Goal: Information Seeking & Learning: Learn about a topic

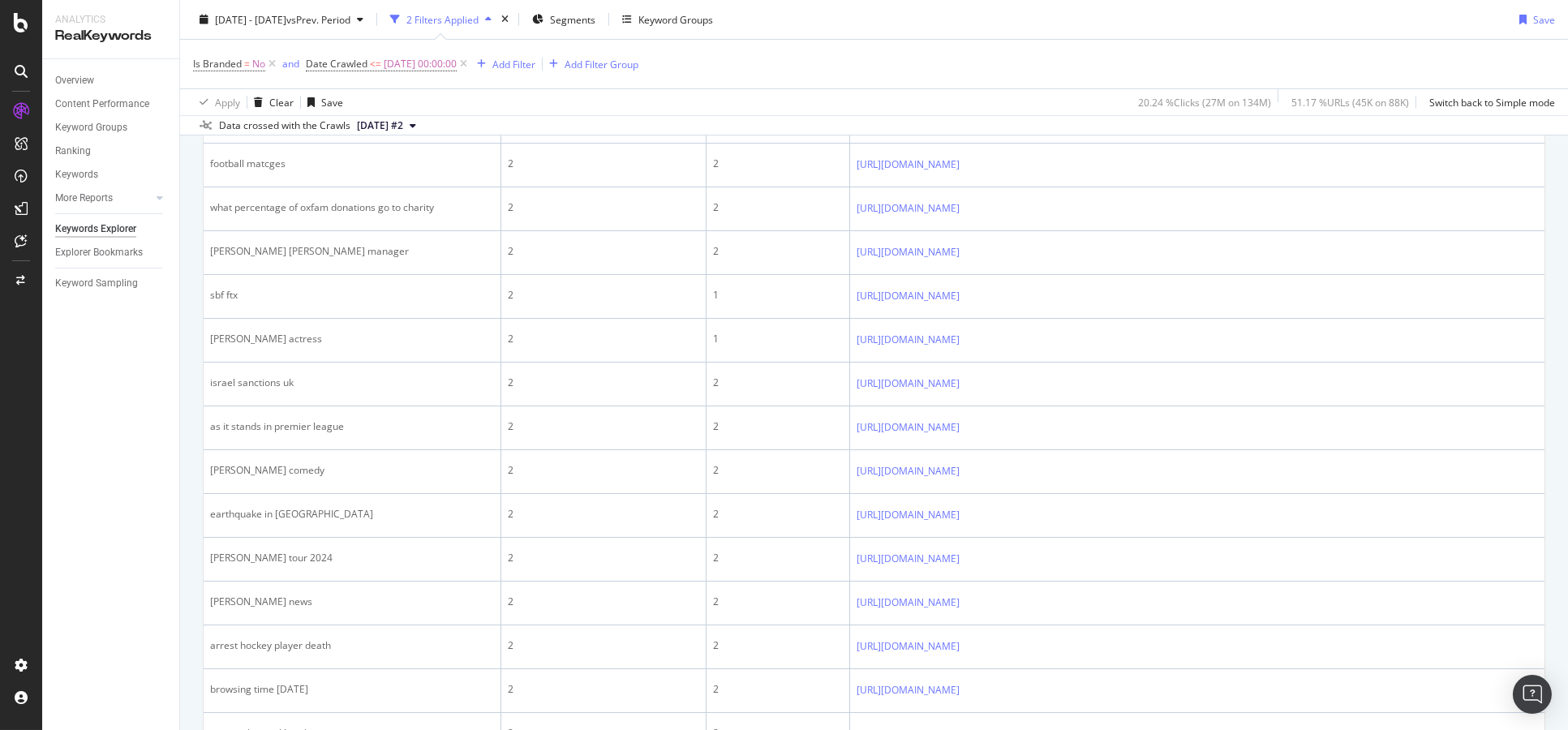
scroll to position [1081, 0]
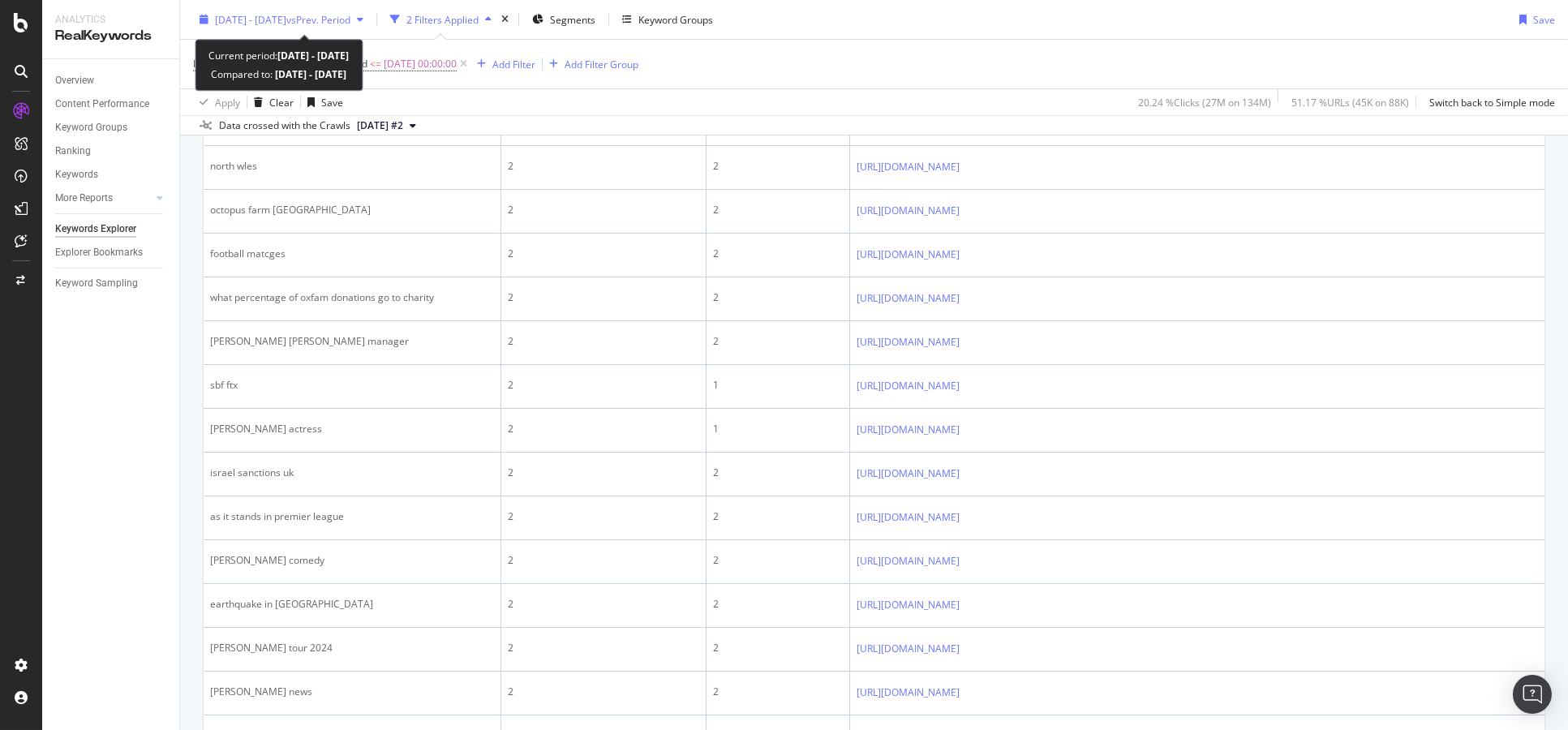
click at [328, 23] on span "vs Prev. Period" at bounding box center [318, 19] width 64 height 14
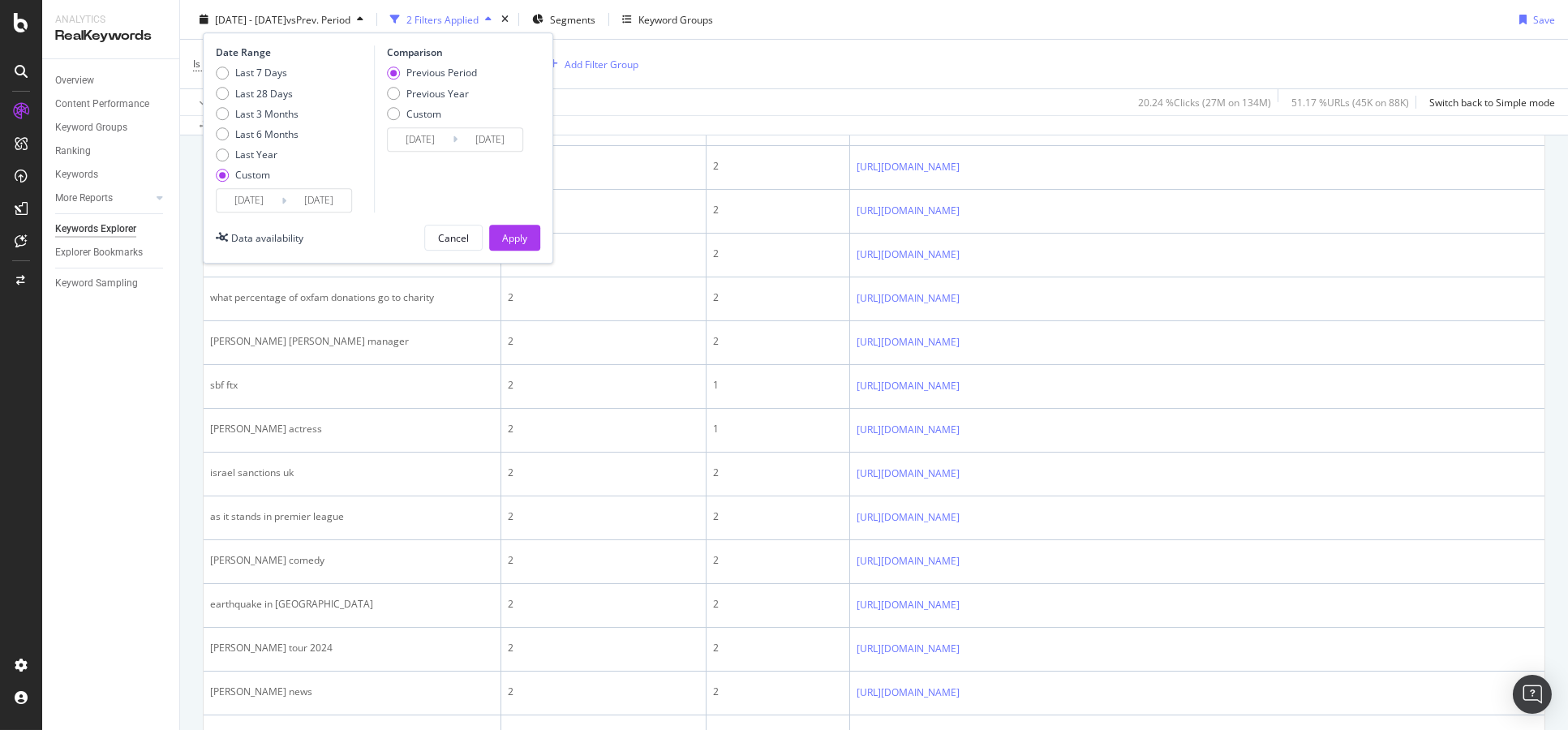
click at [249, 198] on input "[DATE]" at bounding box center [249, 199] width 65 height 23
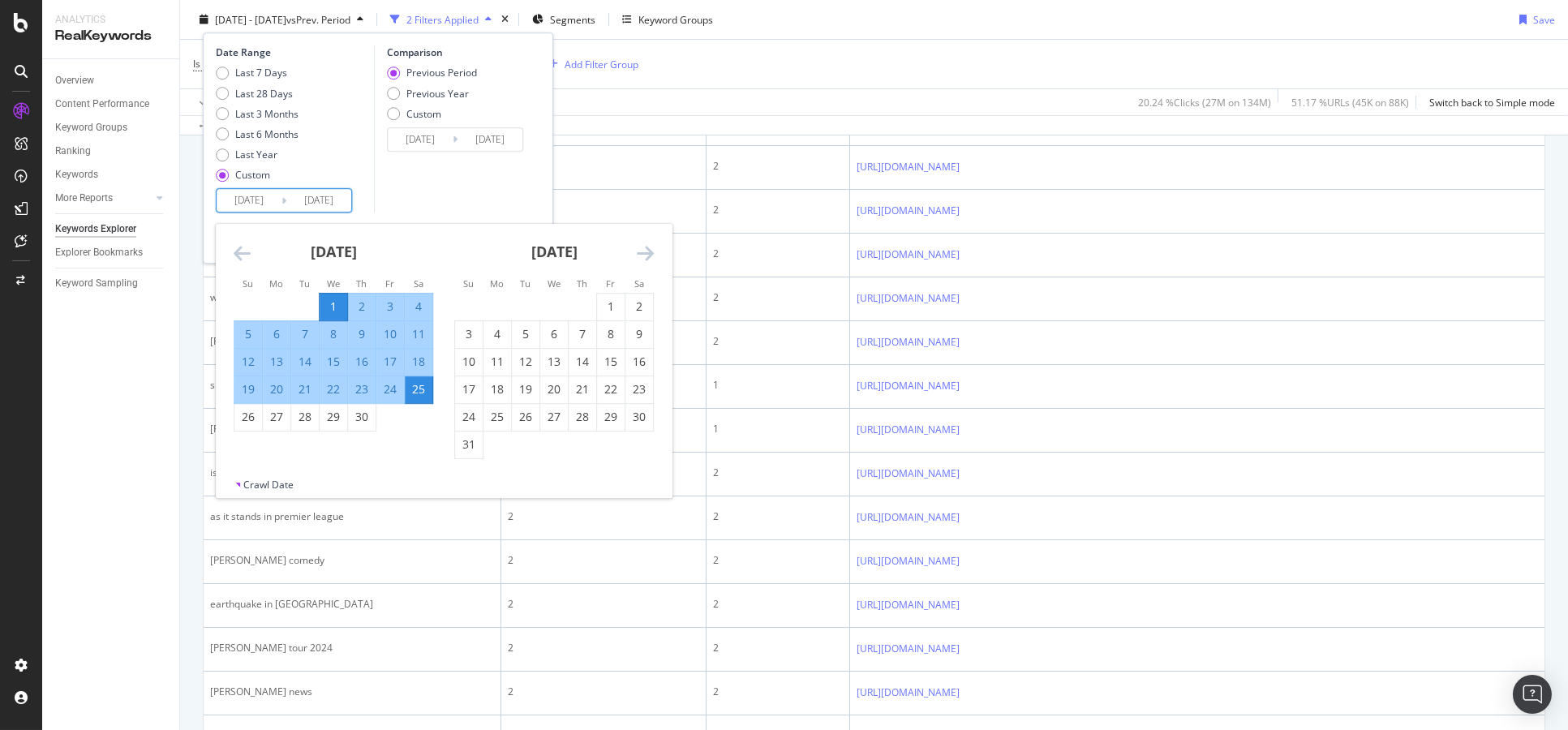
click at [246, 250] on icon "Move backward to switch to the previous month." at bounding box center [242, 253] width 17 height 20
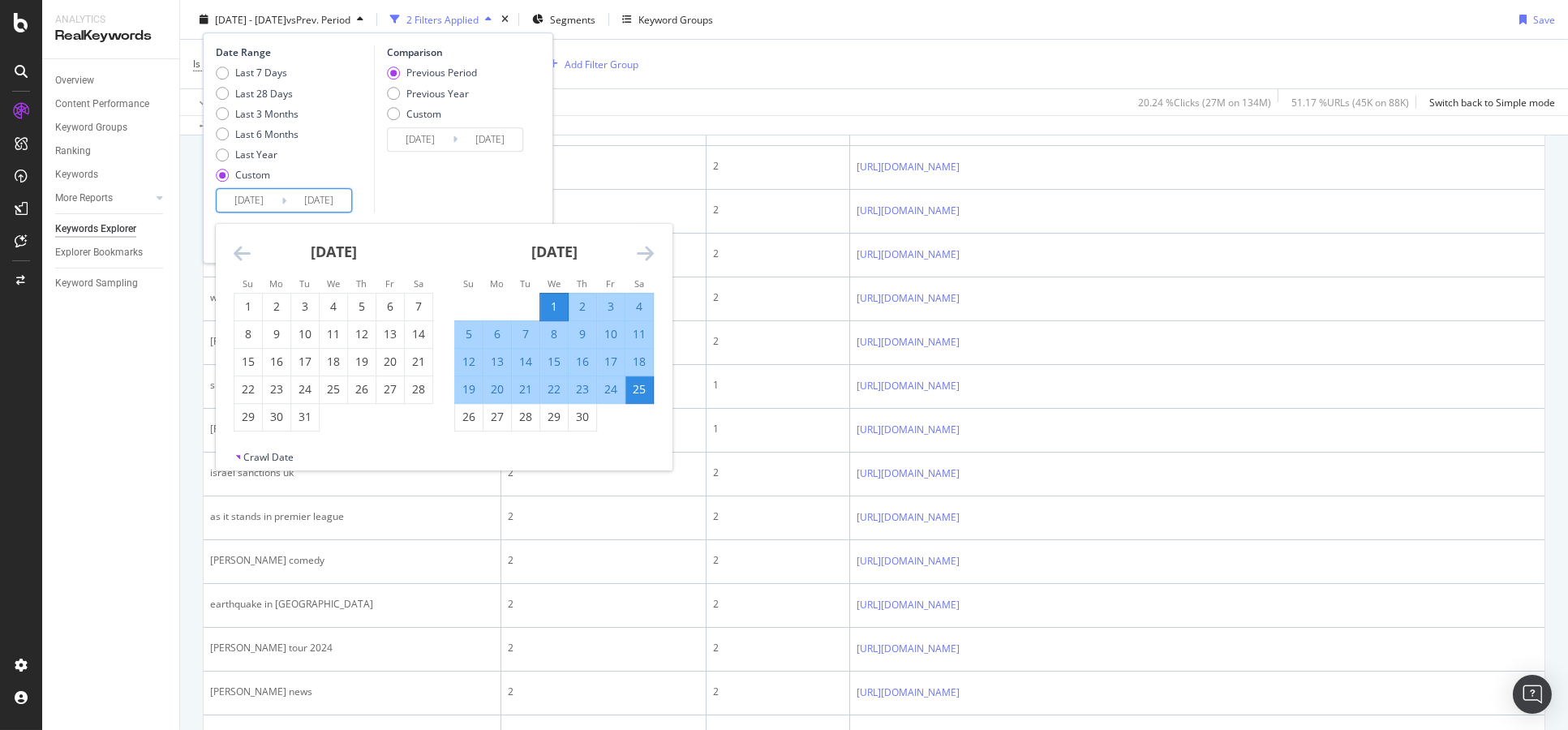
click at [246, 250] on icon "Move backward to switch to the previous month." at bounding box center [242, 253] width 17 height 20
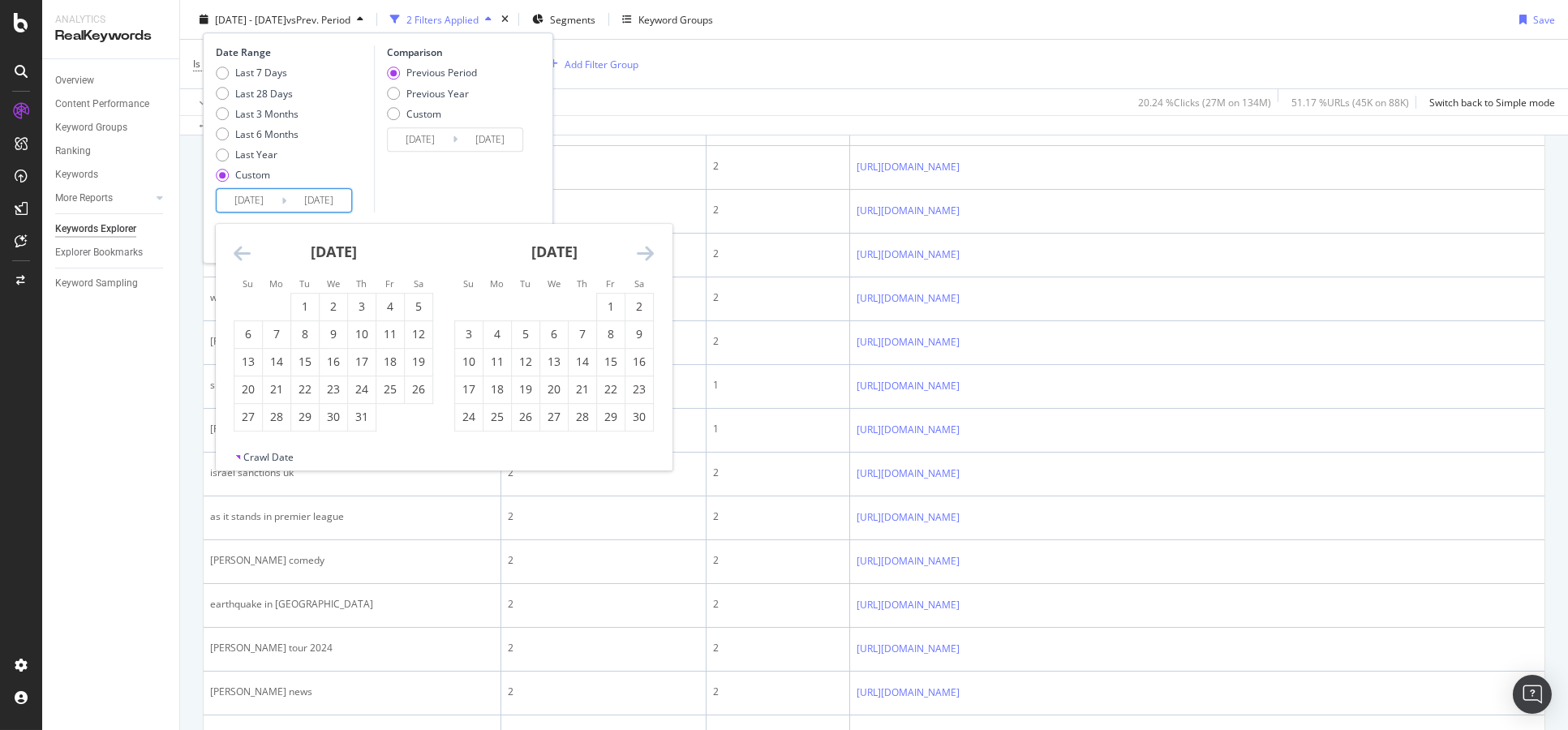
click at [246, 250] on icon "Move backward to switch to the previous month." at bounding box center [242, 253] width 17 height 20
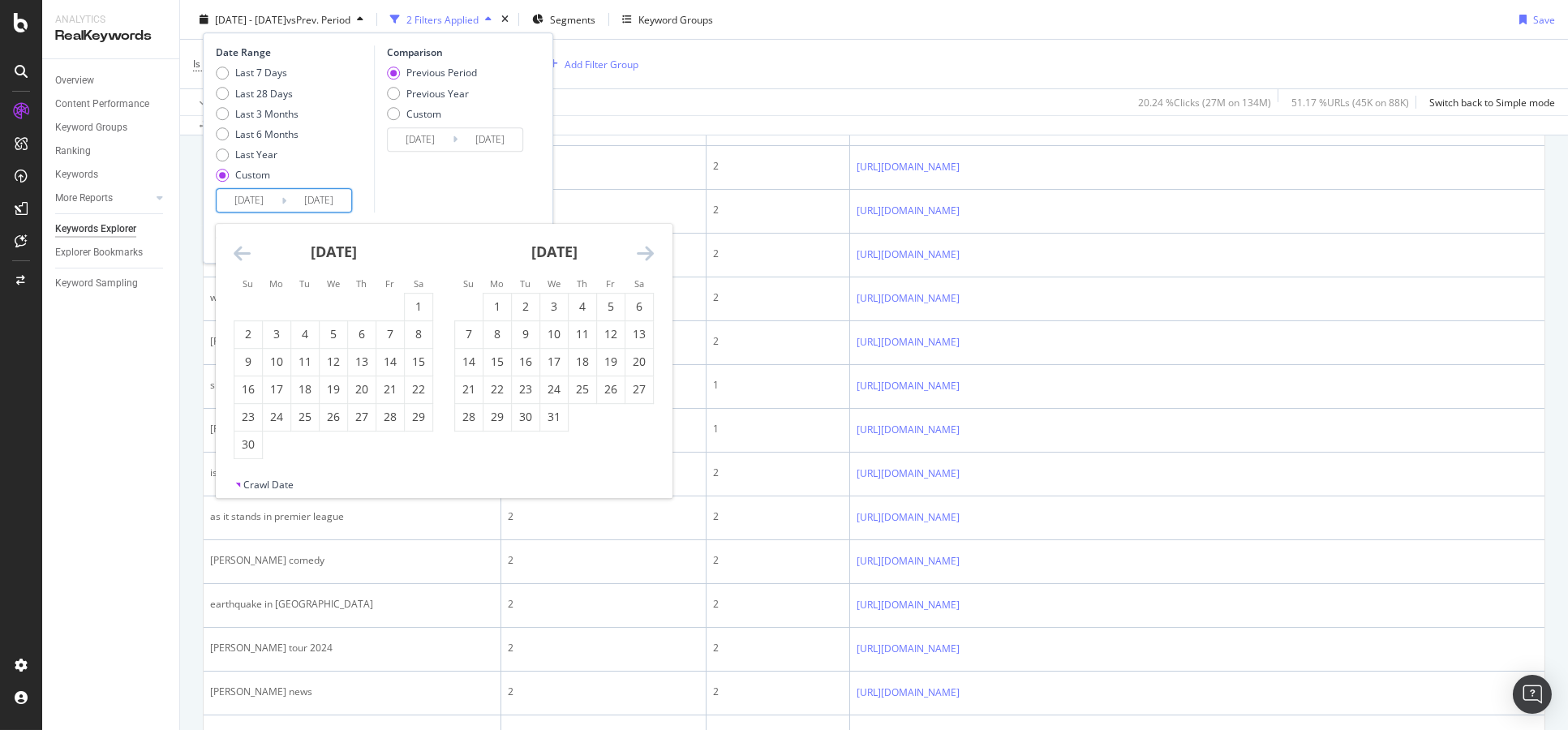
click at [246, 250] on icon "Move backward to switch to the previous month." at bounding box center [242, 253] width 17 height 20
click at [254, 305] on div "1" at bounding box center [249, 307] width 28 height 17
type input "2023/01/01"
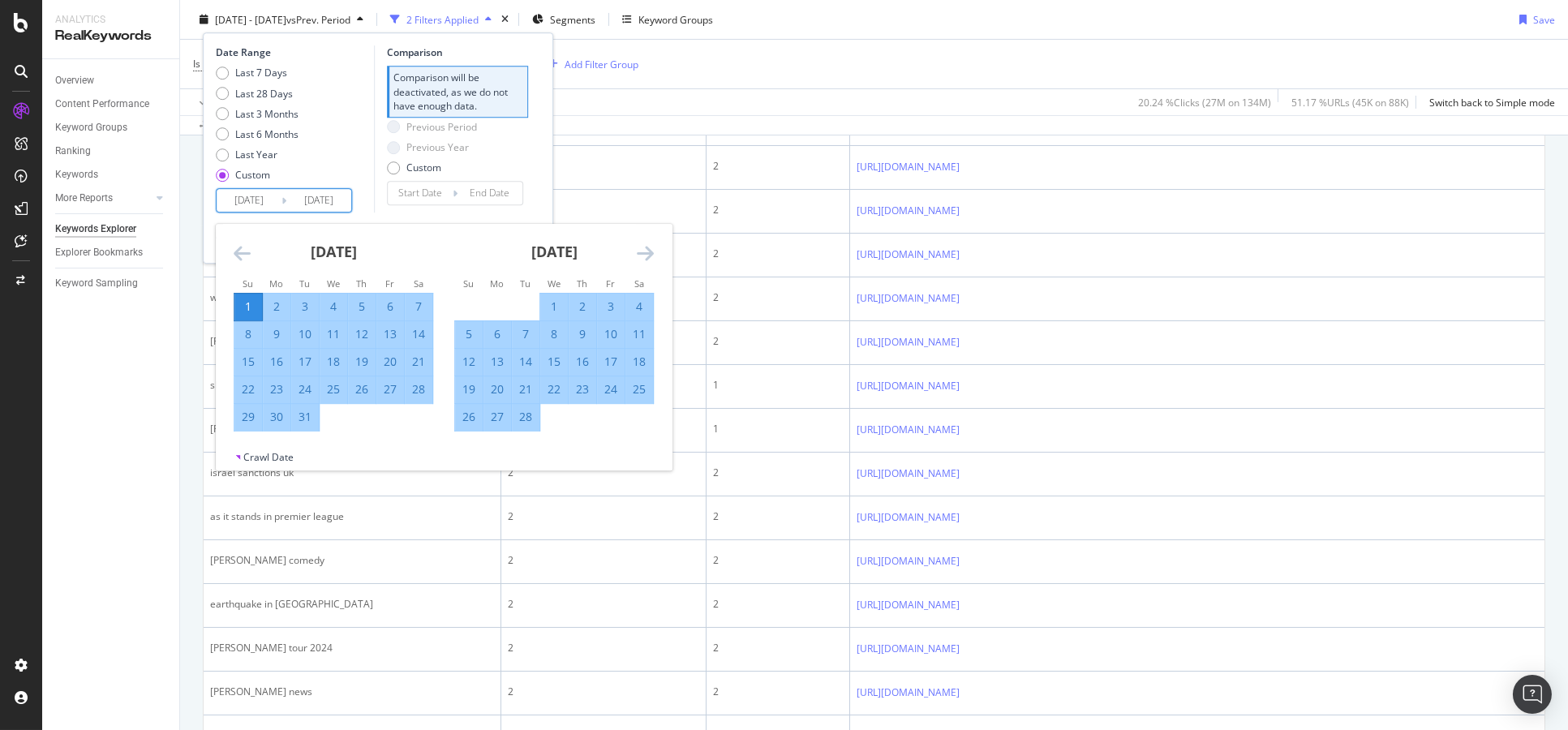
click at [631, 255] on div "February 2023" at bounding box center [553, 258] width 200 height 69
click at [640, 252] on icon "Move forward to switch to the next month." at bounding box center [645, 253] width 17 height 20
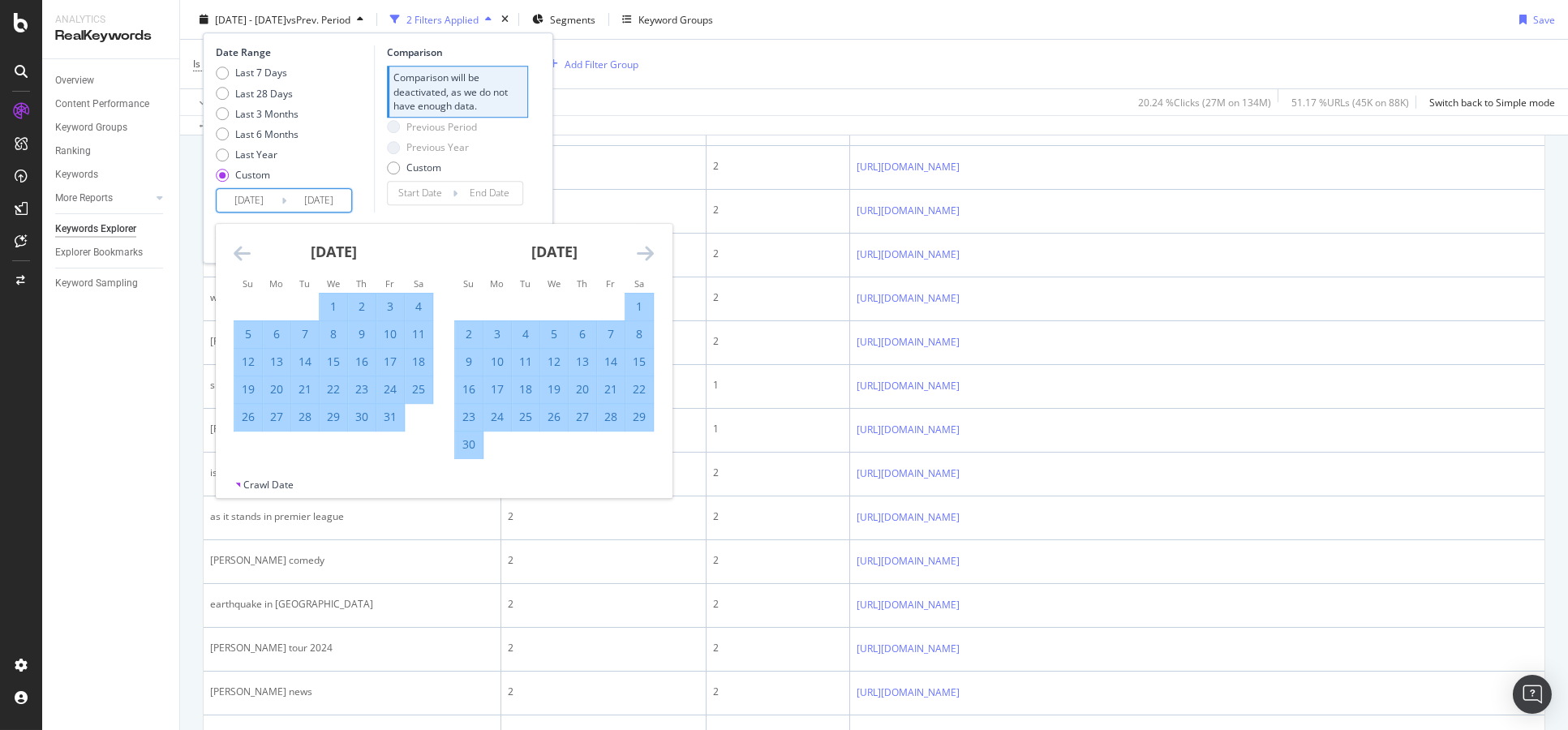
click at [640, 252] on icon "Move forward to switch to the next month." at bounding box center [645, 253] width 17 height 20
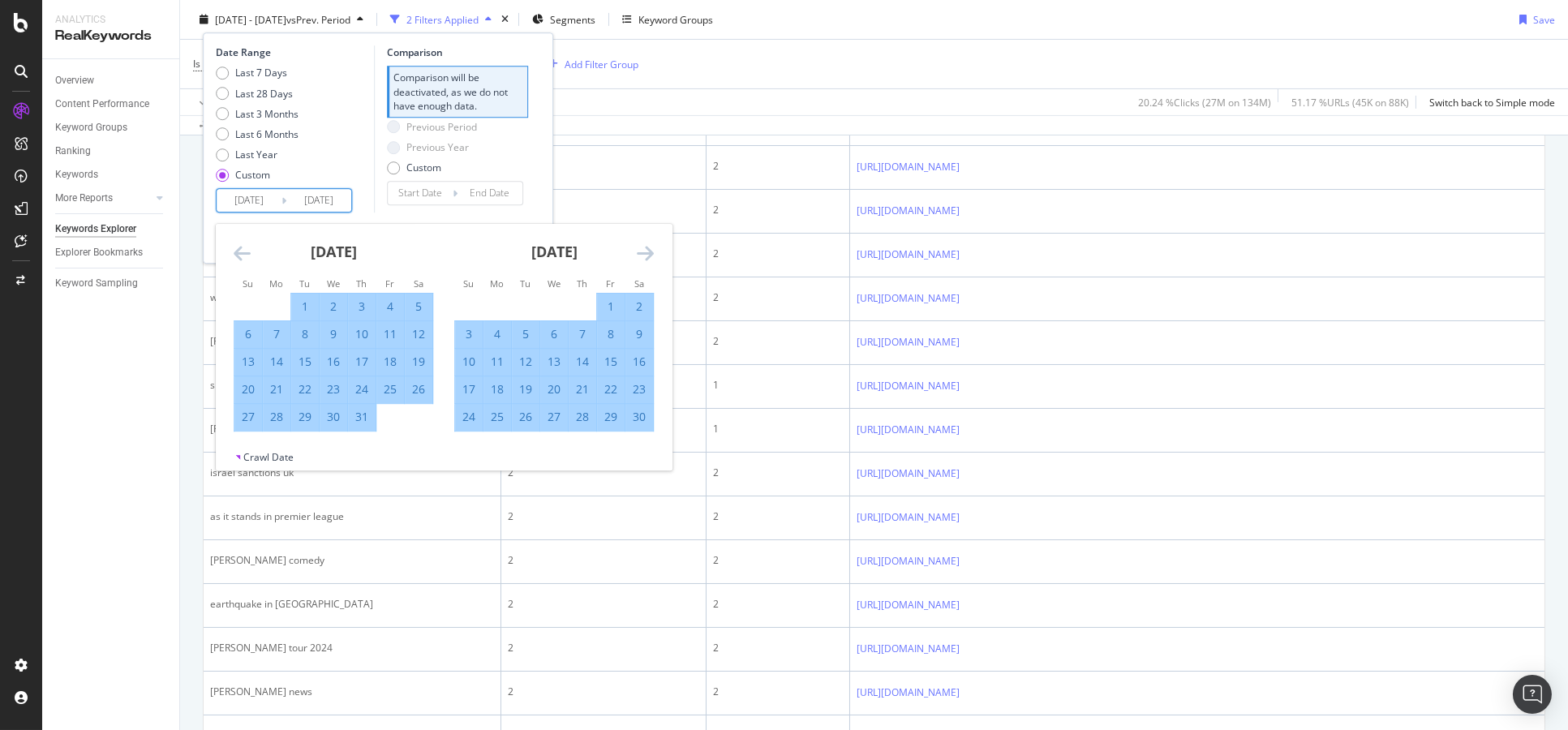
click at [640, 252] on icon "Move forward to switch to the next month." at bounding box center [645, 253] width 17 height 20
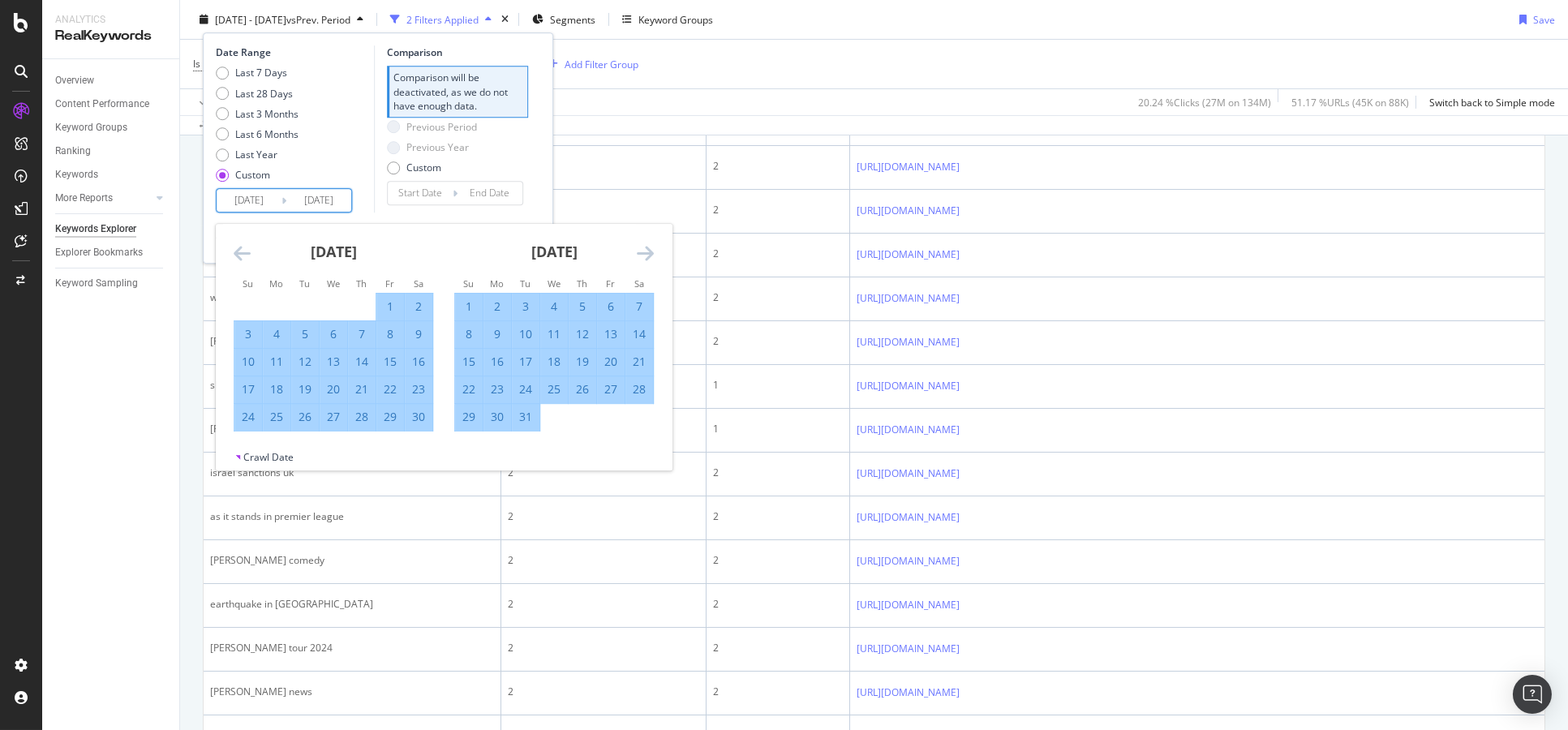
click at [640, 252] on icon "Move forward to switch to the next month." at bounding box center [645, 253] width 17 height 20
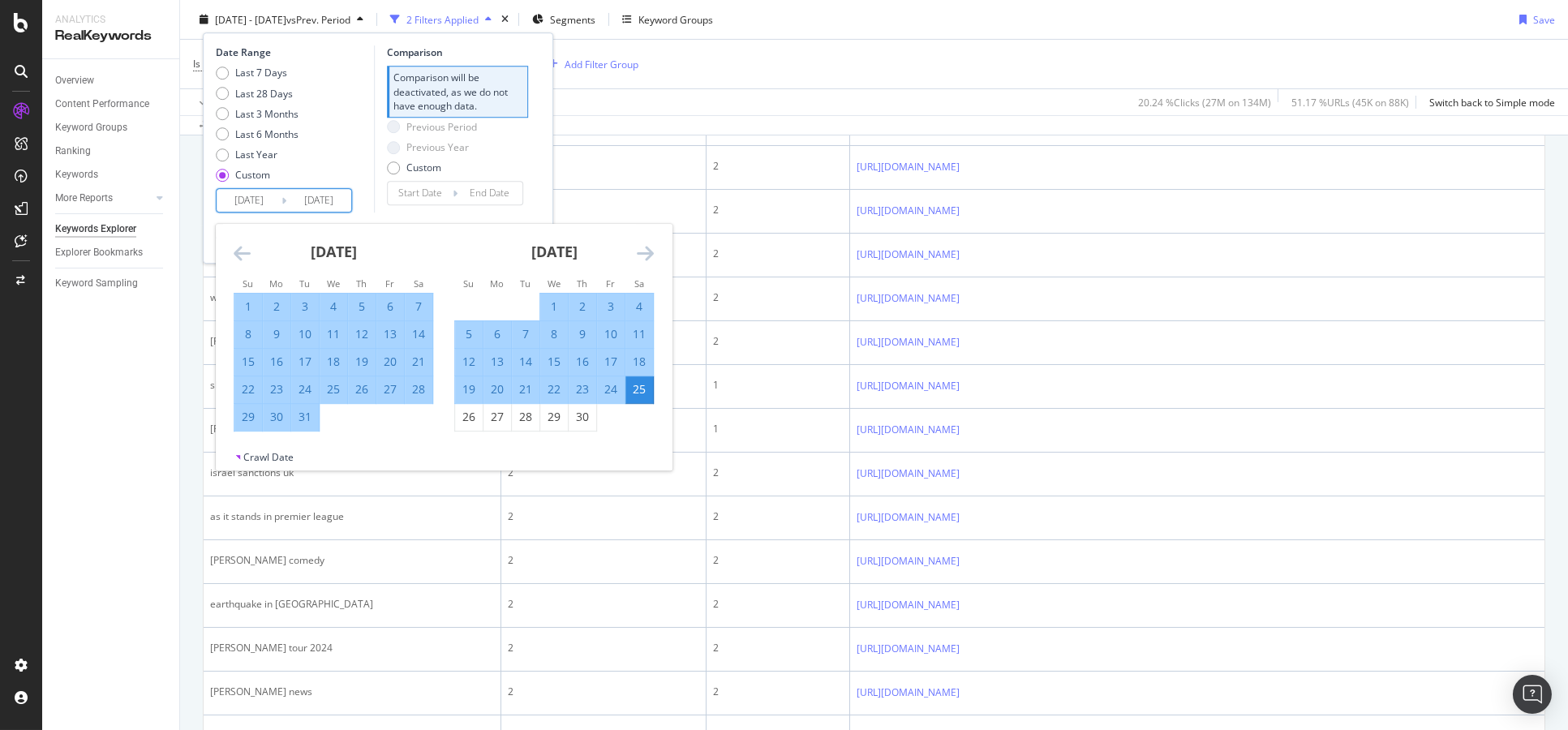
click at [640, 252] on icon "Move forward to switch to the next month." at bounding box center [645, 253] width 17 height 20
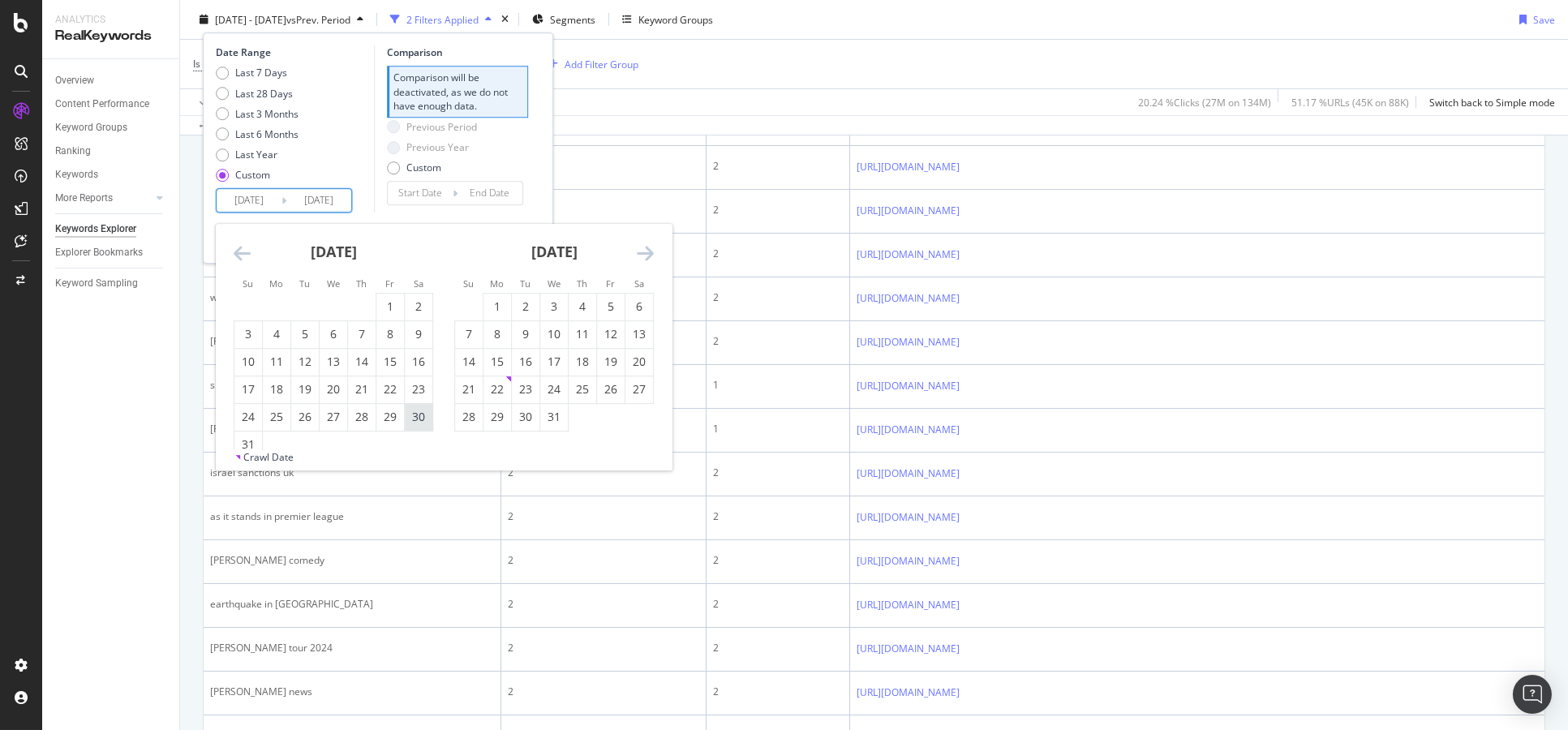
click at [417, 417] on div "30" at bounding box center [419, 417] width 28 height 17
type input "2023/12/30"
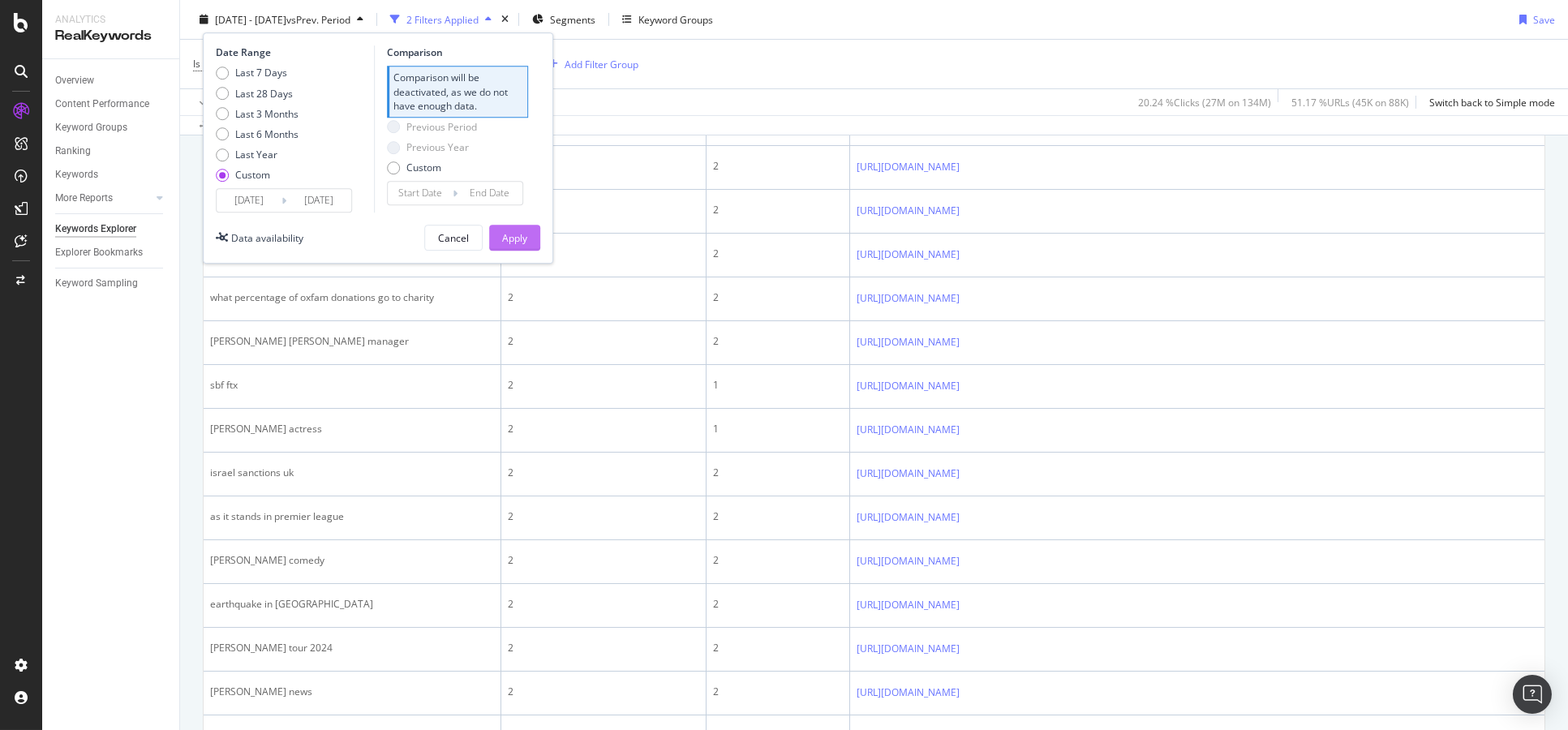
click at [527, 237] on div "Apply" at bounding box center [515, 238] width 26 height 14
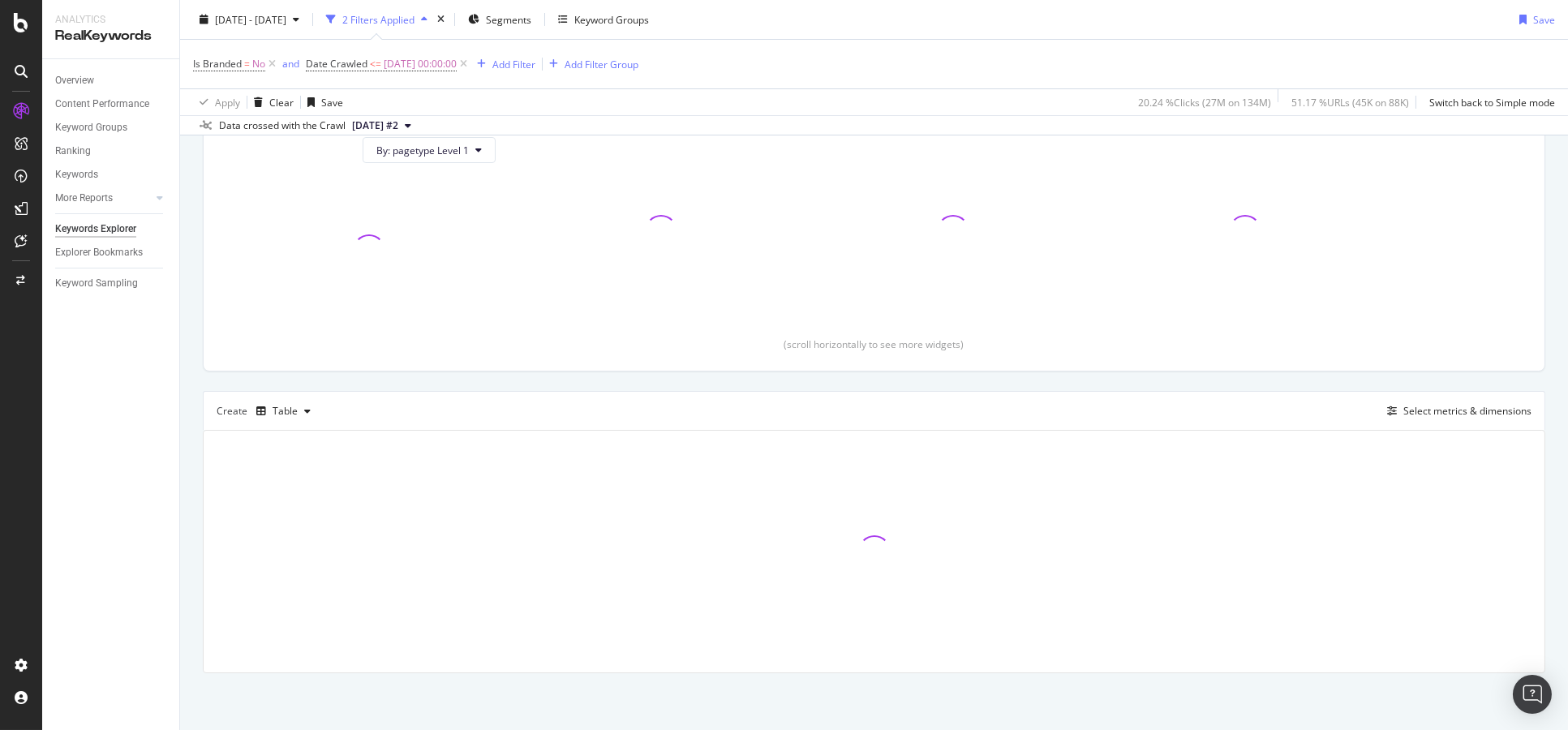
scroll to position [189, 0]
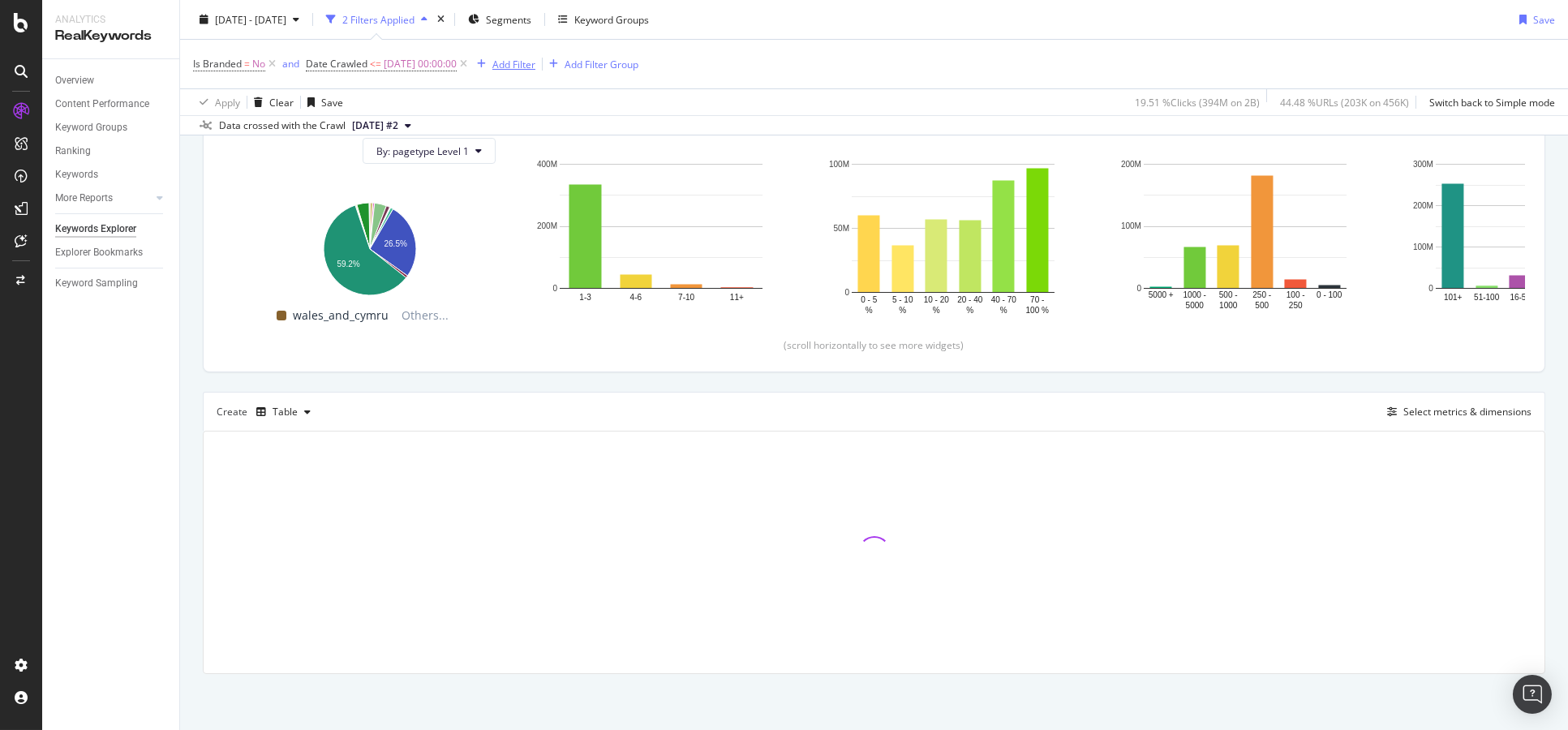
click at [523, 68] on div "Add Filter" at bounding box center [514, 64] width 43 height 14
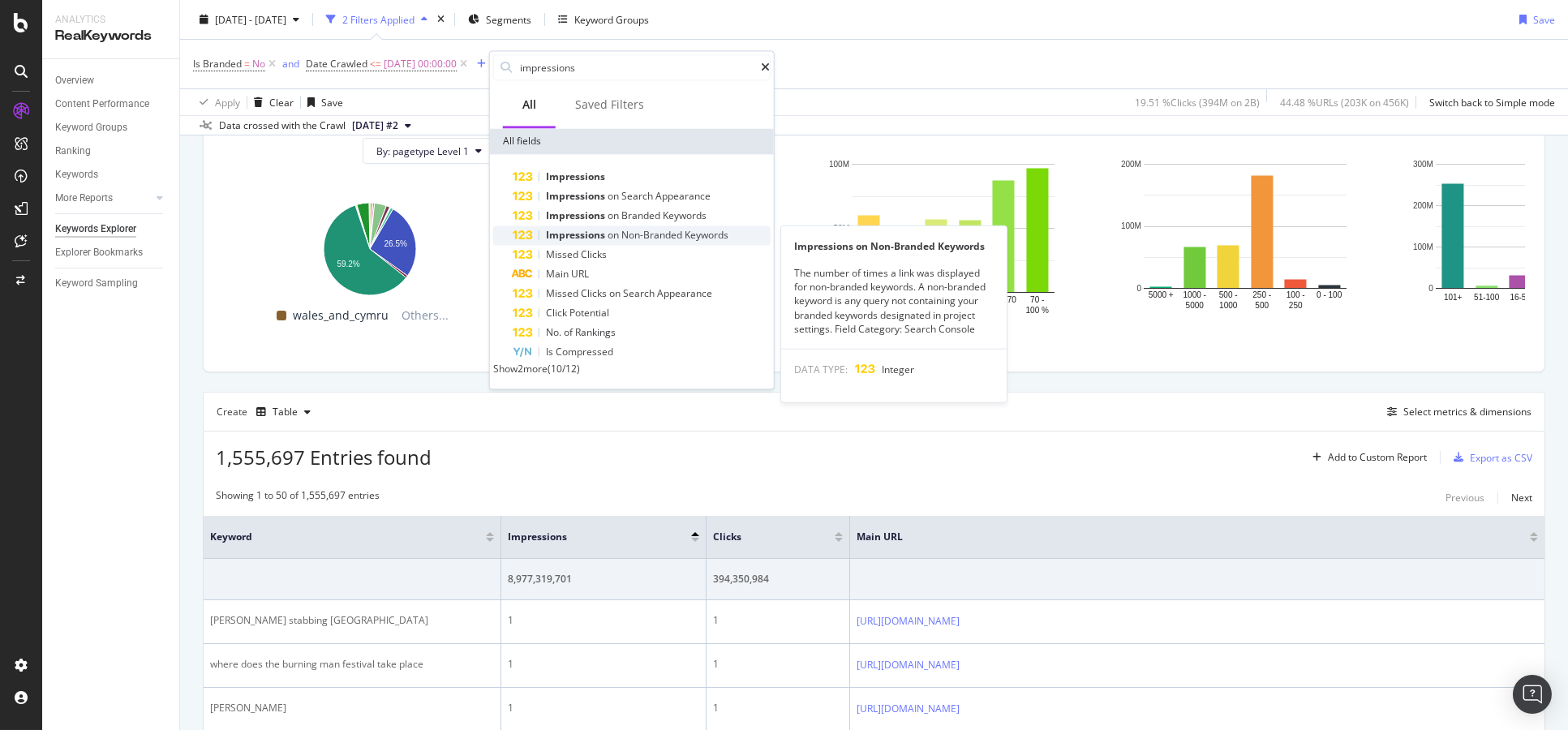
type input "impressions"
click at [667, 227] on div "Impressions on Non-Branded Keywords" at bounding box center [642, 235] width 258 height 20
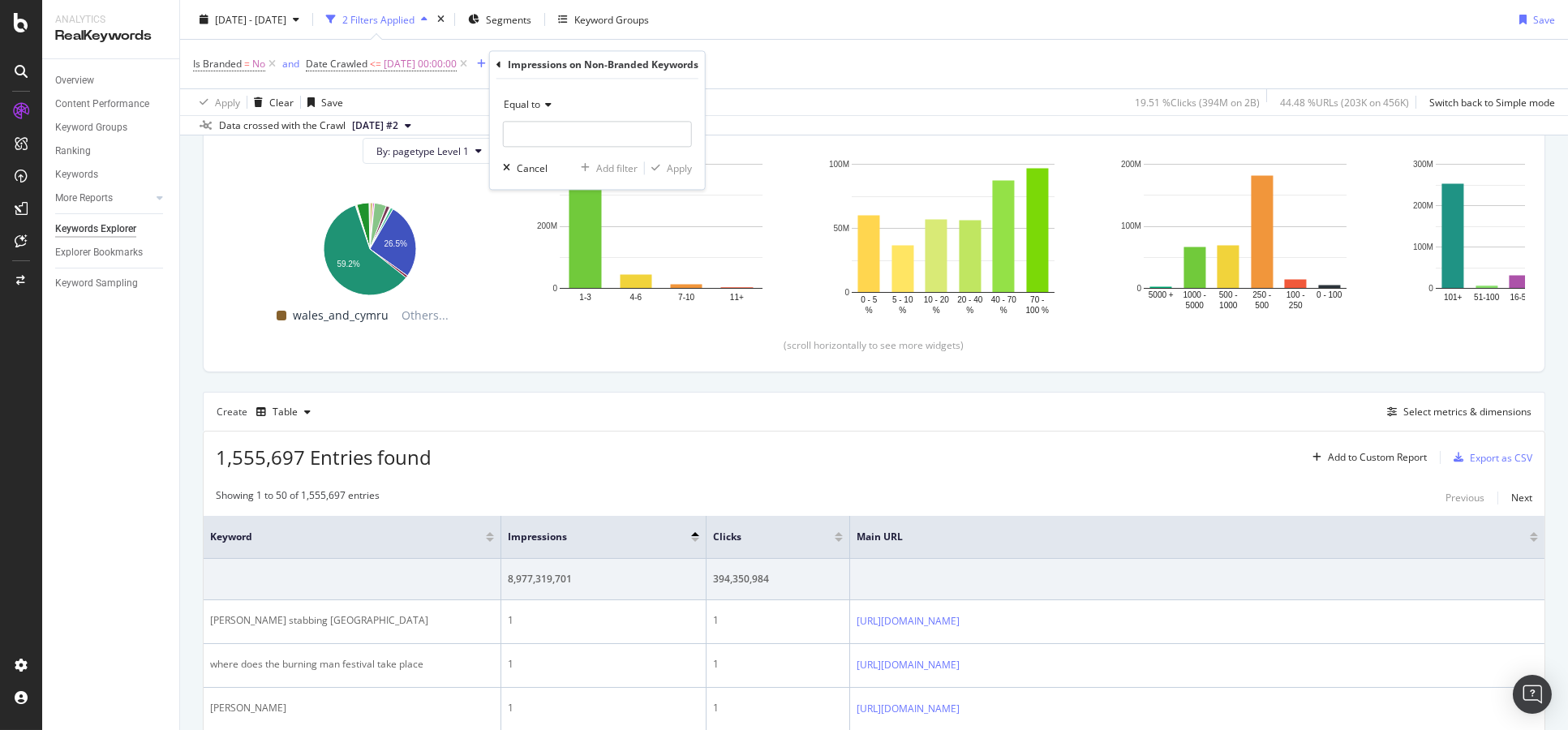
click at [545, 109] on icon at bounding box center [547, 105] width 12 height 10
click at [561, 203] on span "Less than or equal to" at bounding box center [558, 201] width 94 height 14
click at [588, 139] on input "number" at bounding box center [598, 135] width 189 height 26
type input "100"
click at [667, 174] on div "Apply" at bounding box center [668, 168] width 47 height 15
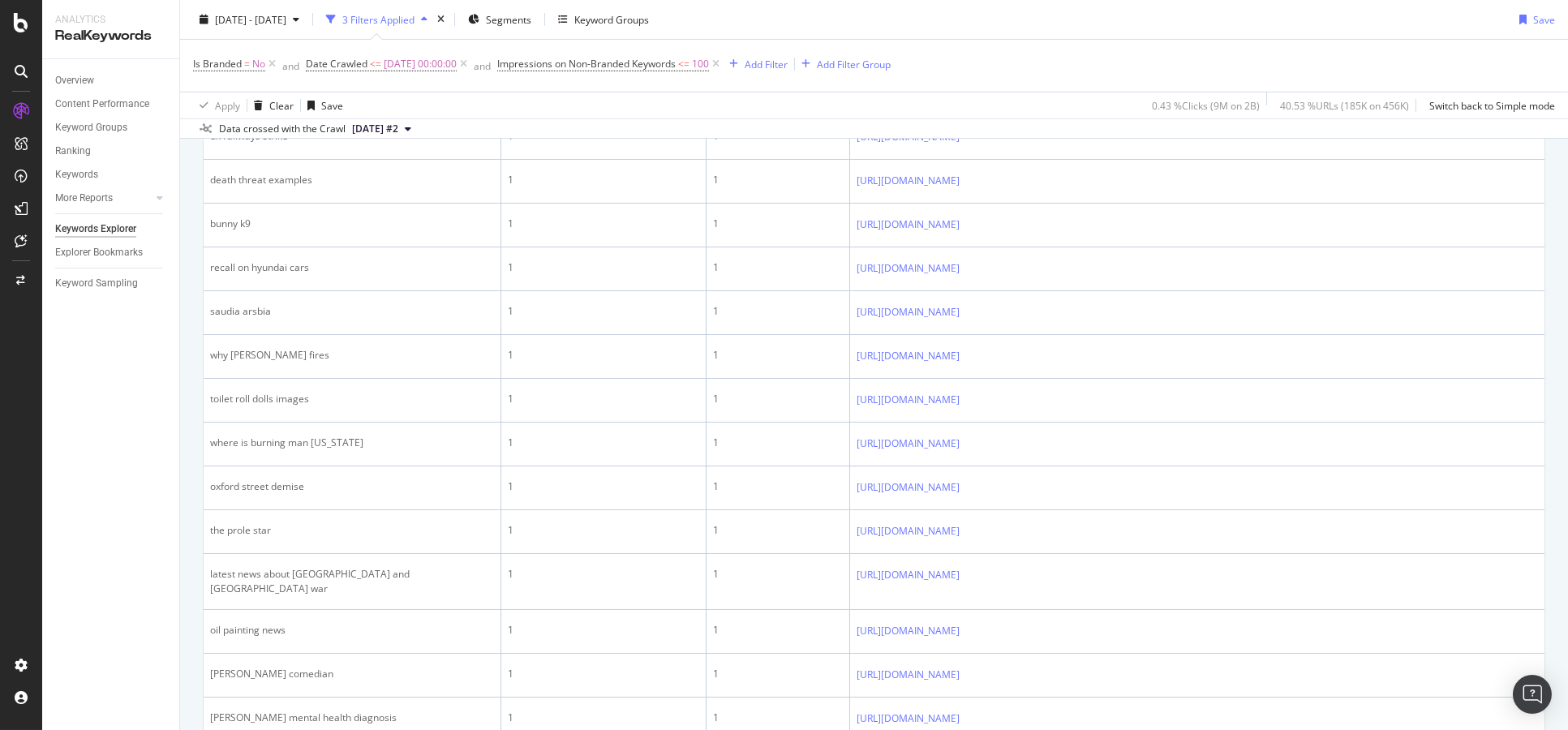
scroll to position [1849, 0]
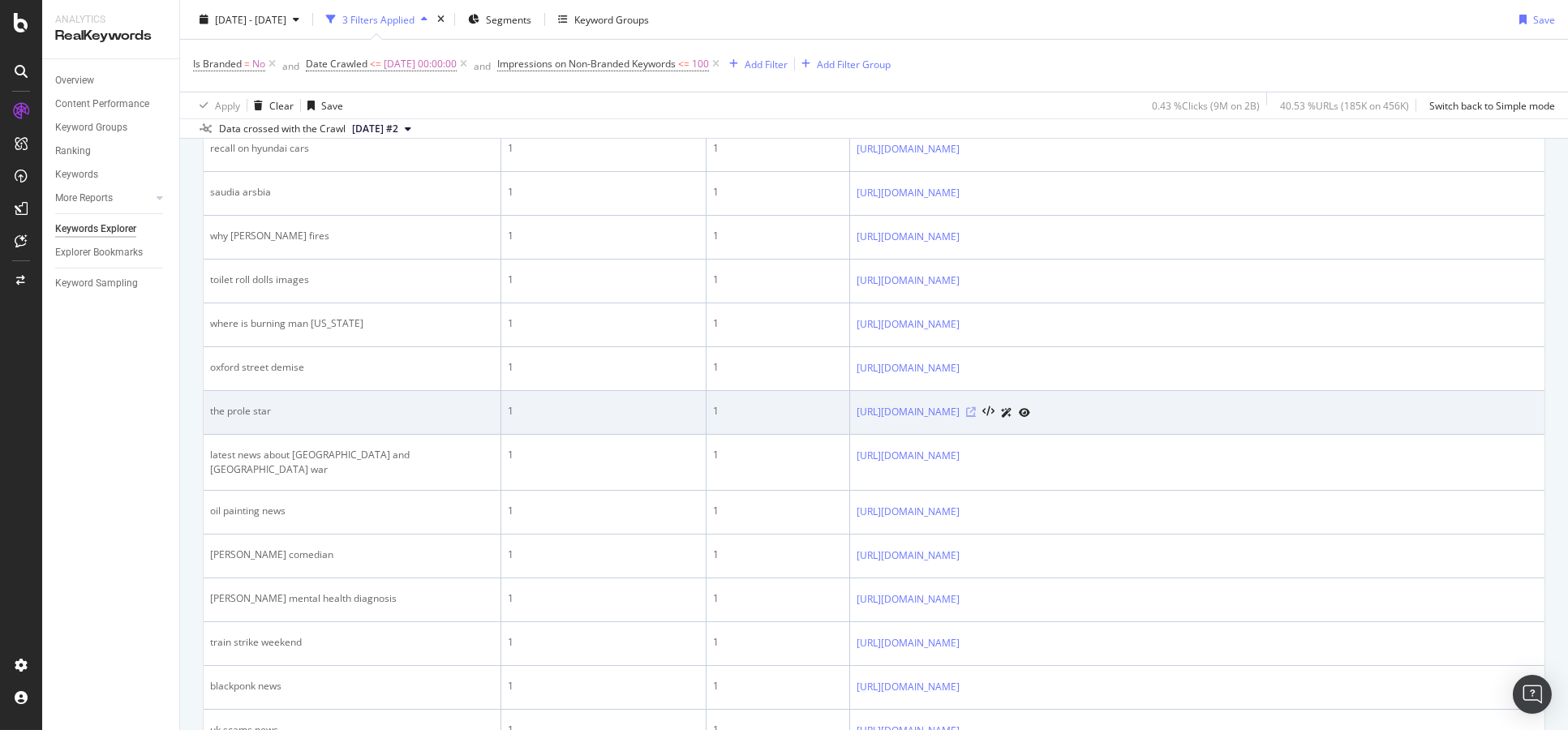
click at [976, 409] on icon at bounding box center [971, 412] width 10 height 10
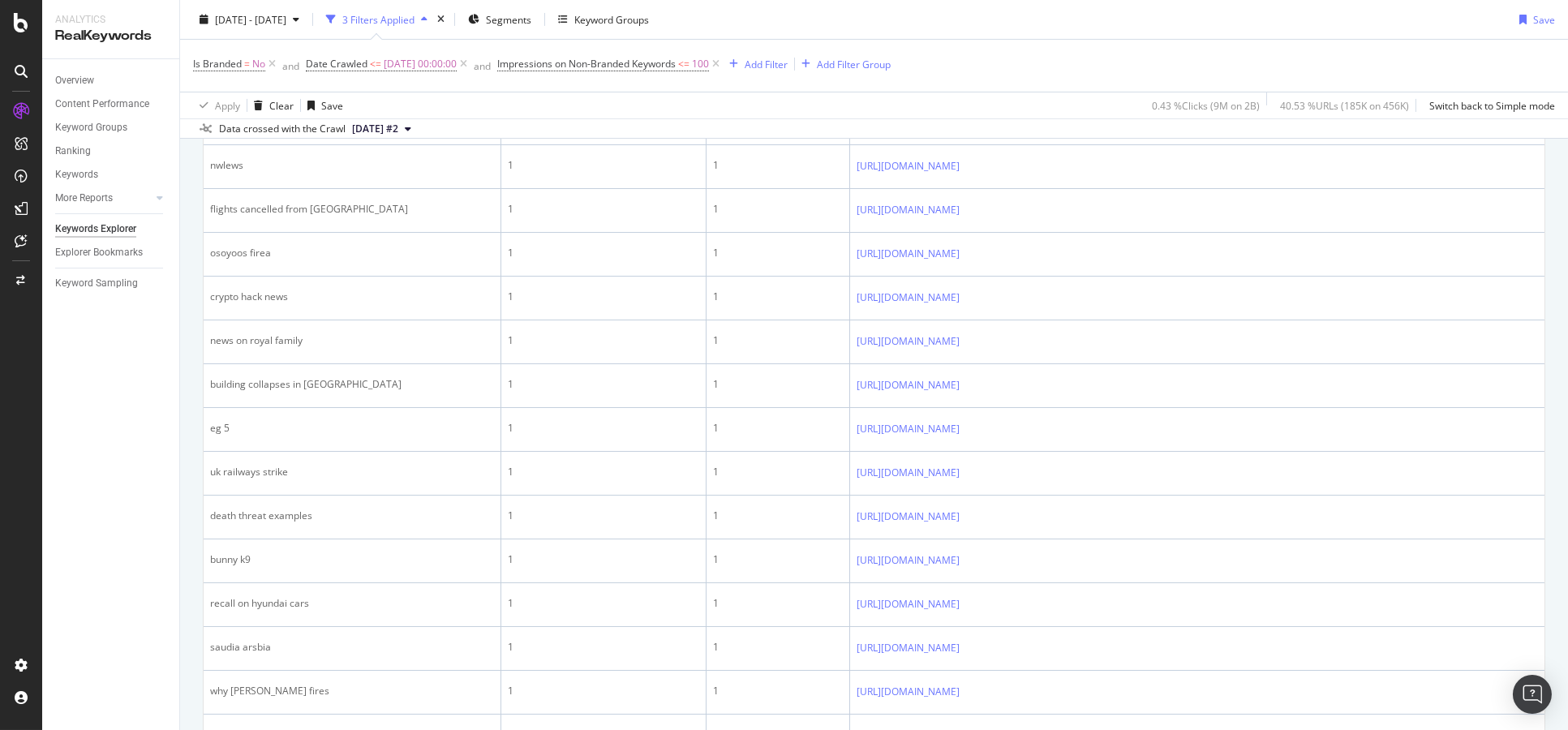
scroll to position [2299, 0]
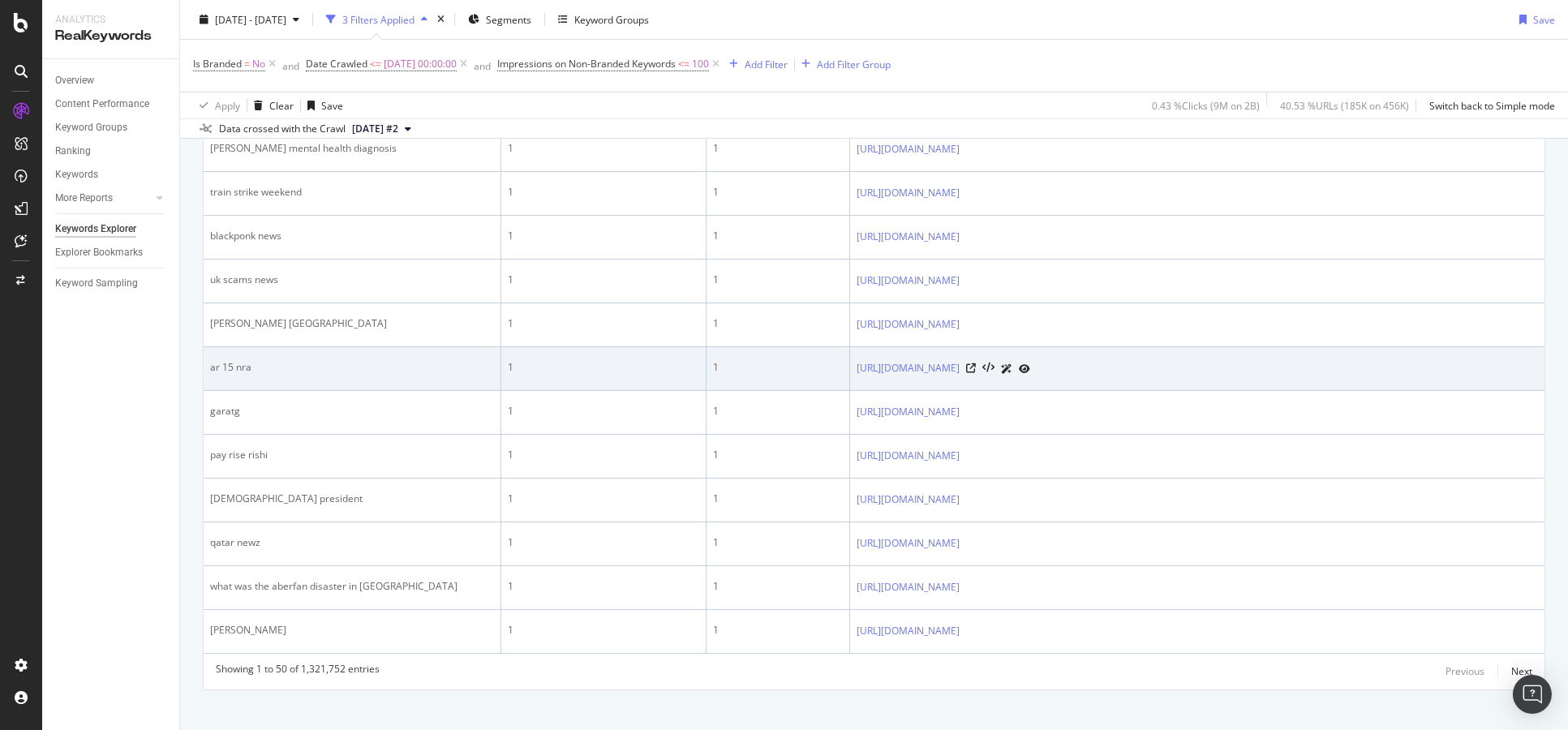
click at [1030, 365] on icon at bounding box center [1025, 369] width 12 height 10
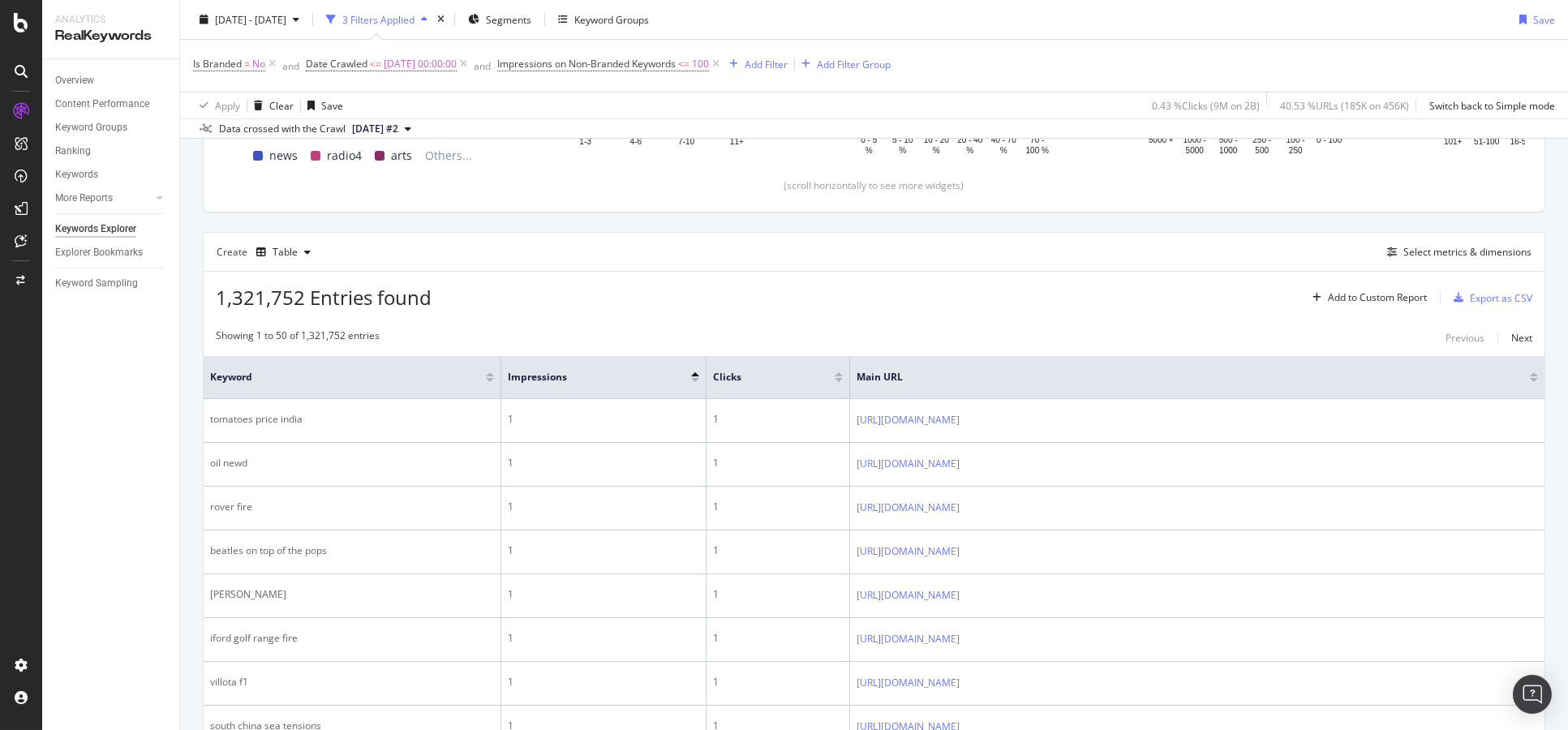
scroll to position [0, 0]
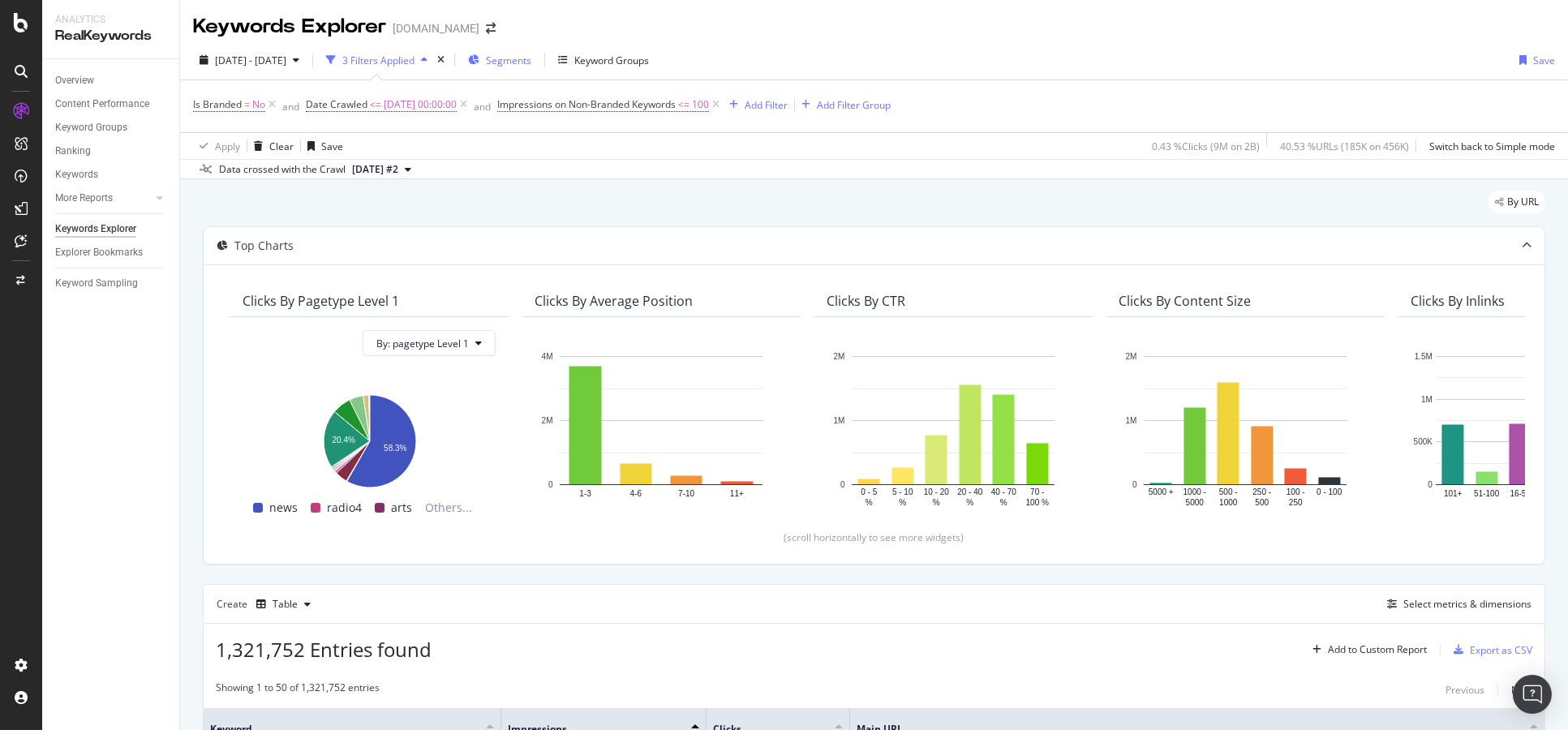
click at [532, 58] on span "Segments" at bounding box center [508, 60] width 45 height 14
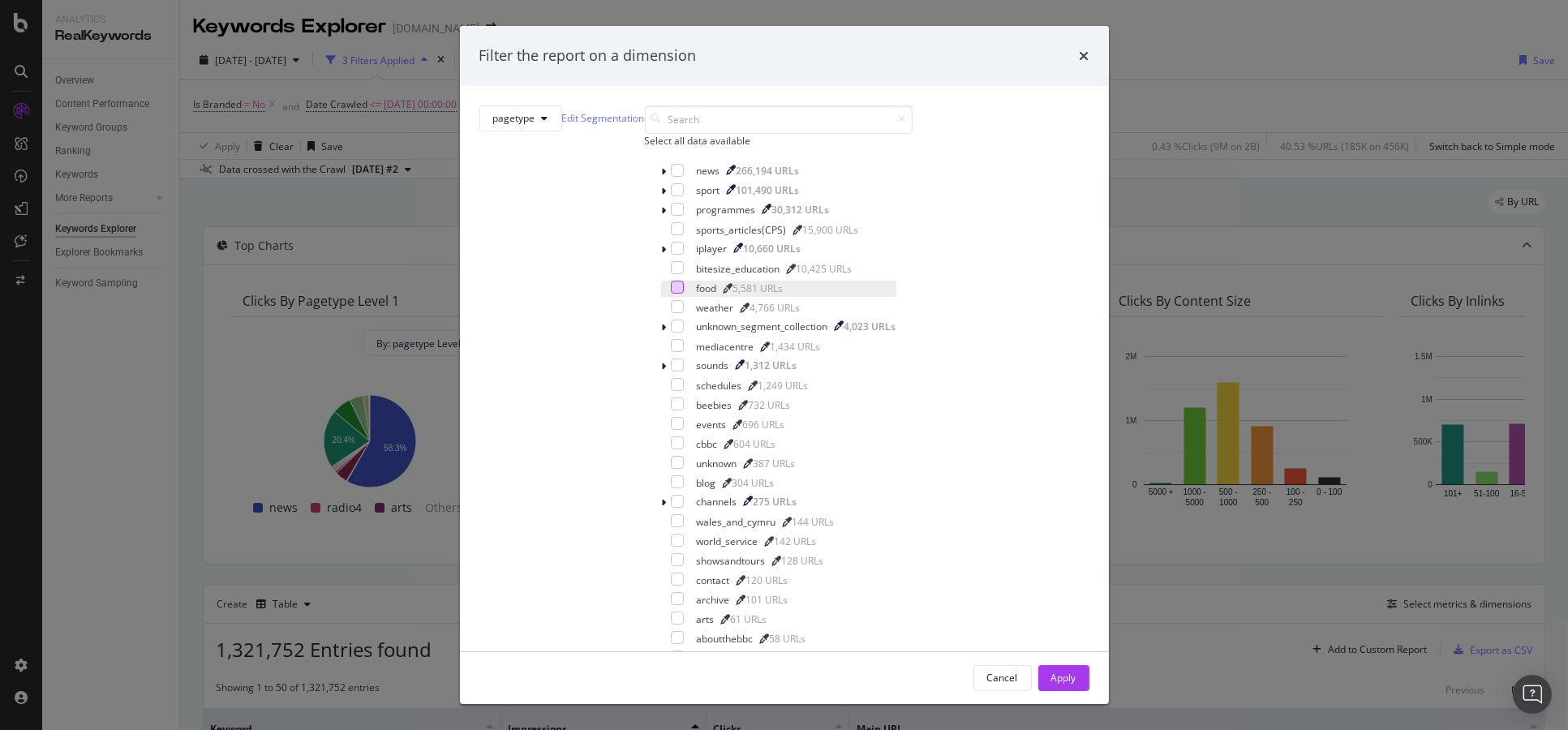
scroll to position [89, 0]
click at [671, 352] on div "modal" at bounding box center [677, 345] width 13 height 13
click at [671, 391] on div "modal" at bounding box center [677, 384] width 13 height 13
click at [671, 216] on div "modal" at bounding box center [677, 208] width 13 height 13
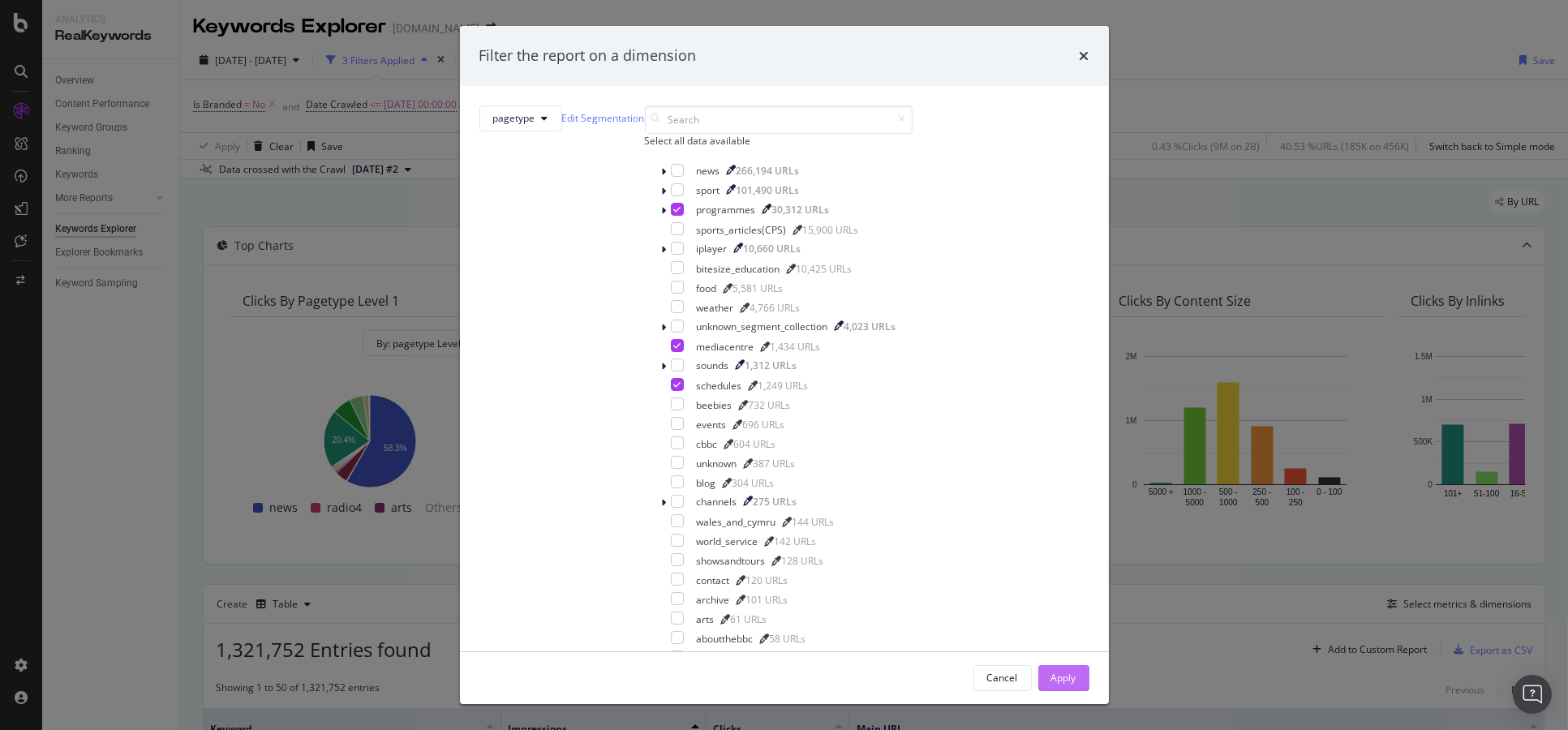
click at [1052, 671] on div "Apply" at bounding box center [1065, 678] width 26 height 14
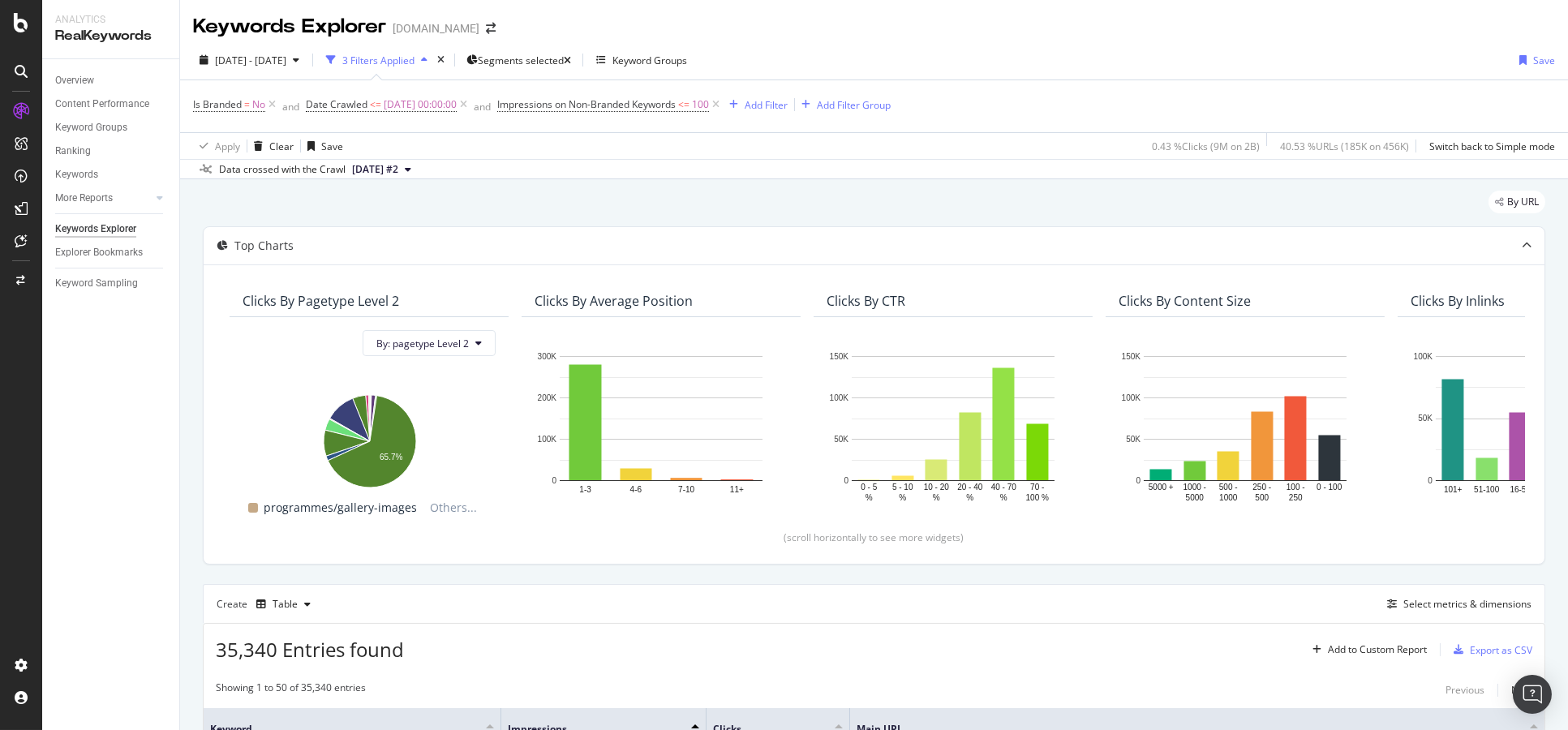
click at [839, 197] on div "By URL" at bounding box center [874, 208] width 1343 height 35
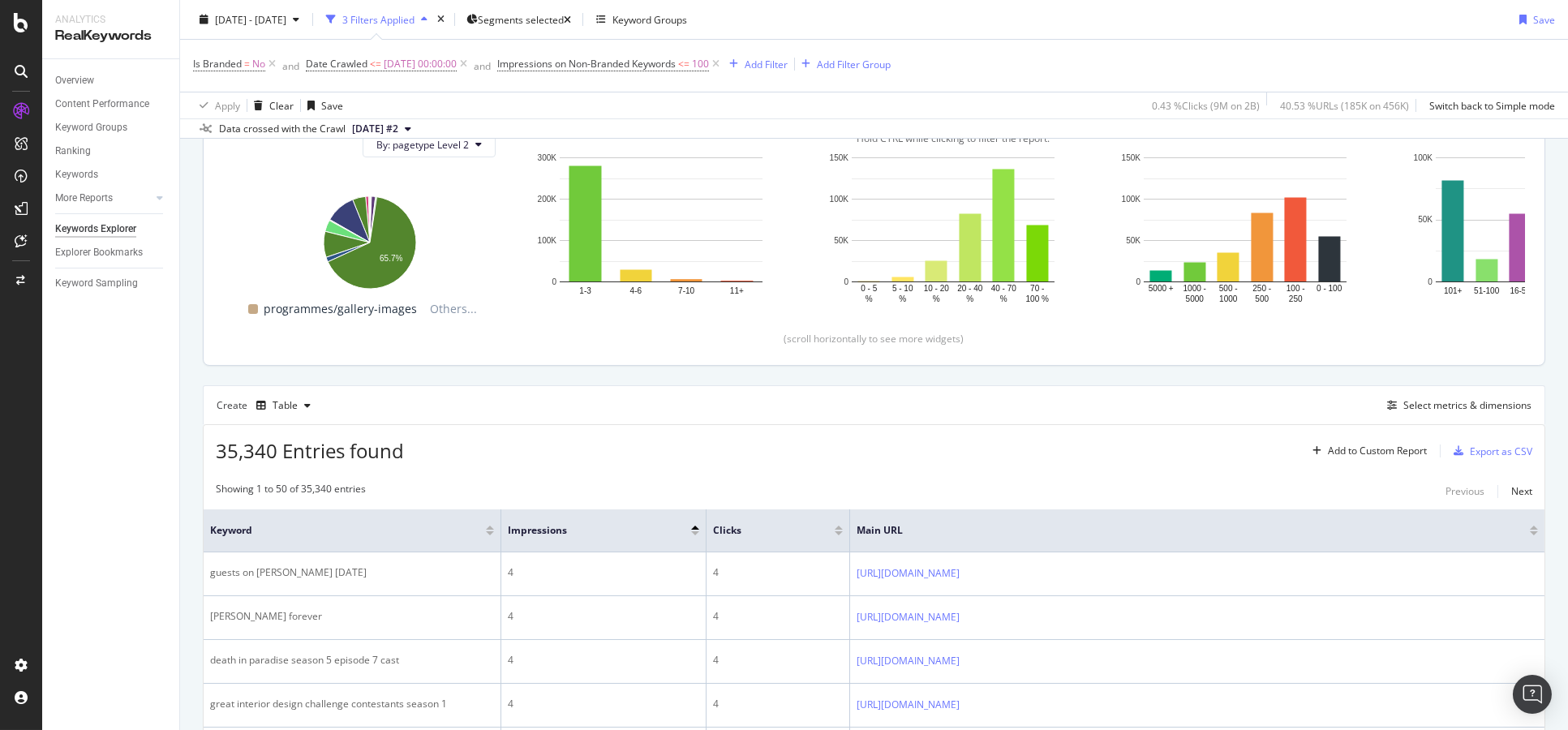
scroll to position [450, 0]
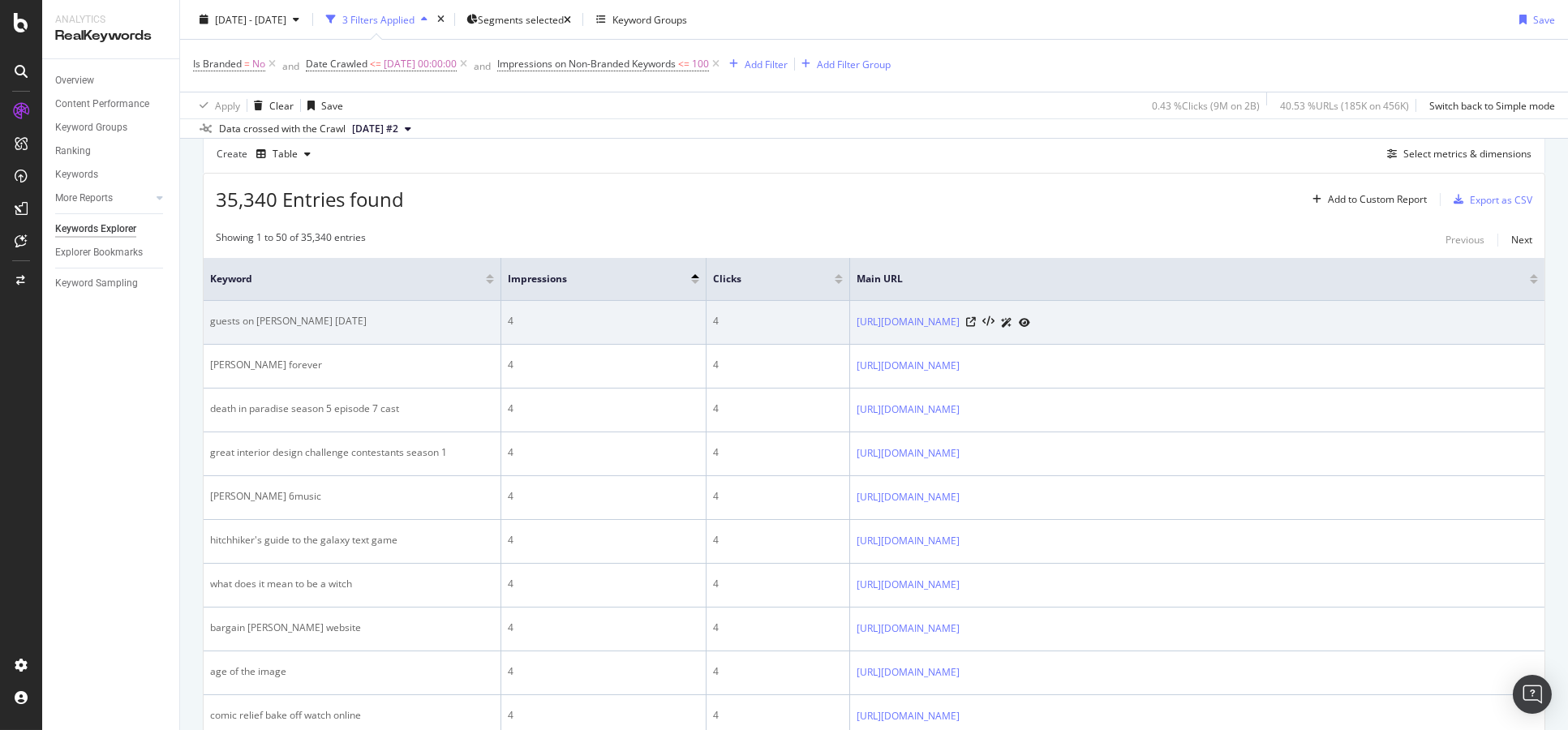
click at [1030, 319] on icon at bounding box center [1025, 323] width 12 height 10
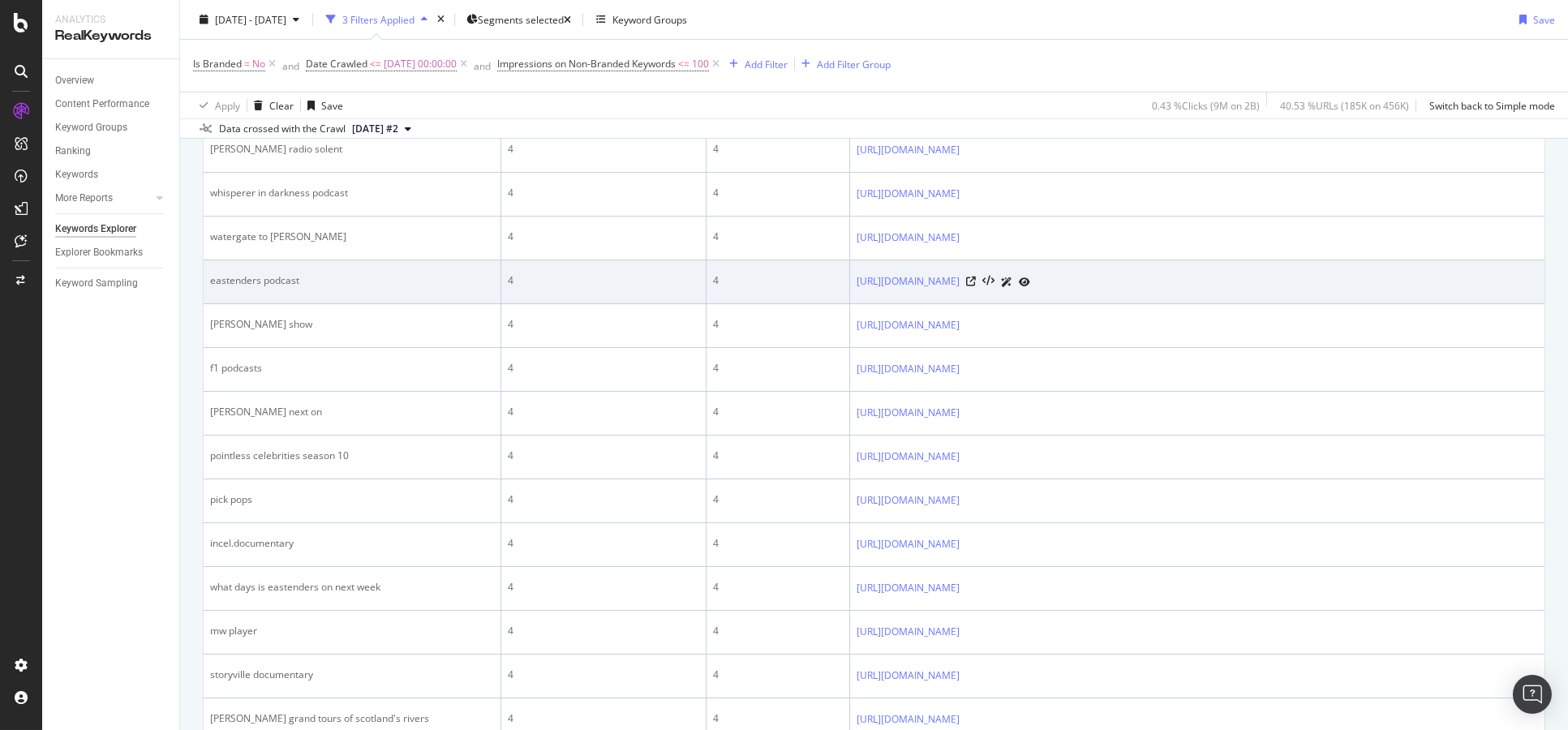
scroll to position [1171, 0]
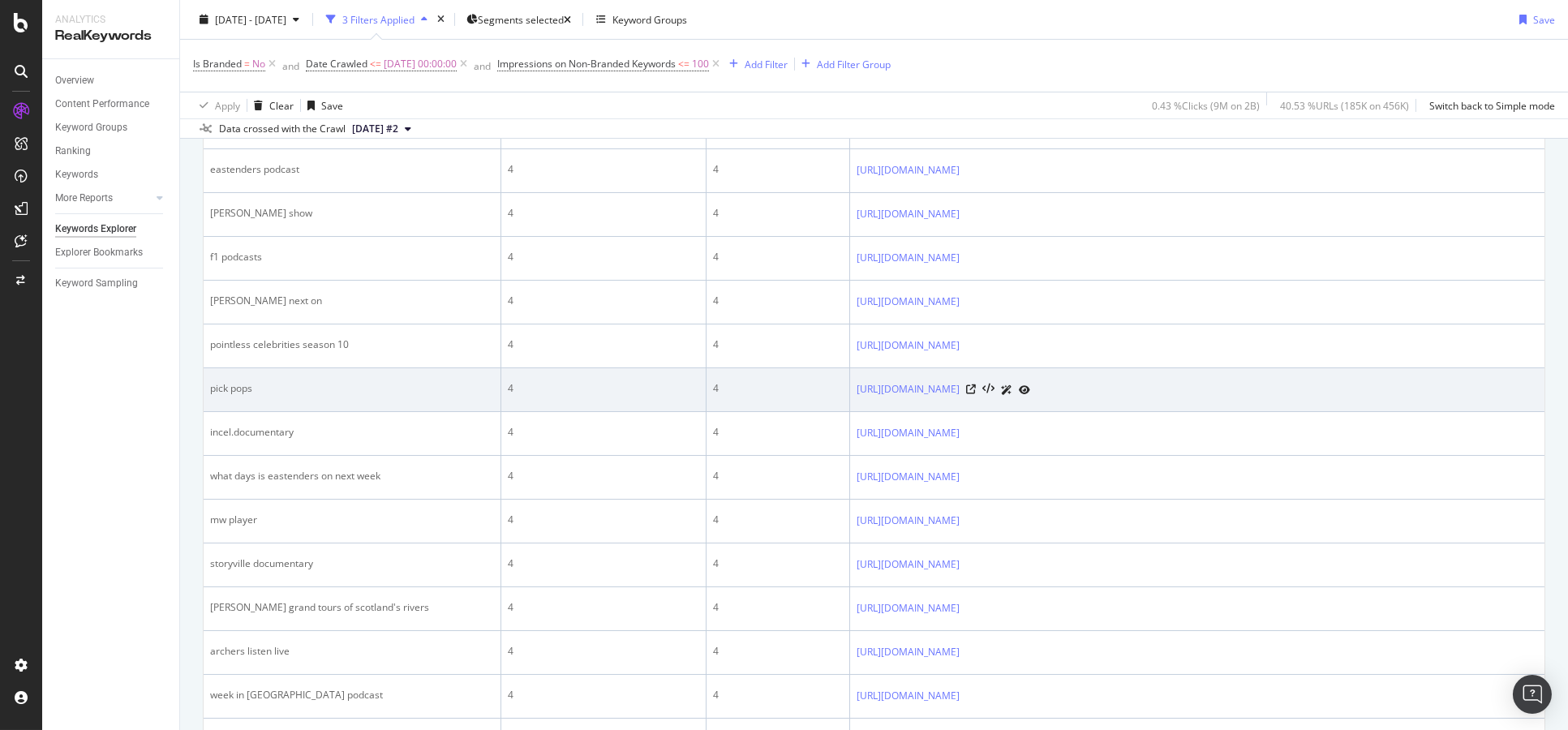
click at [1030, 385] on icon at bounding box center [1025, 390] width 12 height 10
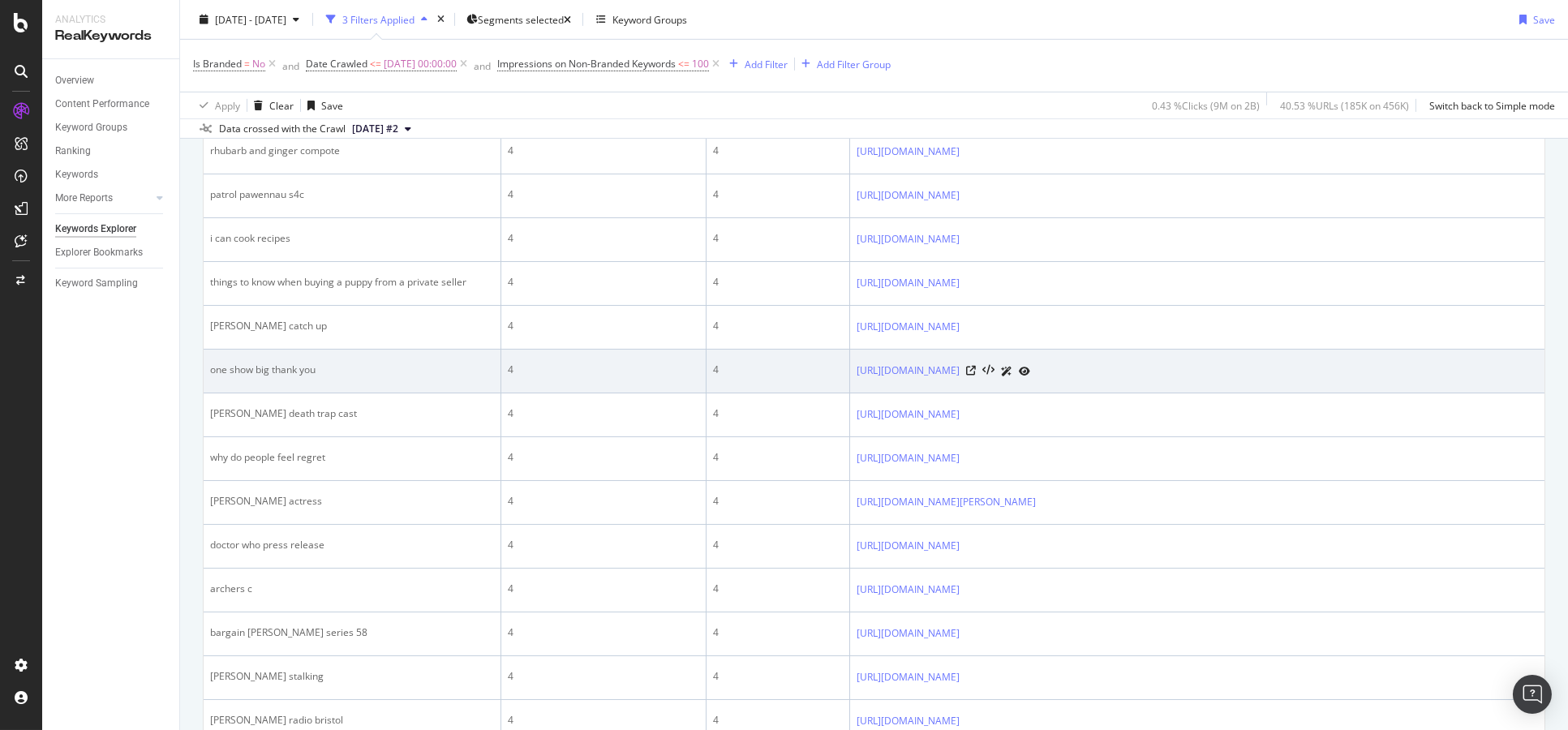
scroll to position [2299, 0]
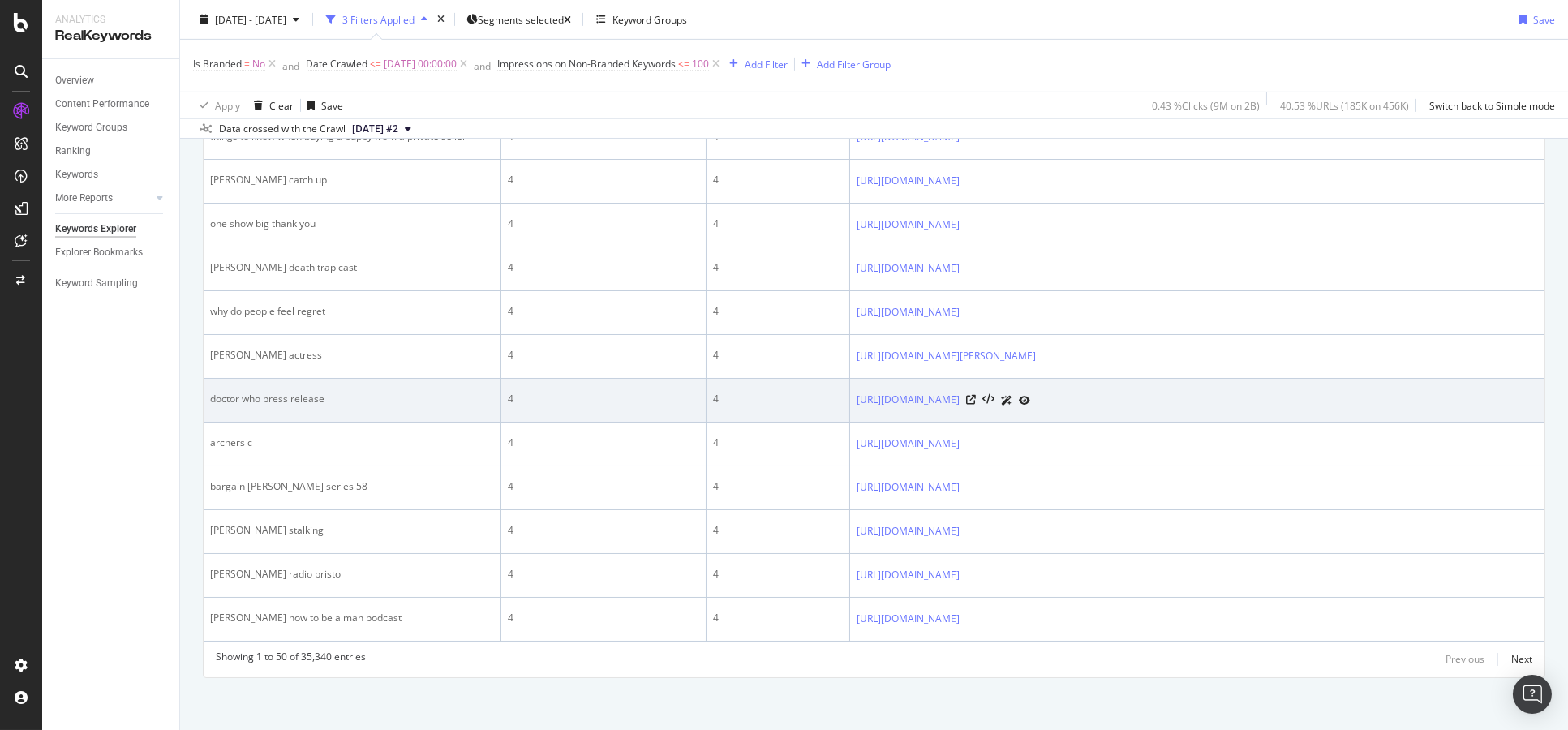
click at [1030, 396] on icon at bounding box center [1025, 401] width 12 height 10
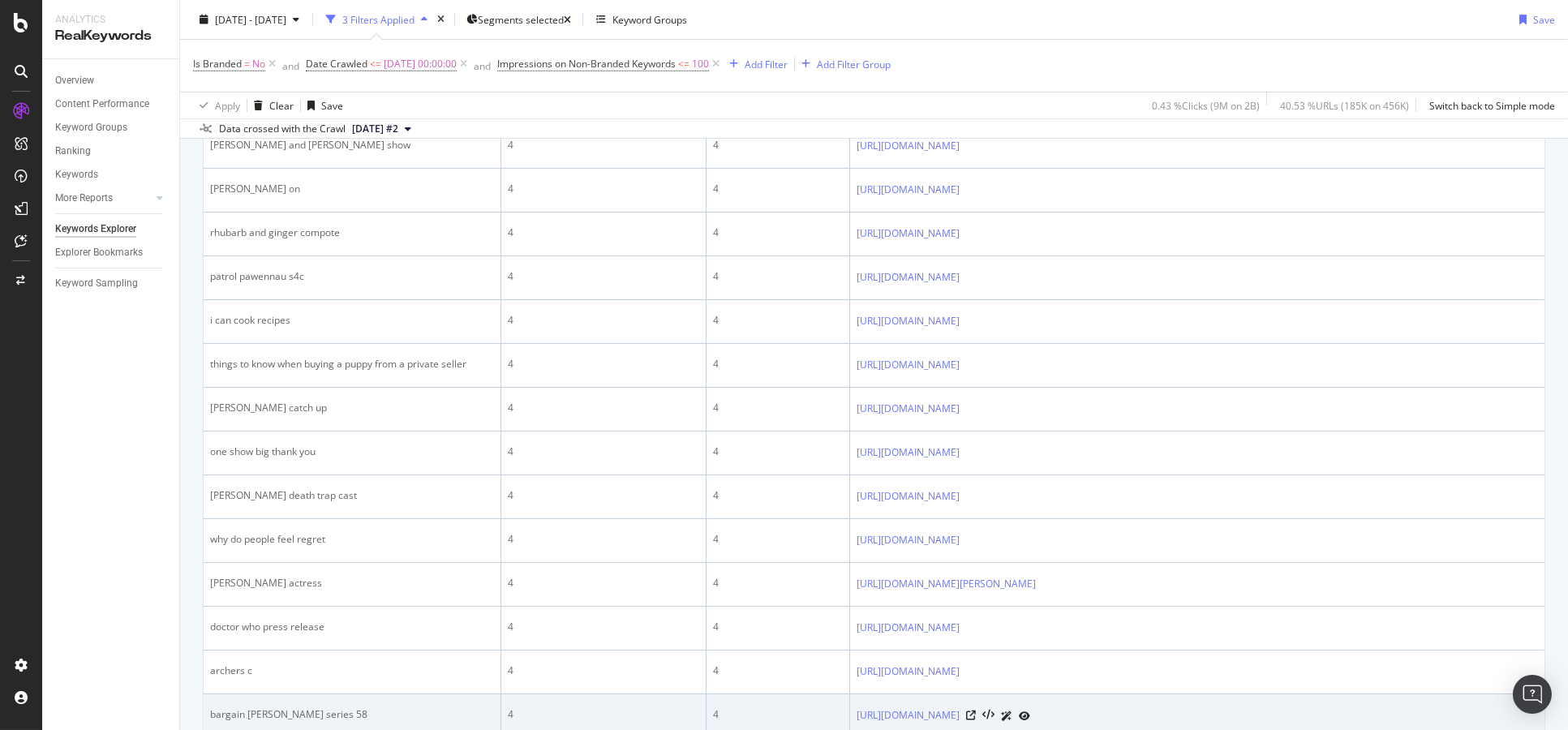
scroll to position [1938, 0]
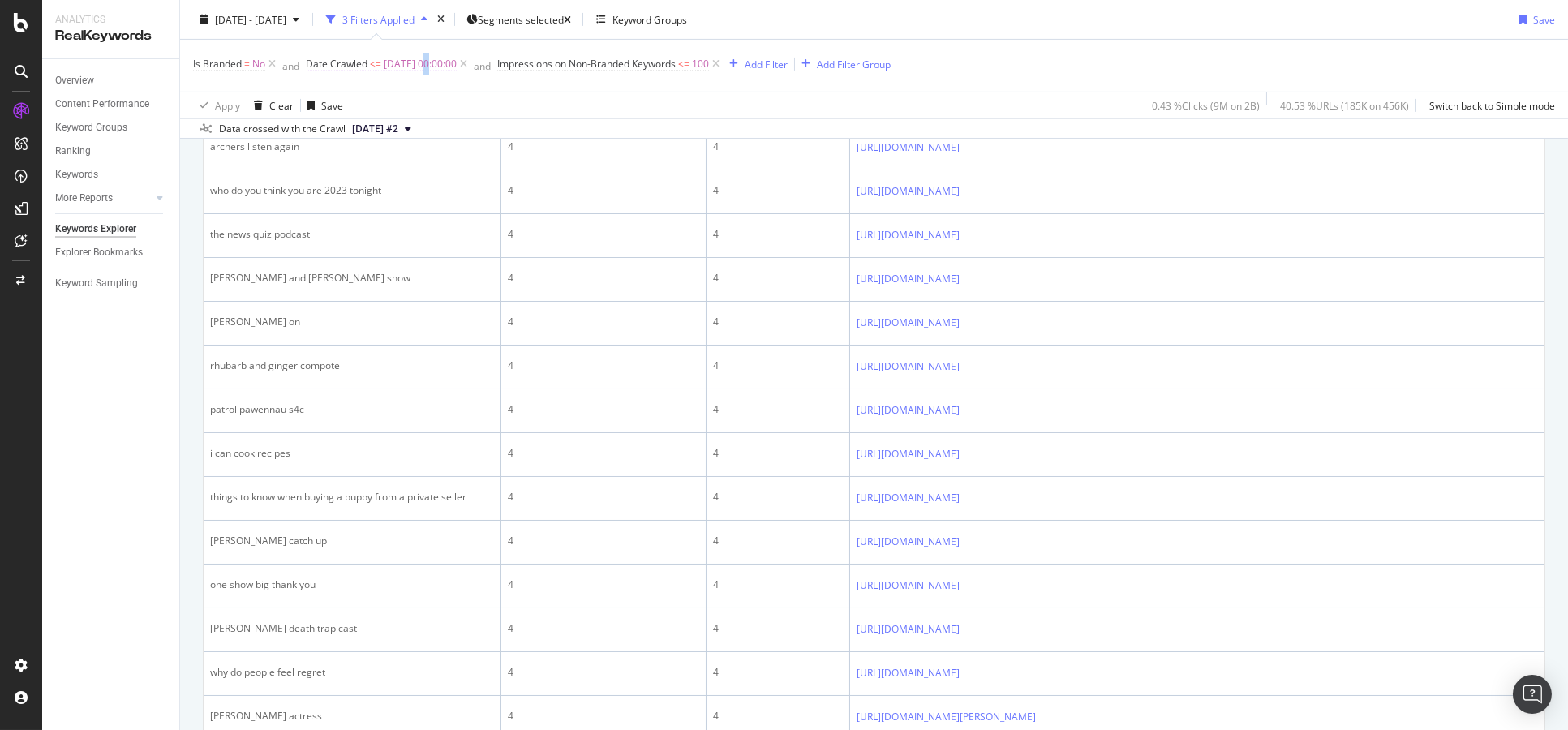
click at [426, 68] on span "2025-03-23 00:00:00" at bounding box center [420, 64] width 73 height 23
click at [441, 126] on input "2025-03-23 00:00:00" at bounding box center [410, 132] width 179 height 26
click at [825, 109] on div "Apply Clear Save 0.43 % Clicks ( 9M on 2B ) 40.53 % URLs ( 185K on 456K ) Switc…" at bounding box center [874, 104] width 1388 height 27
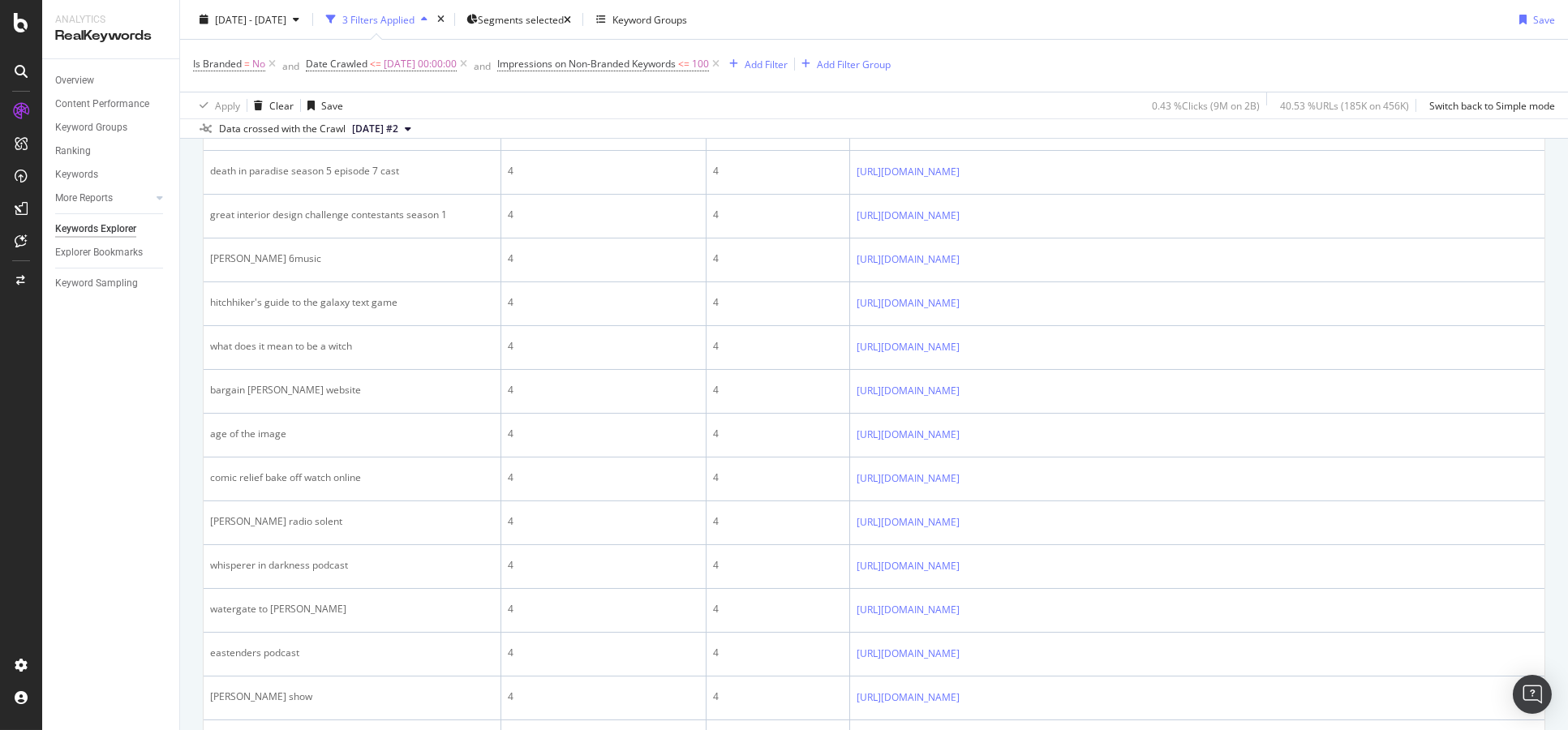
scroll to position [0, 0]
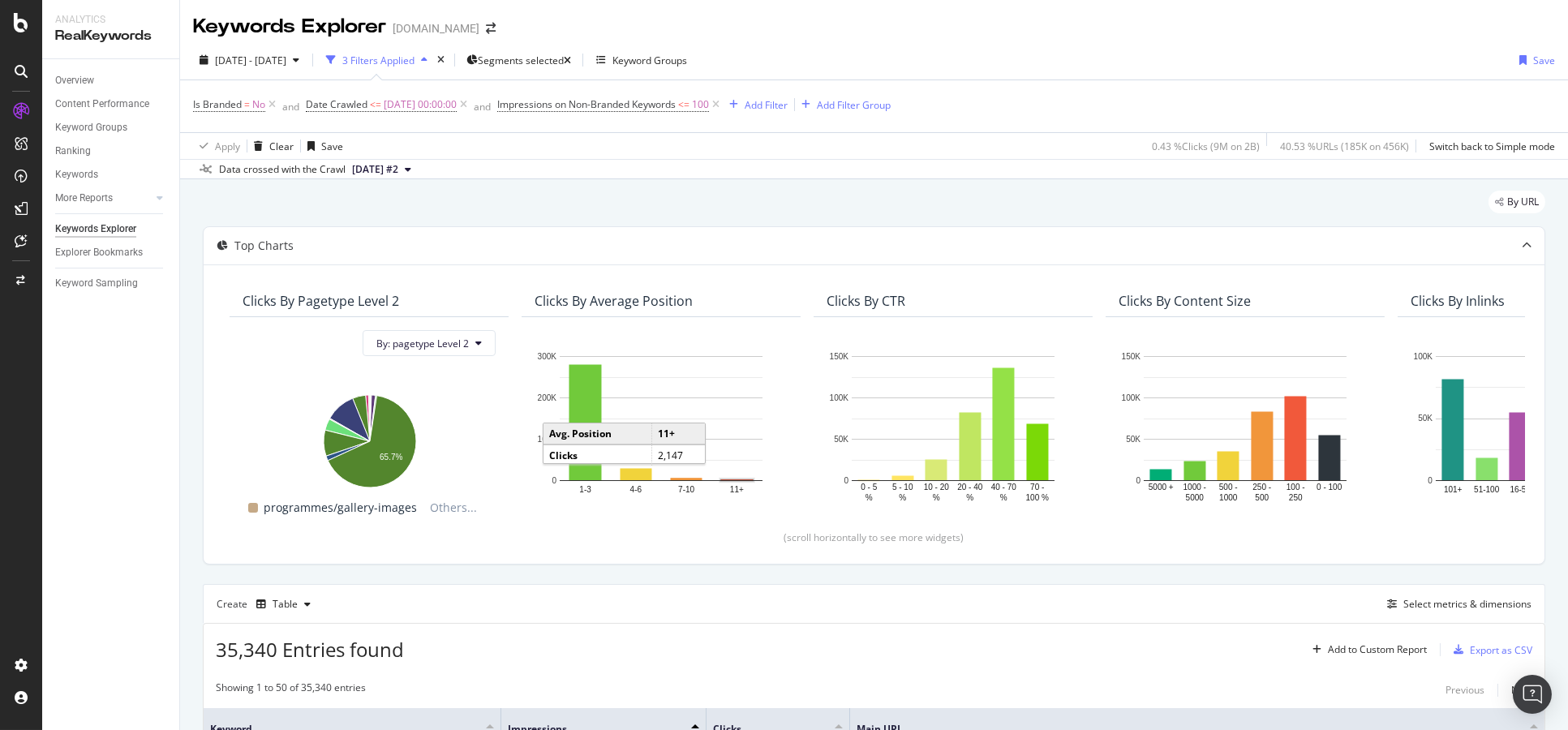
click at [738, 480] on rect "A chart." at bounding box center [737, 480] width 31 height 1
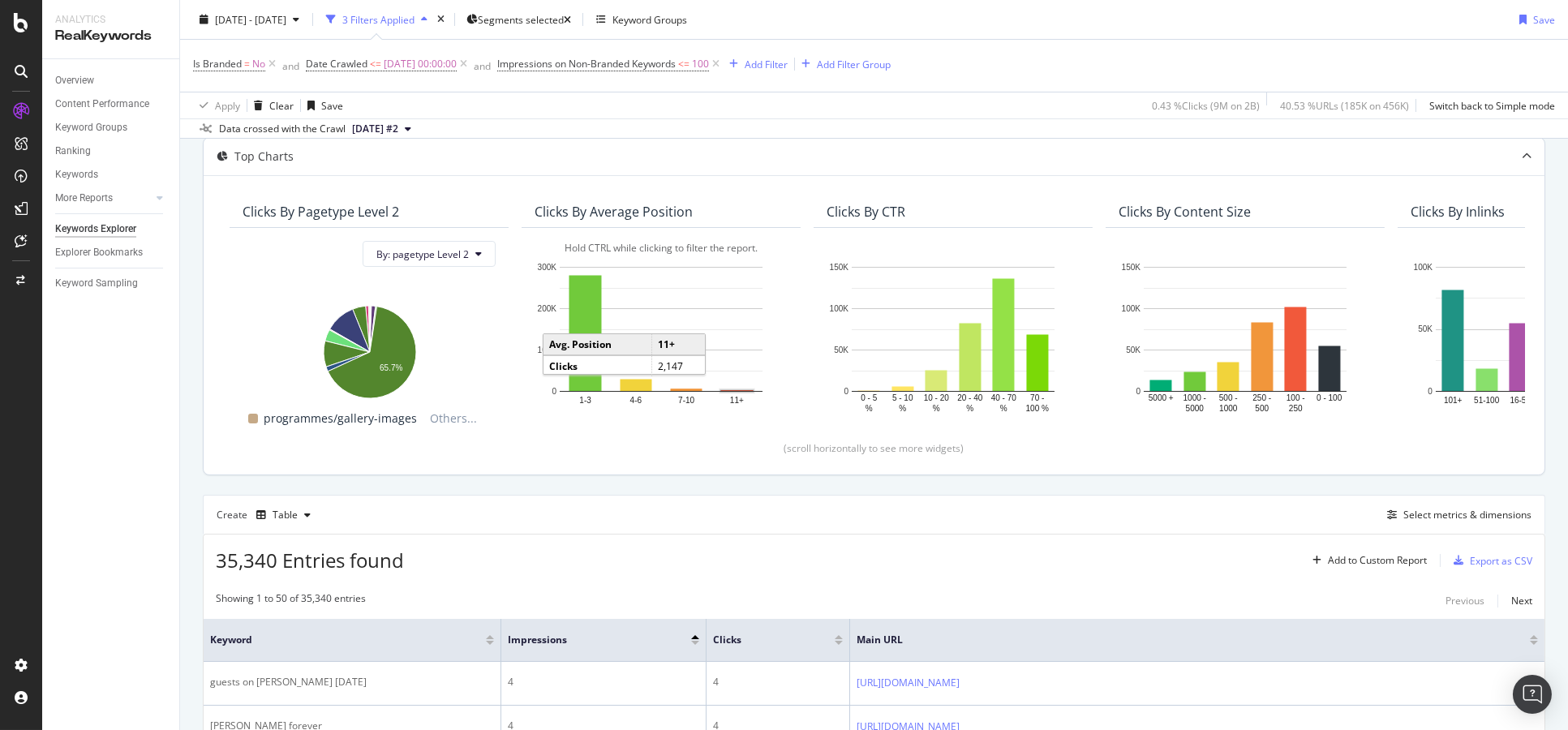
click at [742, 390] on rect "A chart." at bounding box center [737, 391] width 34 height 3
click at [739, 390] on rect "A chart." at bounding box center [737, 391] width 34 height 3
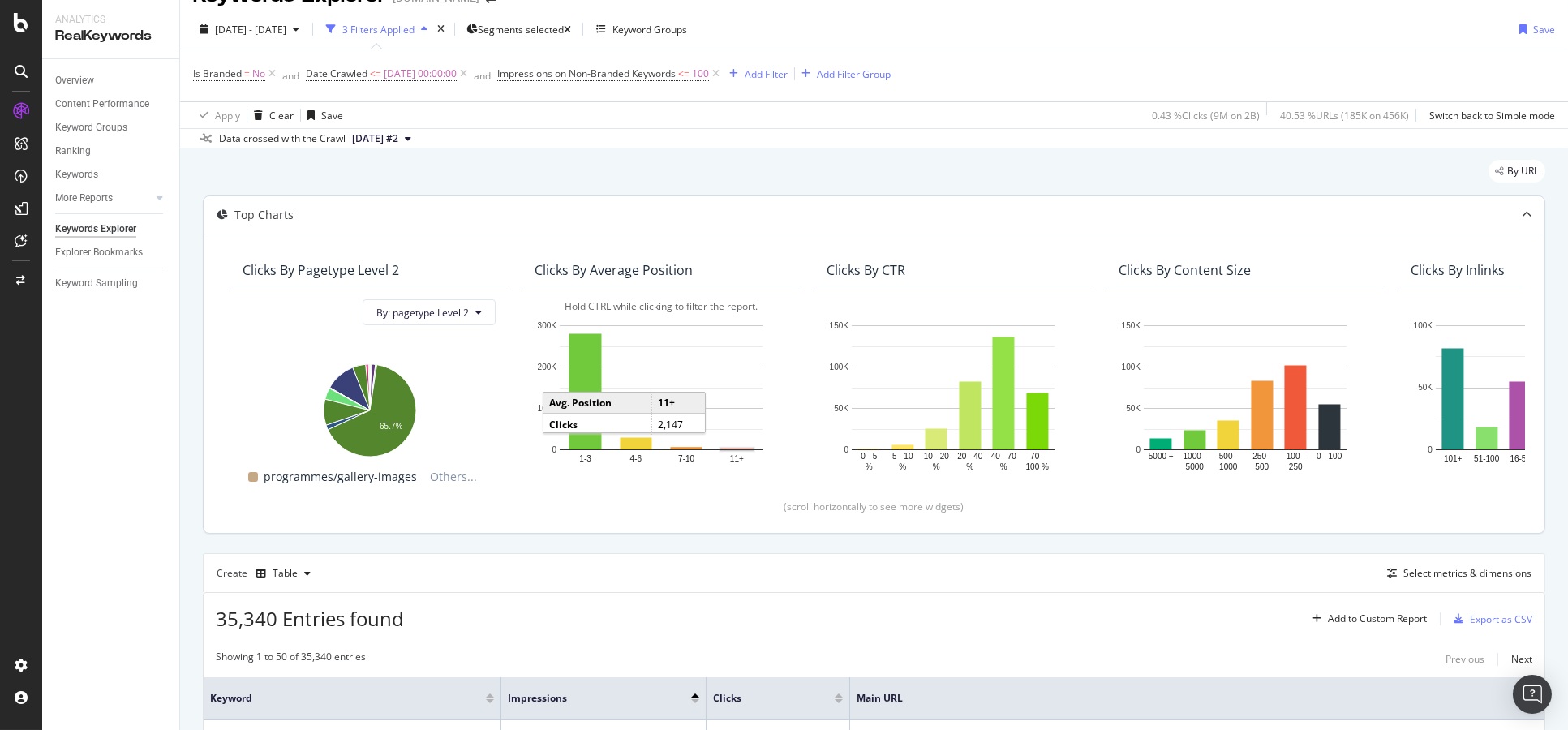
scroll to position [0, 0]
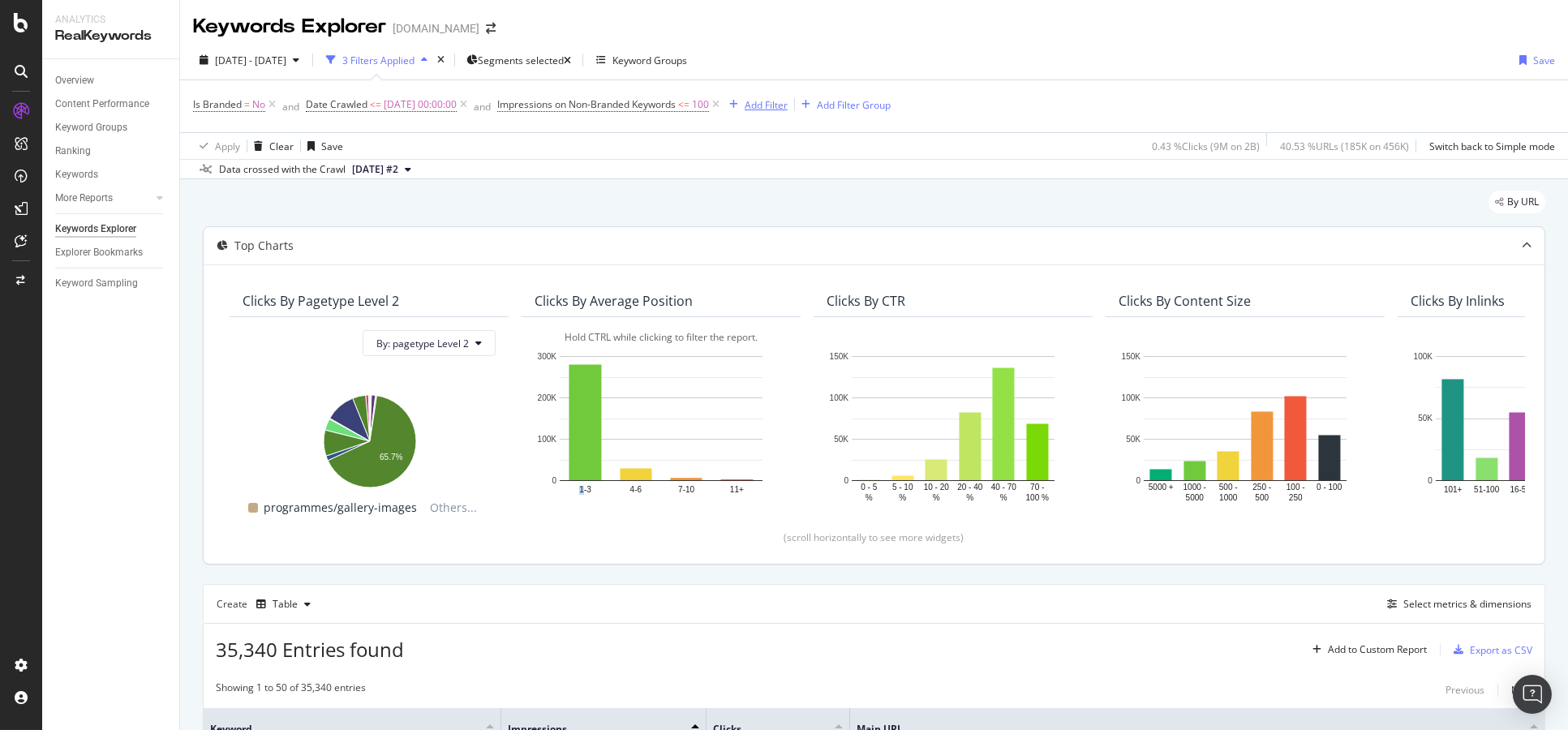
click at [787, 100] on div "Add Filter" at bounding box center [767, 105] width 43 height 14
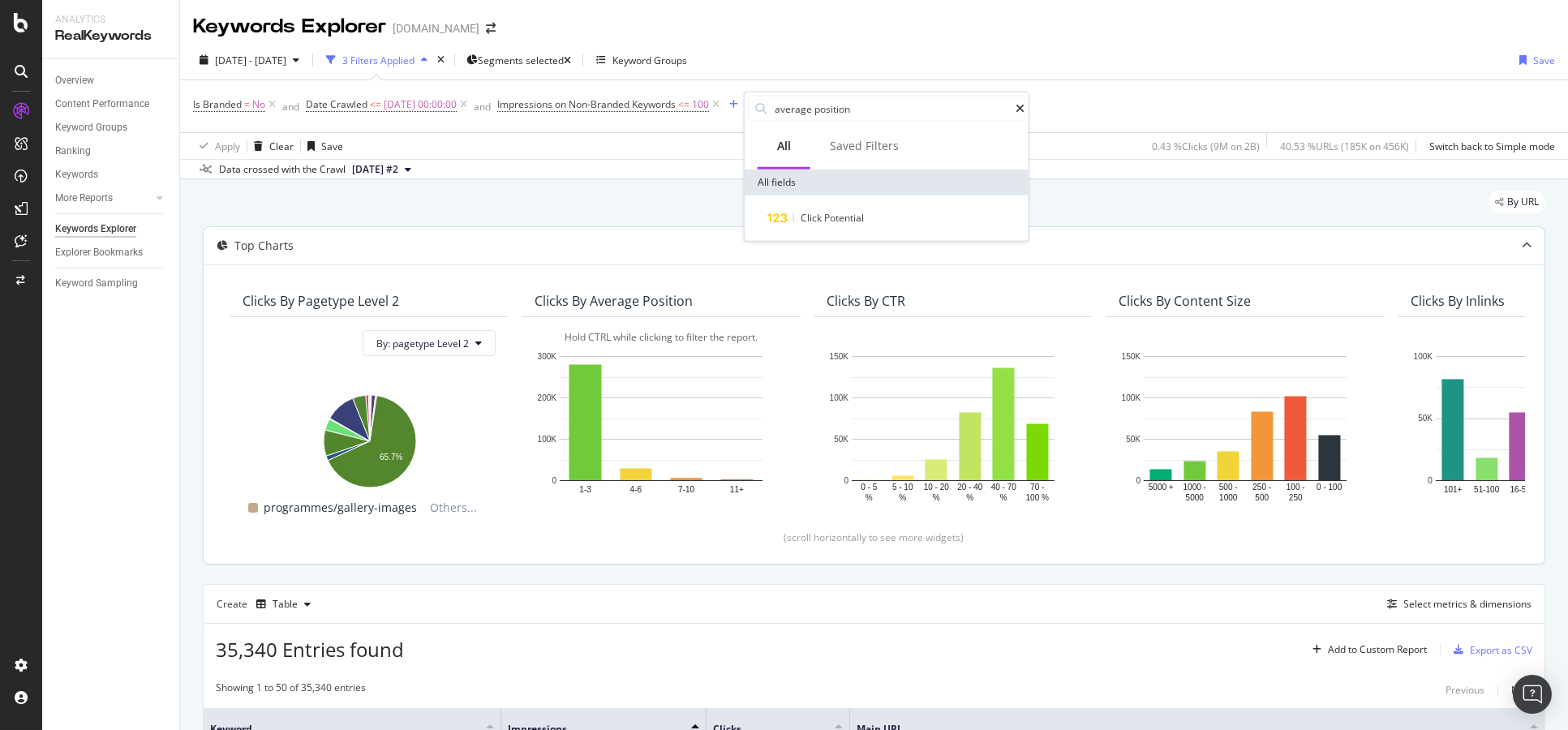
type input "average position"
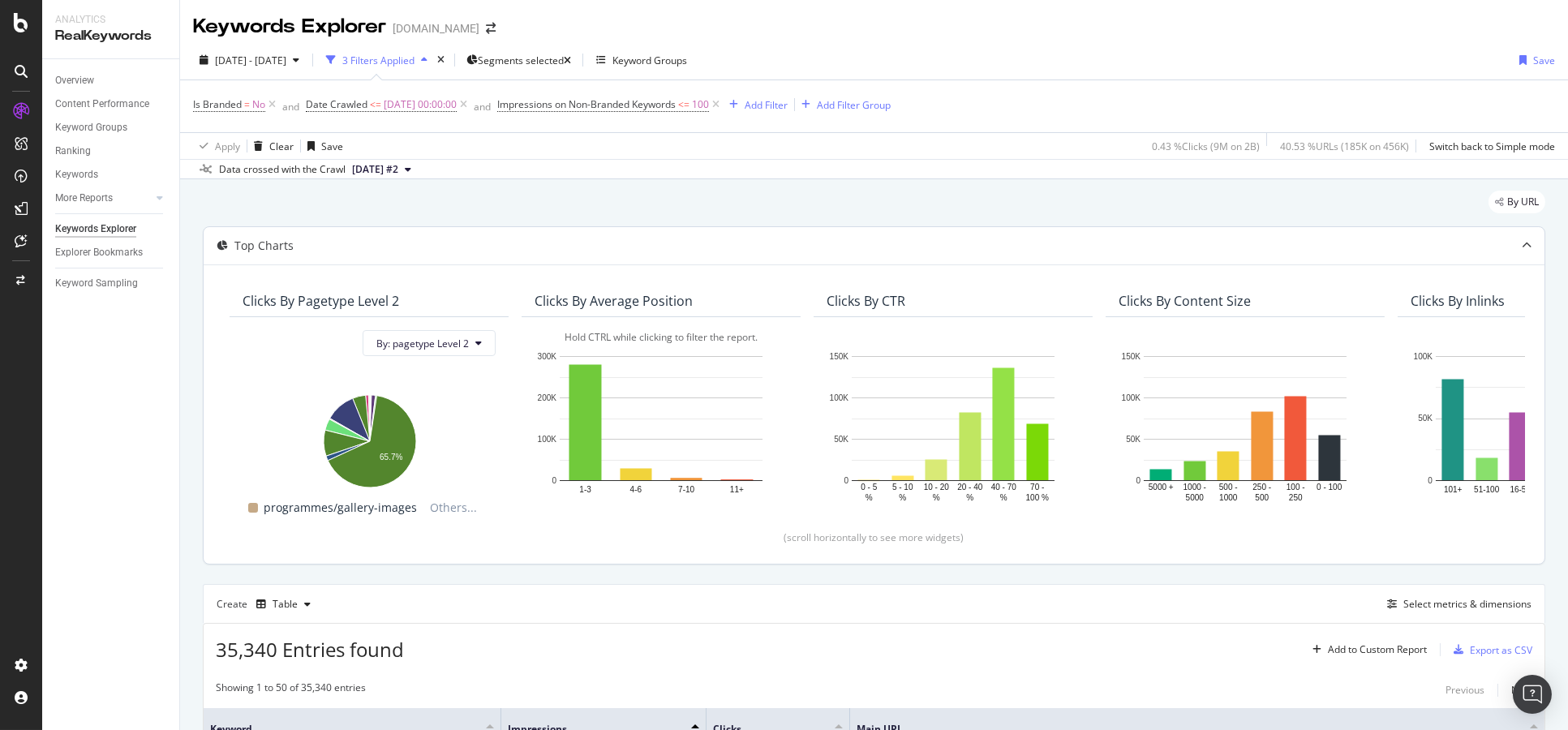
click at [807, 463] on div "Clicks By CTR Hold CTRL while clicking to filter the report. 0 - 5 % 5 - 10 % 1…" at bounding box center [953, 408] width 292 height 246
click at [767, 108] on div "Add Filter" at bounding box center [767, 105] width 43 height 14
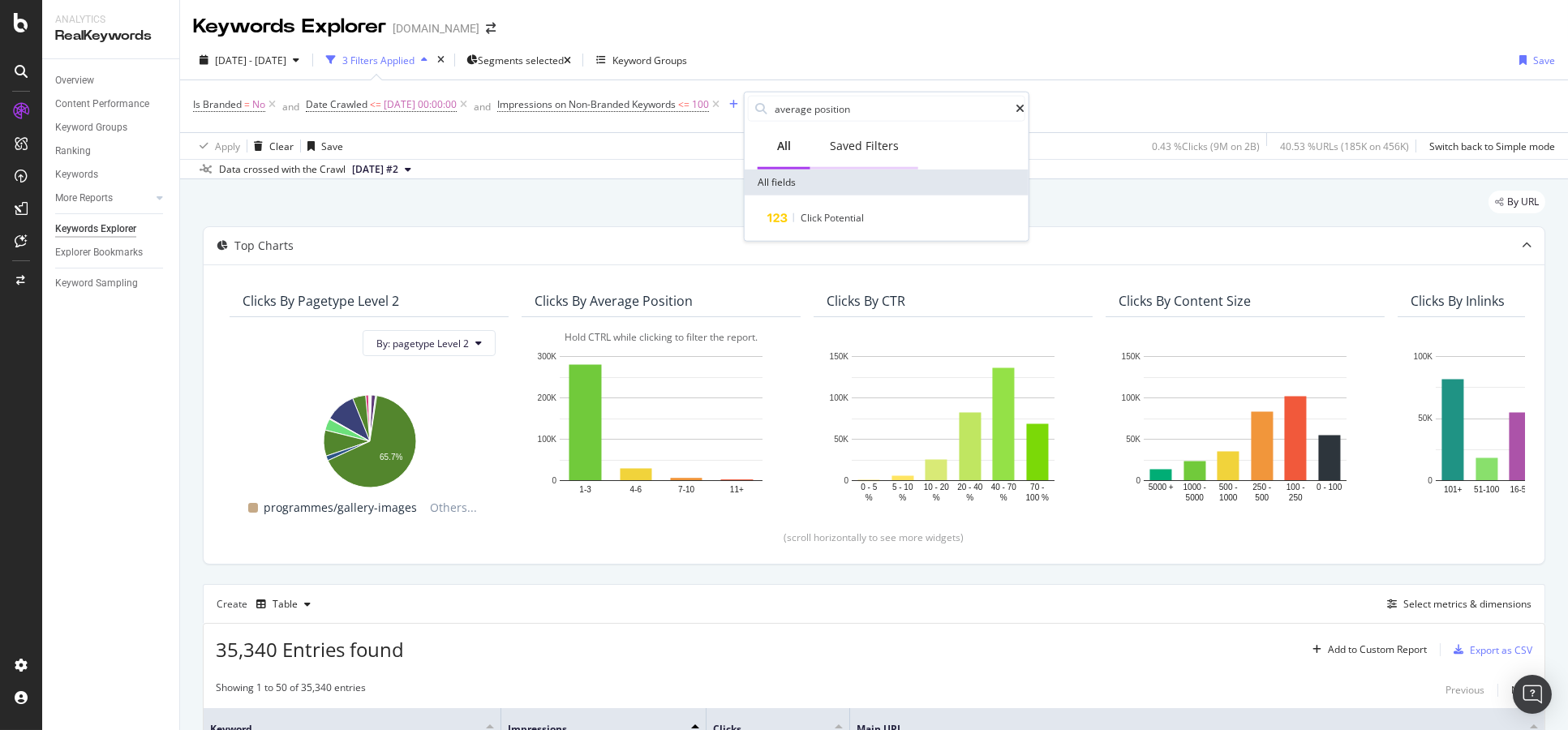
click at [872, 139] on div "Saved Filters" at bounding box center [864, 145] width 69 height 17
click at [792, 149] on div "All" at bounding box center [784, 146] width 53 height 44
click at [869, 109] on input "average position" at bounding box center [895, 108] width 243 height 25
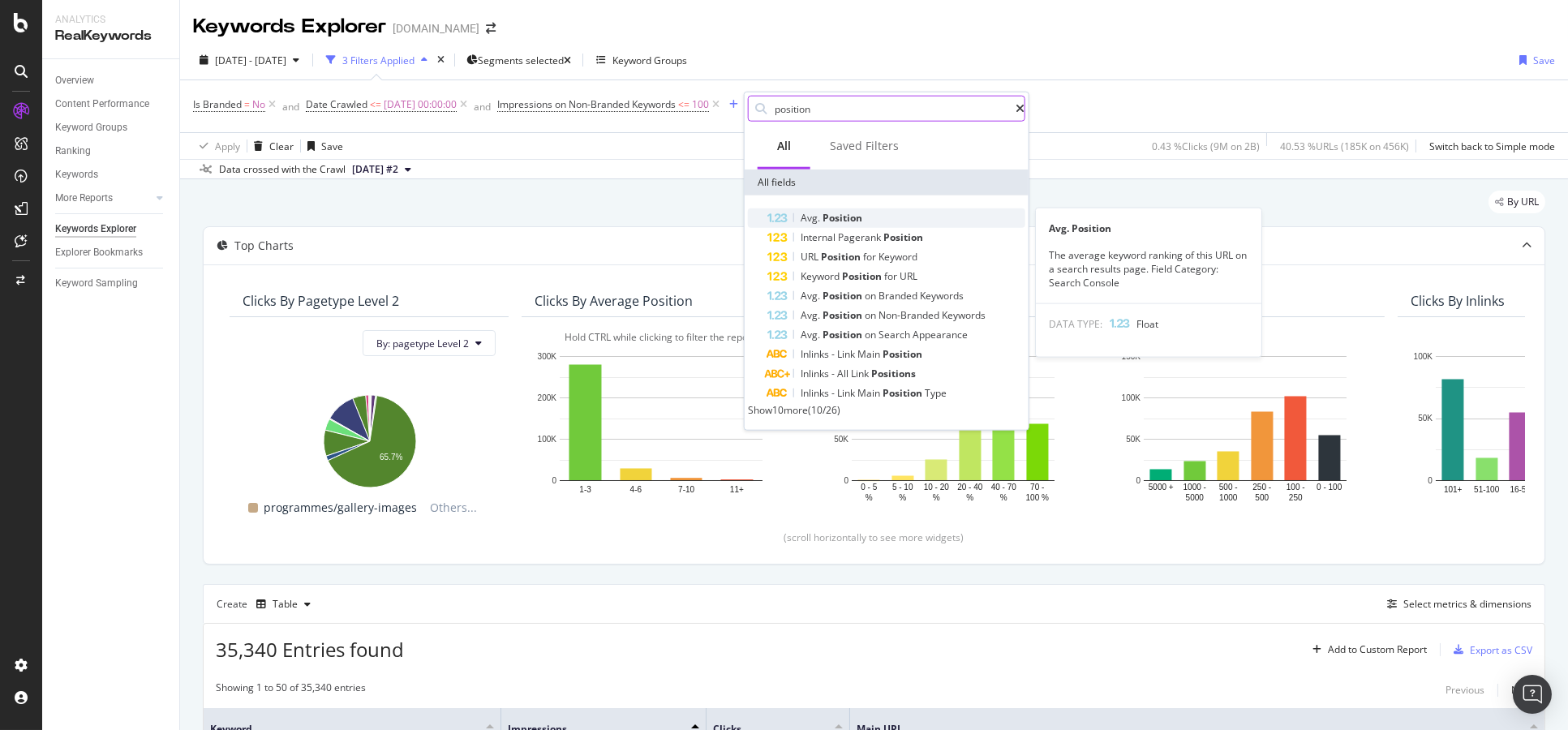
type input "position"
click at [823, 217] on span "Position" at bounding box center [842, 218] width 39 height 14
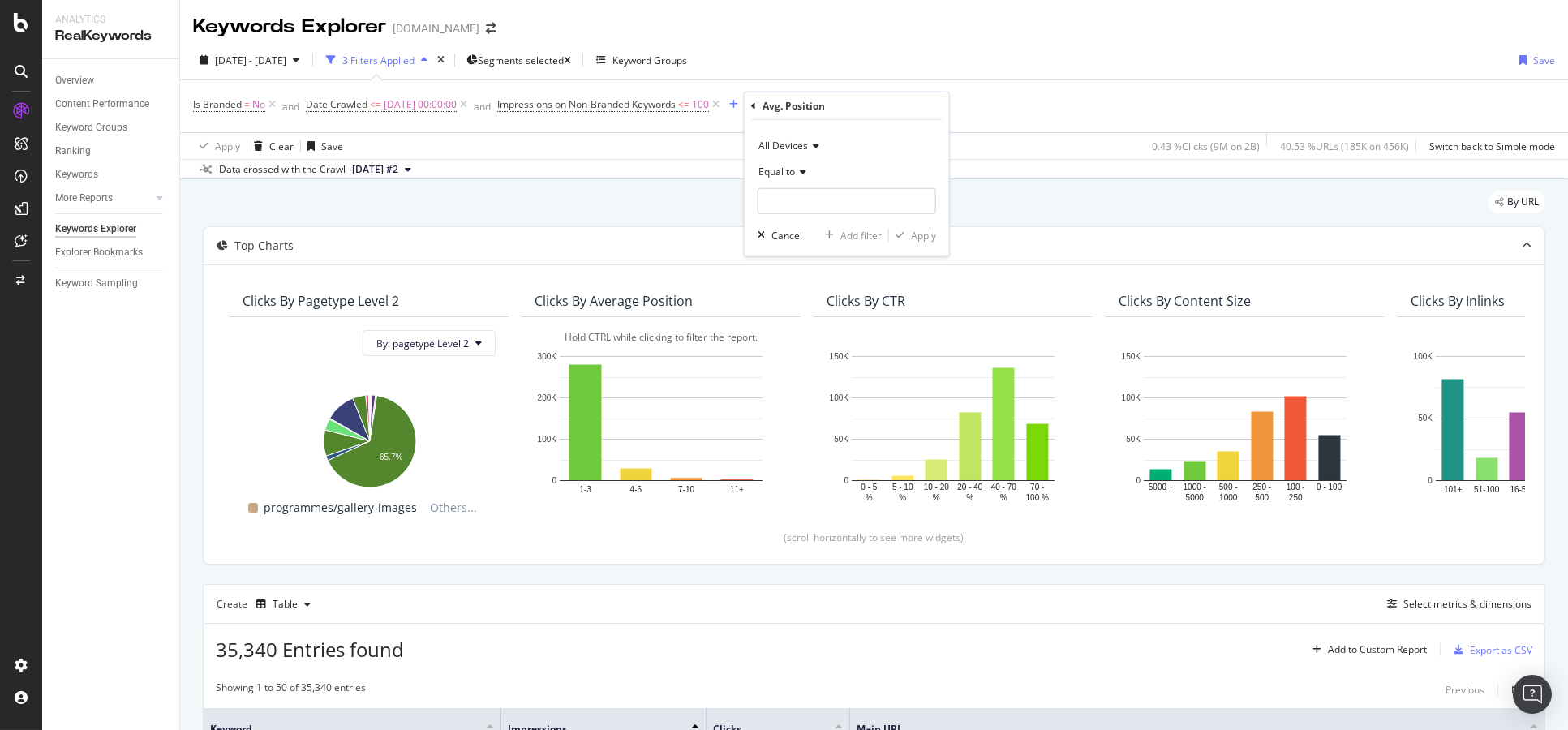
click at [804, 185] on div "Equal to" at bounding box center [847, 187] width 179 height 55
click at [804, 172] on icon at bounding box center [801, 172] width 12 height 10
click at [816, 309] on span "Greater than or equal to" at bounding box center [820, 310] width 109 height 14
click at [796, 197] on input "number" at bounding box center [847, 200] width 179 height 26
type input "10"
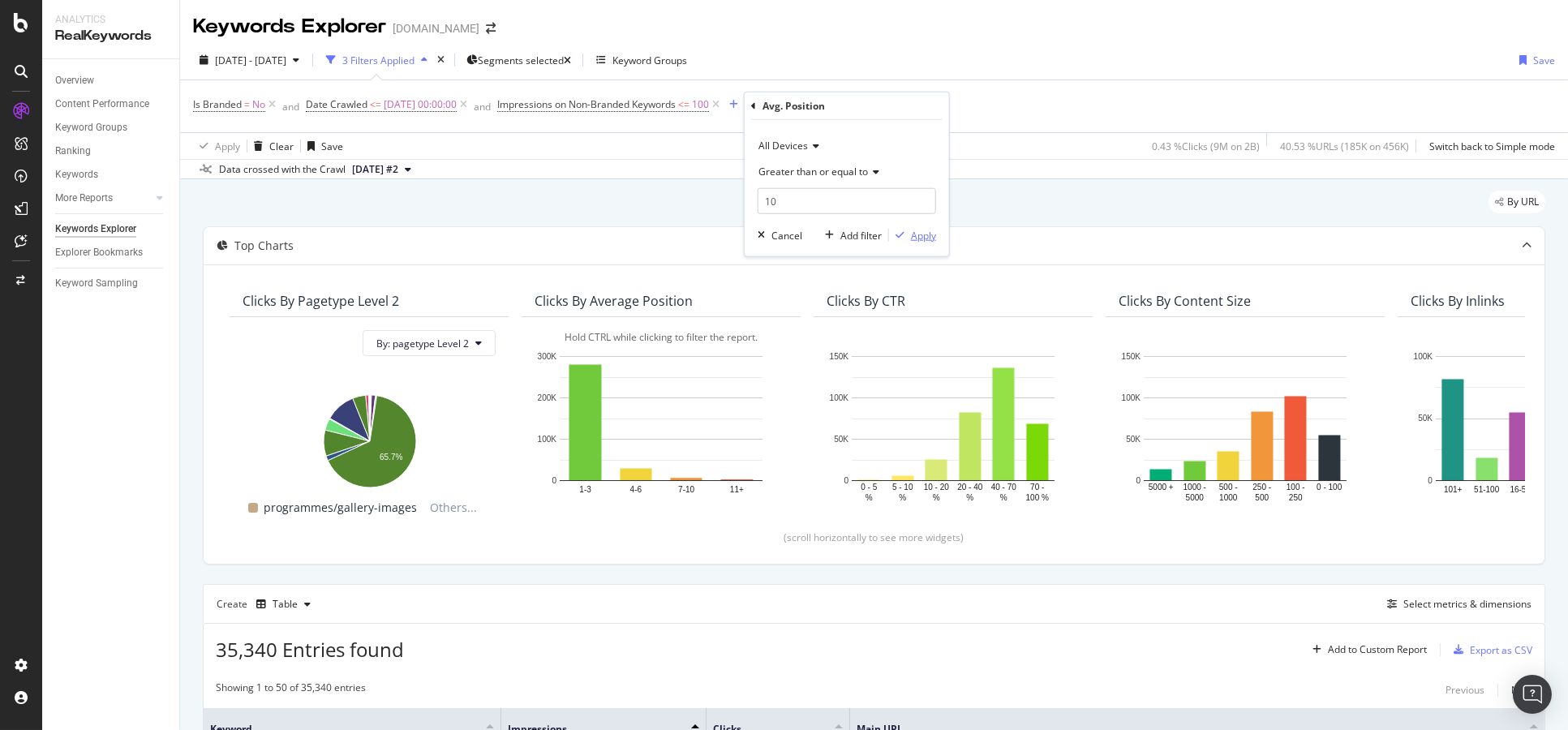
click at [932, 239] on div "Apply" at bounding box center [924, 235] width 26 height 14
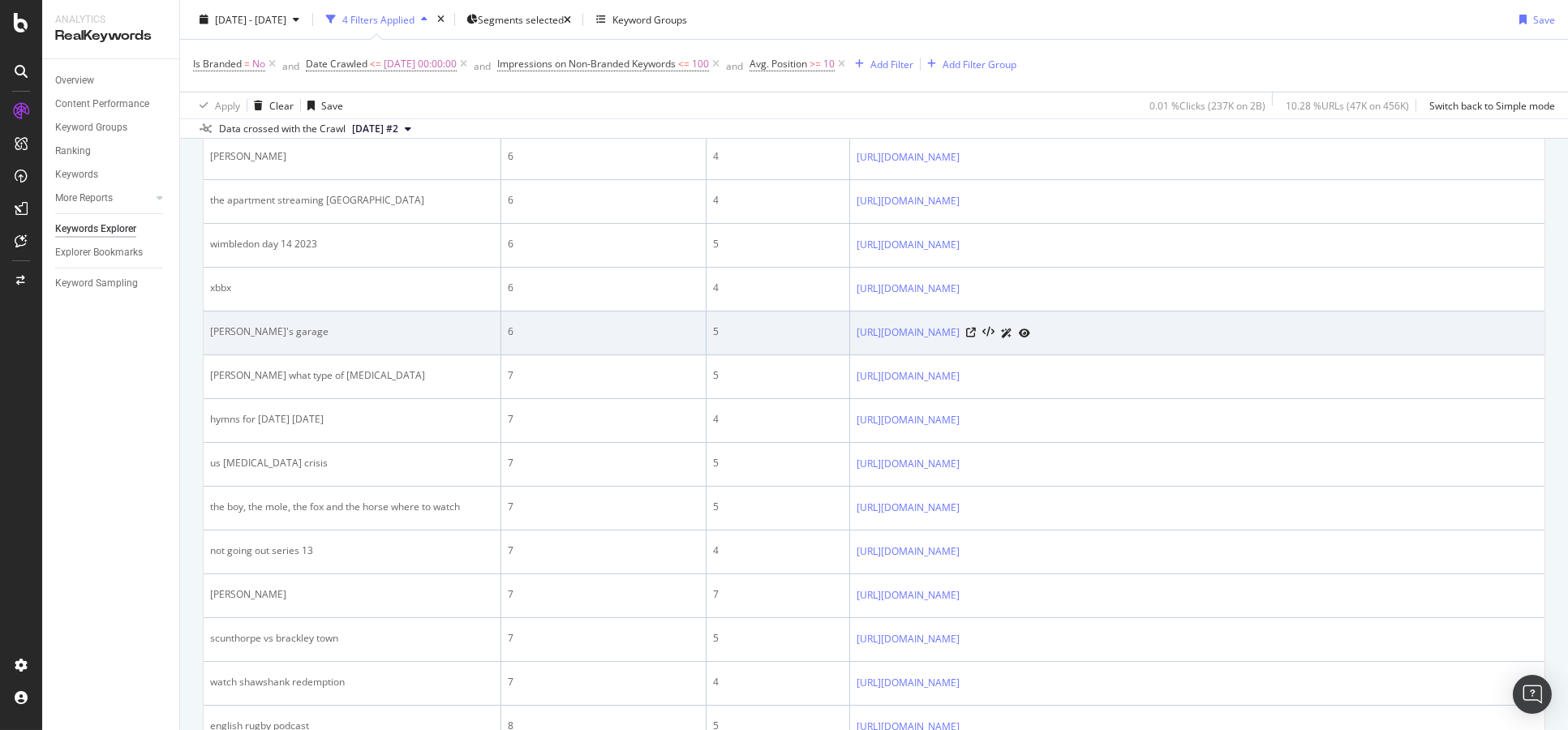
scroll to position [819, 0]
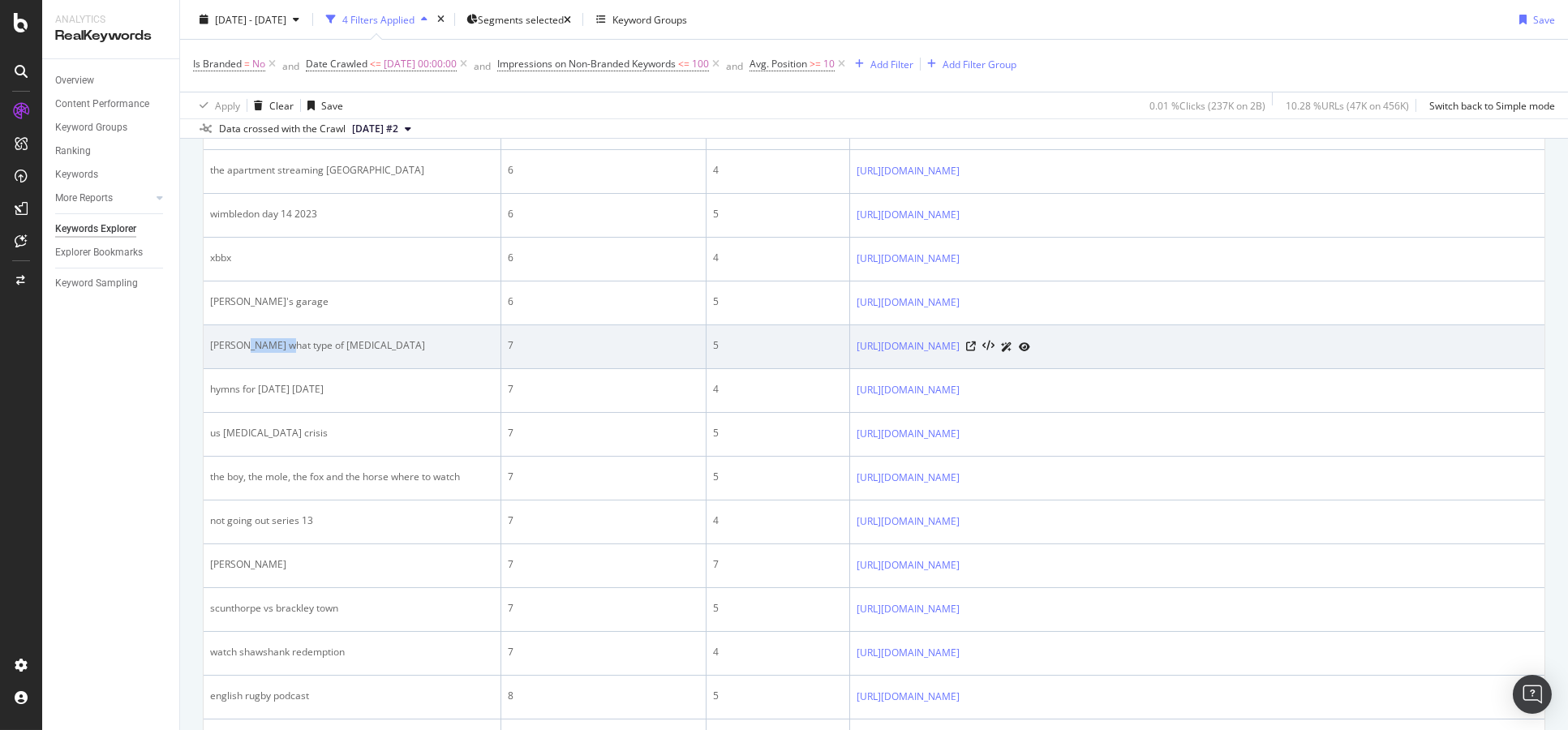
drag, startPoint x: 249, startPoint y: 348, endPoint x: 308, endPoint y: 337, distance: 60.0
click at [304, 338] on div "haydn gwynne what type of cancer" at bounding box center [352, 345] width 284 height 15
click at [351, 341] on div "haydn gwynne what type of cancer" at bounding box center [352, 345] width 284 height 15
click at [1030, 342] on icon at bounding box center [1025, 347] width 12 height 10
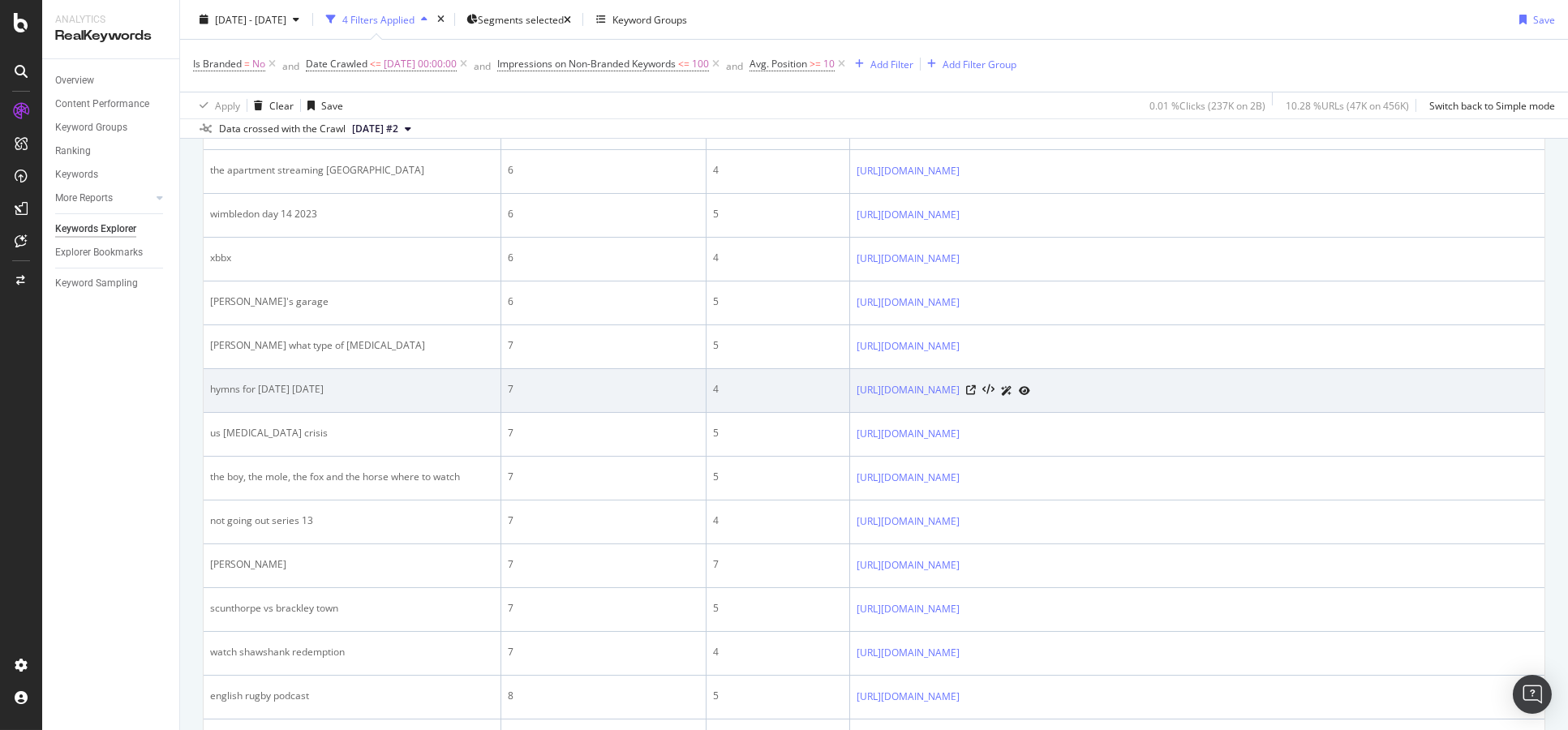
click at [1030, 388] on icon at bounding box center [1025, 391] width 12 height 10
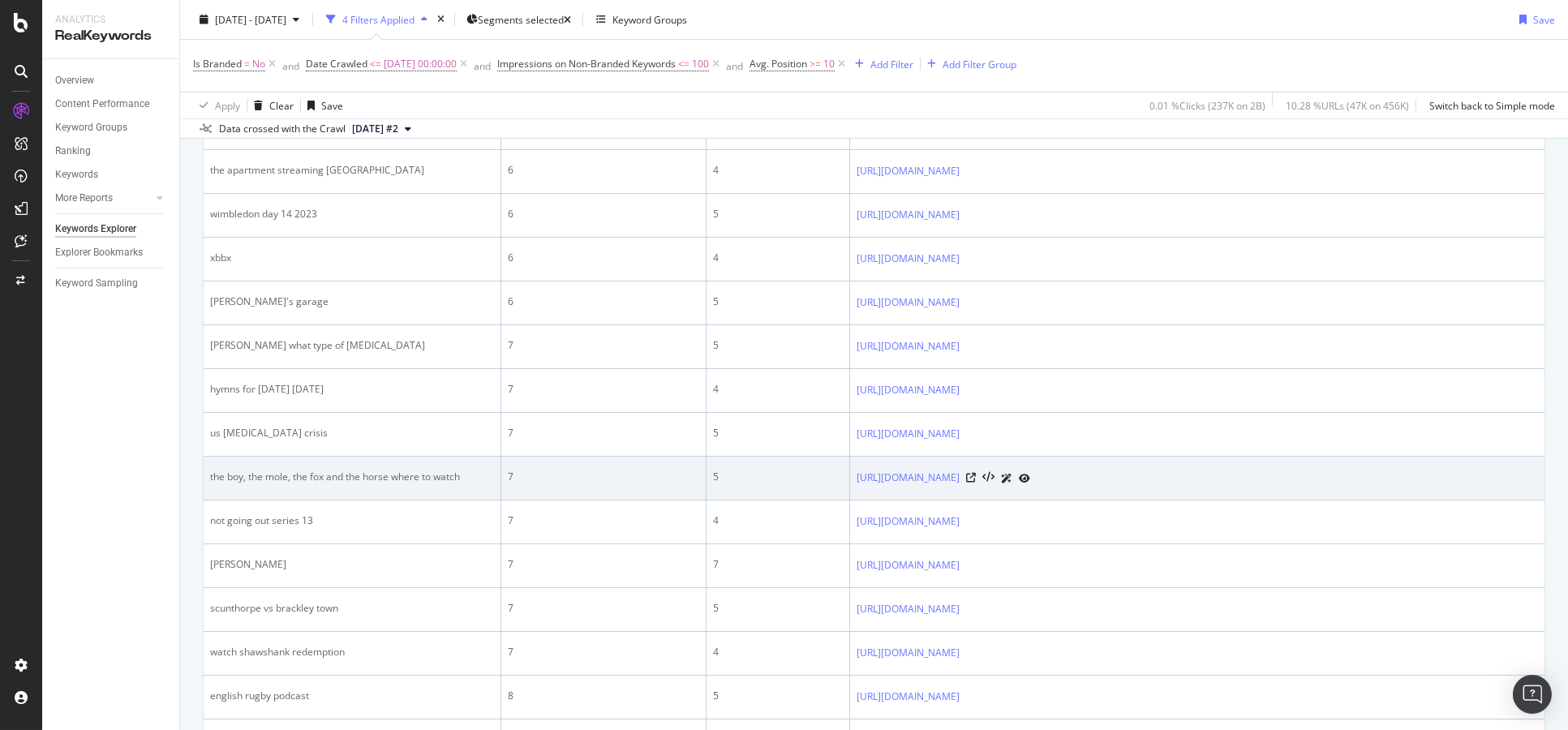
click at [1030, 477] on icon at bounding box center [1025, 478] width 12 height 10
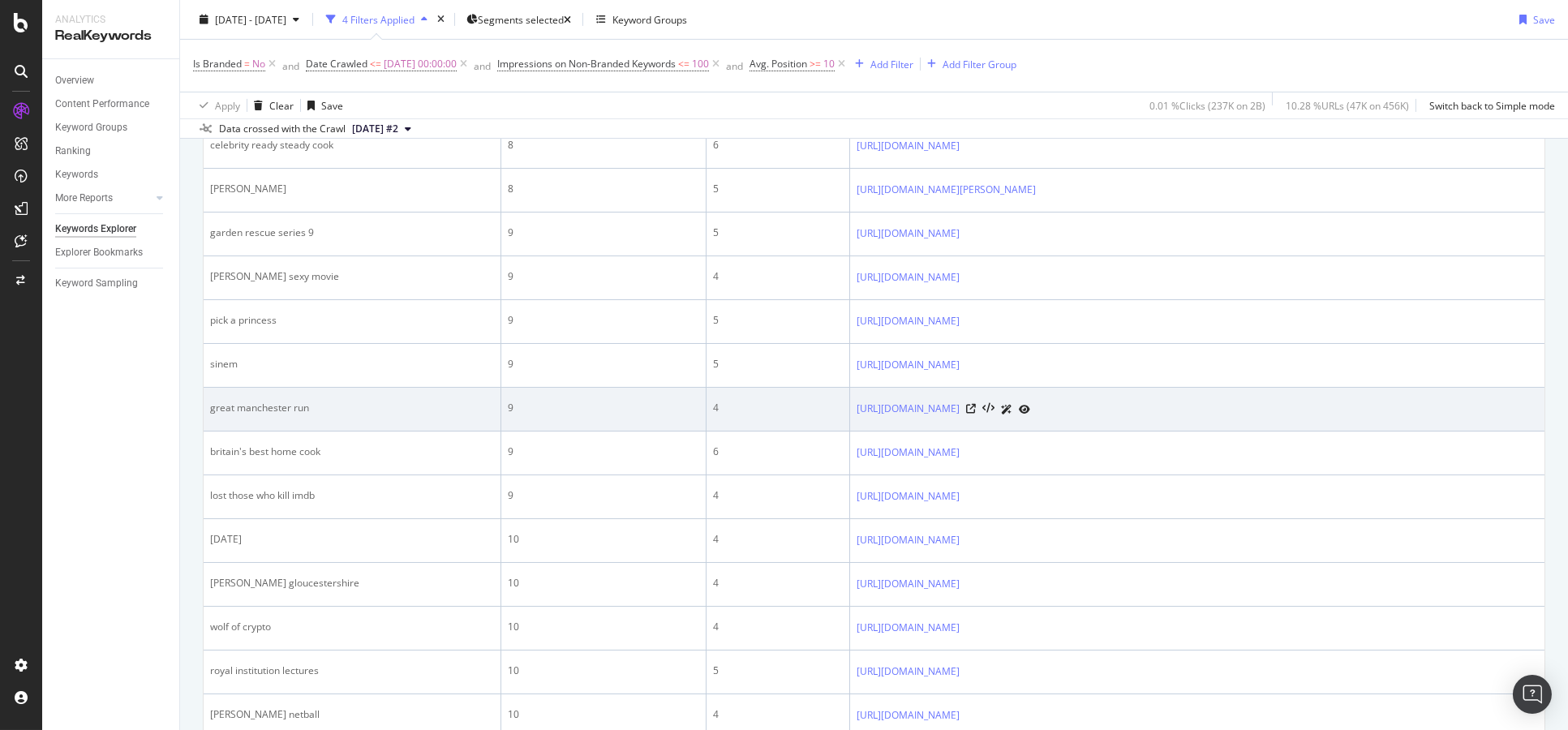
scroll to position [1991, 0]
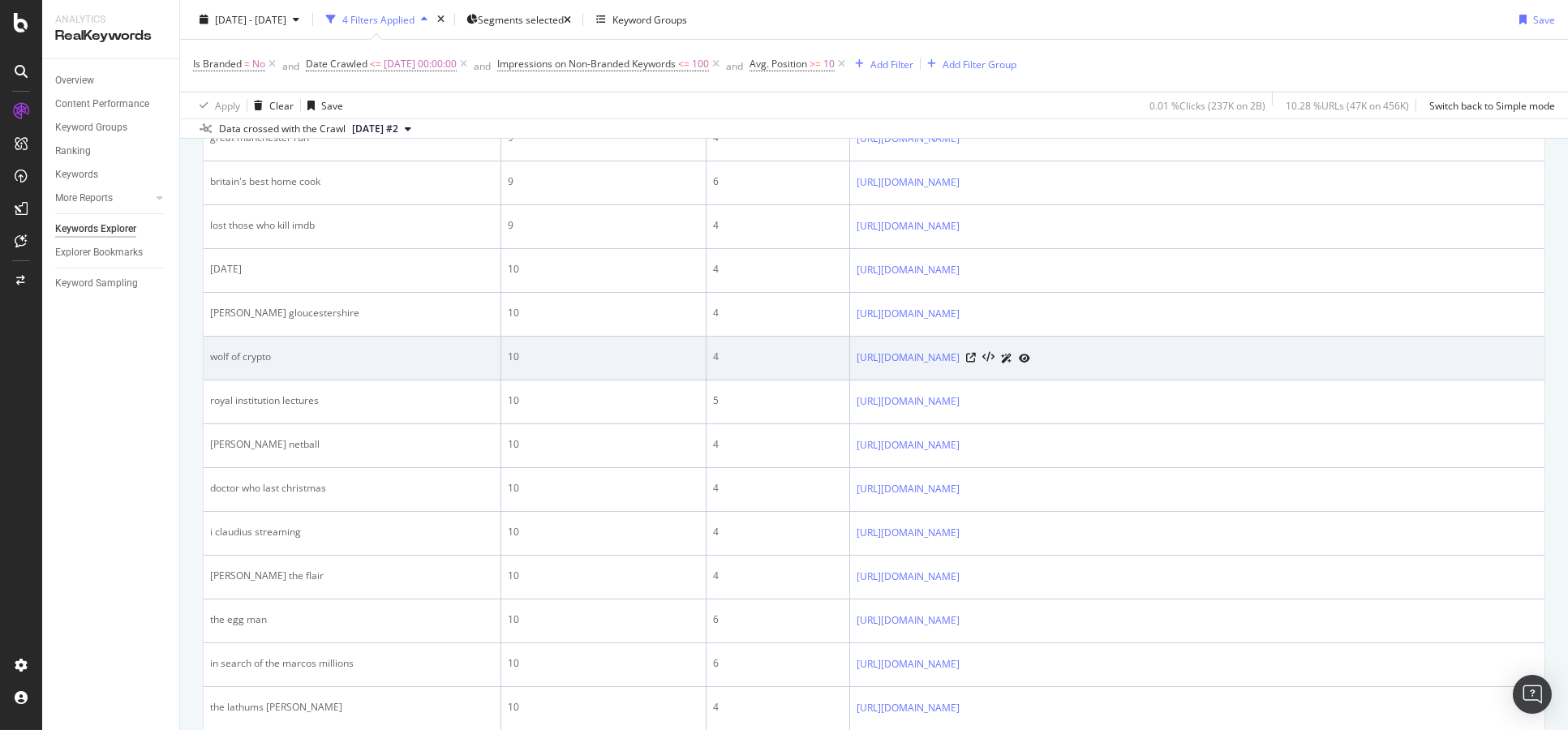
click at [1030, 364] on icon at bounding box center [1025, 359] width 12 height 10
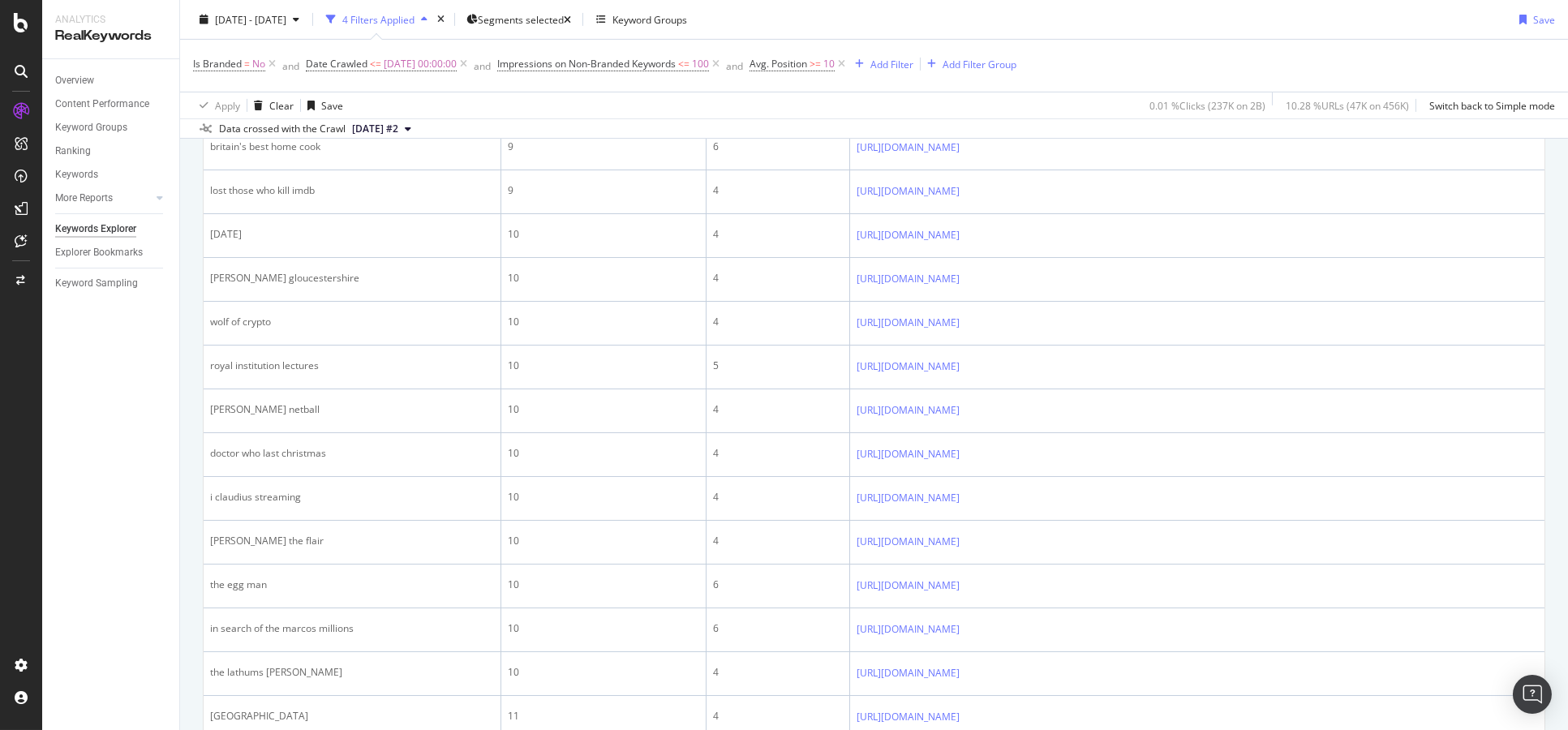
scroll to position [2315, 0]
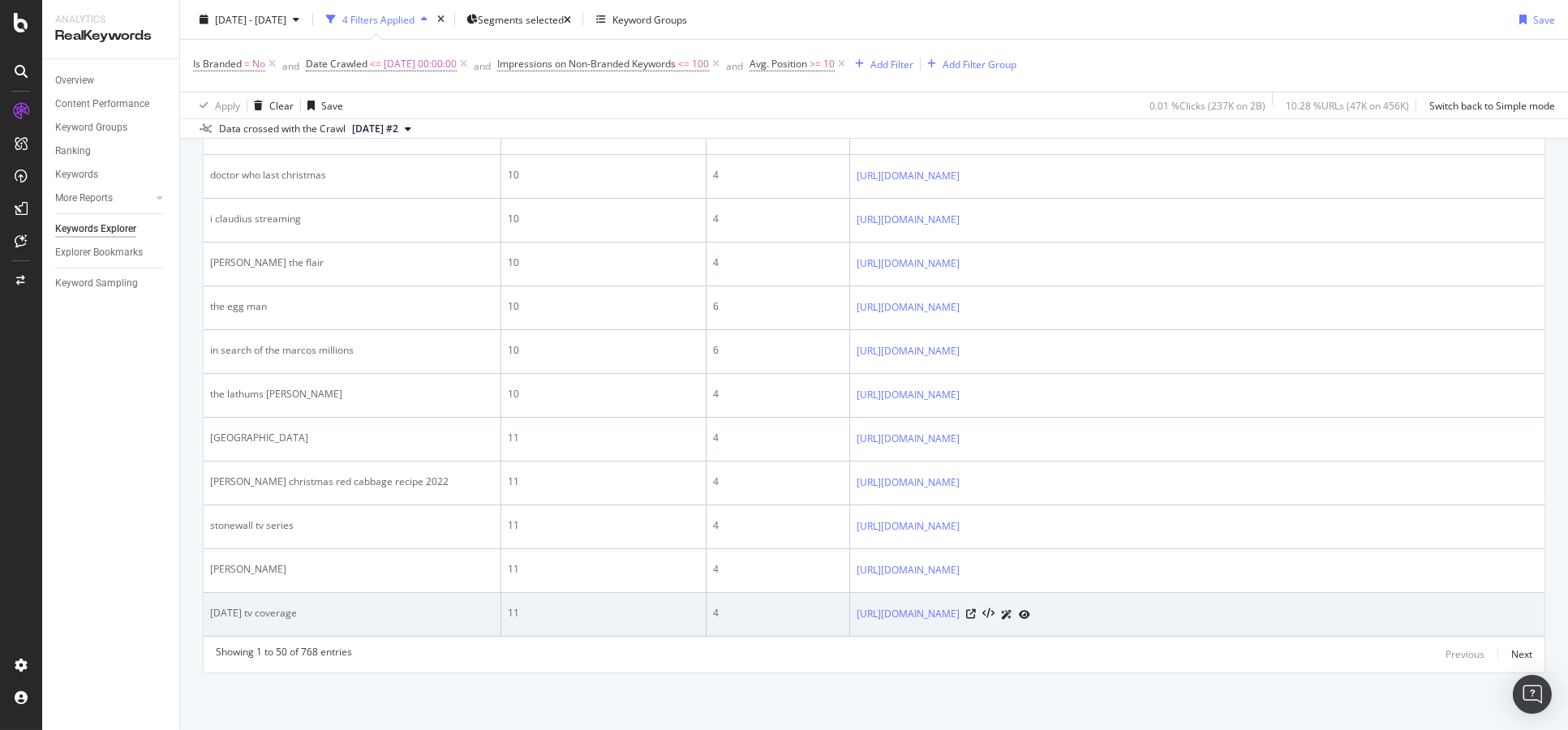
click at [1030, 620] on link at bounding box center [1025, 614] width 12 height 17
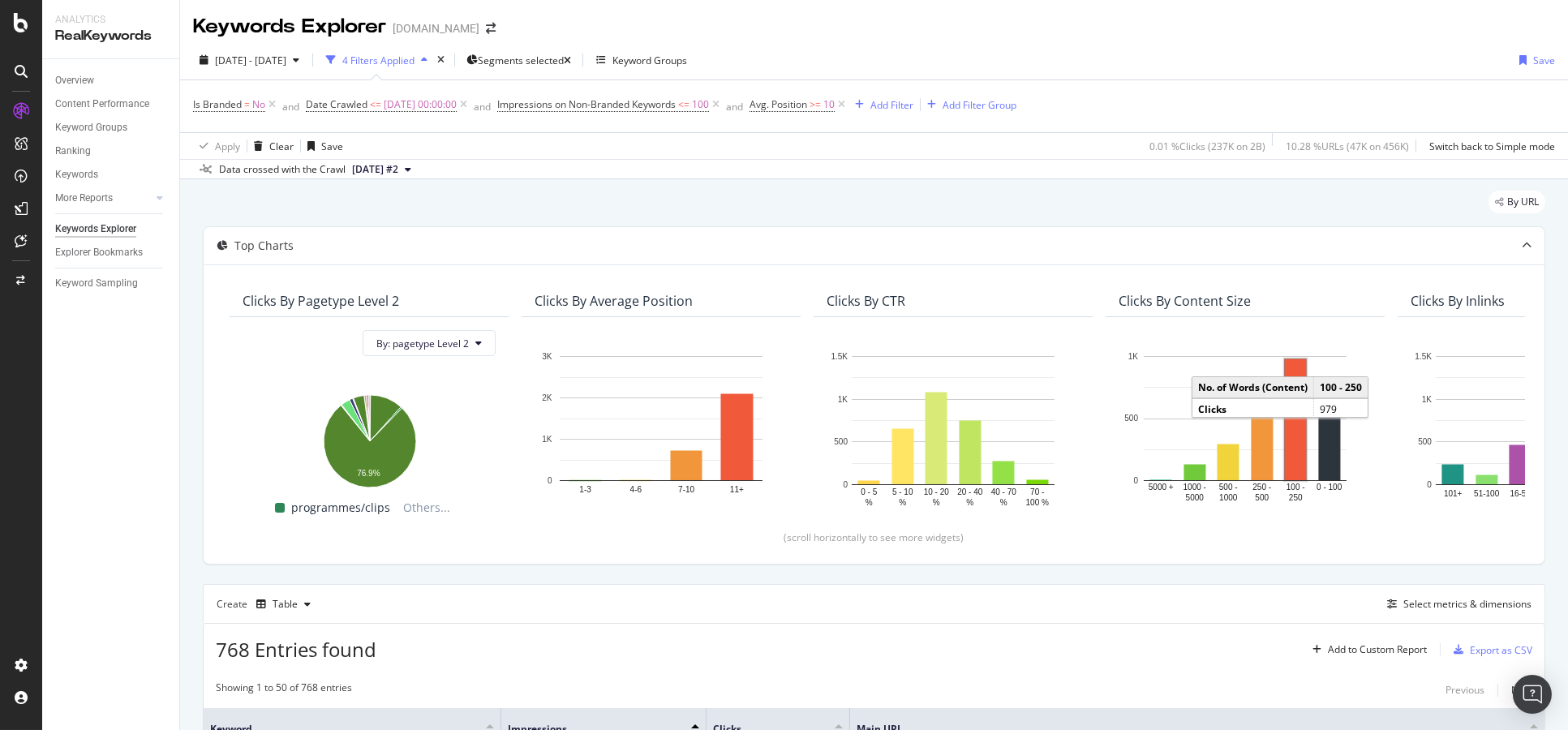
scroll to position [180, 0]
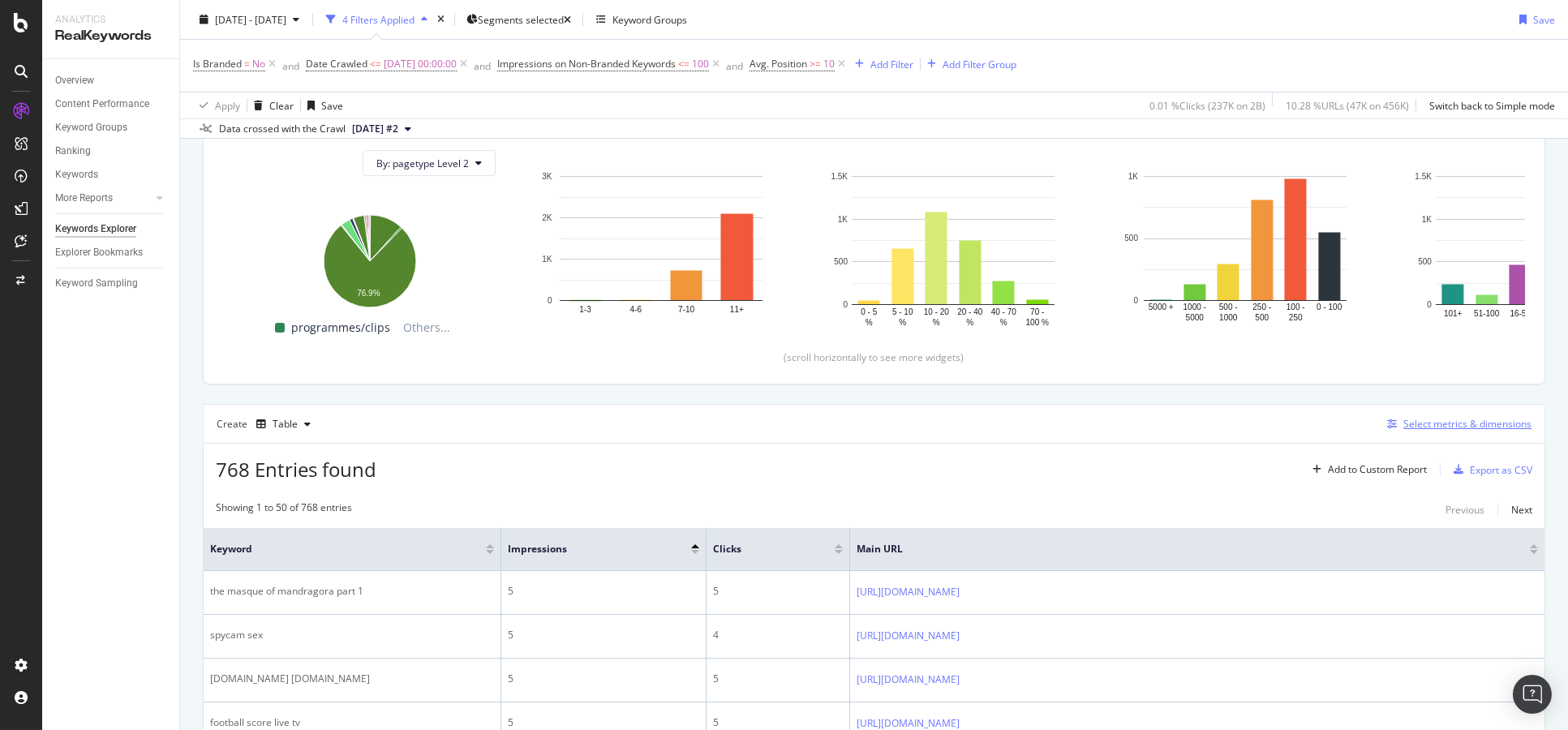
click at [1424, 425] on div "Select metrics & dimensions" at bounding box center [1468, 423] width 128 height 14
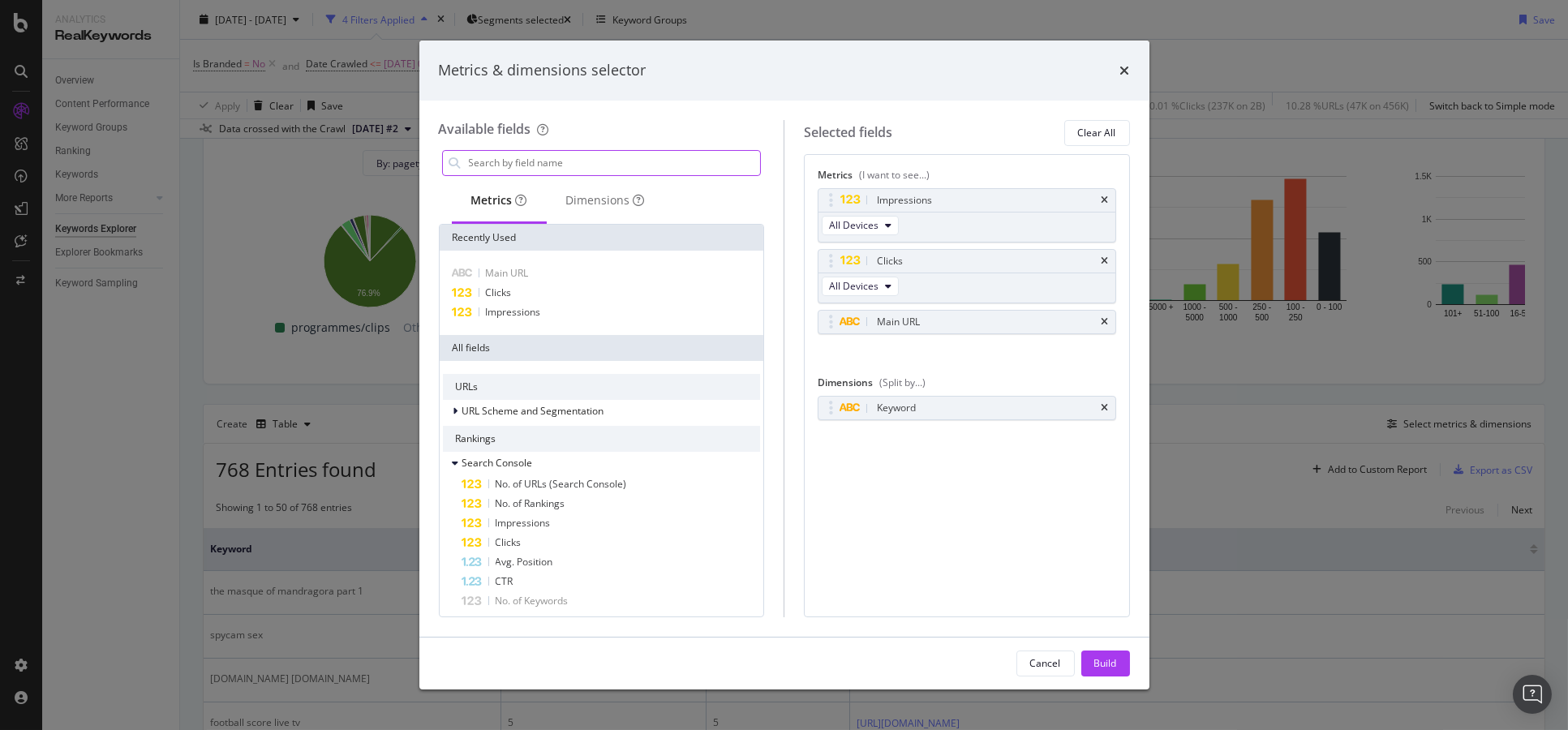
click at [597, 170] on input "modal" at bounding box center [613, 163] width 294 height 25
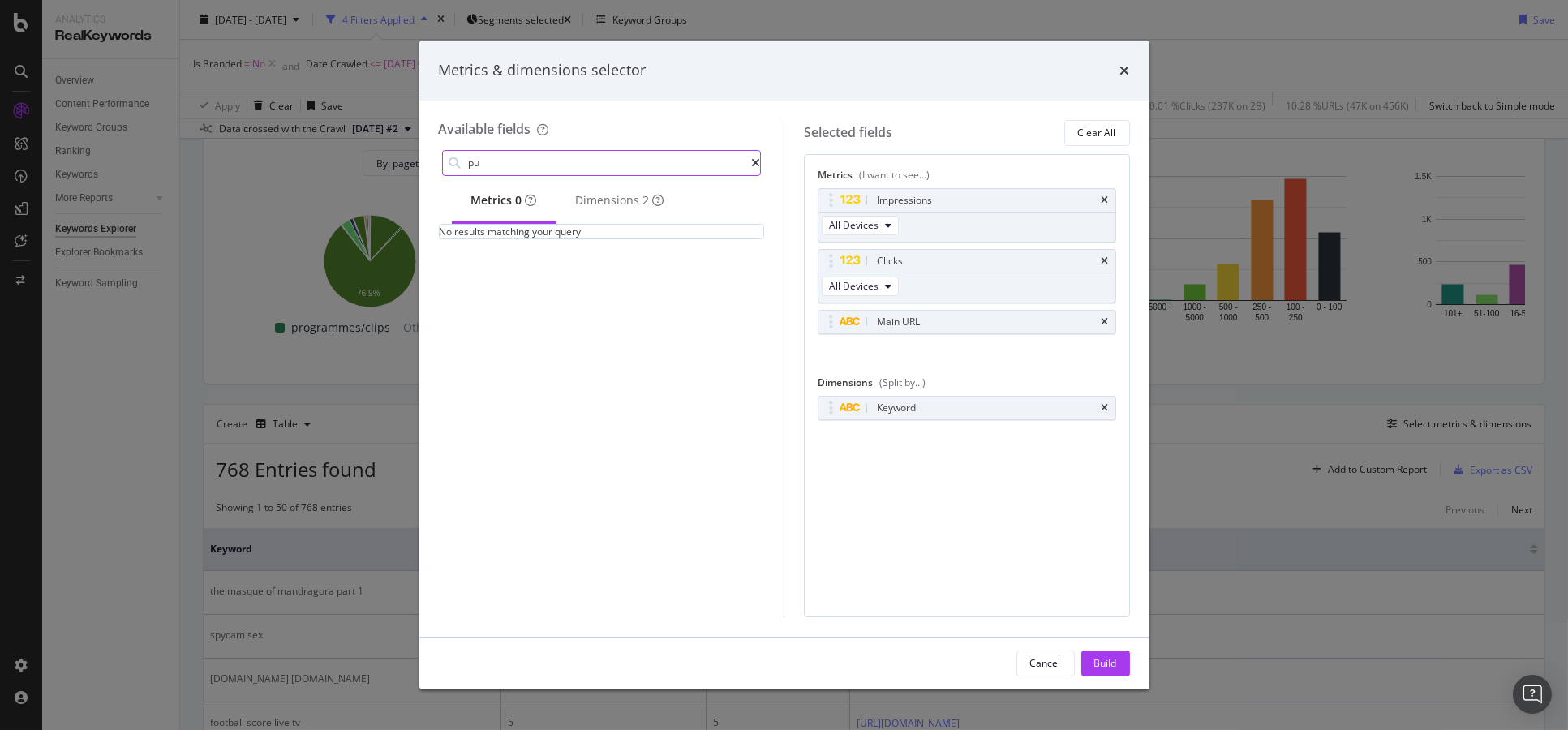
type input "p"
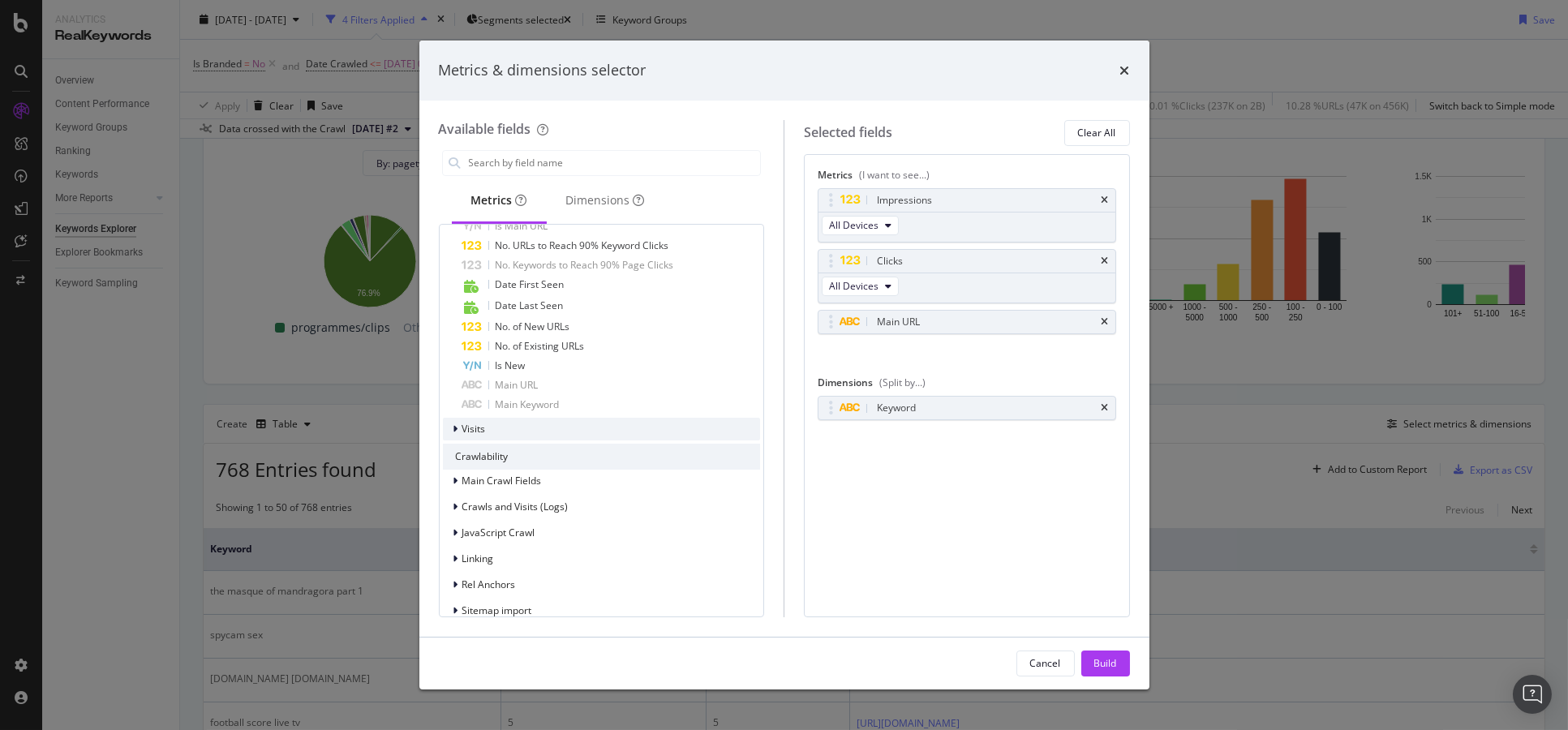
scroll to position [811, 0]
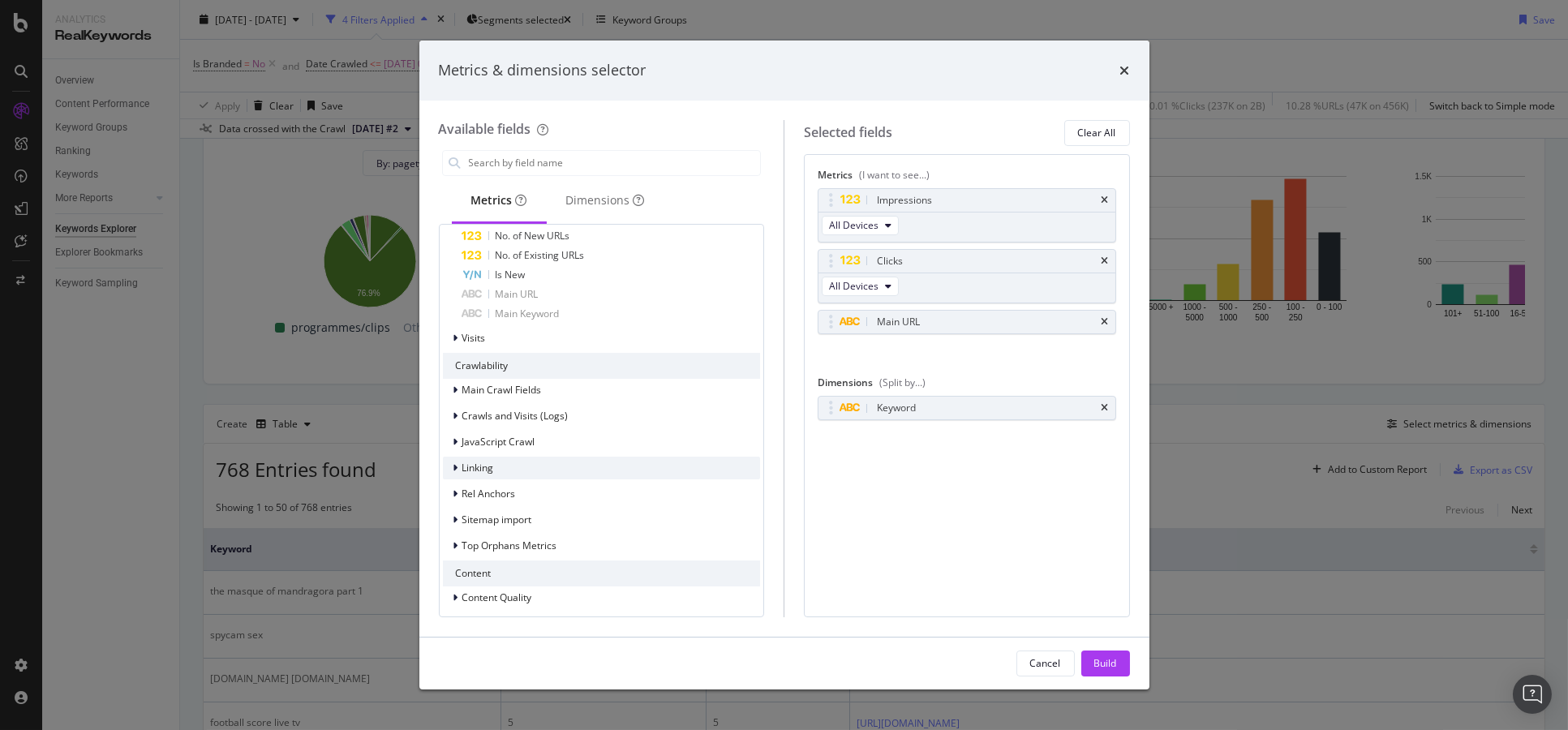
click at [674, 469] on div "Linking" at bounding box center [603, 468] width 319 height 23
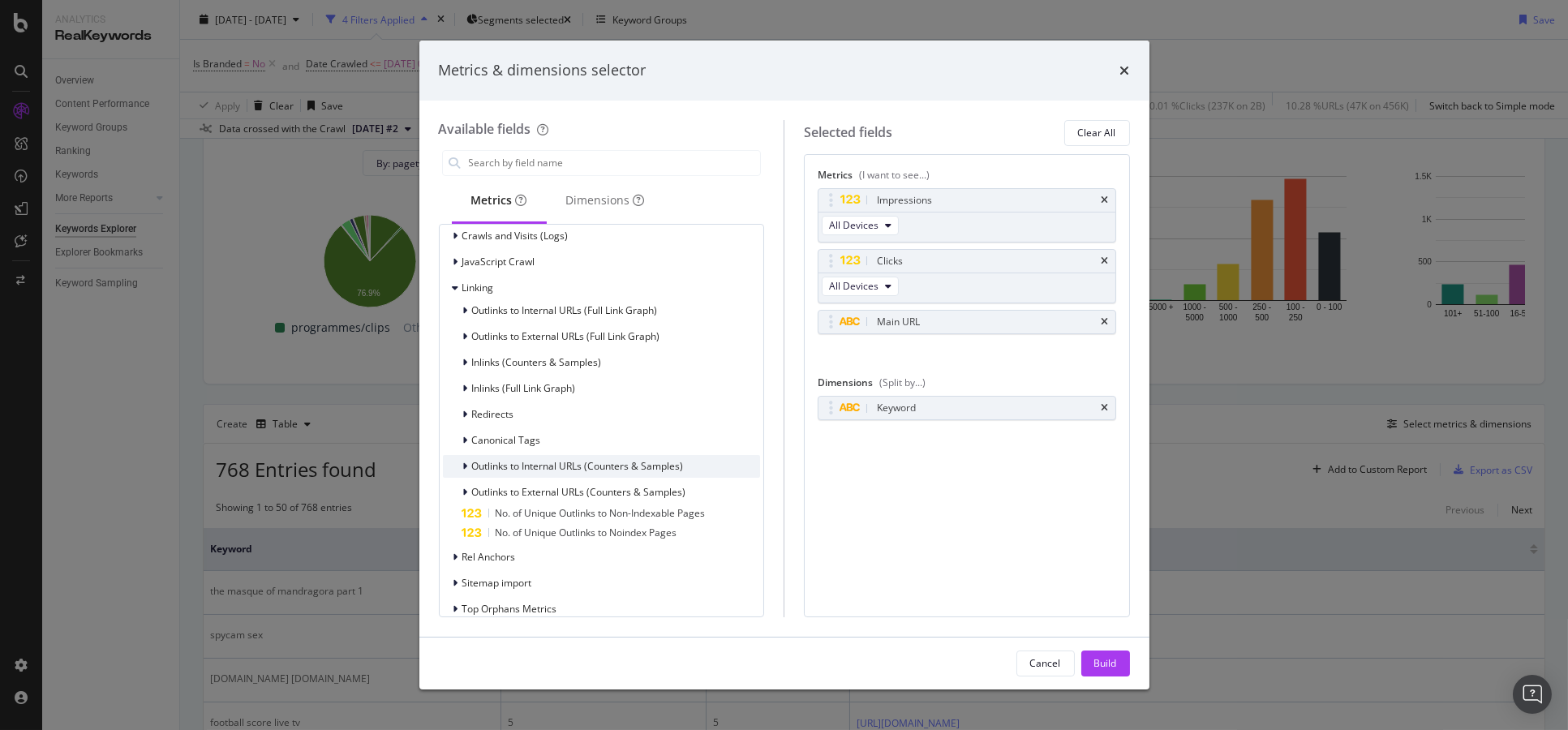
scroll to position [1081, 0]
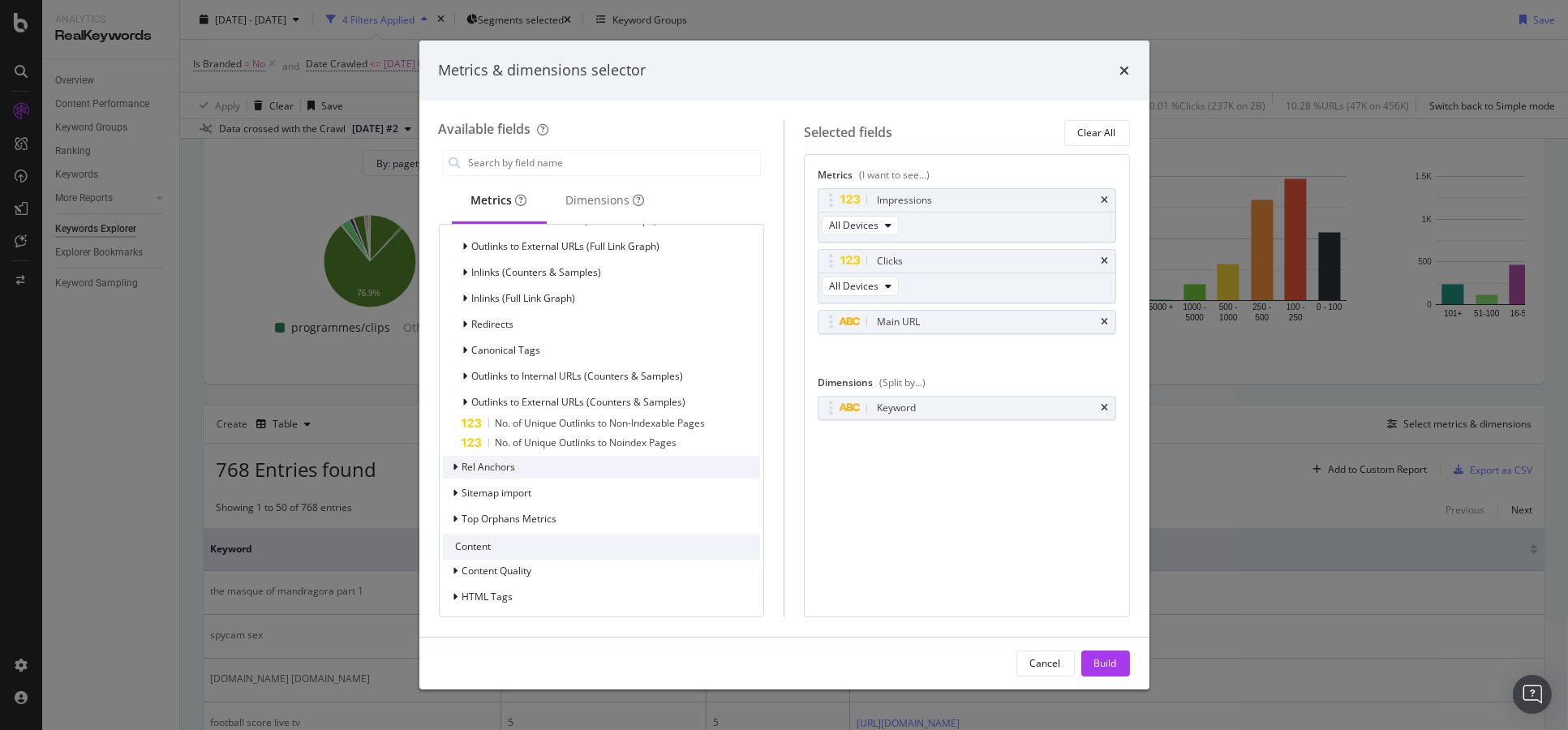
click at [675, 469] on div "Rel Anchors" at bounding box center [603, 467] width 319 height 23
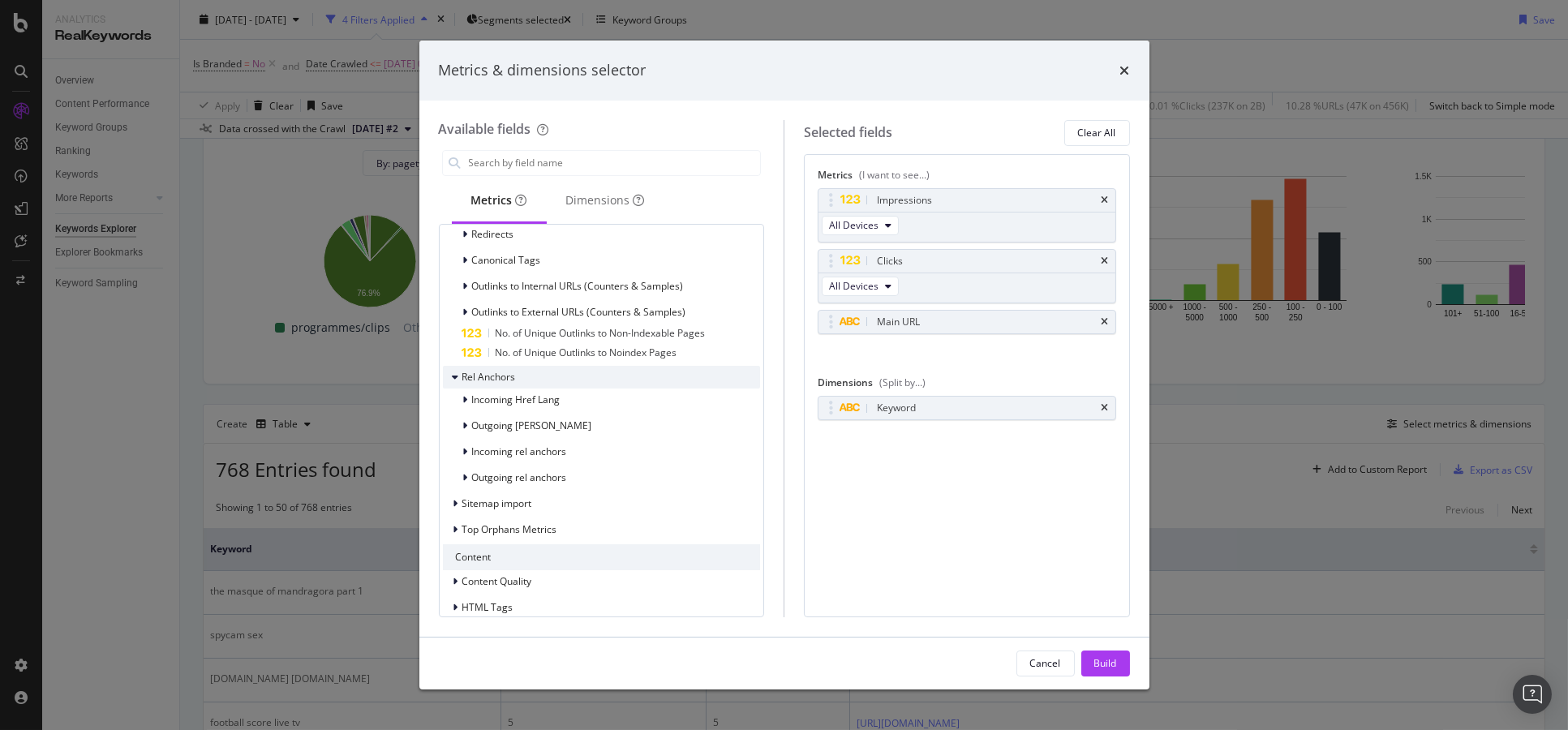
scroll to position [1261, 0]
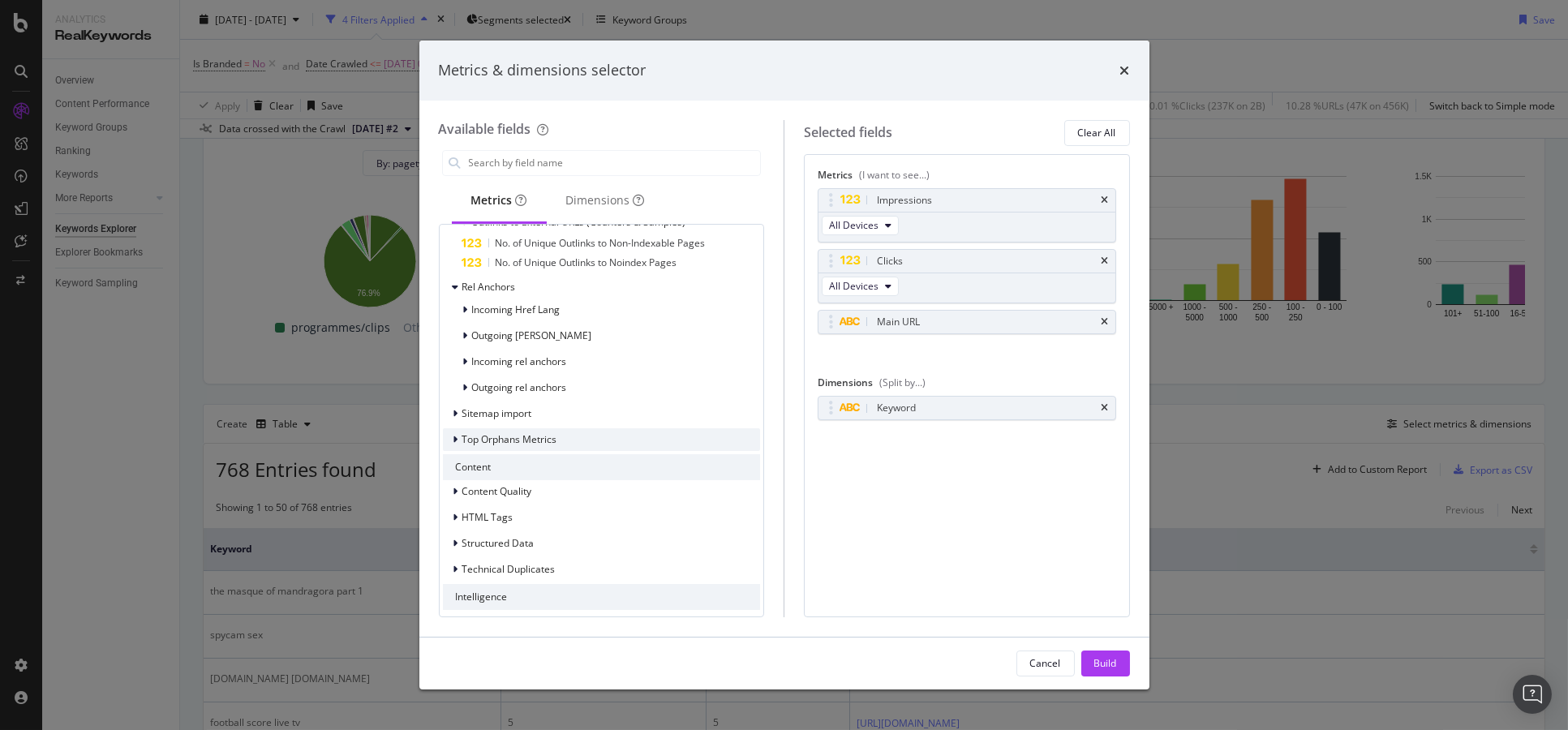
click at [685, 439] on div "Top Orphans Metrics" at bounding box center [603, 439] width 319 height 23
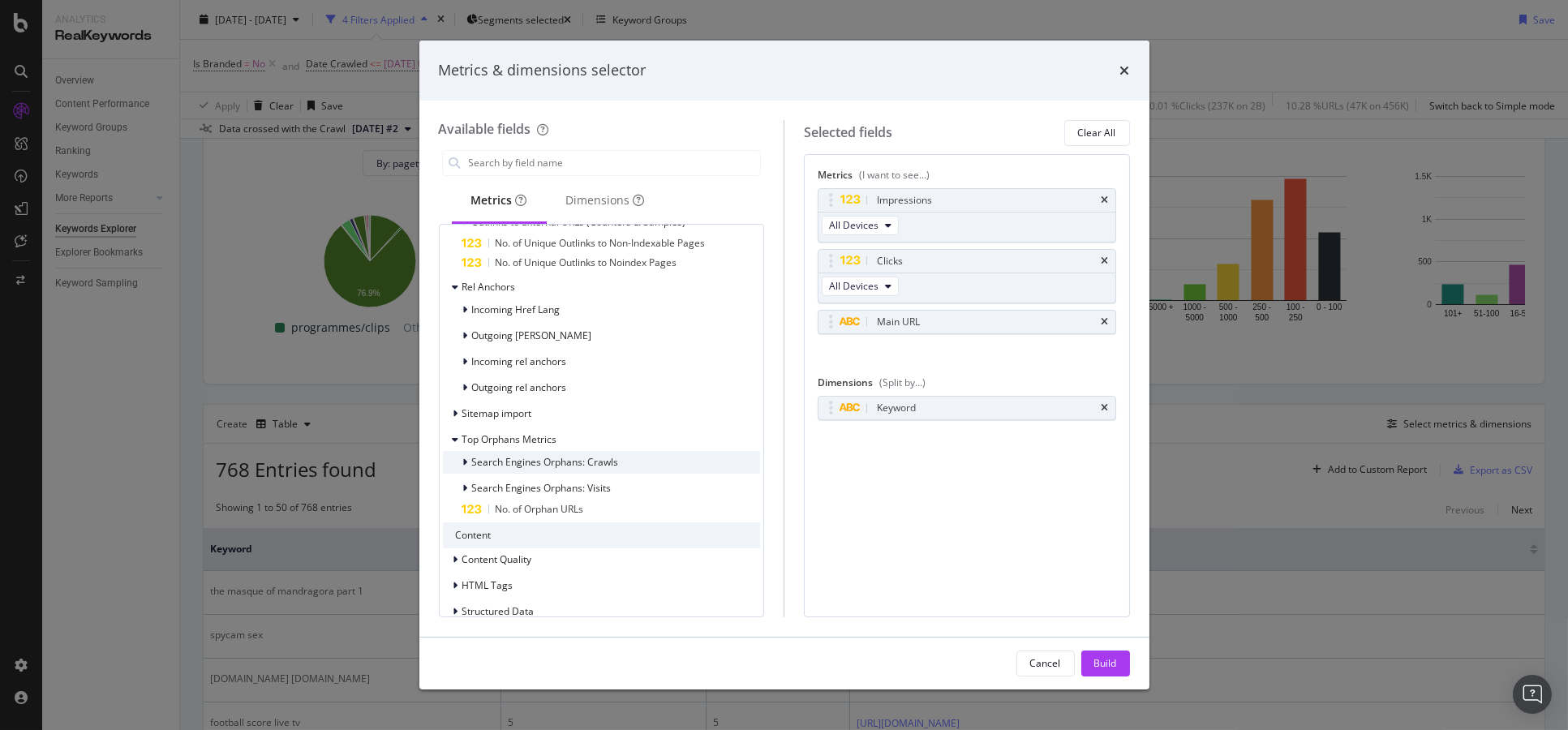
click at [682, 461] on div "Search Engines Orphans: Crawls" at bounding box center [603, 462] width 319 height 23
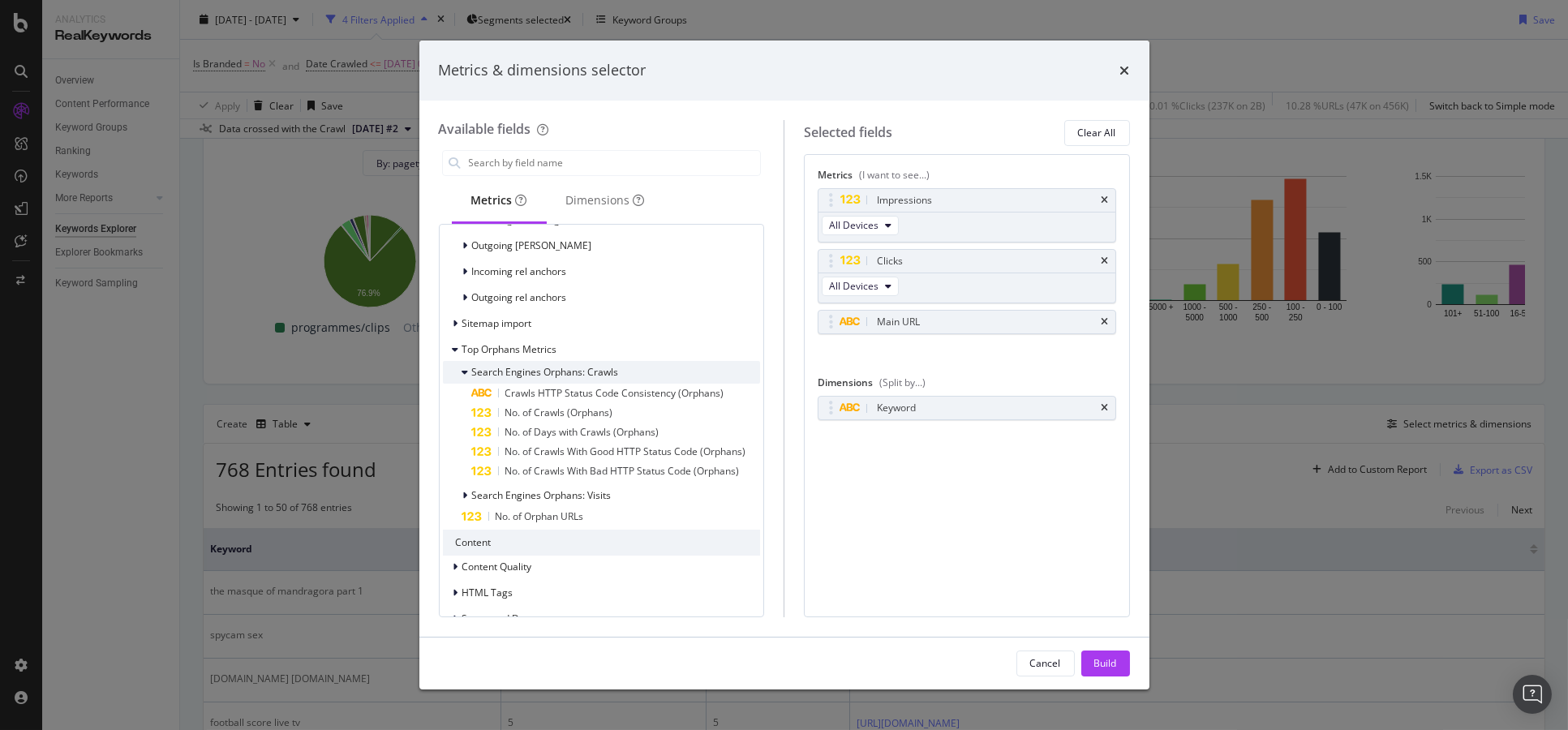
scroll to position [1442, 0]
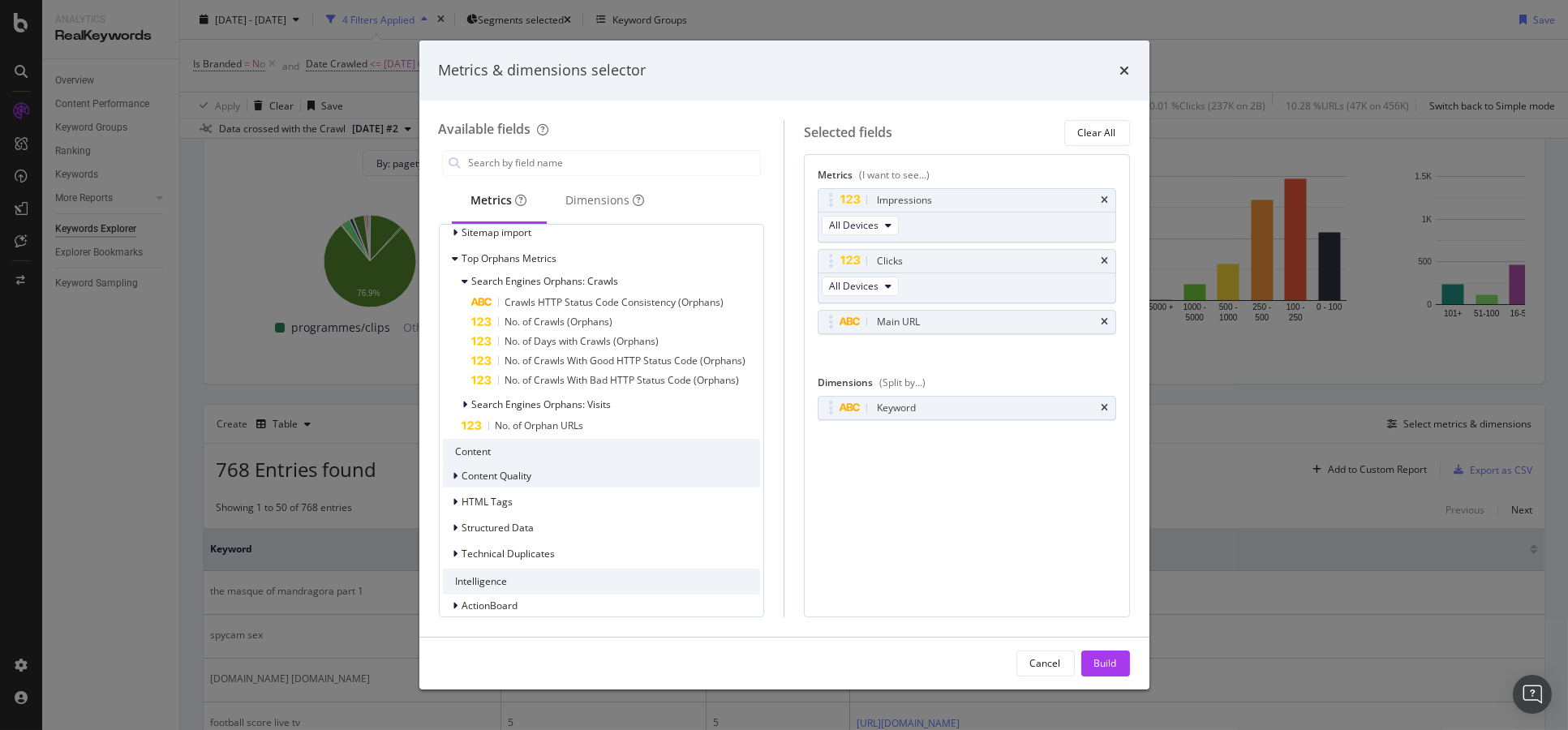
click at [672, 472] on div "Content Quality" at bounding box center [603, 476] width 319 height 23
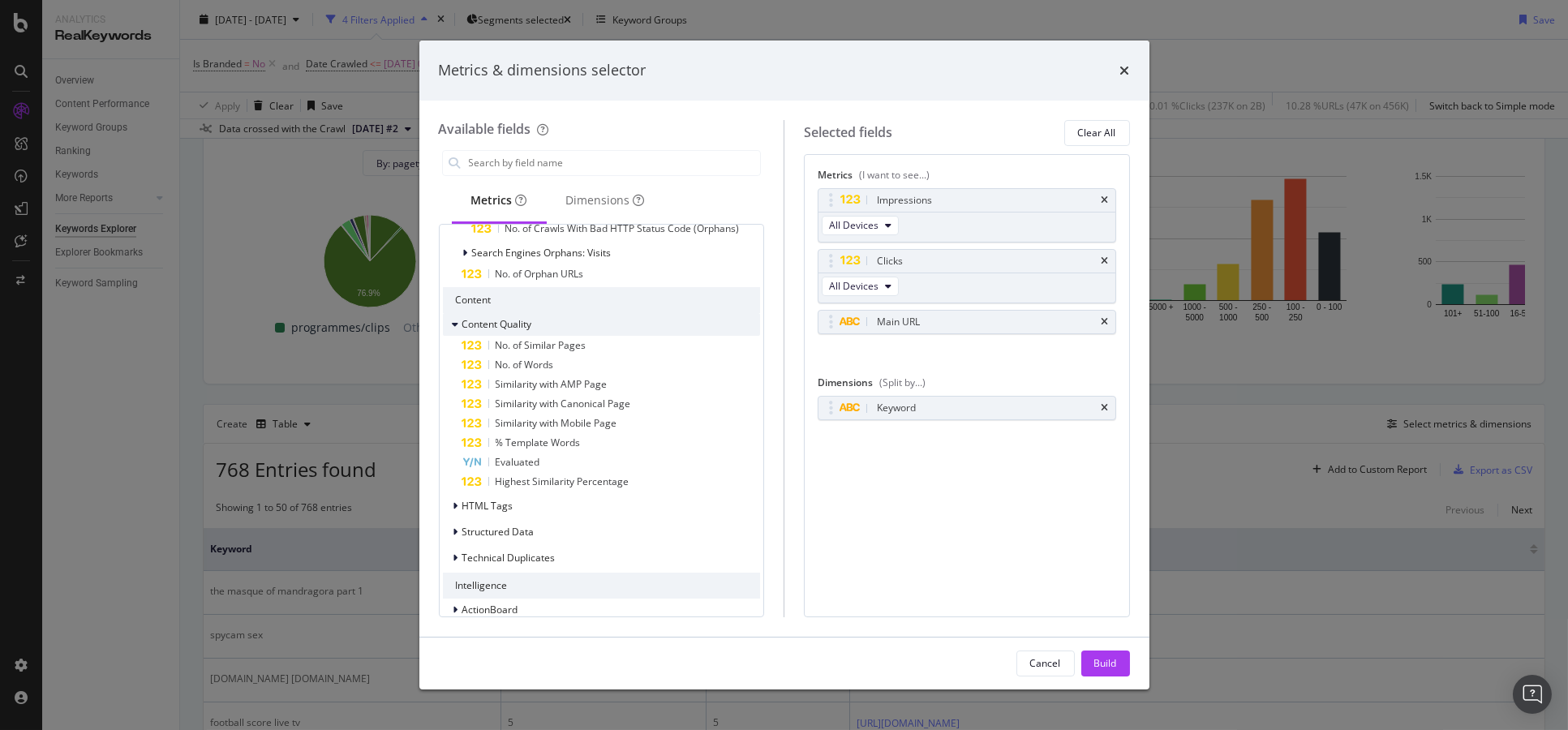
scroll to position [1609, 0]
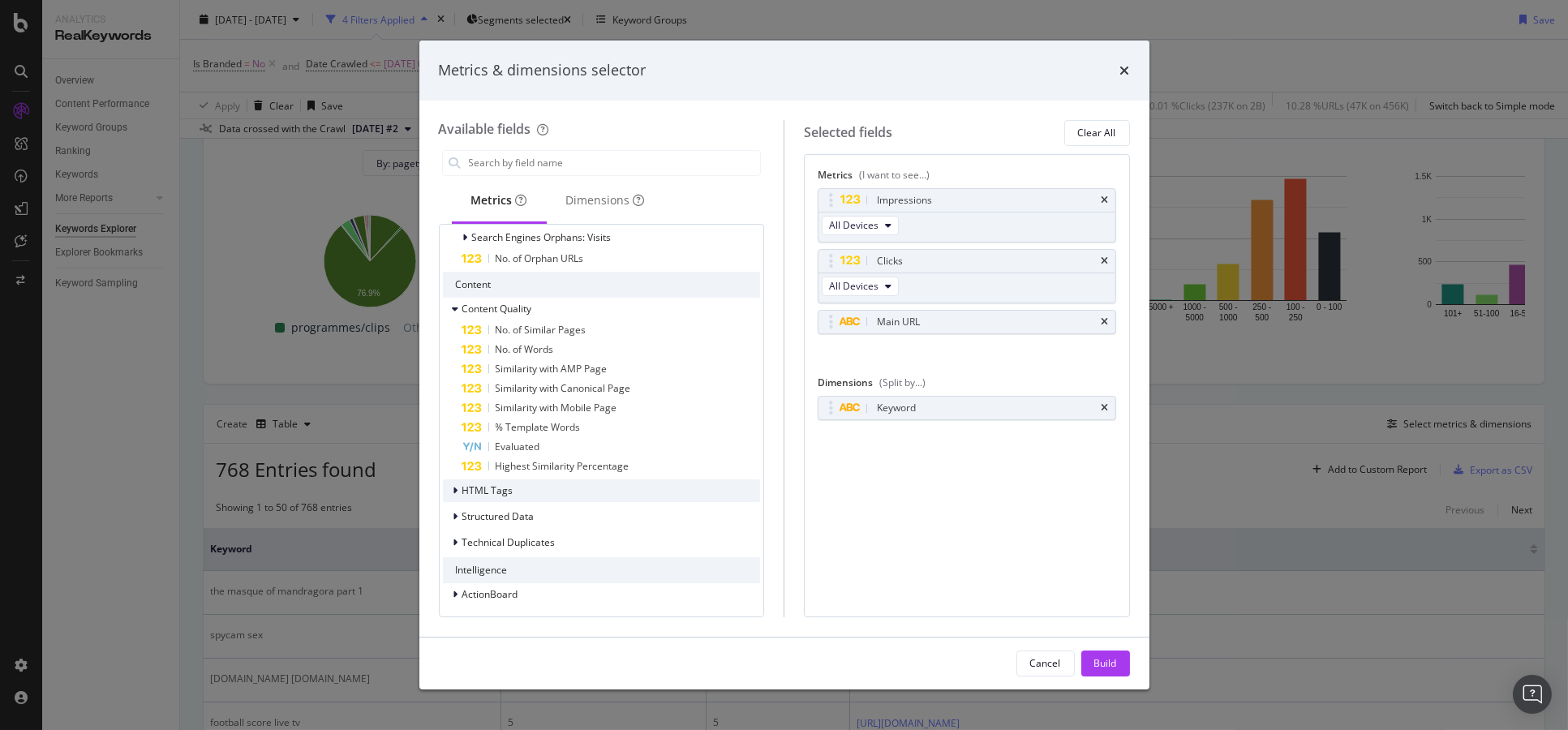
click at [680, 490] on div "HTML Tags" at bounding box center [603, 490] width 319 height 23
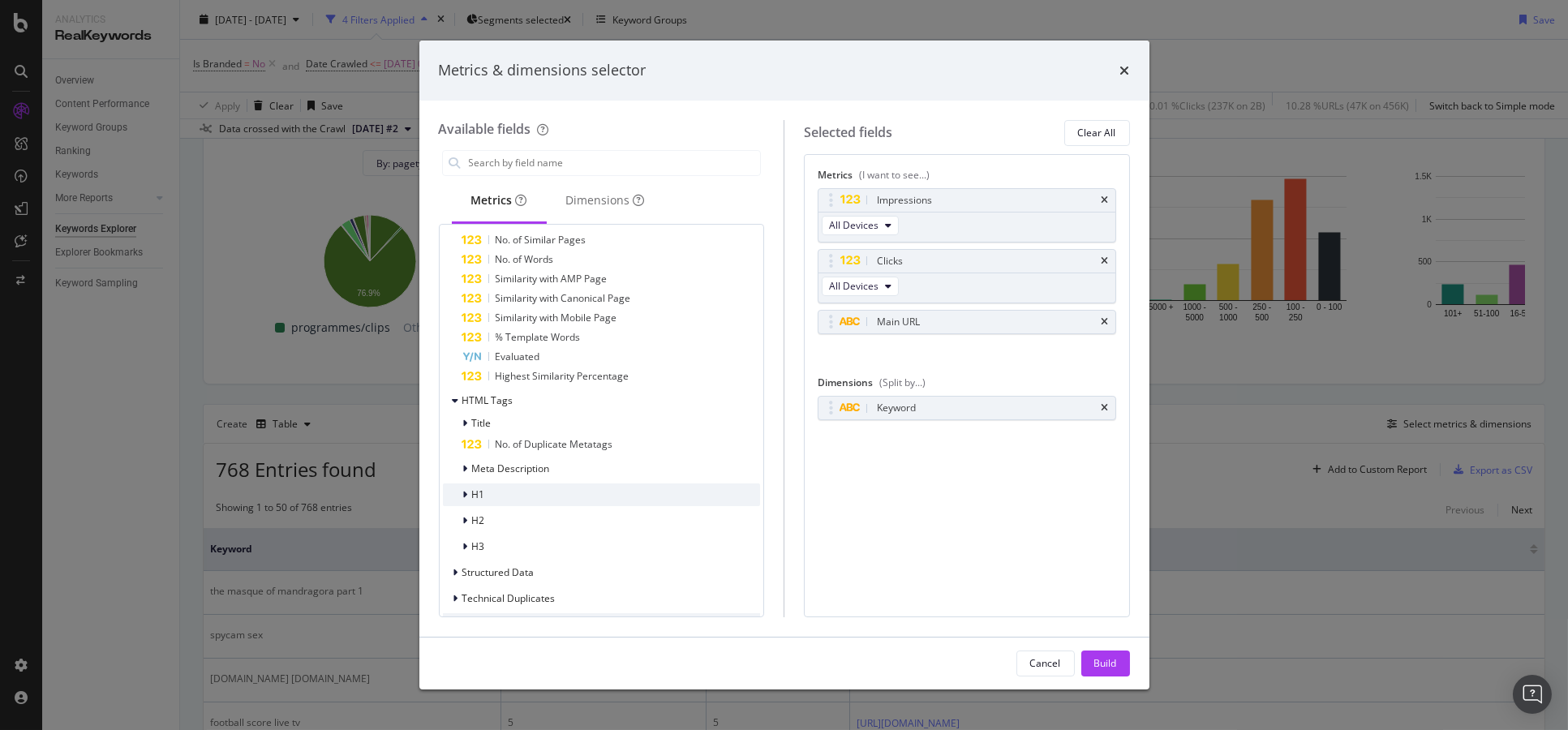
scroll to position [1755, 0]
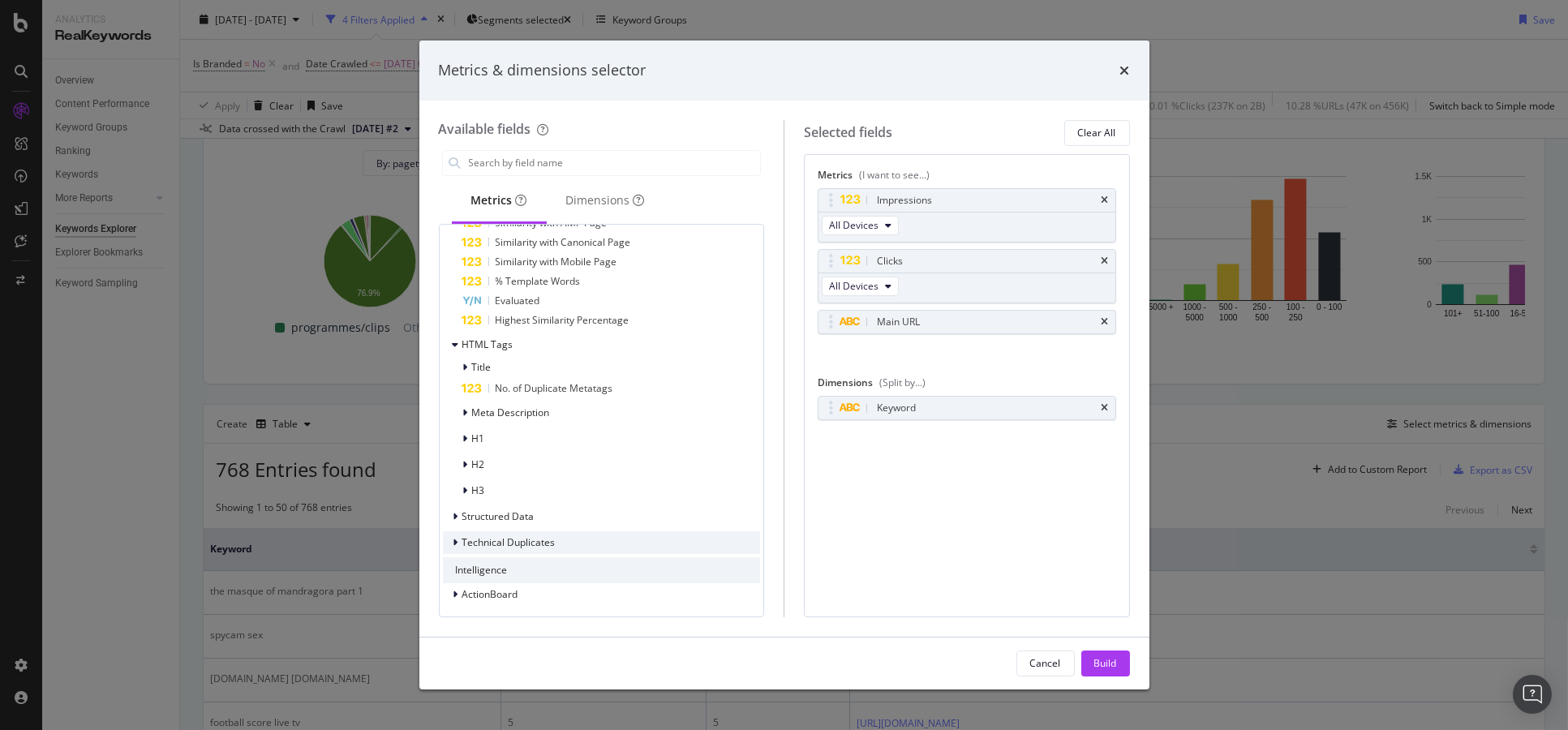
click at [679, 545] on div "Technical Duplicates" at bounding box center [603, 542] width 319 height 23
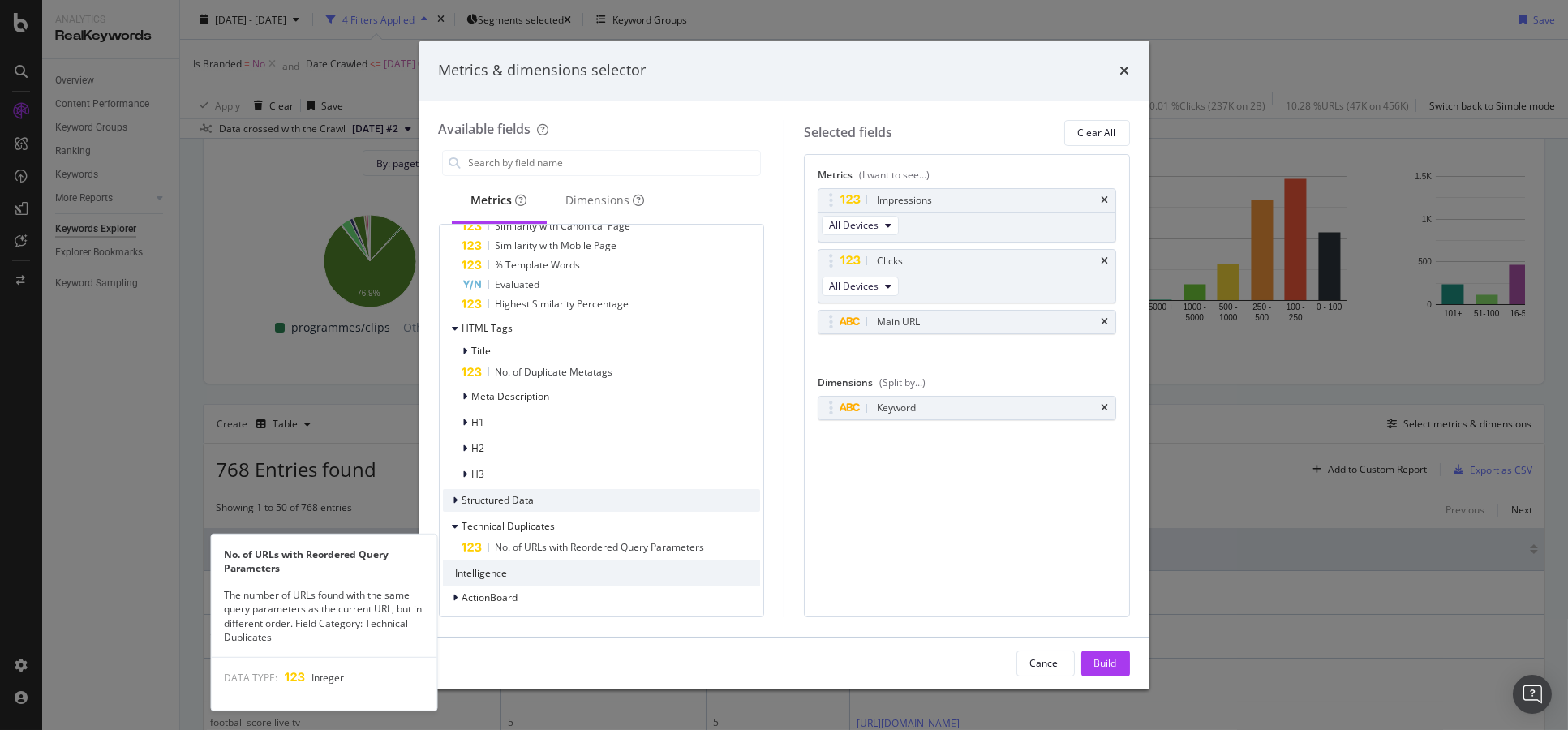
scroll to position [1774, 0]
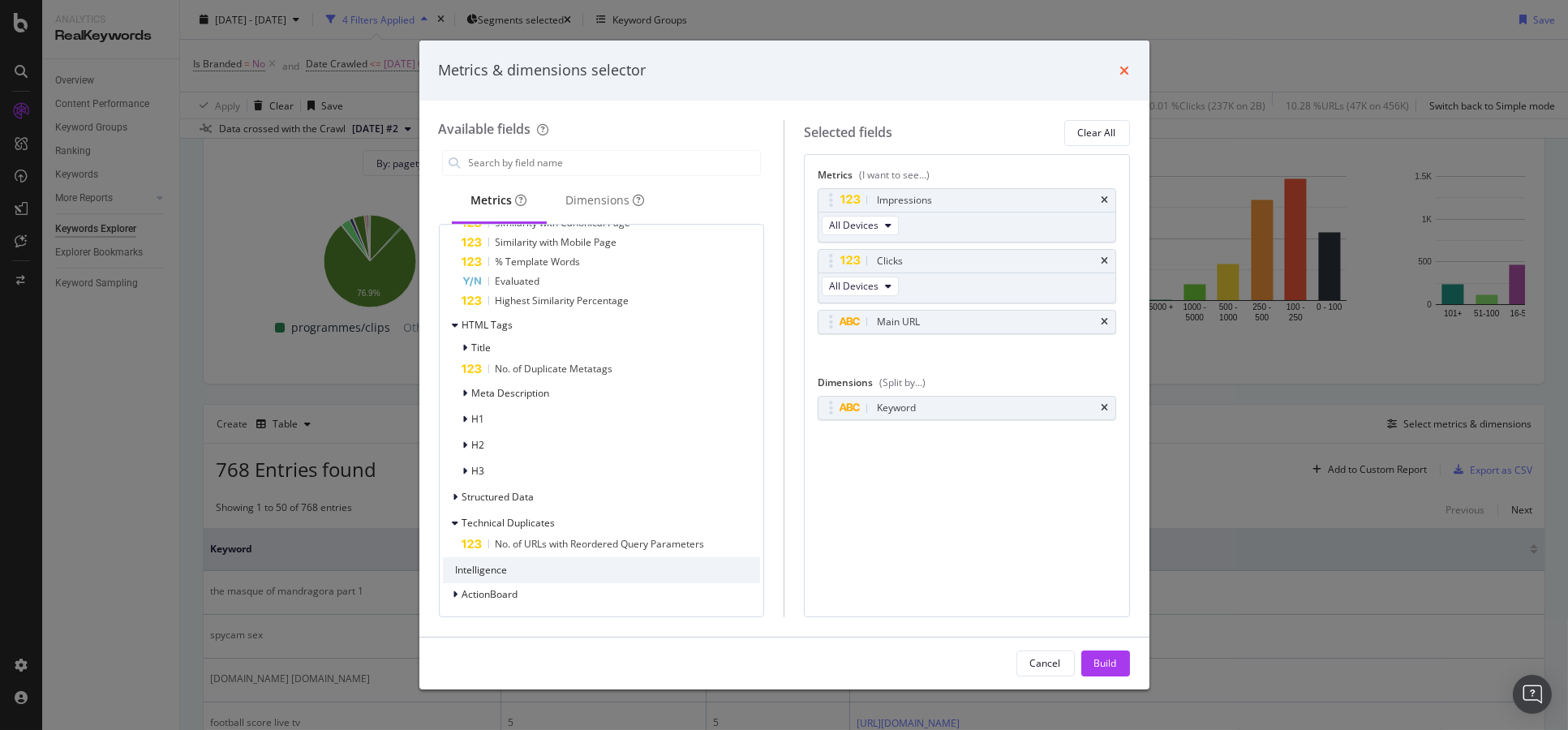
click at [1127, 69] on icon "times" at bounding box center [1126, 70] width 10 height 13
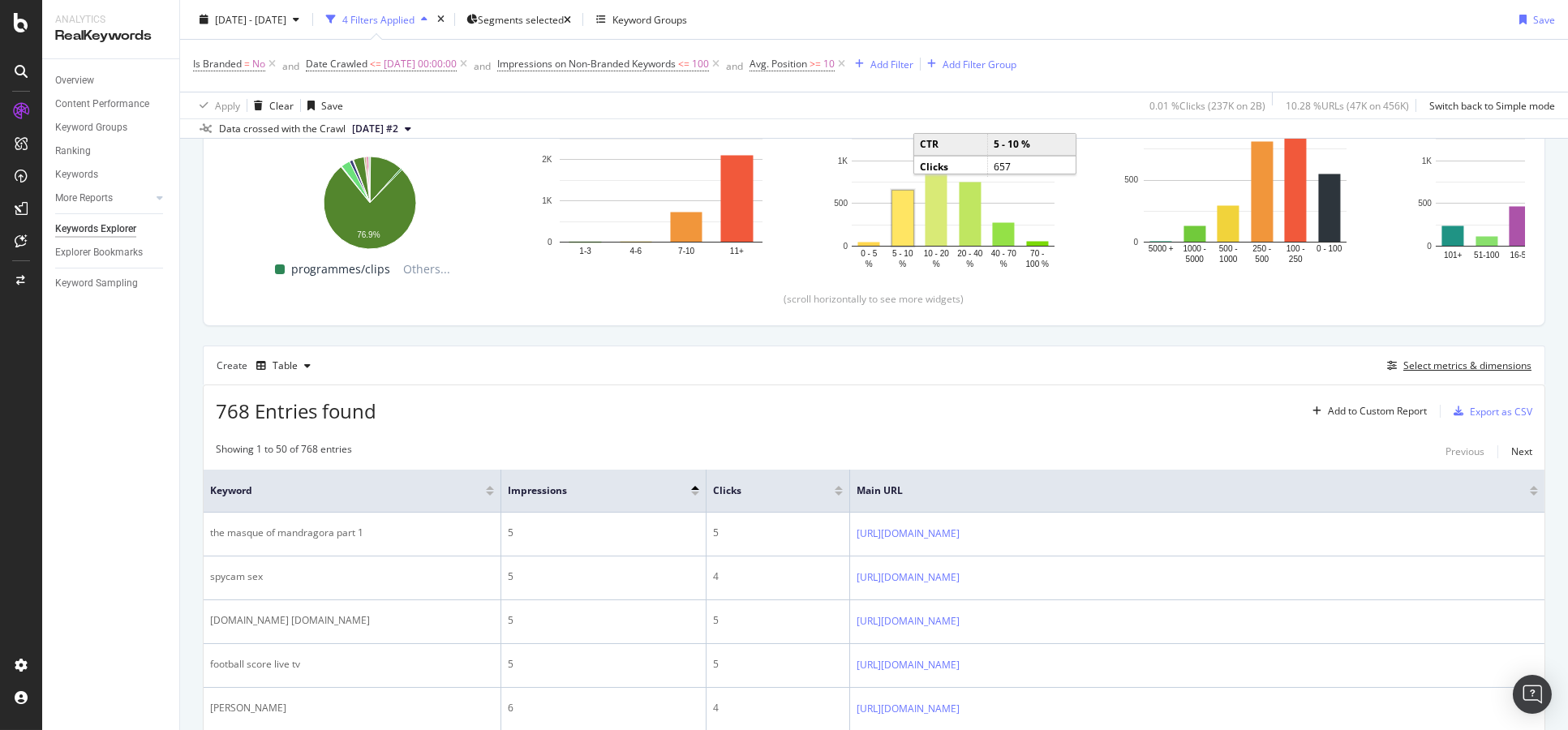
scroll to position [270, 0]
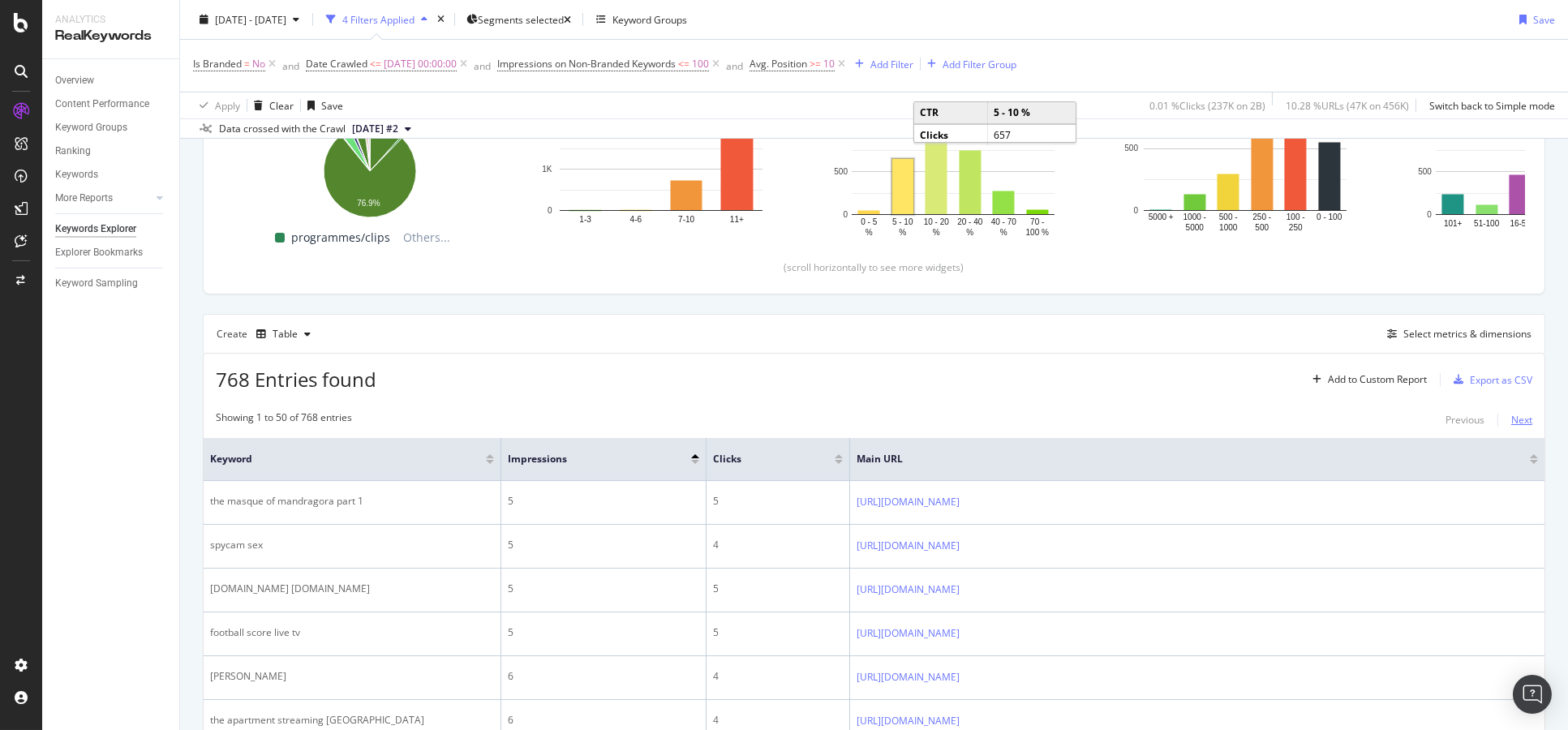
click at [1512, 413] on div "Next" at bounding box center [1522, 420] width 21 height 14
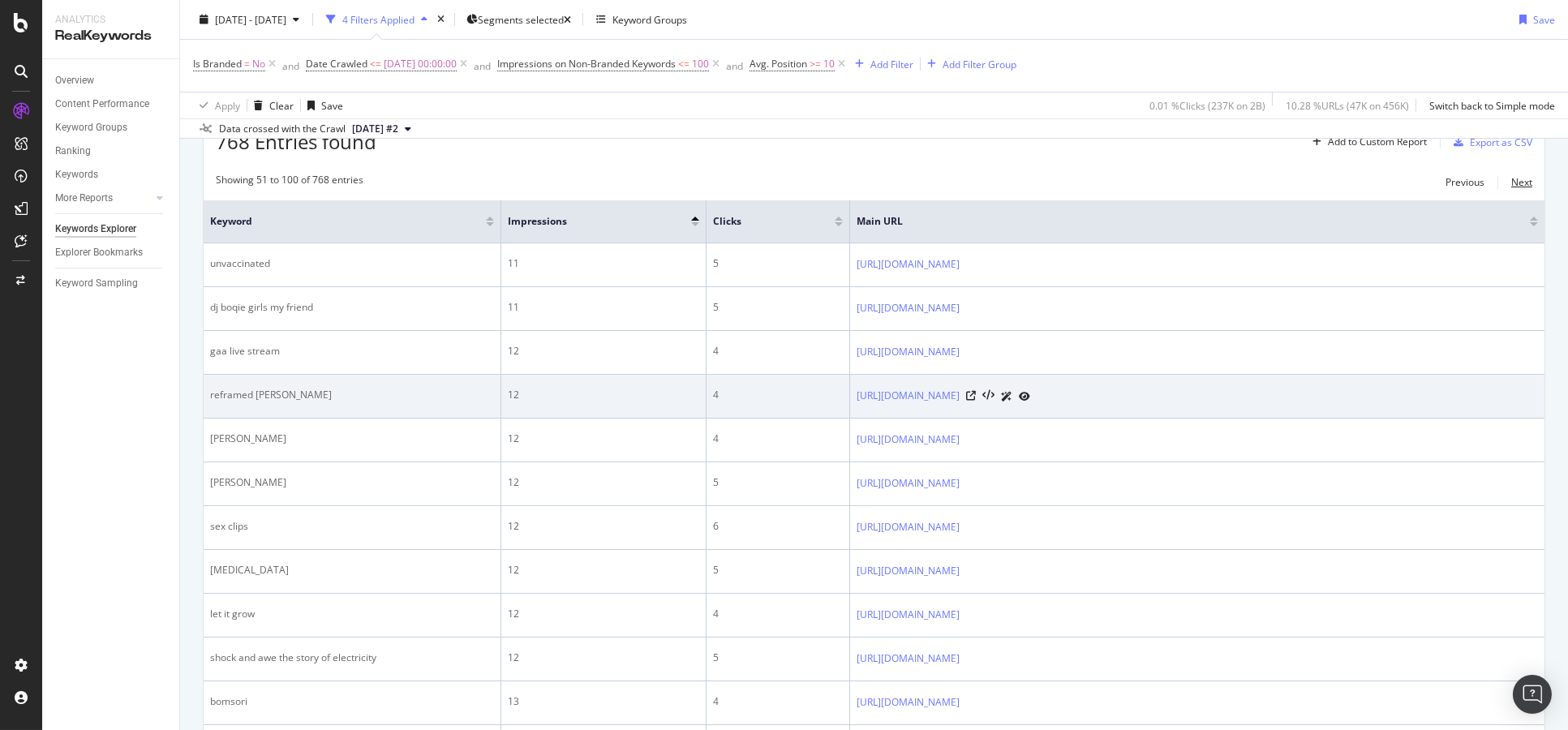
scroll to position [540, 0]
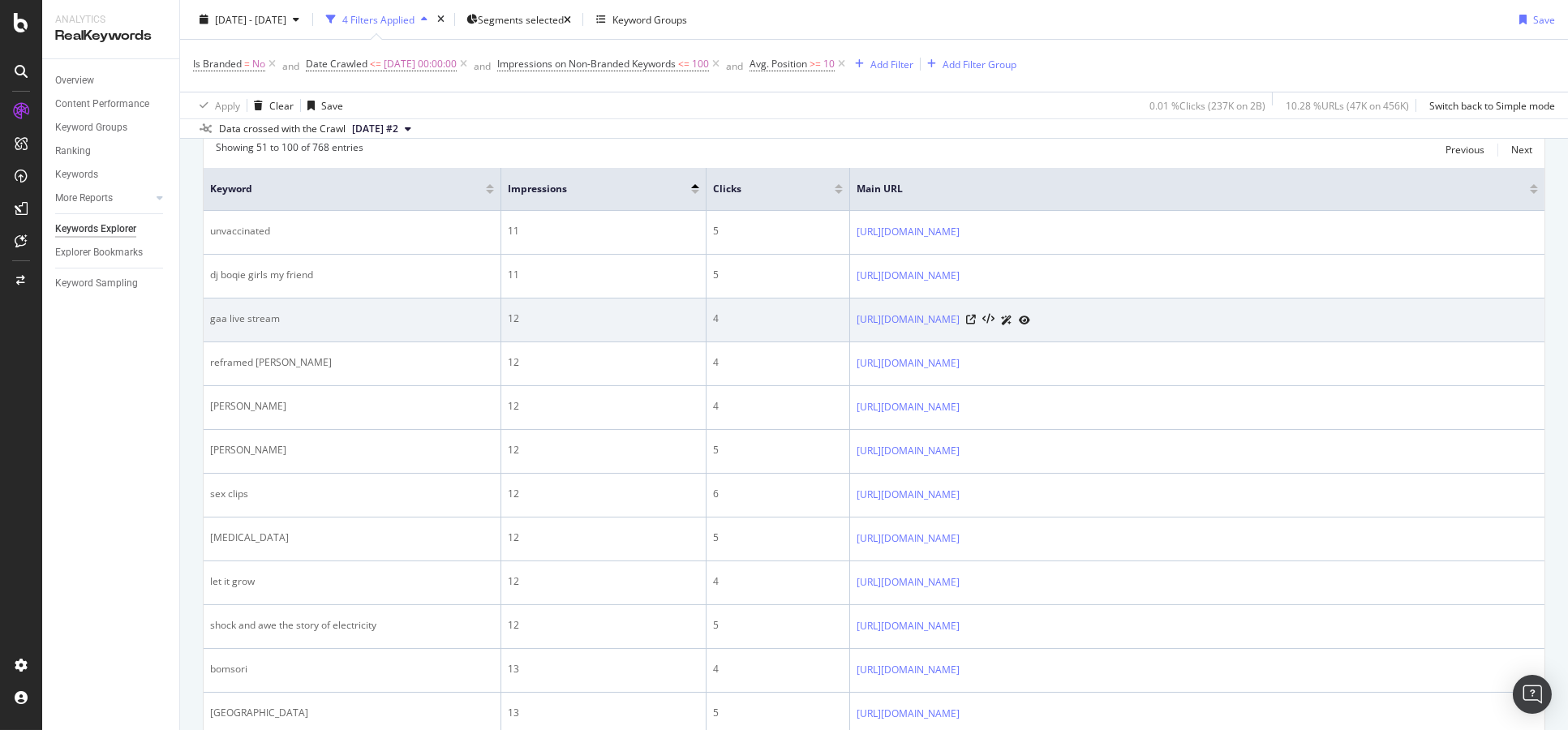
click at [1030, 316] on icon at bounding box center [1025, 320] width 12 height 10
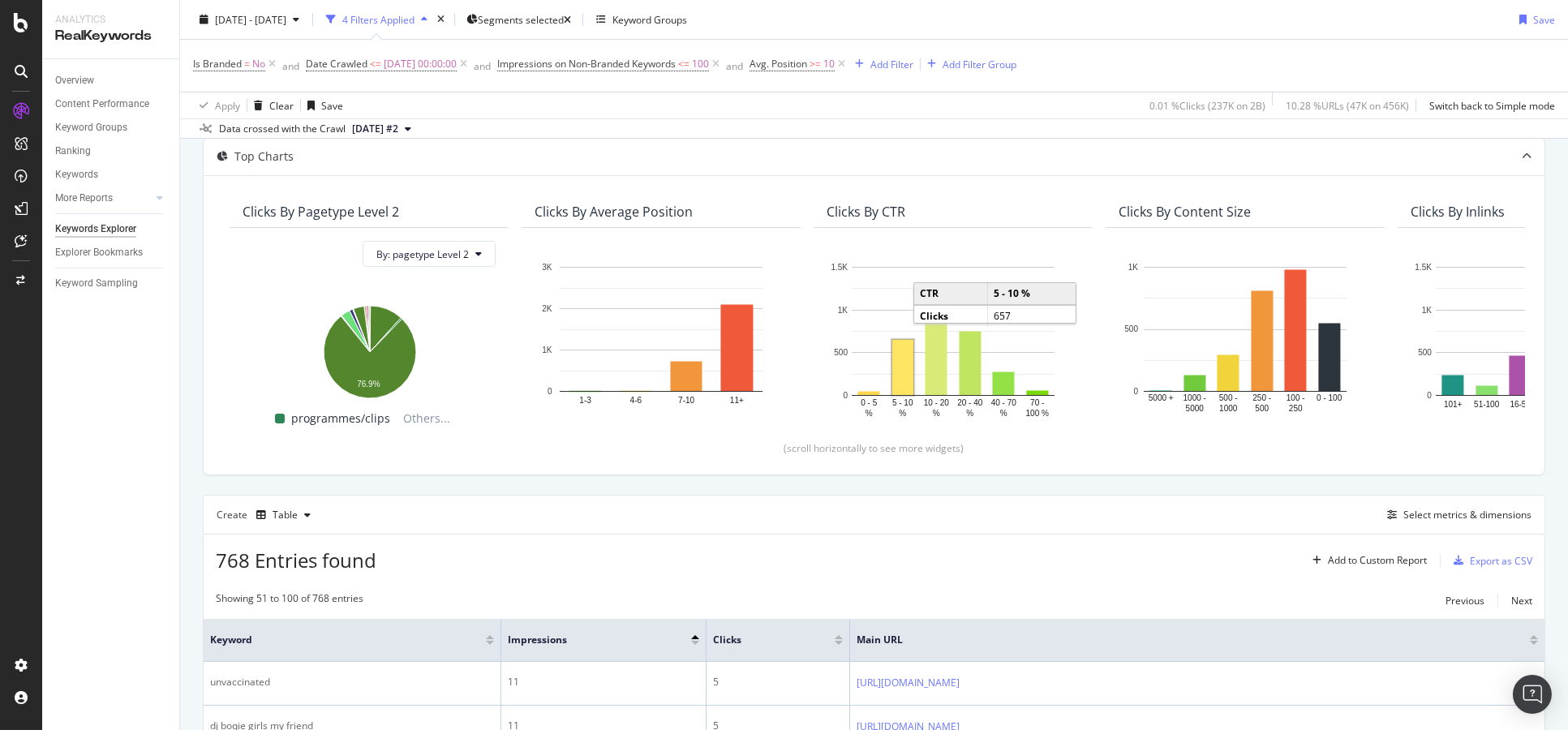
scroll to position [0, 0]
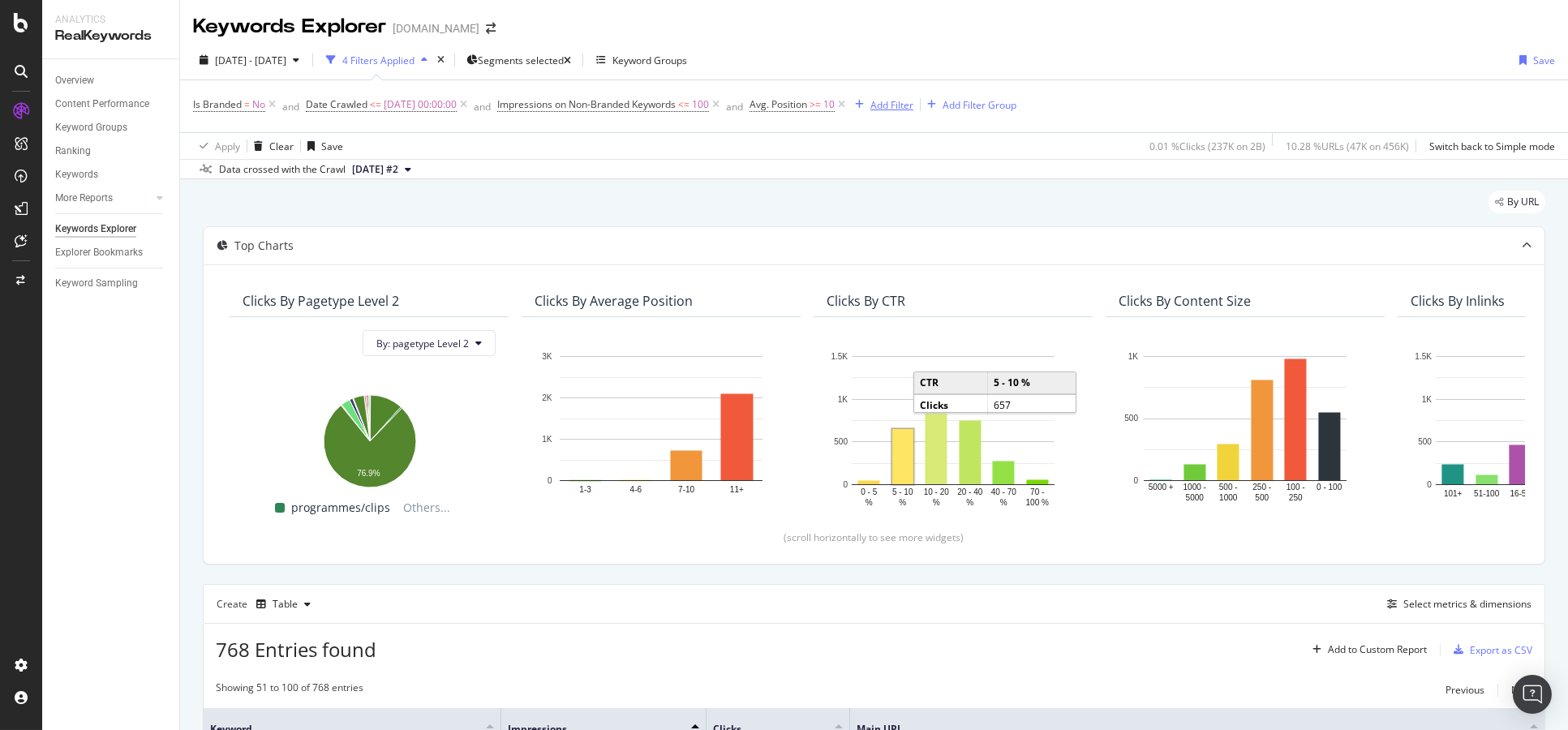
click at [913, 100] on div "Add Filter" at bounding box center [893, 105] width 43 height 14
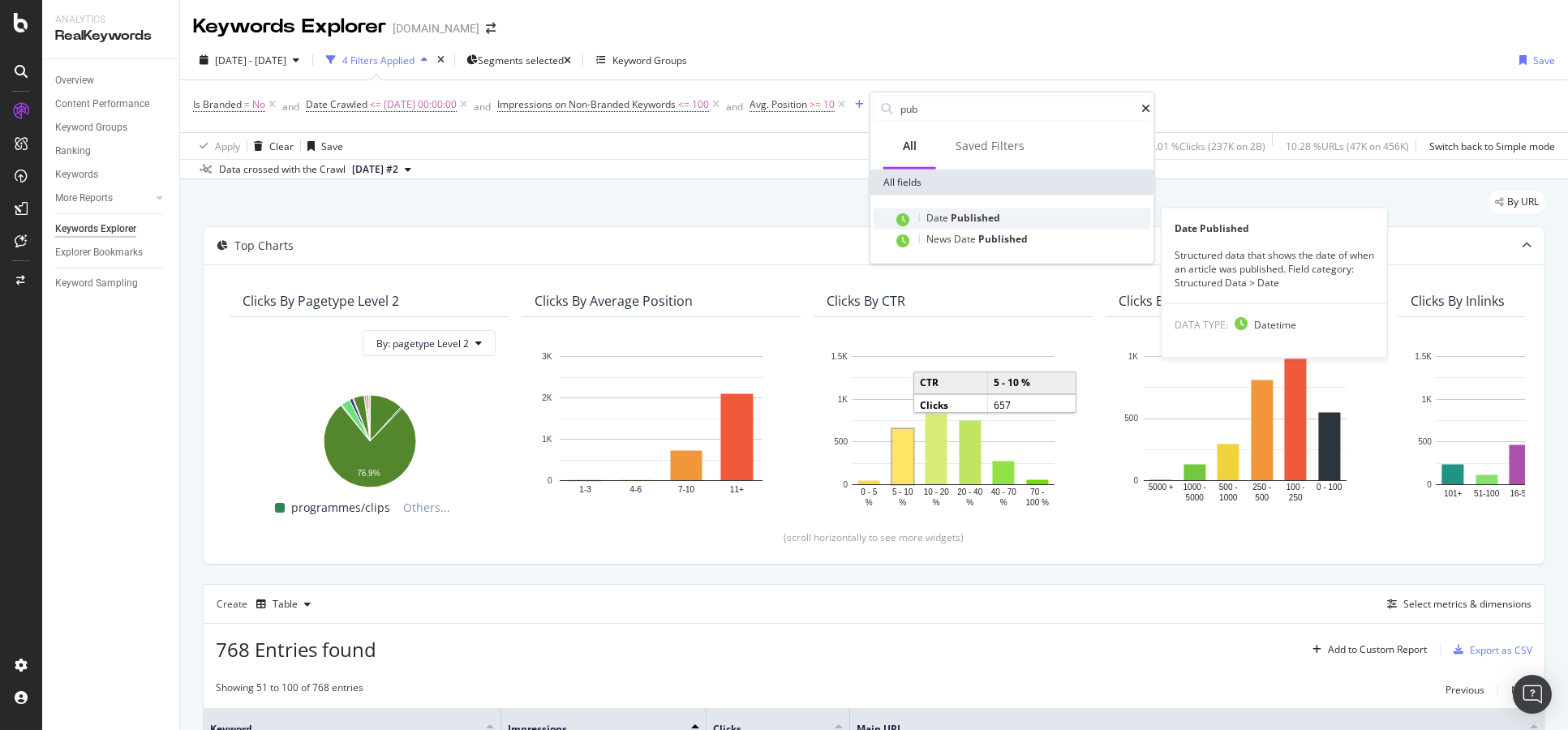
type input "pub"
click at [1007, 215] on div "Date Published" at bounding box center [1022, 218] width 258 height 21
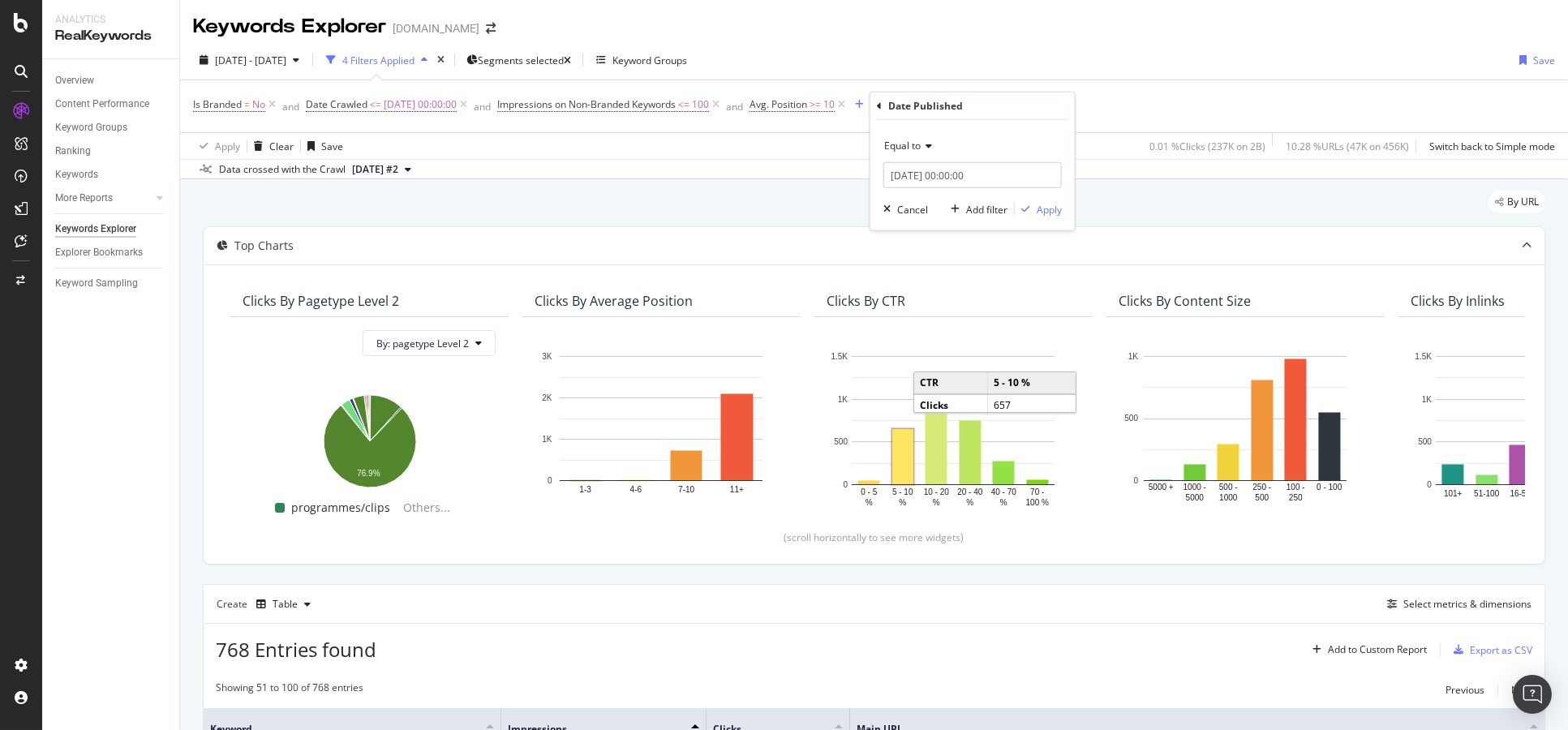
click at [932, 151] on div "Equal to" at bounding box center [973, 145] width 179 height 26
click at [950, 263] on span "Before or equal to" at bounding box center [932, 263] width 82 height 14
click at [935, 170] on input "2025-10-09 00:00:00" at bounding box center [973, 175] width 179 height 26
click at [919, 204] on link at bounding box center [919, 202] width 12 height 28
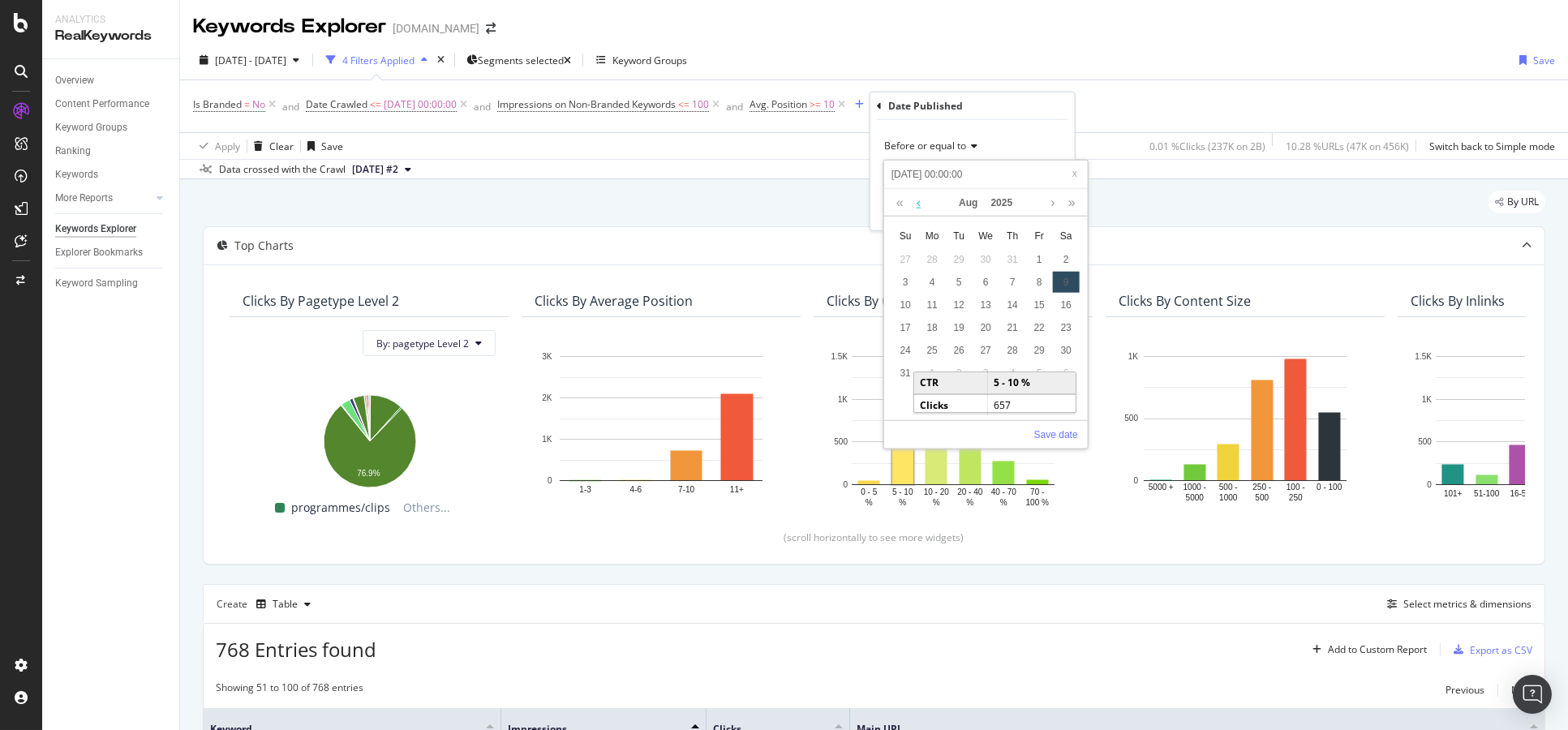
click at [919, 204] on link at bounding box center [919, 202] width 12 height 28
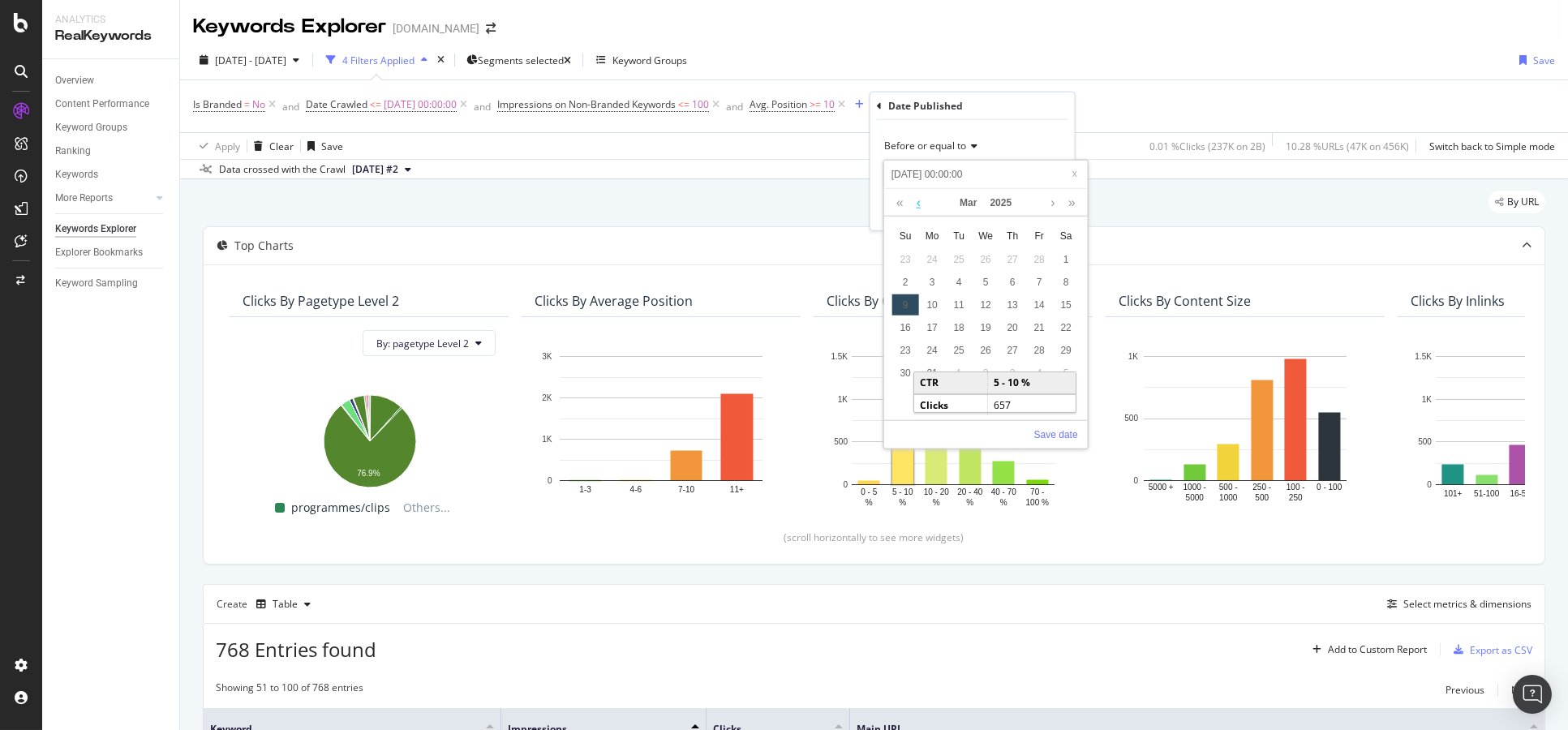
click at [919, 204] on link at bounding box center [919, 202] width 12 height 28
click at [1049, 201] on link at bounding box center [1053, 202] width 12 height 28
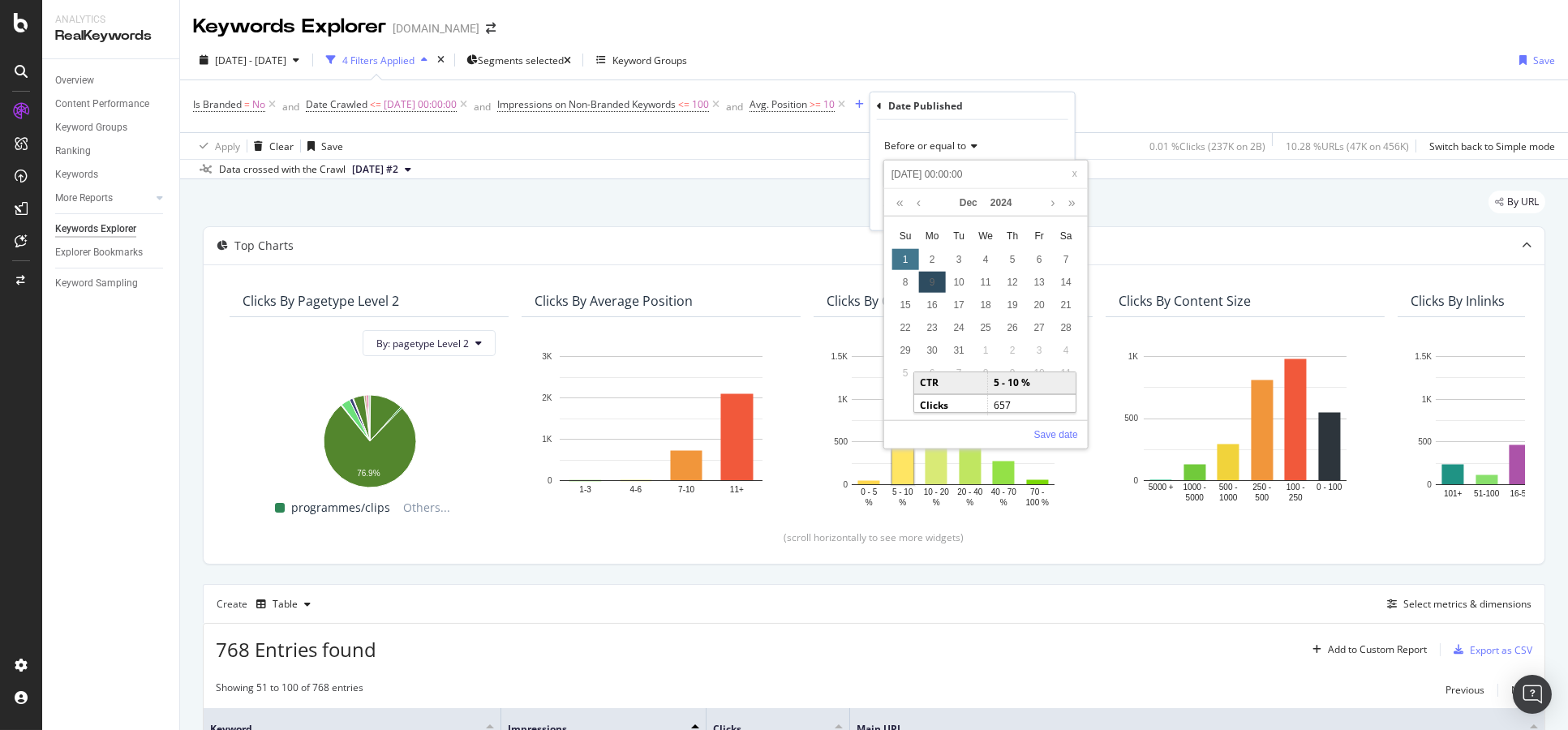
click at [907, 257] on div "1" at bounding box center [905, 258] width 27 height 21
type input "2024-12-02 00:00:00"
click at [980, 435] on div "12 : 0 AM PM Save date" at bounding box center [986, 420] width 203 height 56
click at [1071, 433] on link "Save date" at bounding box center [1056, 434] width 44 height 15
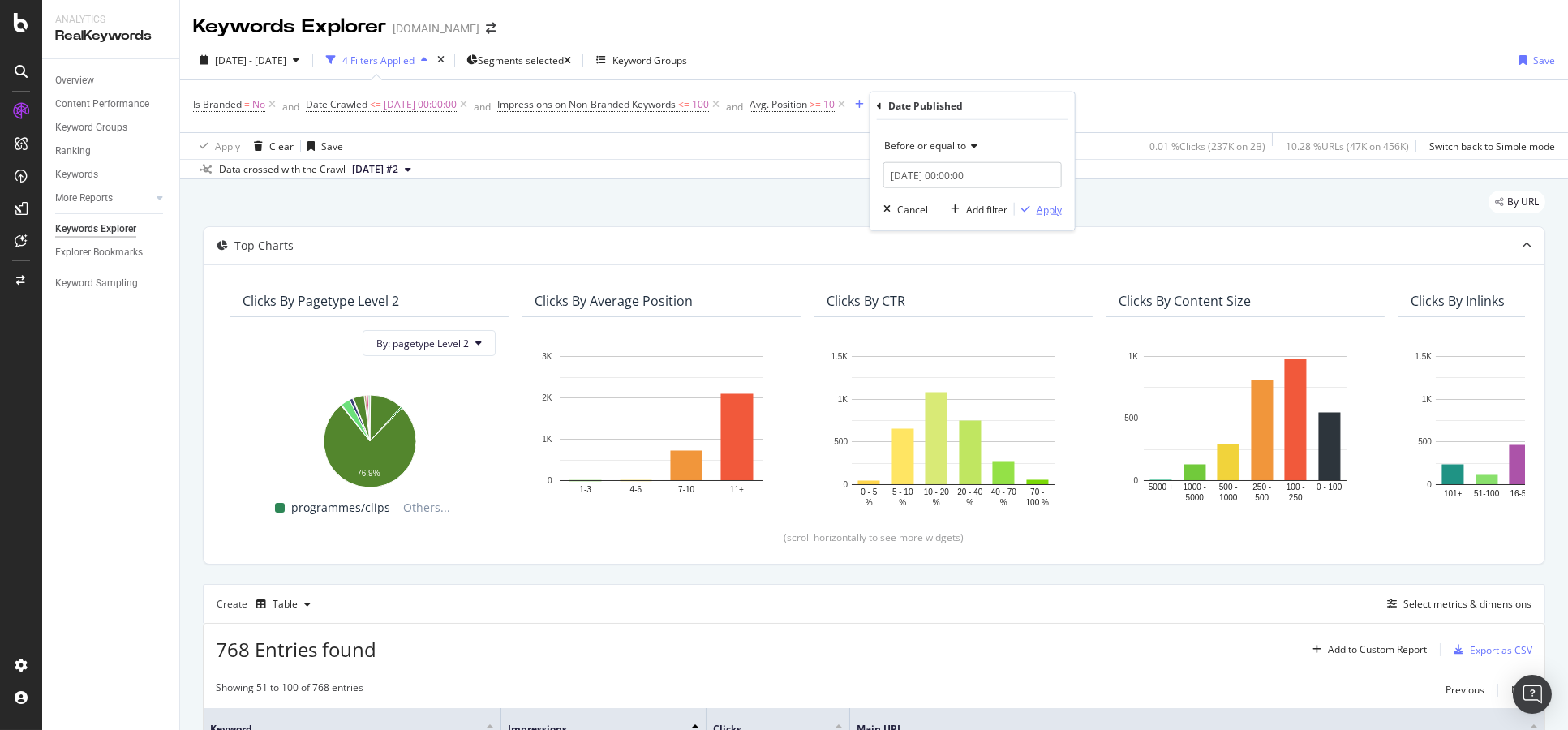
click at [1029, 206] on icon "button" at bounding box center [1025, 209] width 9 height 10
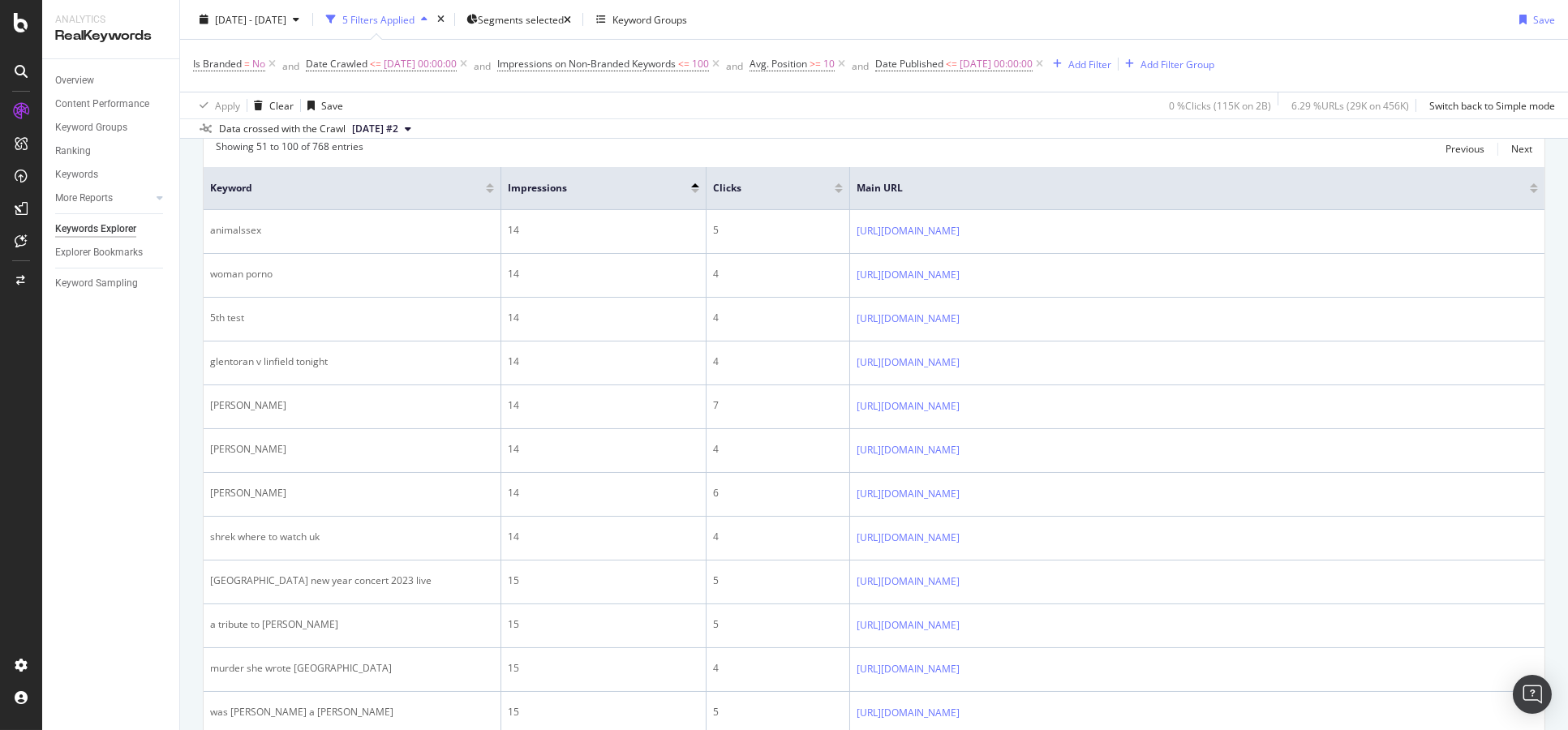
scroll to position [630, 0]
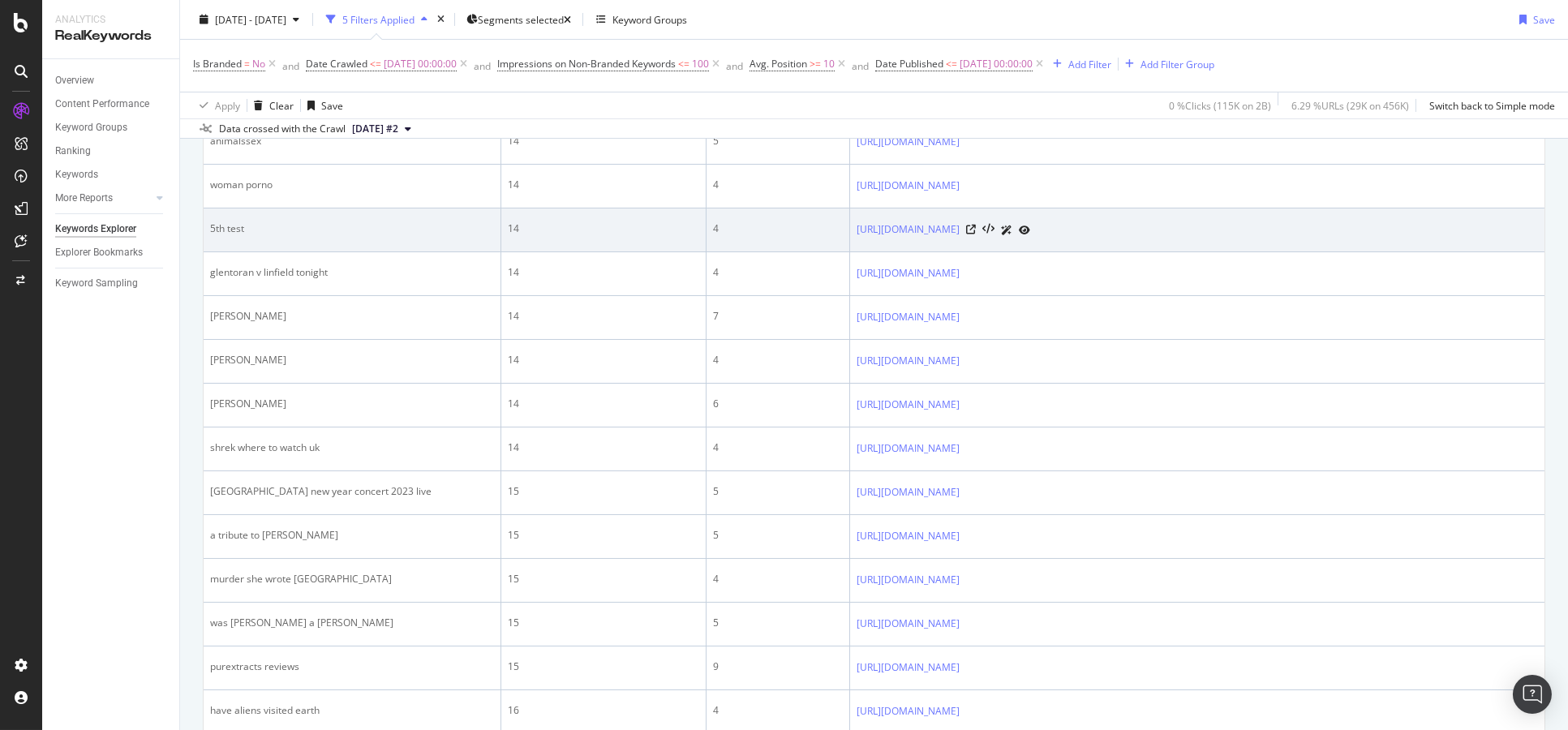
click at [1030, 226] on icon at bounding box center [1025, 230] width 12 height 10
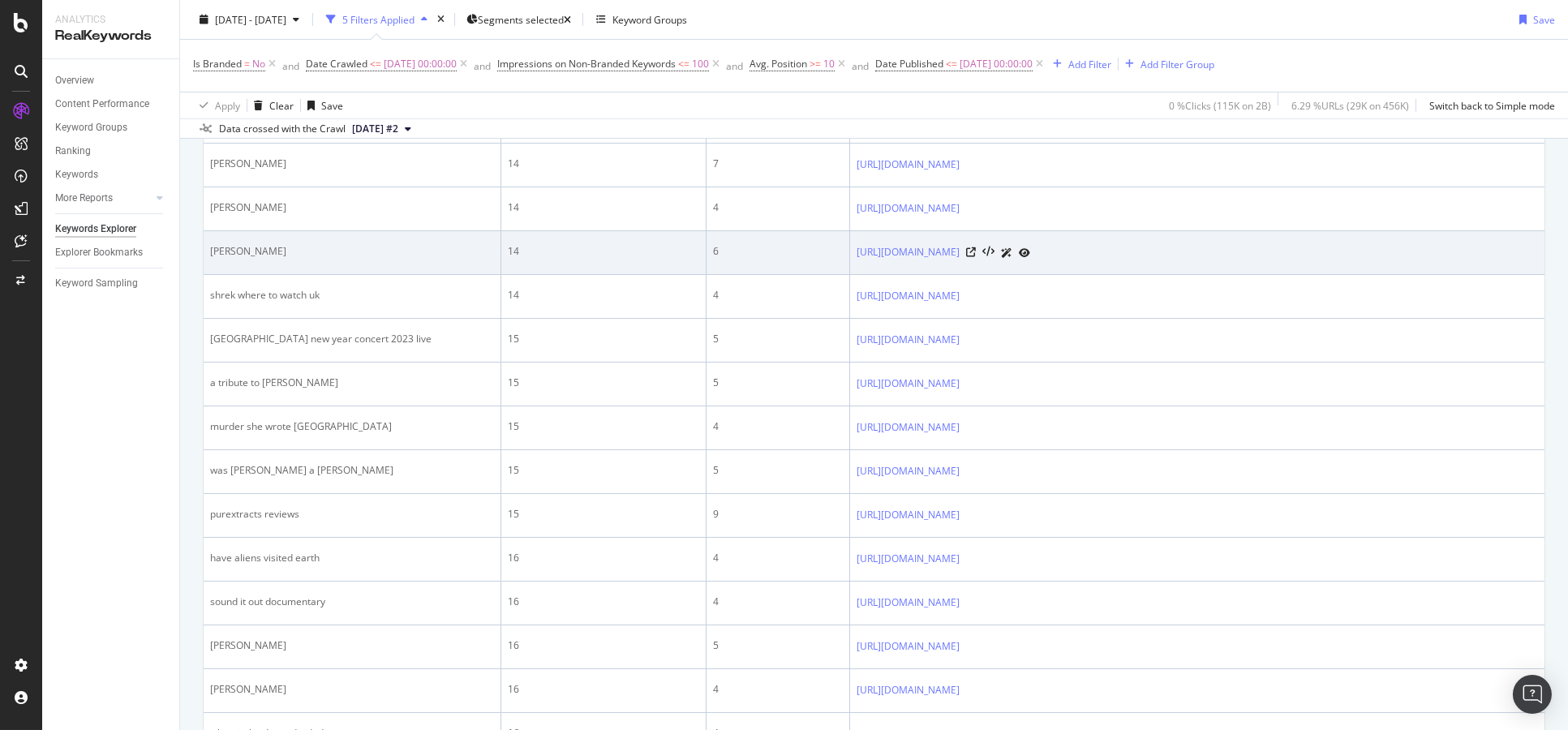
scroll to position [811, 0]
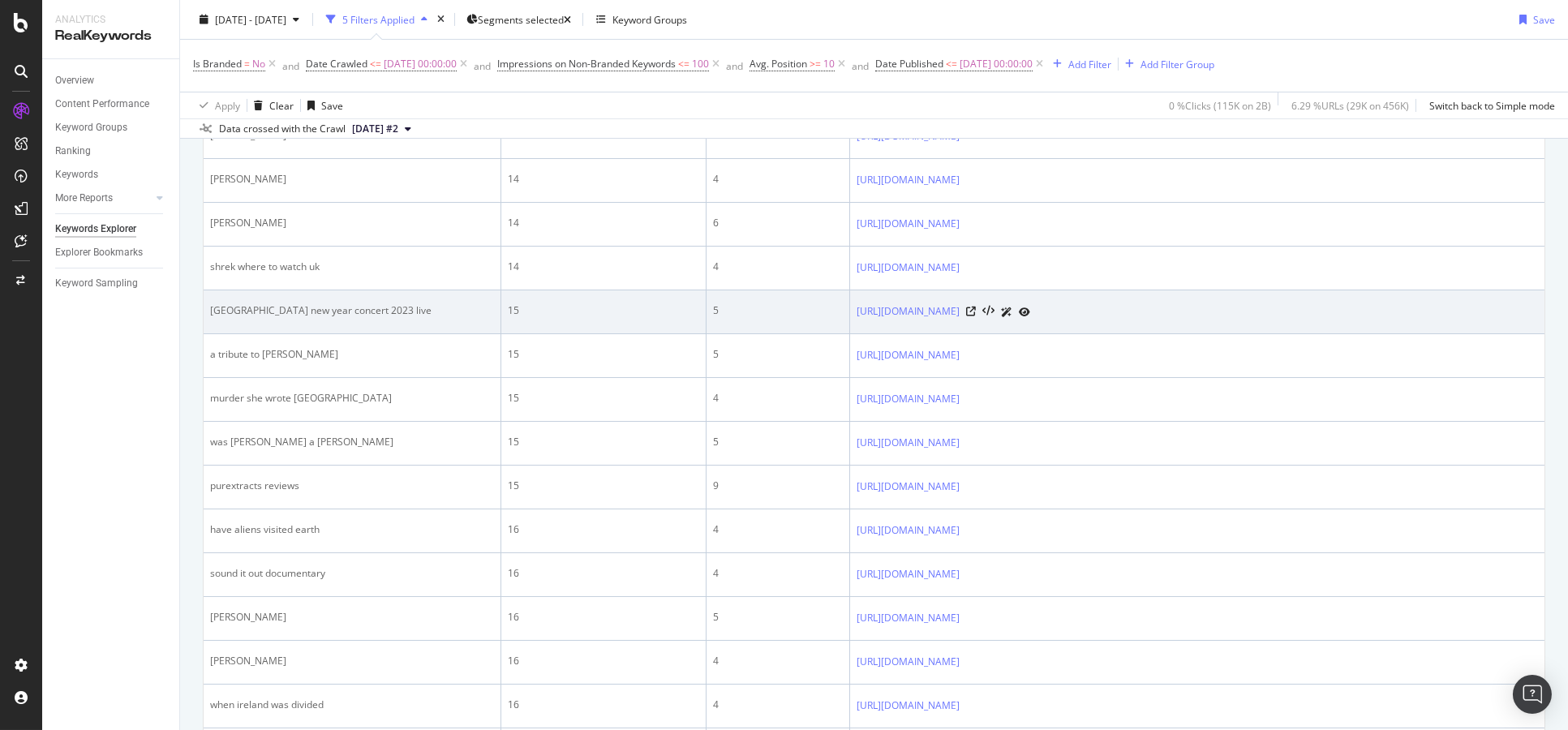
click at [1030, 308] on icon at bounding box center [1025, 312] width 12 height 10
click at [1030, 303] on icon at bounding box center [1025, 308] width 12 height 10
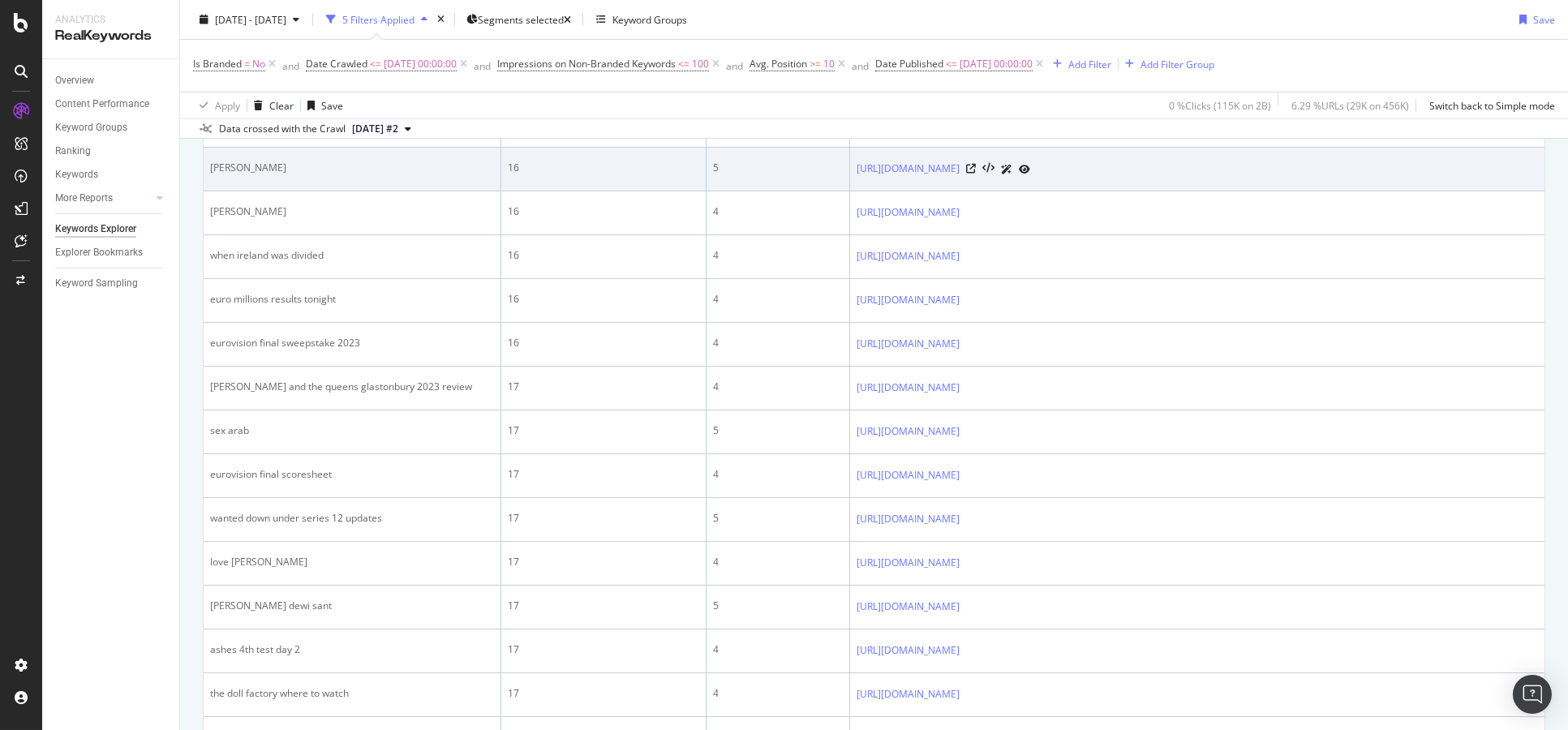
scroll to position [1261, 0]
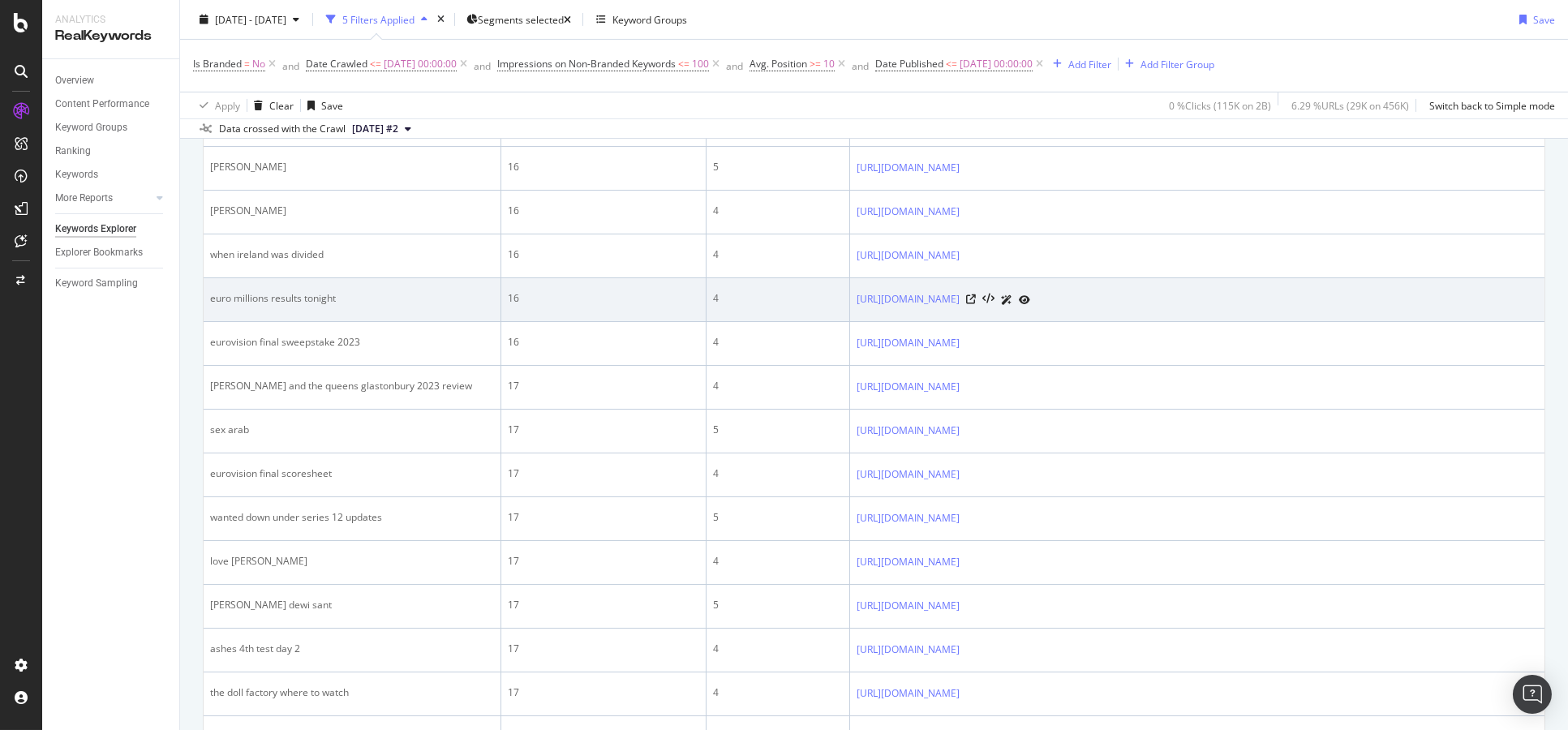
click at [1030, 305] on icon at bounding box center [1025, 300] width 12 height 10
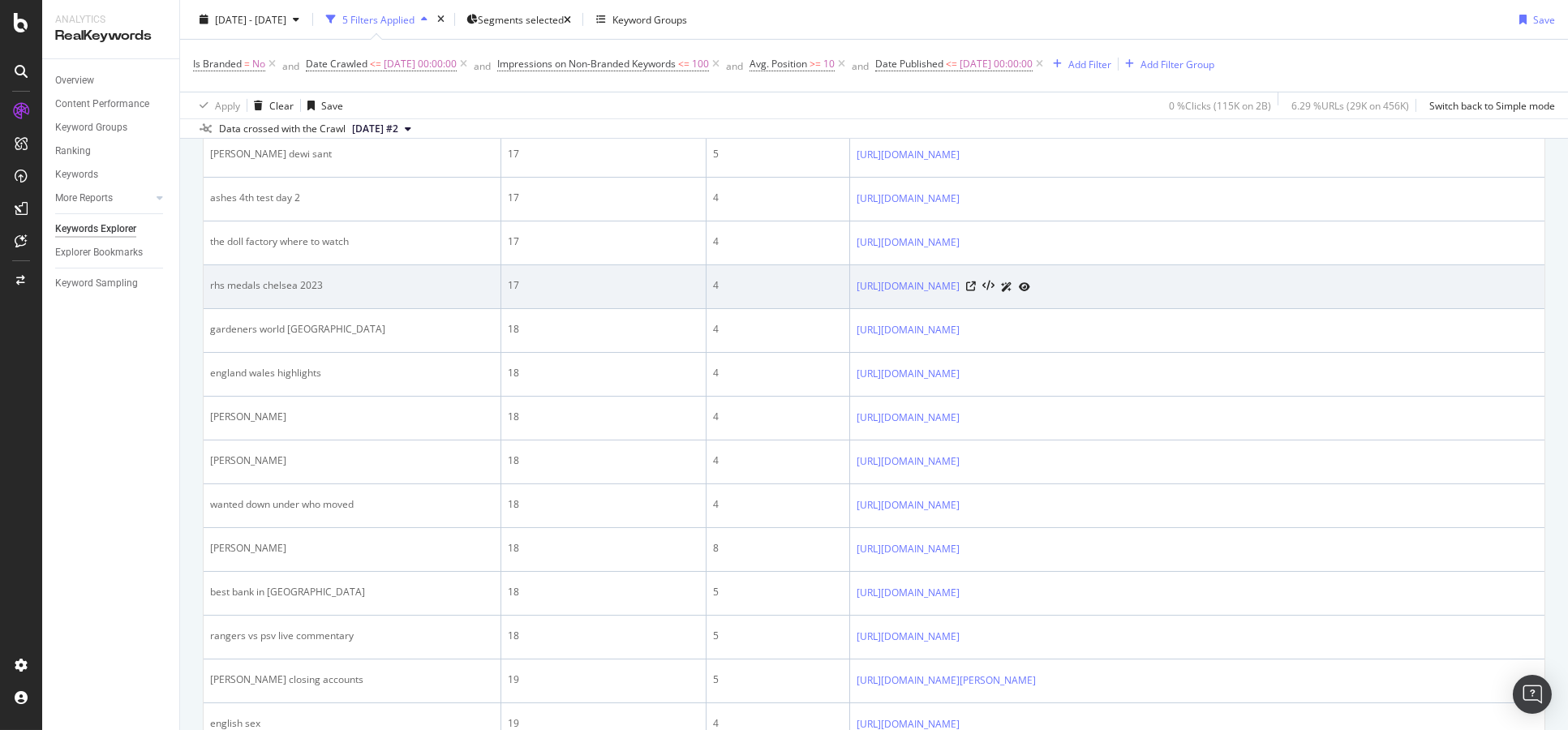
scroll to position [1801, 0]
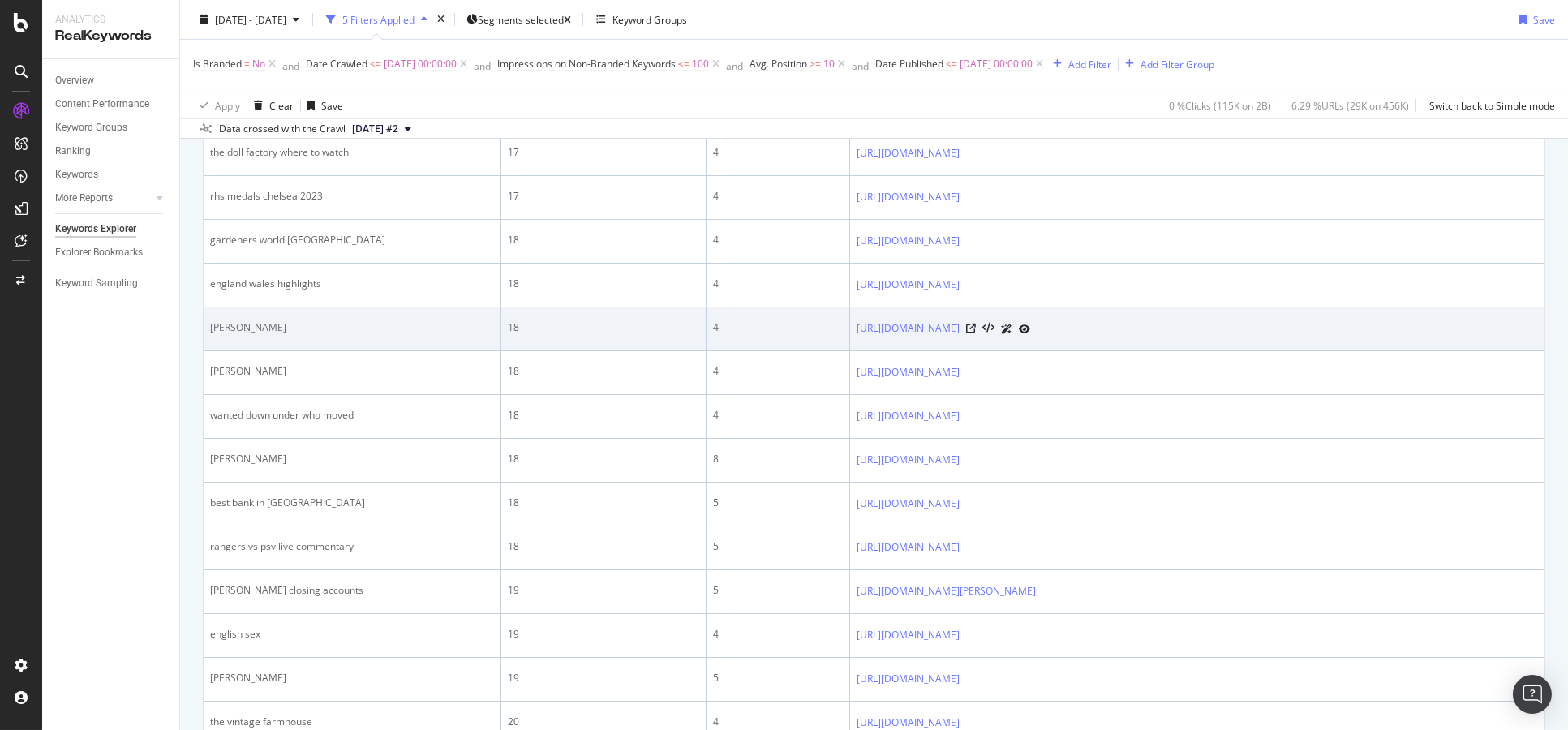
click at [1030, 334] on icon at bounding box center [1025, 329] width 12 height 10
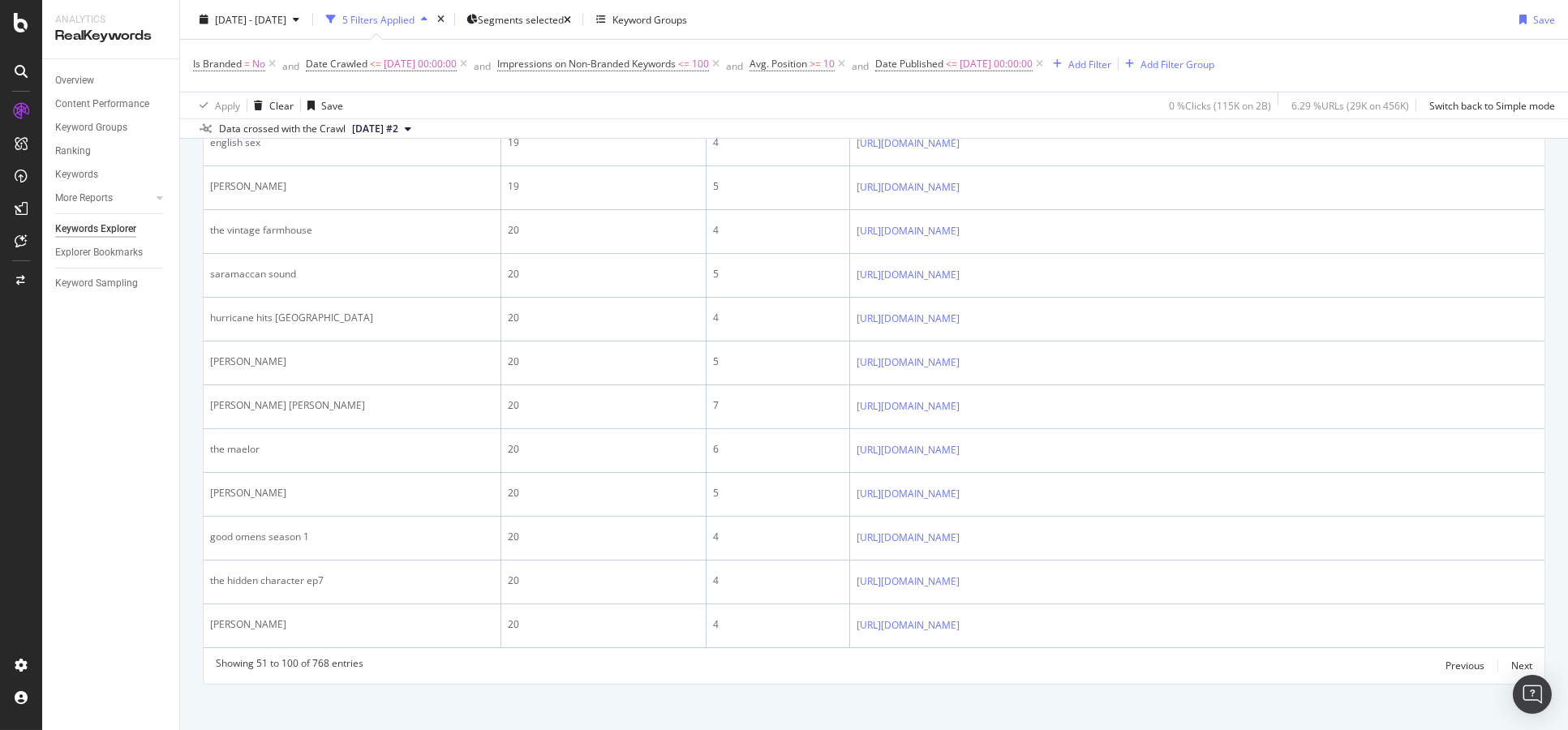
scroll to position [2315, 0]
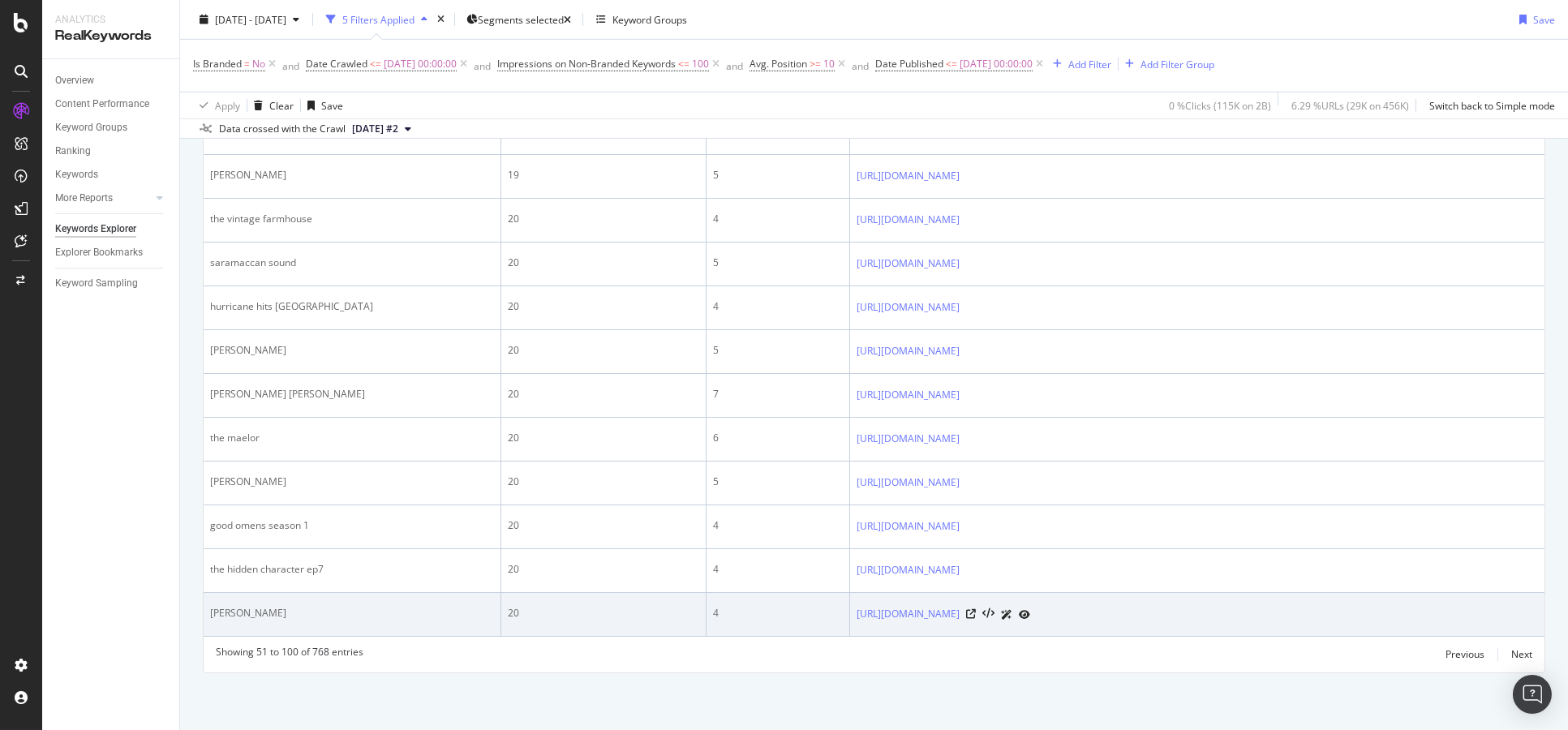
click at [1030, 615] on icon at bounding box center [1025, 615] width 12 height 10
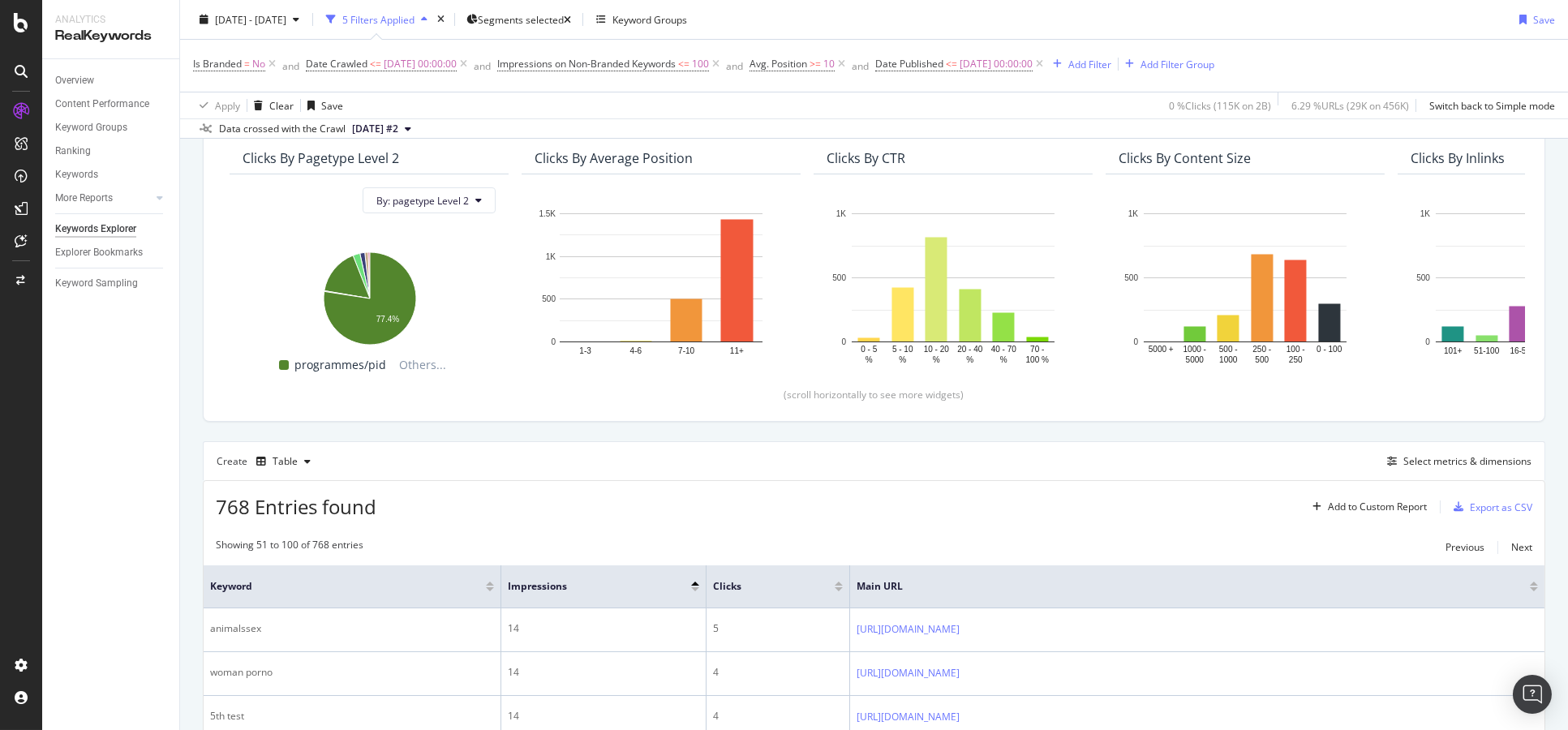
scroll to position [0, 0]
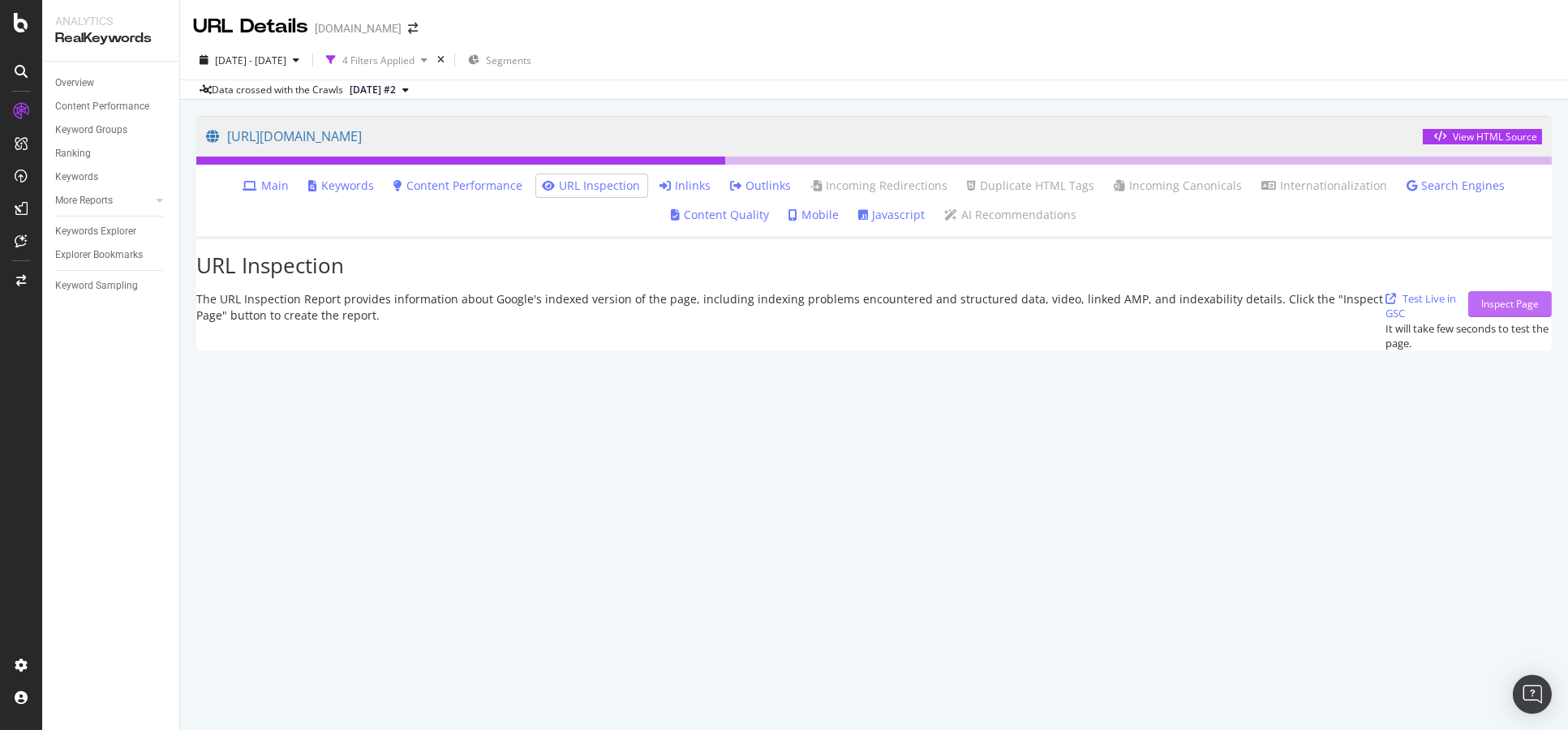
click at [1469, 315] on button "Inspect Page" at bounding box center [1510, 304] width 84 height 26
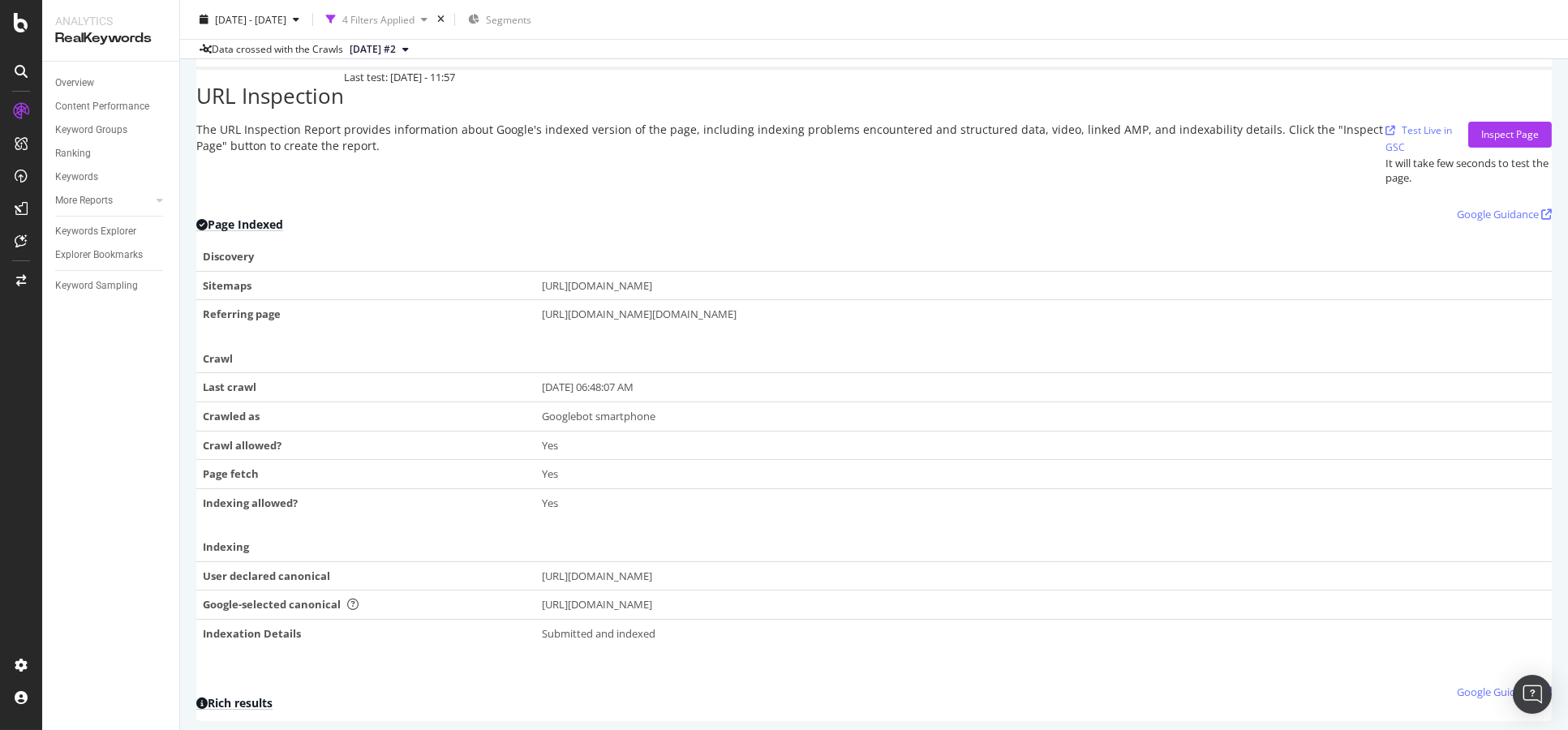
scroll to position [196, 0]
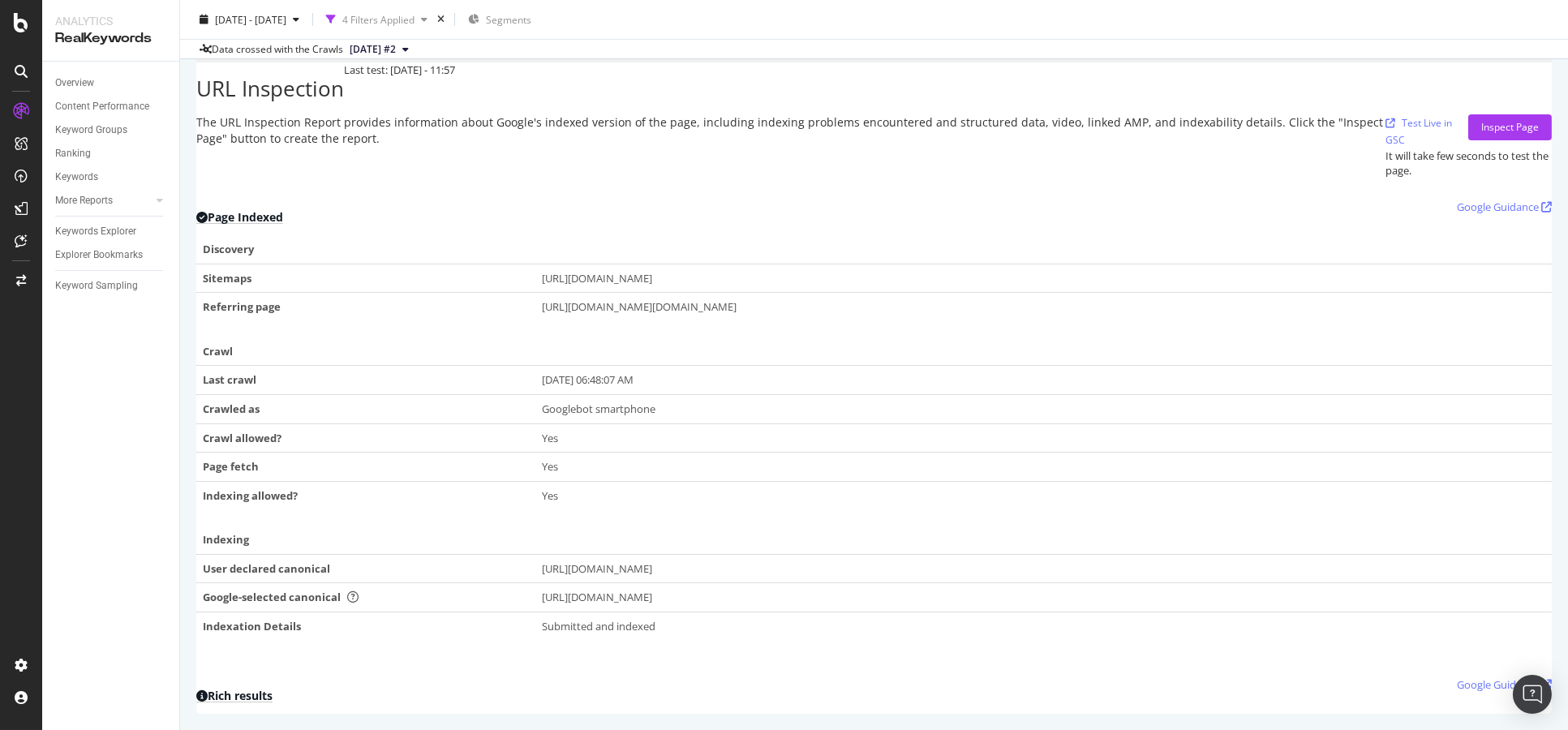
drag, startPoint x: 555, startPoint y: 374, endPoint x: 642, endPoint y: 373, distance: 87.0
click at [642, 373] on div "Oct 08, 2025, 06:48:07 AM" at bounding box center [1043, 380] width 1004 height 16
click at [661, 373] on div "Oct 08, 2025, 06:48:07 AM" at bounding box center [1043, 380] width 1004 height 16
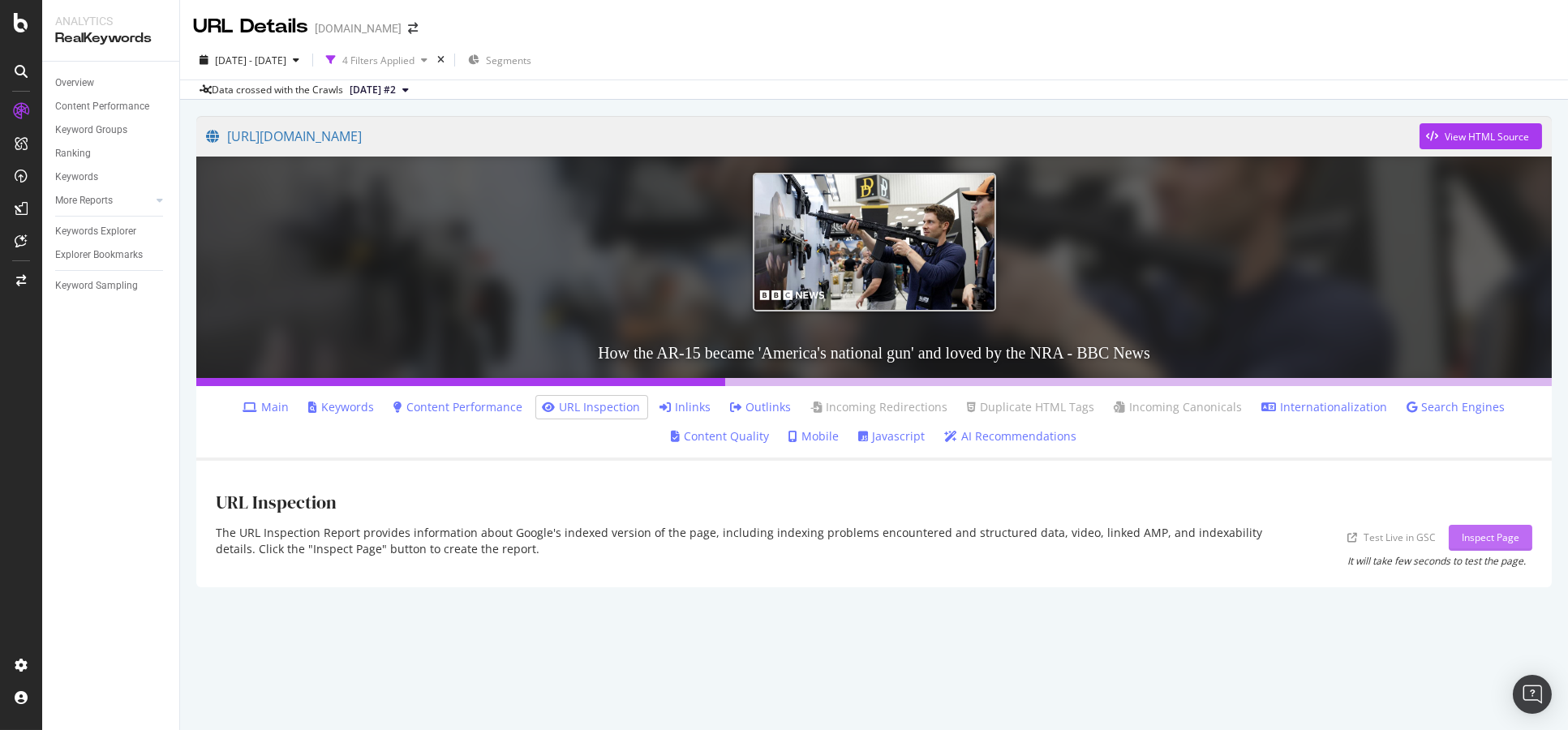
click at [1455, 538] on button "Inspect Page" at bounding box center [1490, 537] width 84 height 26
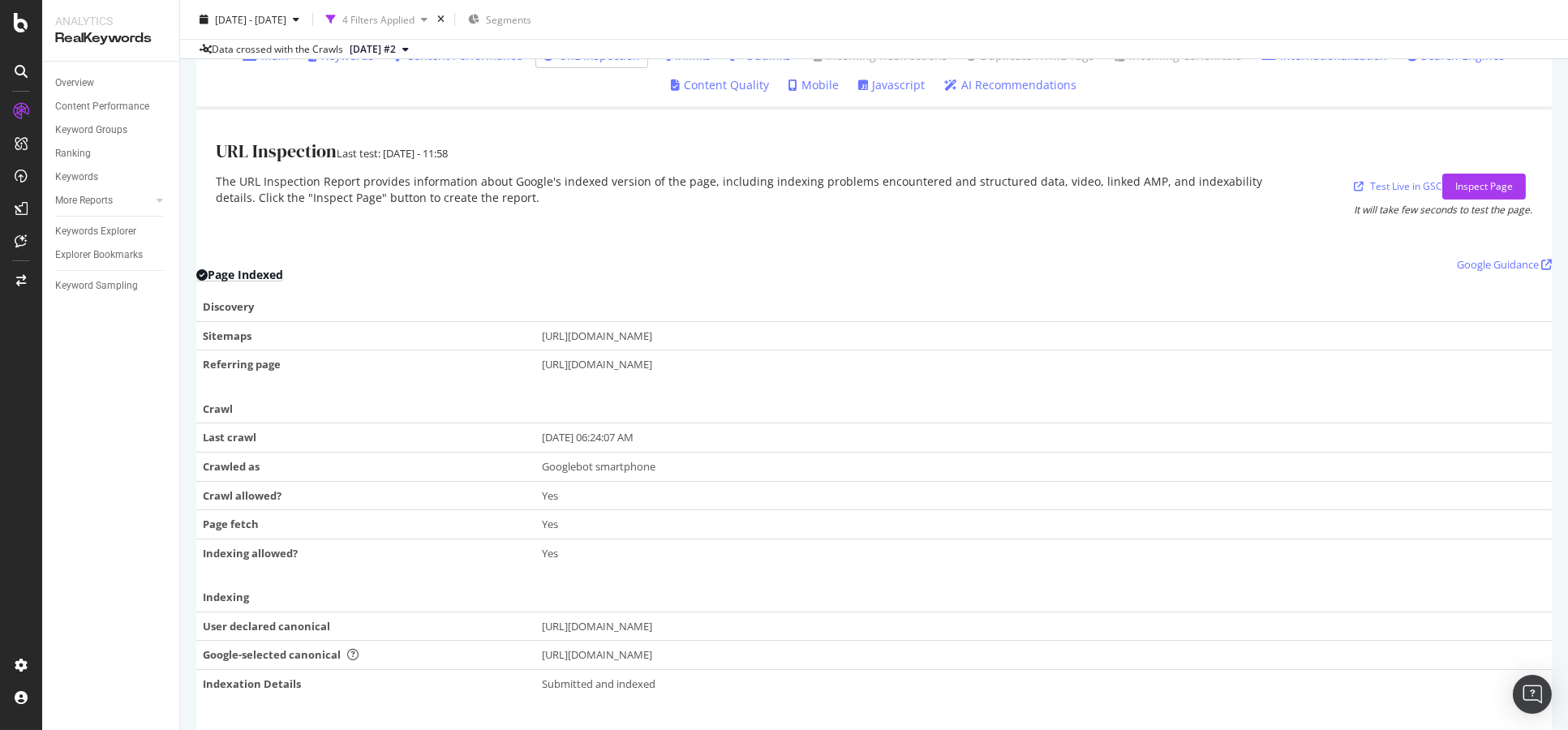
scroll to position [360, 0]
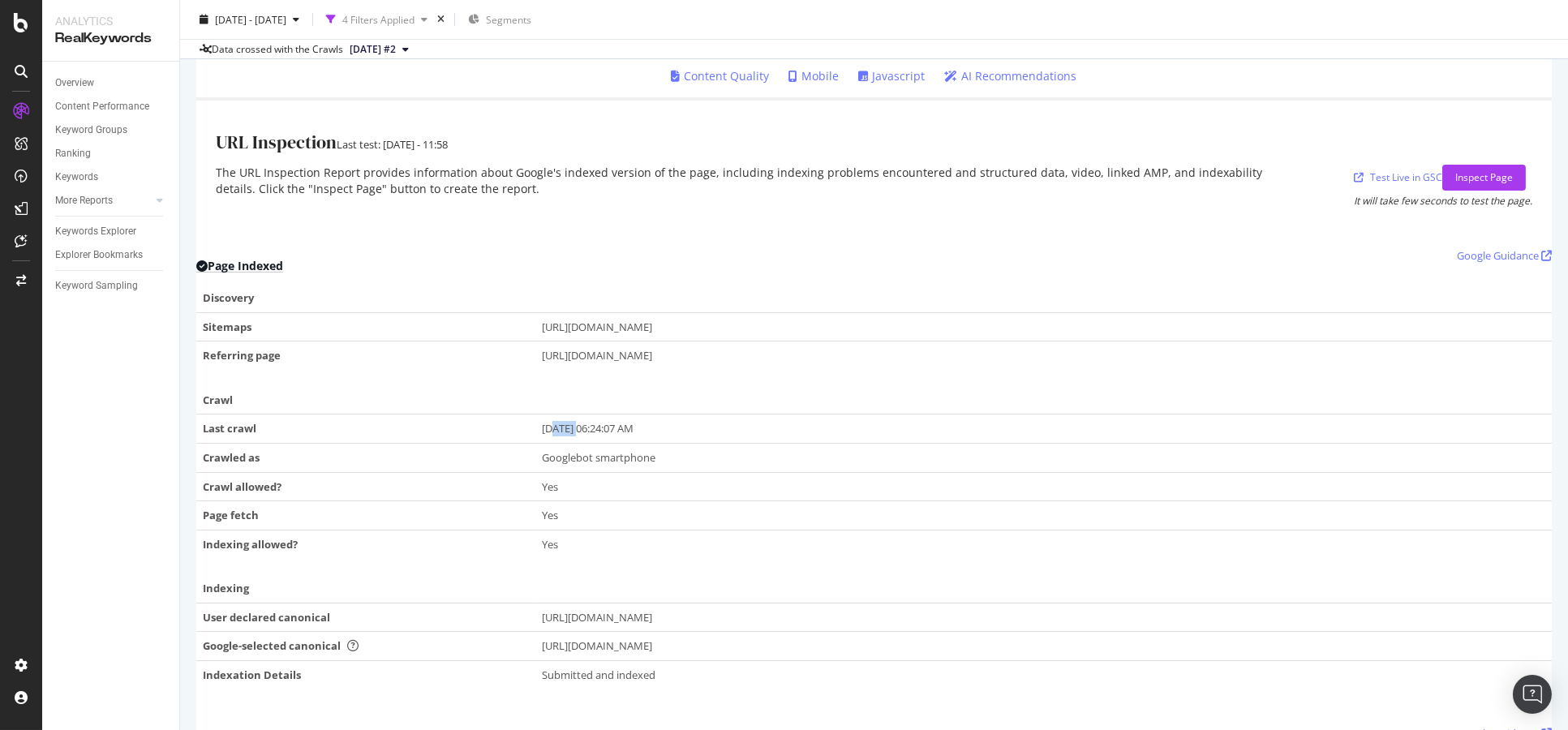
drag, startPoint x: 562, startPoint y: 423, endPoint x: 584, endPoint y: 422, distance: 22.0
click at [584, 422] on div "Oct 09, 2025, 06:24:07 AM" at bounding box center [1043, 428] width 1004 height 16
click at [598, 421] on div "Oct 09, 2025, 06:24:07 AM" at bounding box center [1043, 428] width 1004 height 16
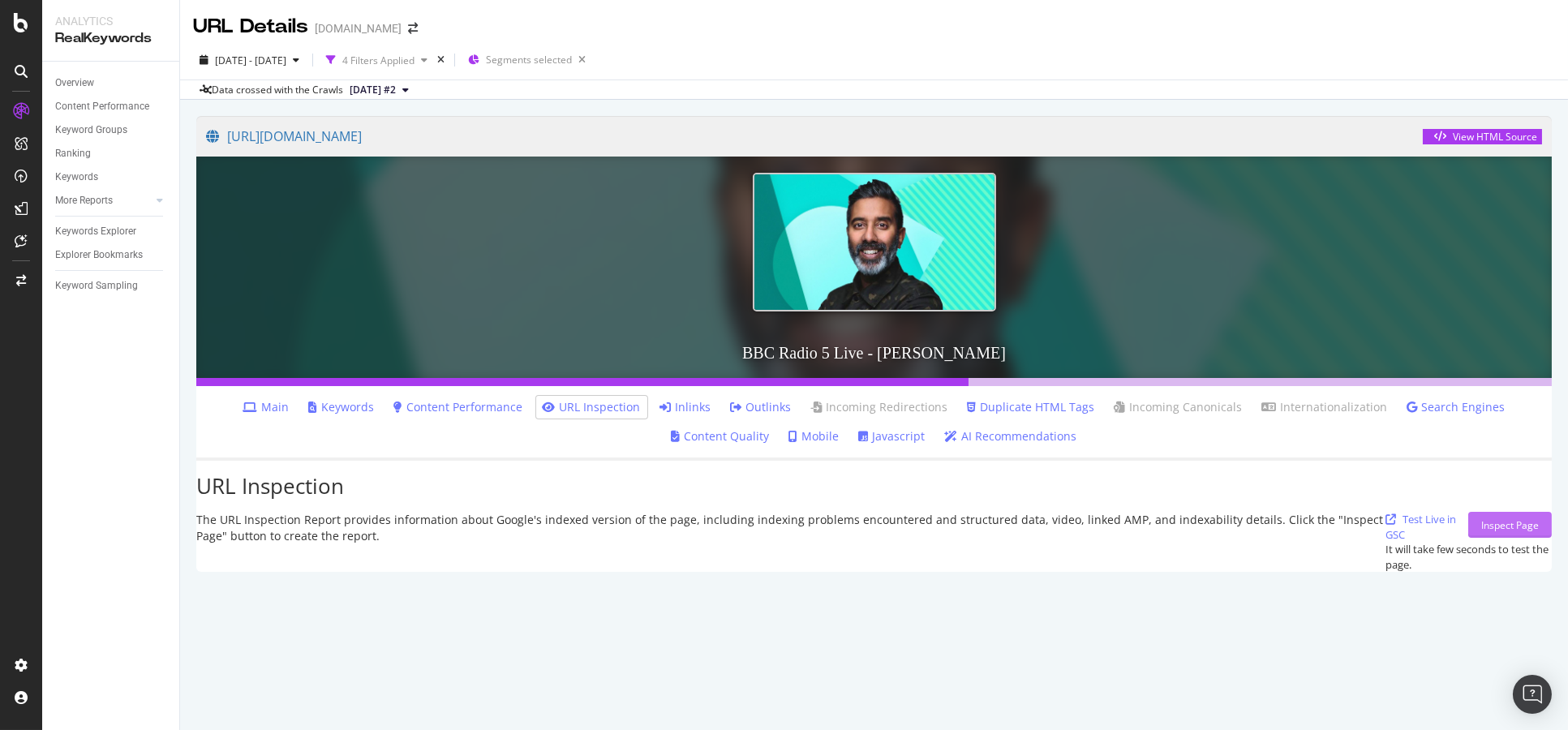
click at [1485, 532] on div "Inspect Page" at bounding box center [1510, 525] width 58 height 14
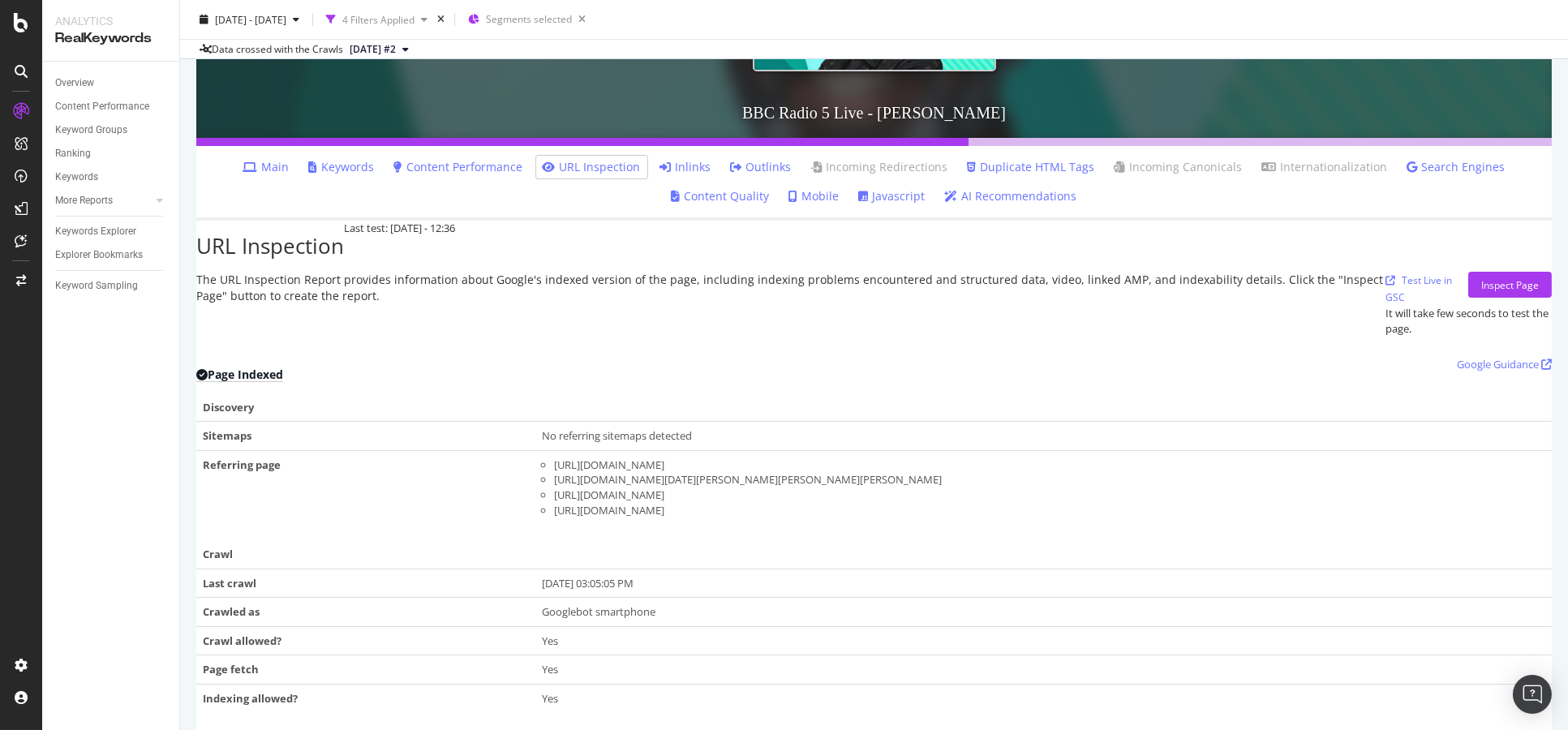
scroll to position [270, 0]
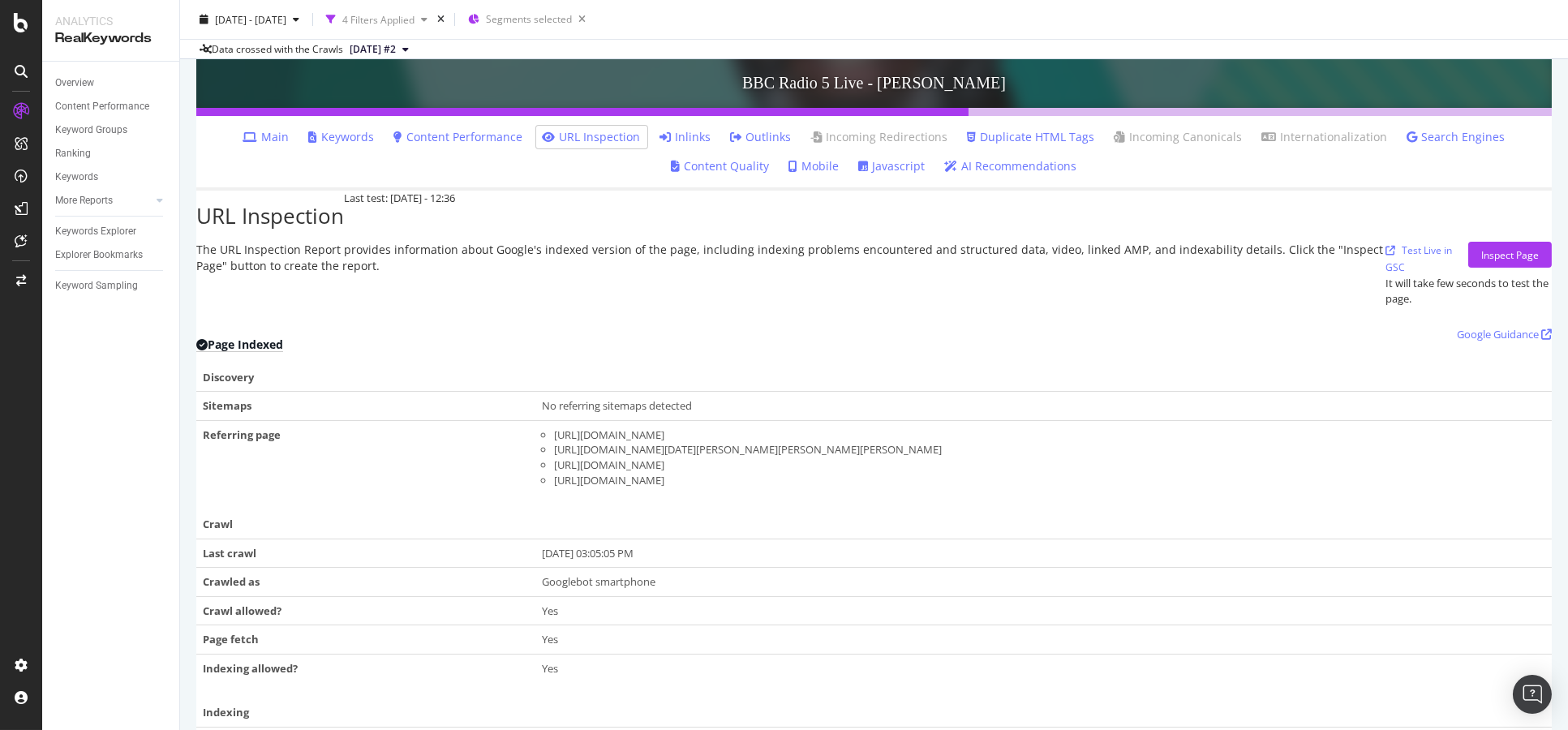
drag, startPoint x: 545, startPoint y: 555, endPoint x: 709, endPoint y: 554, distance: 164.0
click at [700, 554] on td "Oct 08, 2025, 03:05:05 PM" at bounding box center [1044, 553] width 1016 height 29
click at [732, 554] on div "Oct 08, 2025, 03:05:05 PM" at bounding box center [1043, 553] width 1004 height 16
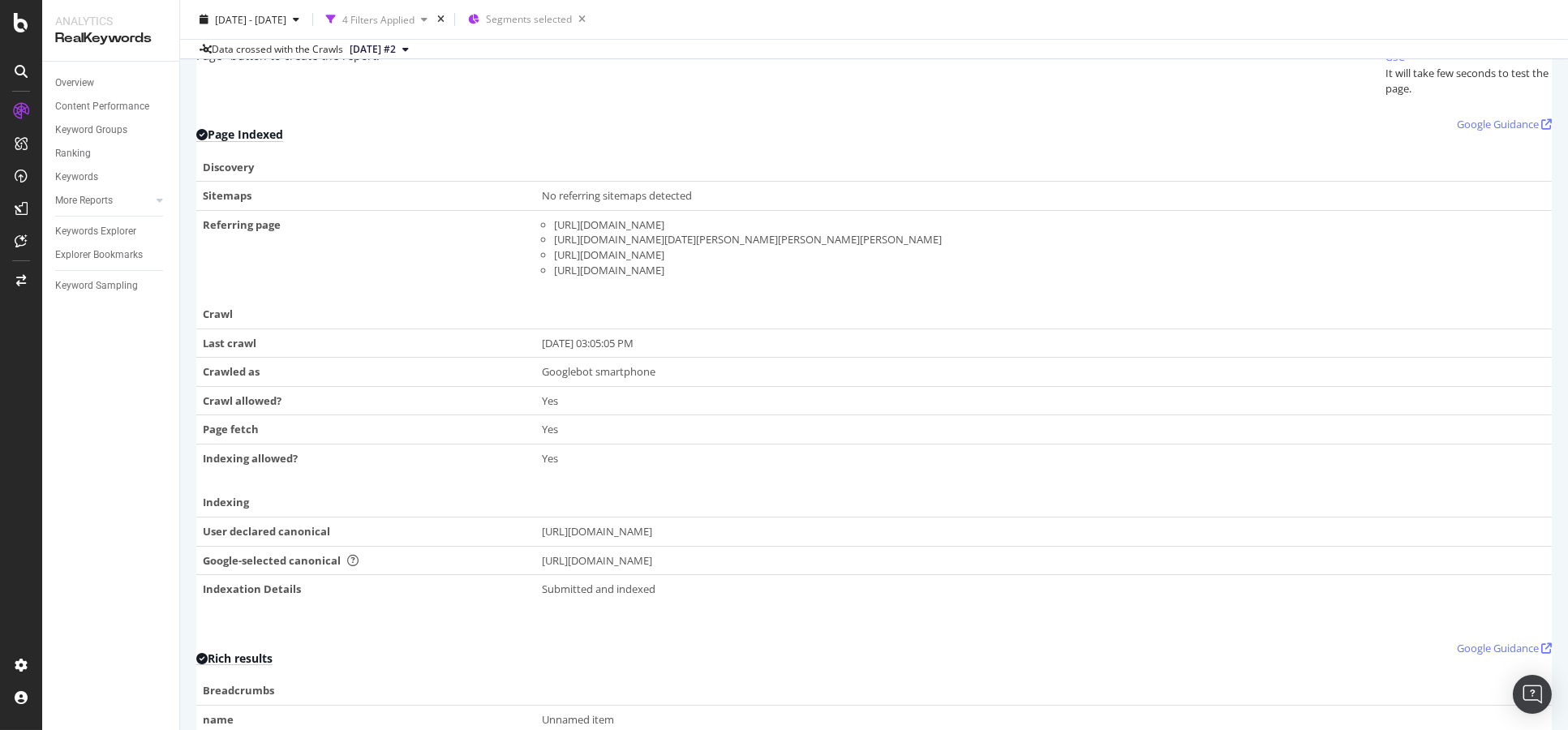
scroll to position [517, 0]
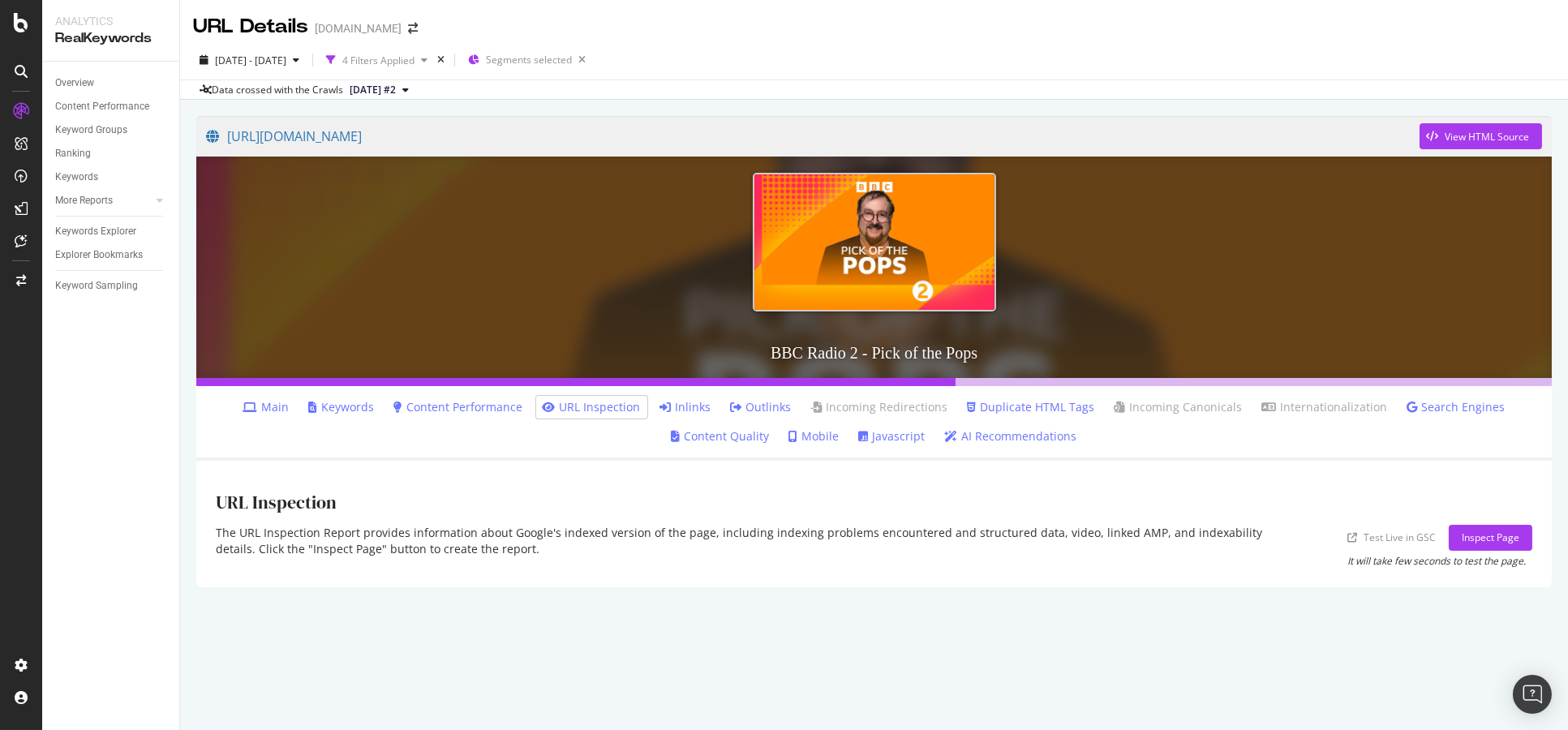
click at [1503, 537] on div "Inspect Page" at bounding box center [1490, 537] width 58 height 14
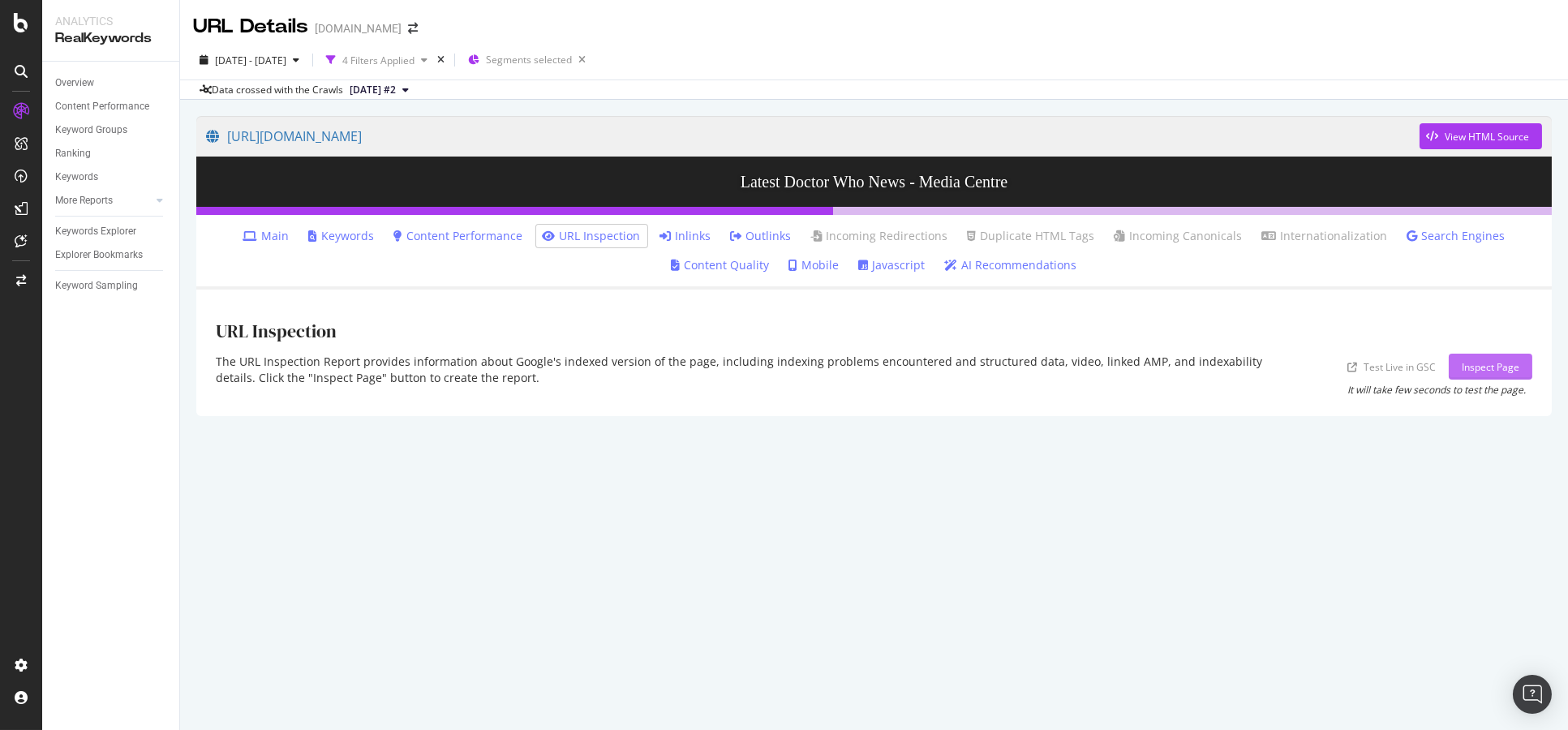
click at [1484, 372] on div "Inspect Page" at bounding box center [1490, 366] width 58 height 14
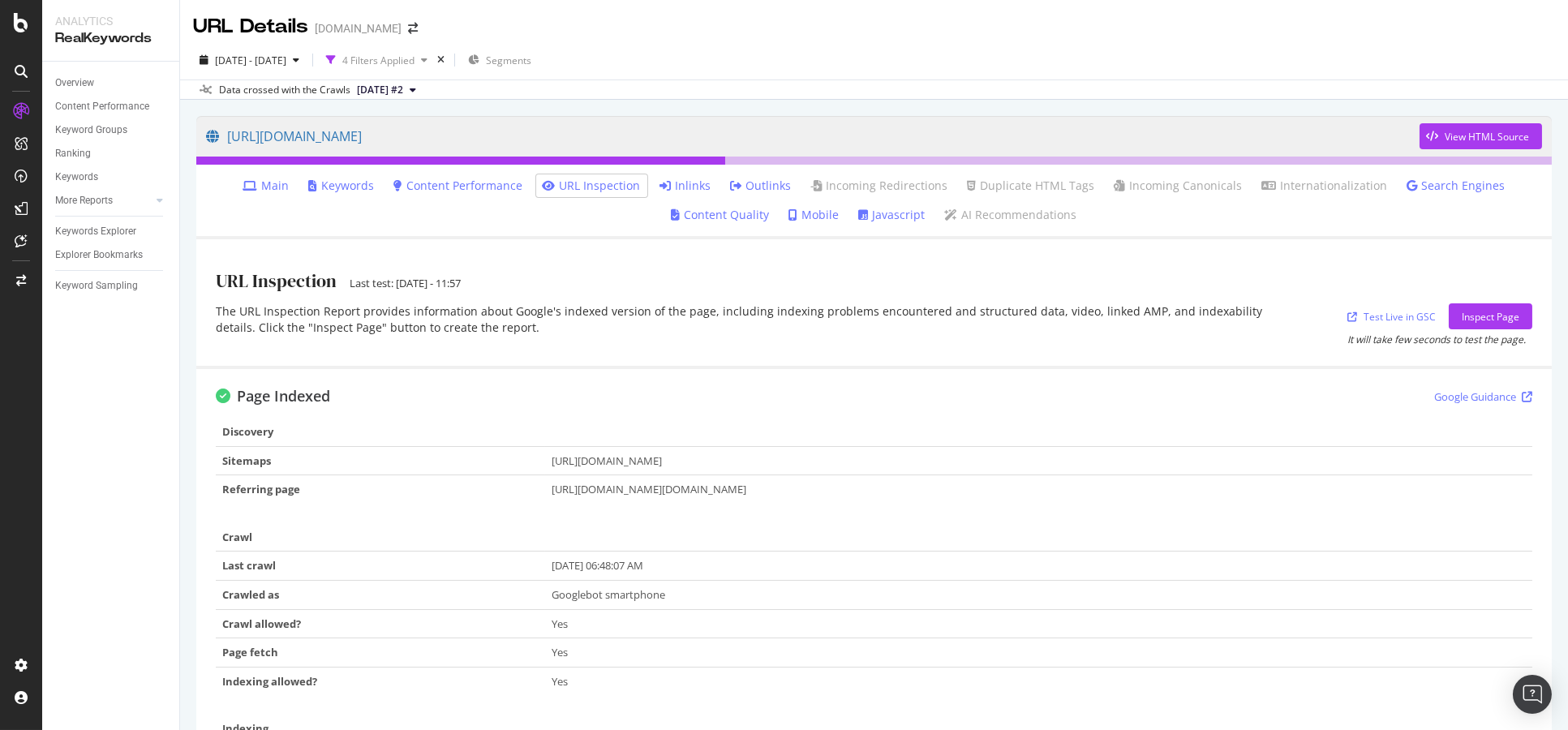
scroll to position [196, 0]
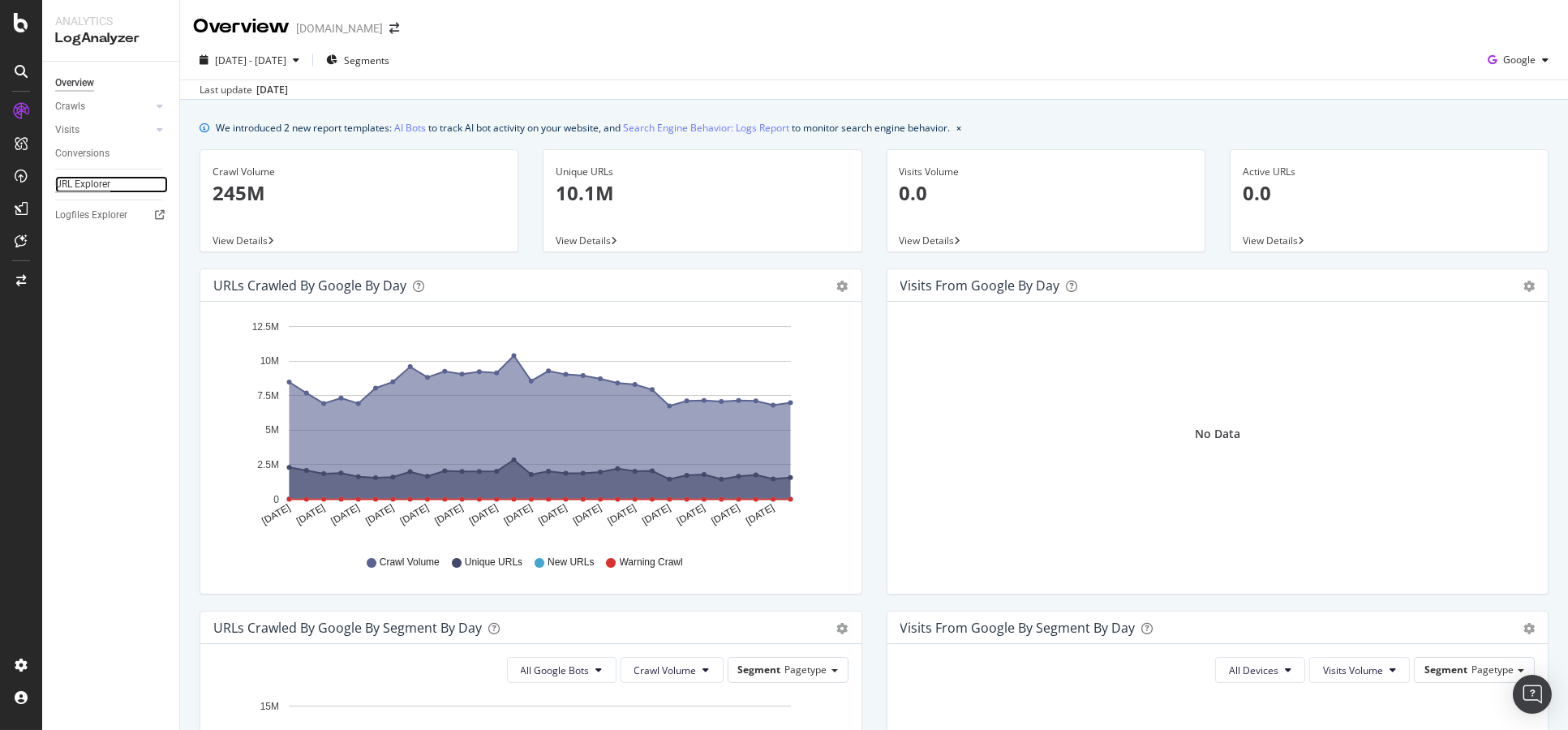
click at [103, 183] on div "URL Explorer" at bounding box center [83, 184] width 55 height 17
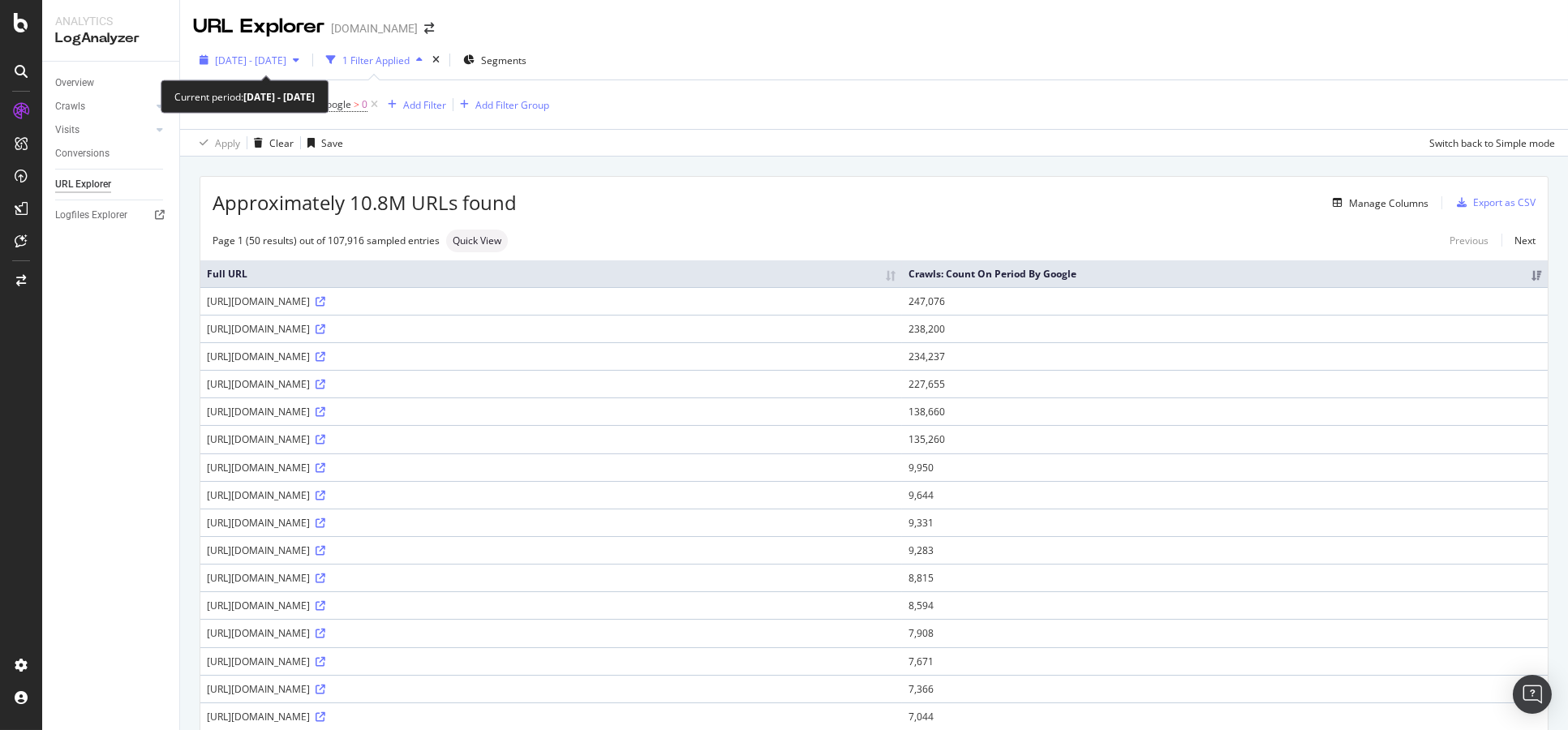
click at [255, 62] on span "[DATE] - [DATE]" at bounding box center [251, 60] width 72 height 14
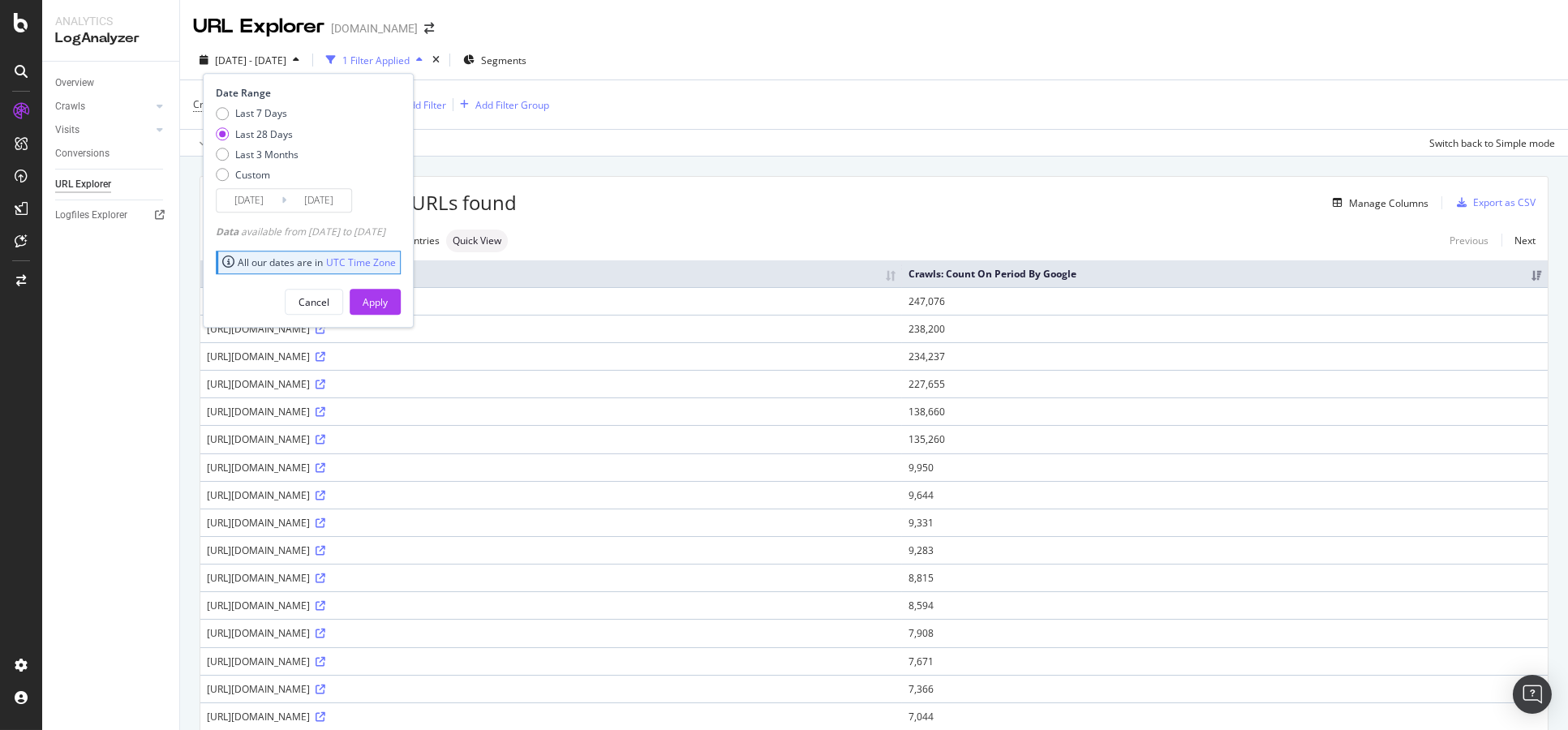
click at [256, 197] on input "[DATE]" at bounding box center [249, 199] width 65 height 23
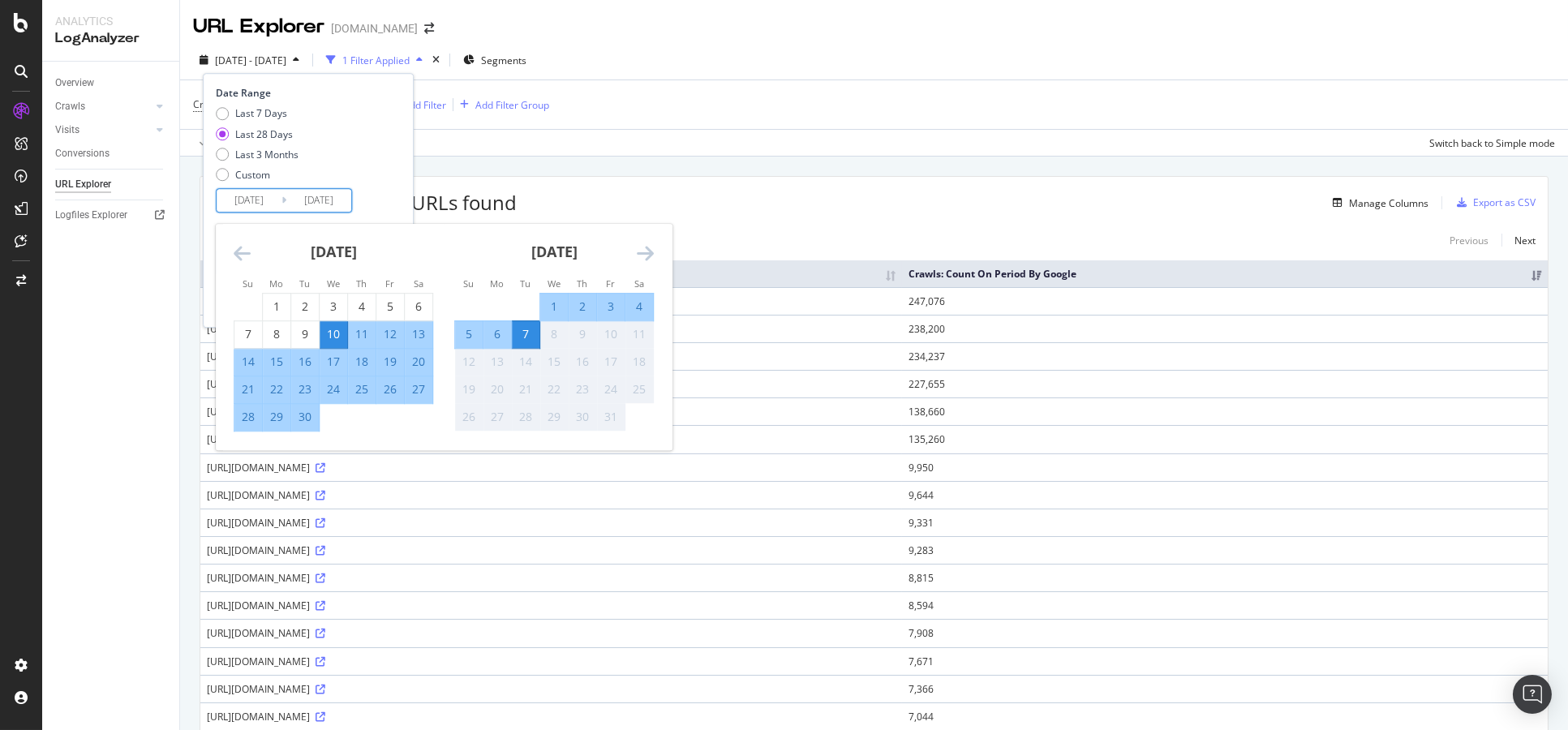
click at [234, 245] on icon "Move backward to switch to the previous month." at bounding box center [242, 253] width 17 height 20
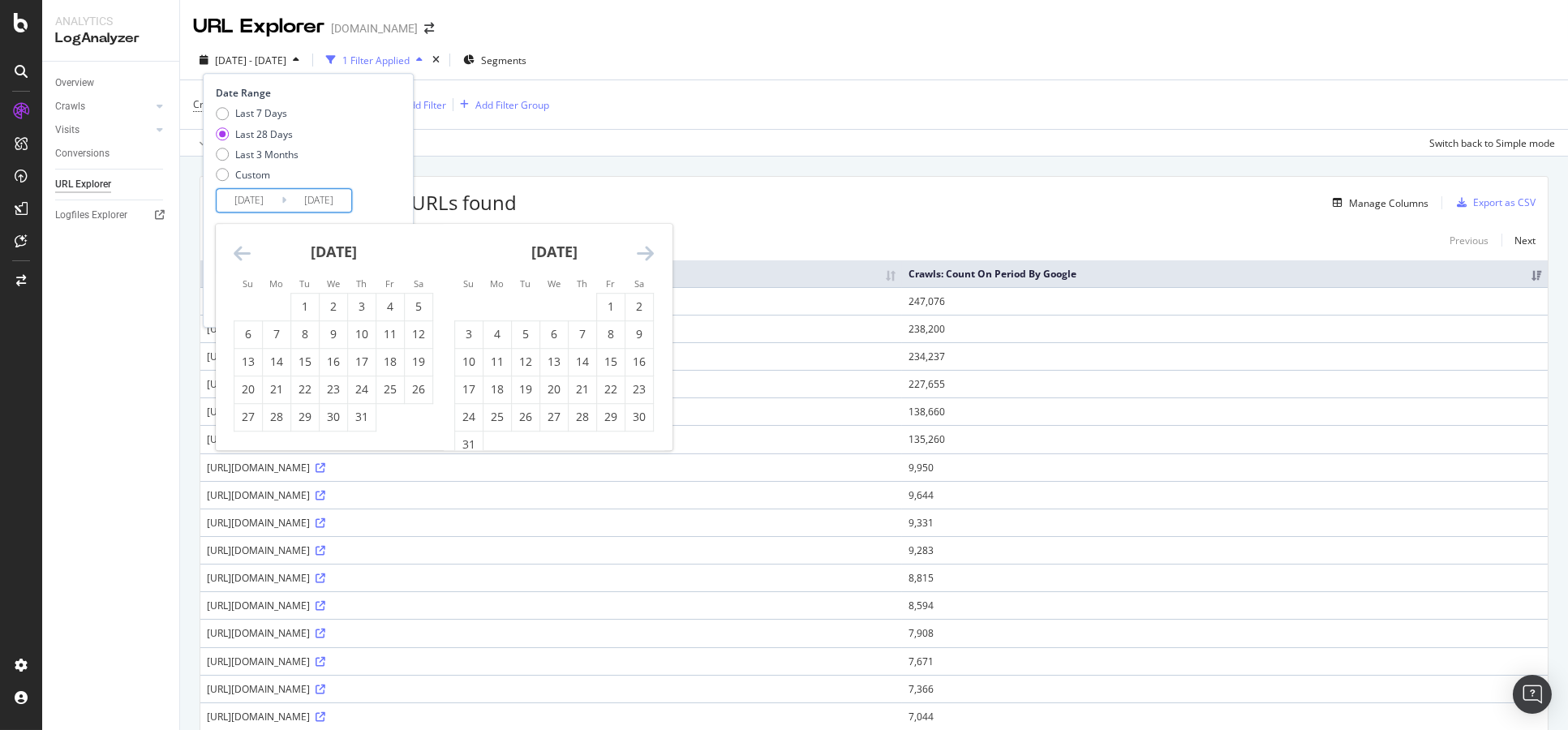
click at [234, 245] on icon "Move backward to switch to the previous month." at bounding box center [242, 253] width 17 height 20
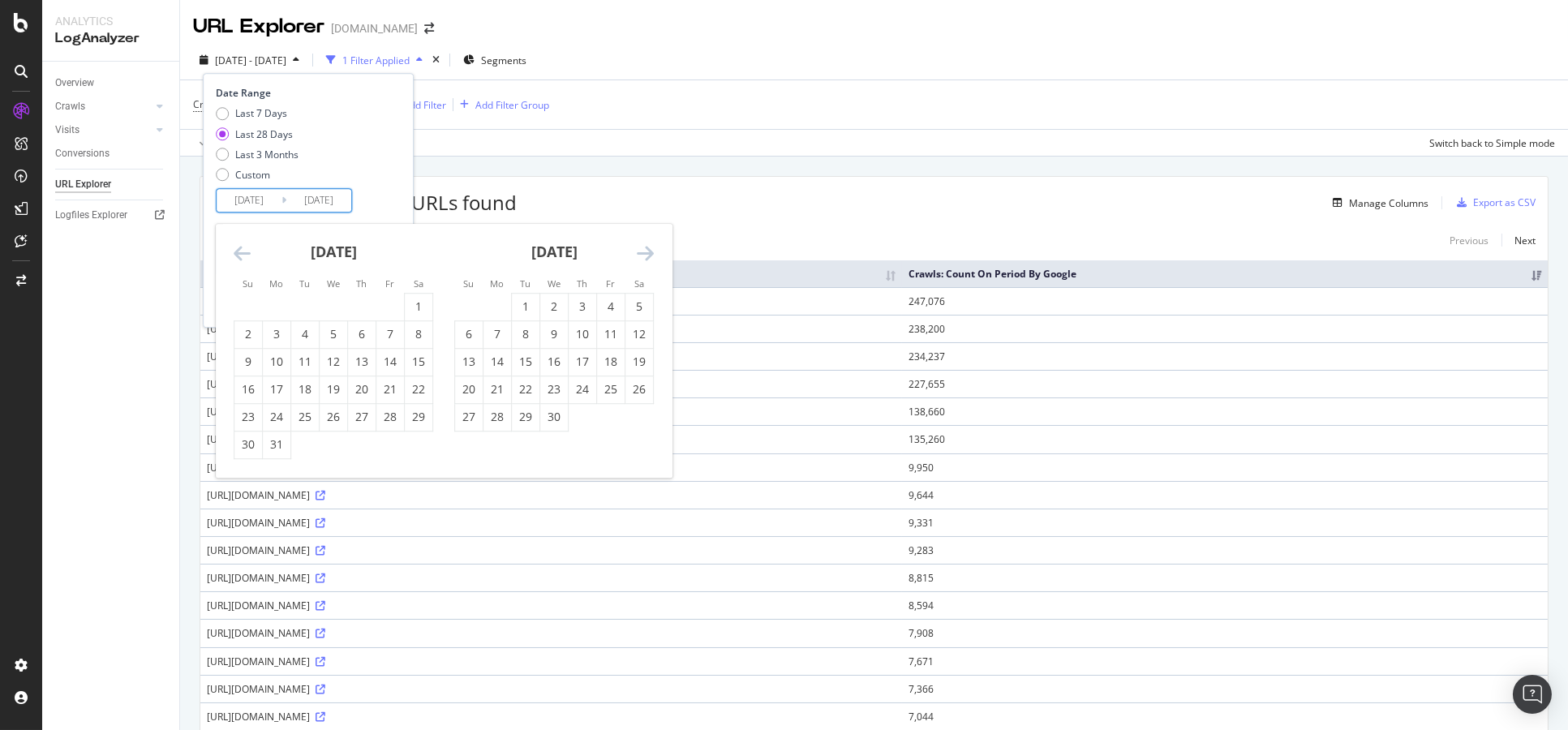
click at [234, 245] on icon "Move backward to switch to the previous month." at bounding box center [242, 253] width 17 height 20
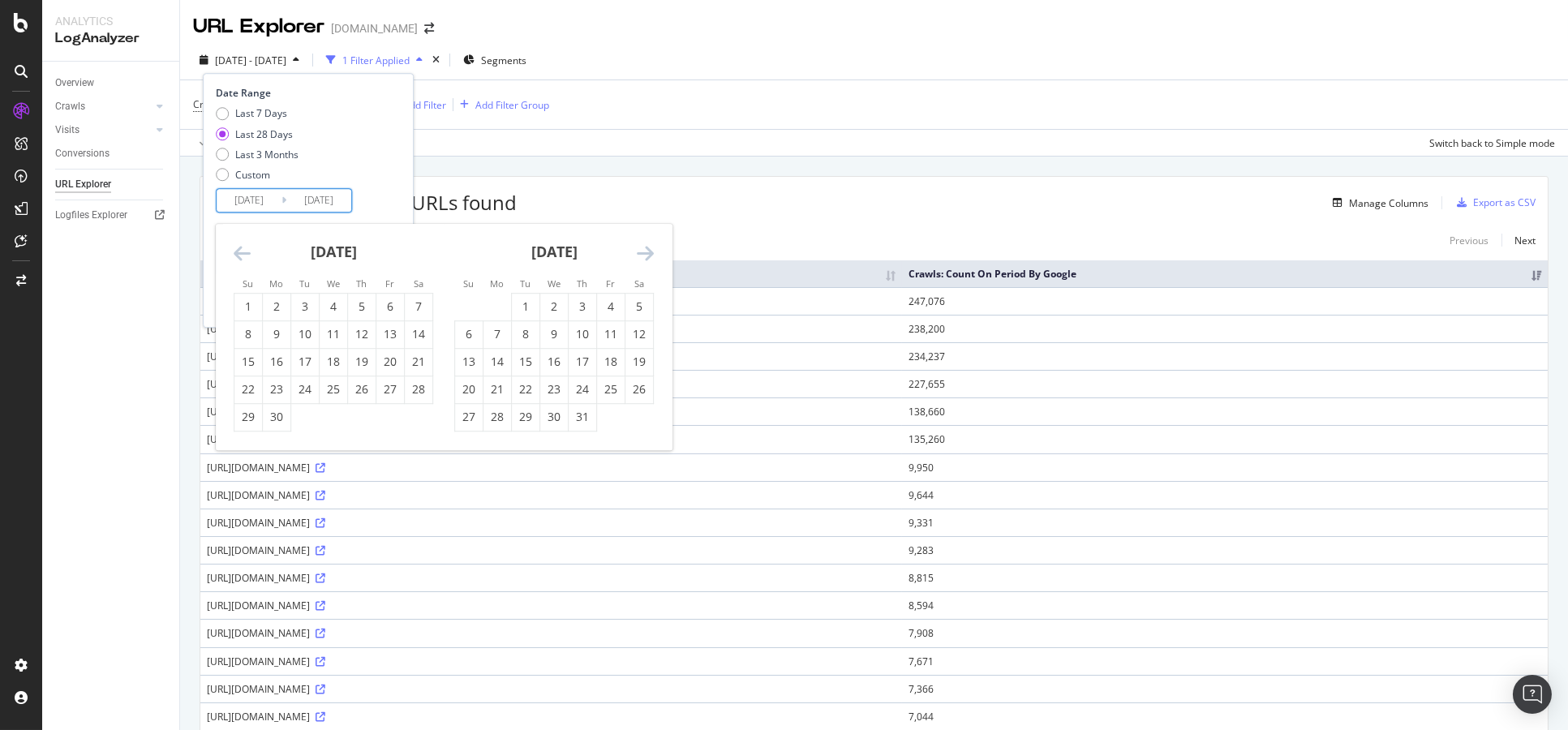
click at [234, 245] on icon "Move backward to switch to the previous month." at bounding box center [242, 253] width 17 height 20
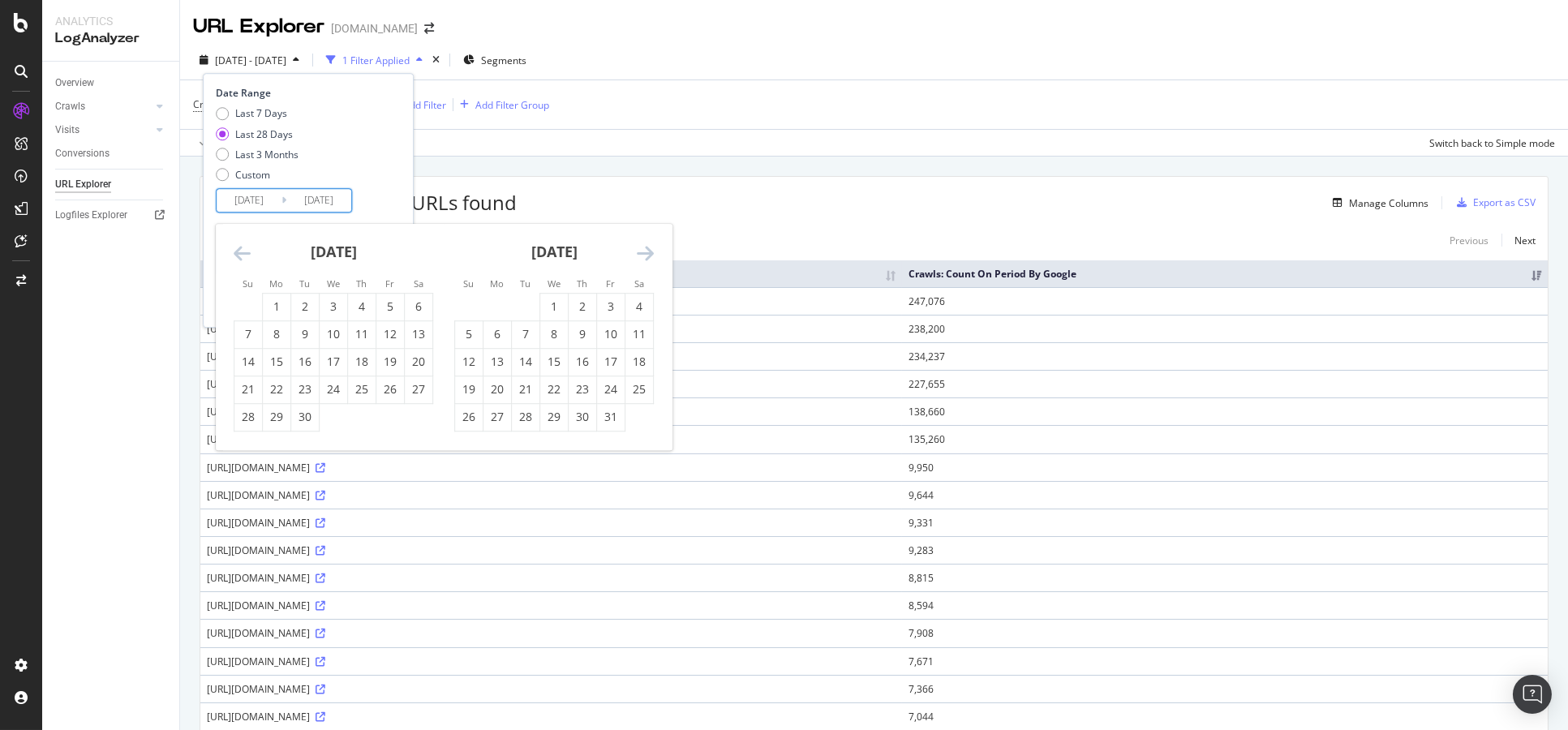
click at [234, 245] on icon "Move backward to switch to the previous month." at bounding box center [242, 253] width 17 height 20
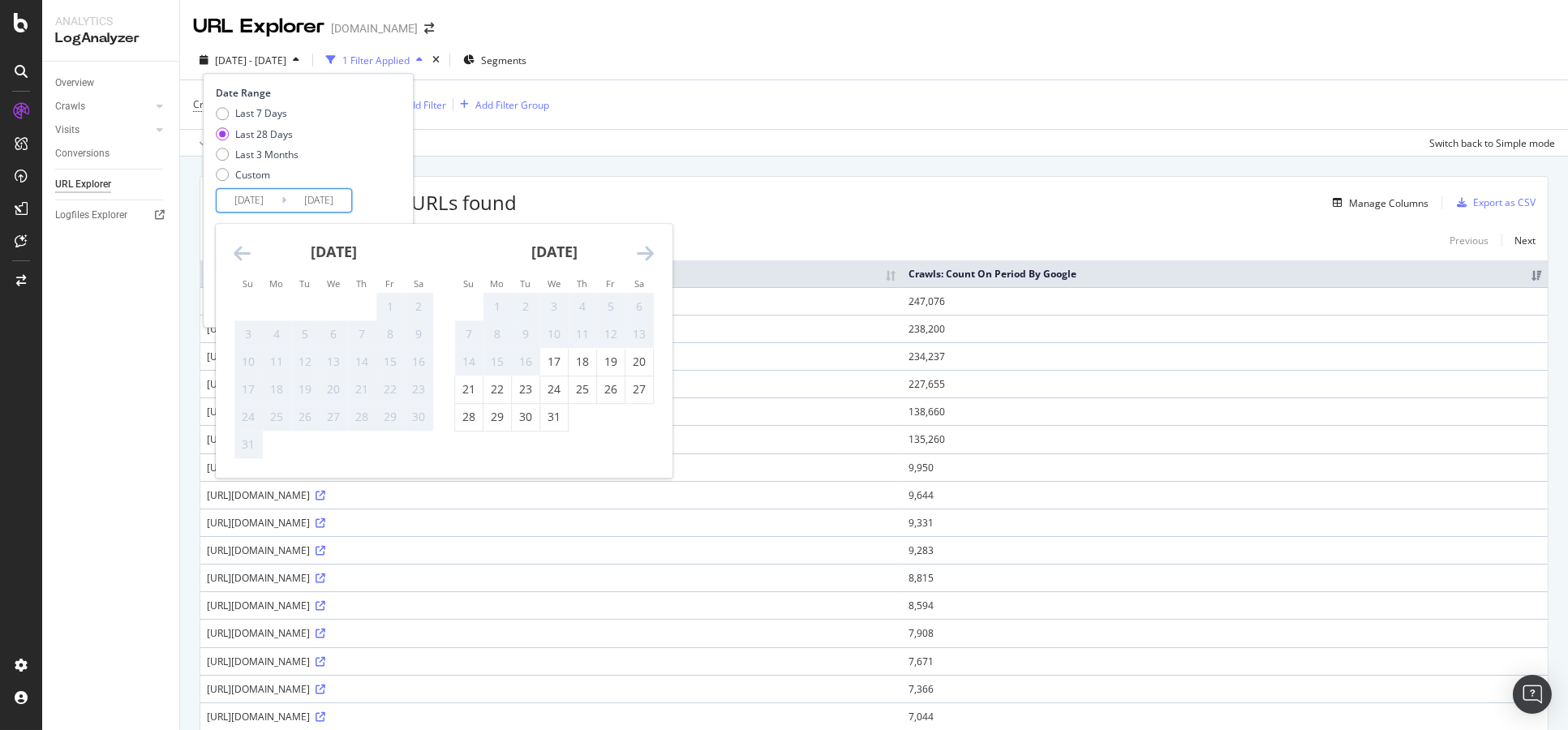
click at [234, 245] on icon "Move backward to switch to the previous month." at bounding box center [242, 253] width 17 height 20
click at [649, 253] on icon "Move forward to switch to the next month." at bounding box center [645, 253] width 17 height 20
click at [649, 254] on icon "Move forward to switch to the next month." at bounding box center [645, 253] width 17 height 20
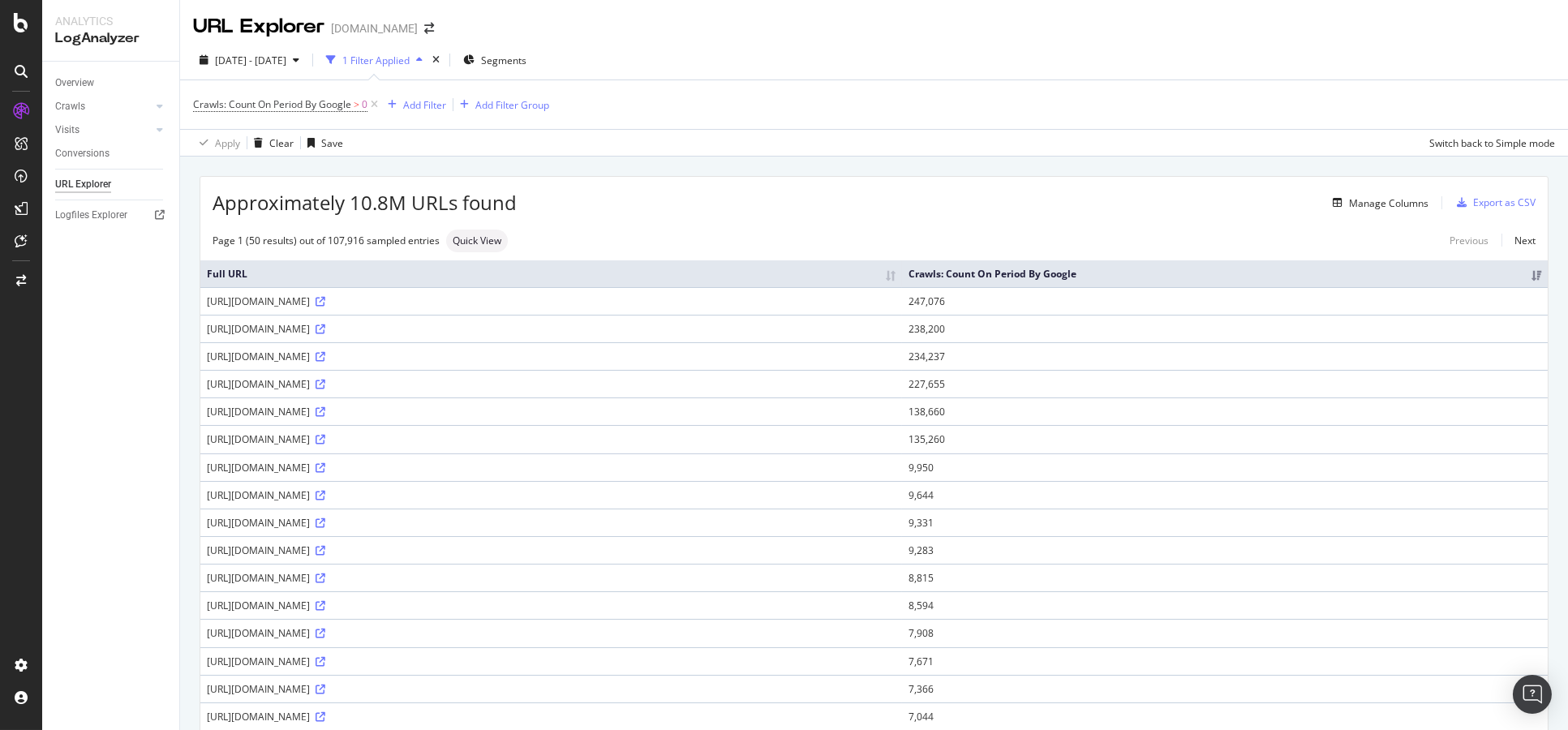
click at [913, 133] on div "Apply Clear Save Switch back to Simple mode" at bounding box center [874, 141] width 1388 height 27
click at [511, 63] on div "Segments" at bounding box center [494, 60] width 63 height 14
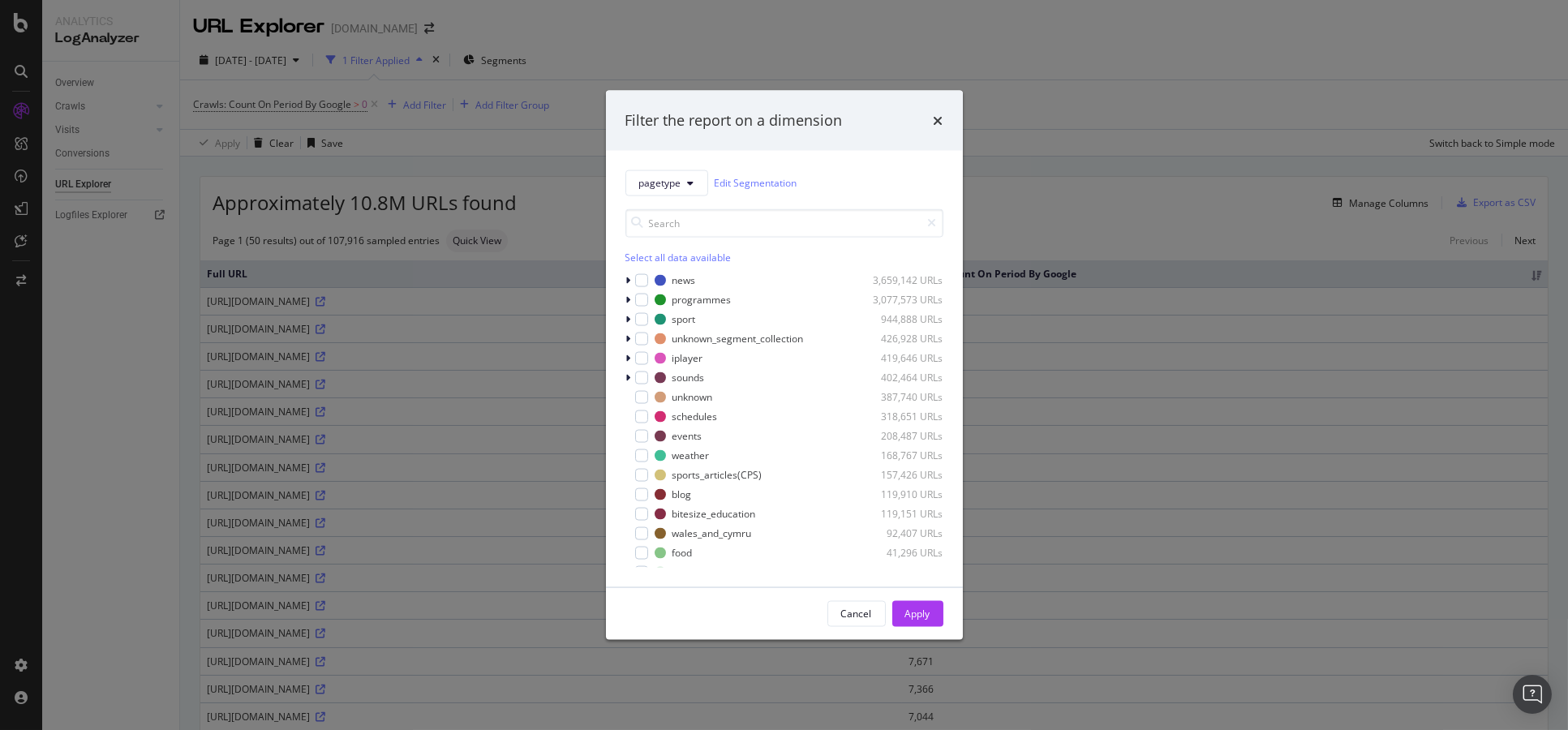
click at [643, 257] on div "Select all data available" at bounding box center [784, 256] width 319 height 14
click at [629, 280] on icon "modal" at bounding box center [628, 280] width 5 height 10
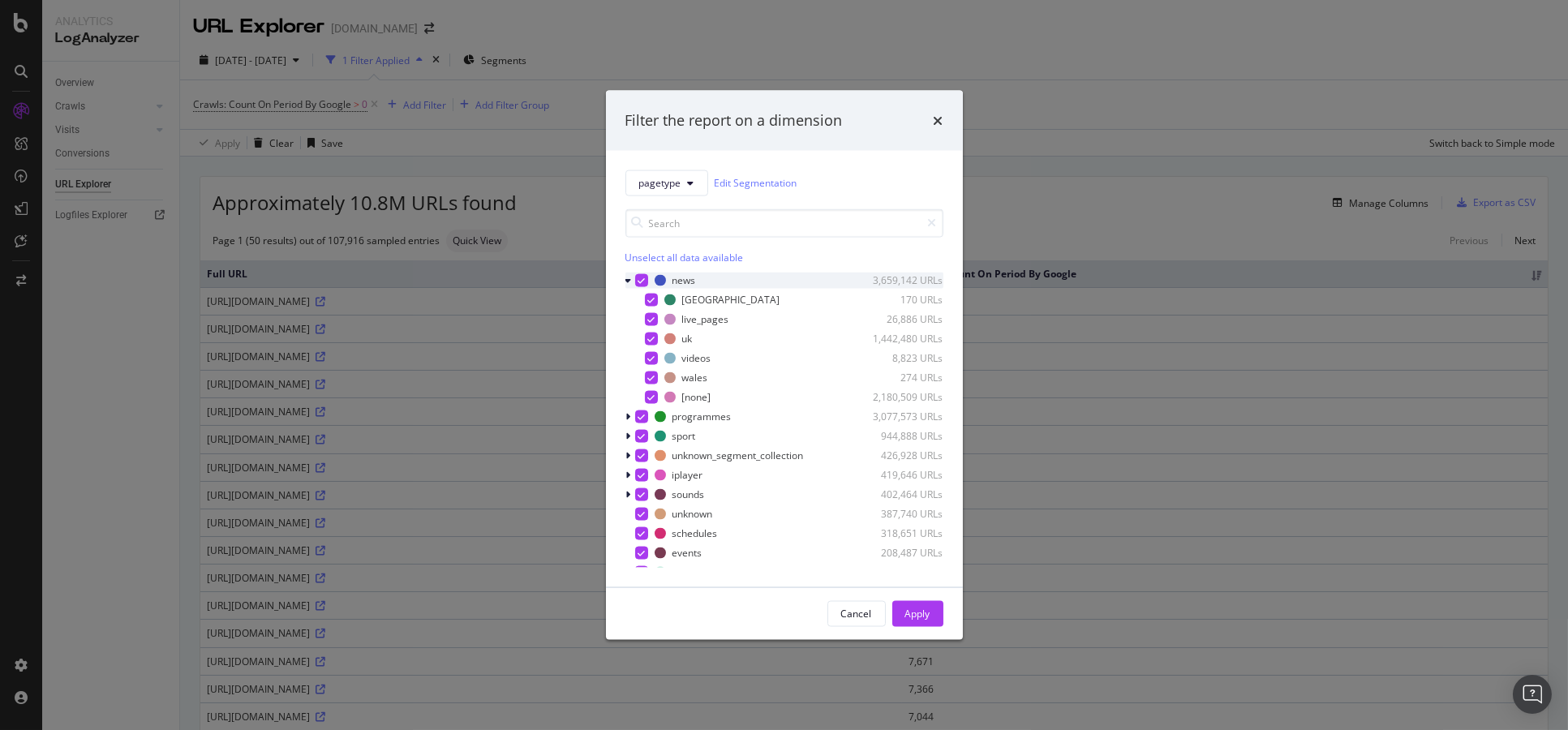
click at [629, 280] on icon "modal" at bounding box center [628, 280] width 7 height 10
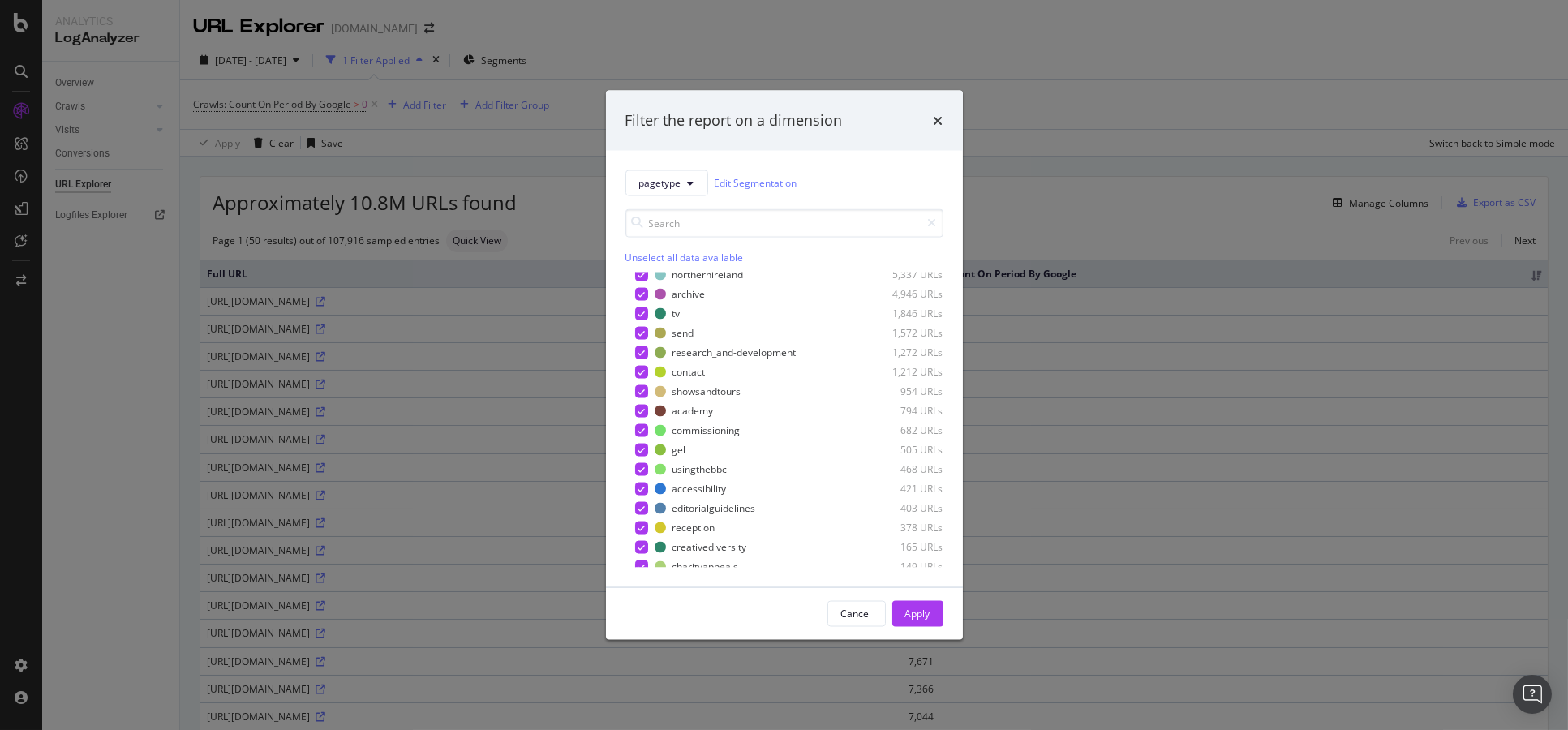
scroll to position [422, 0]
click at [761, 224] on input "modal" at bounding box center [784, 222] width 319 height 28
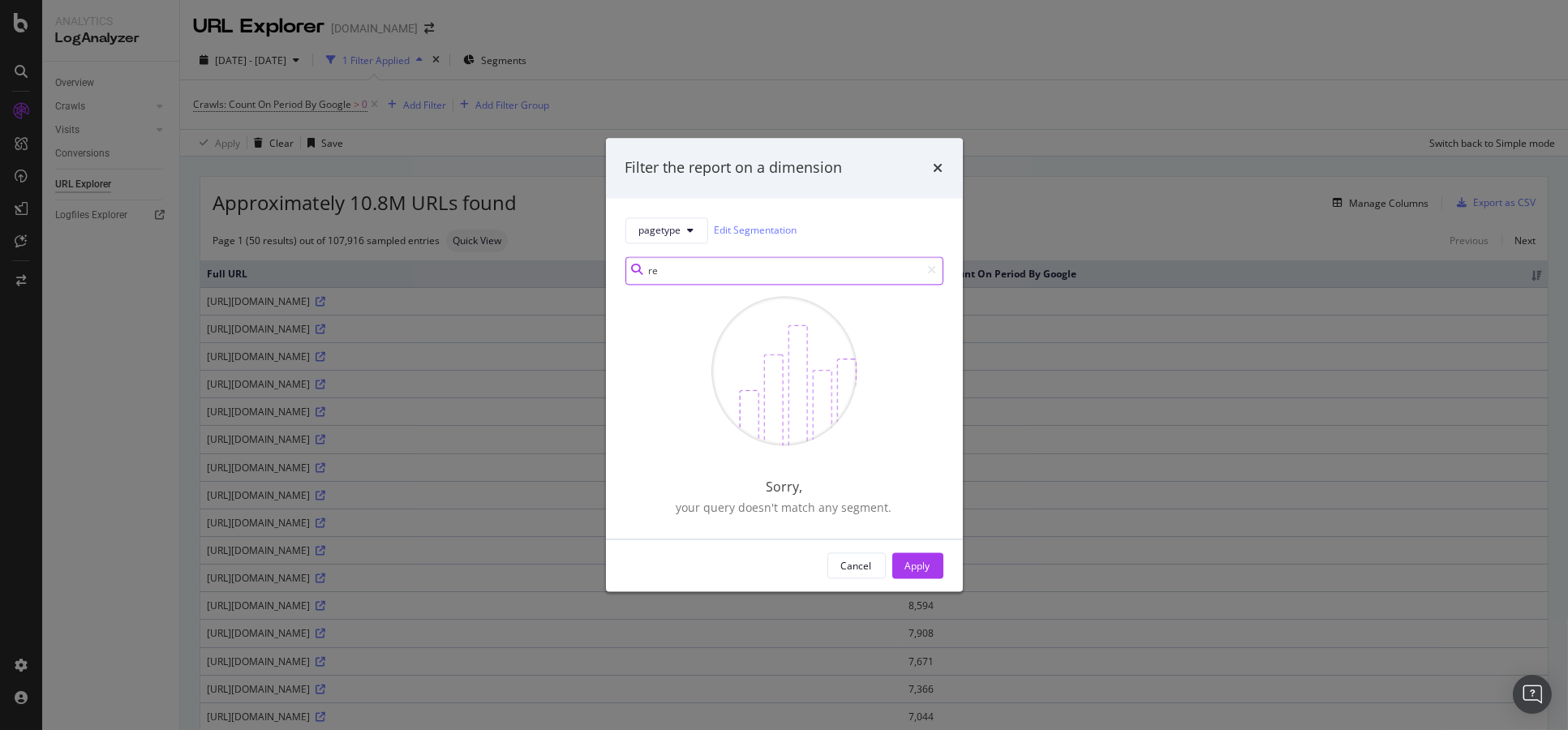
type input "r"
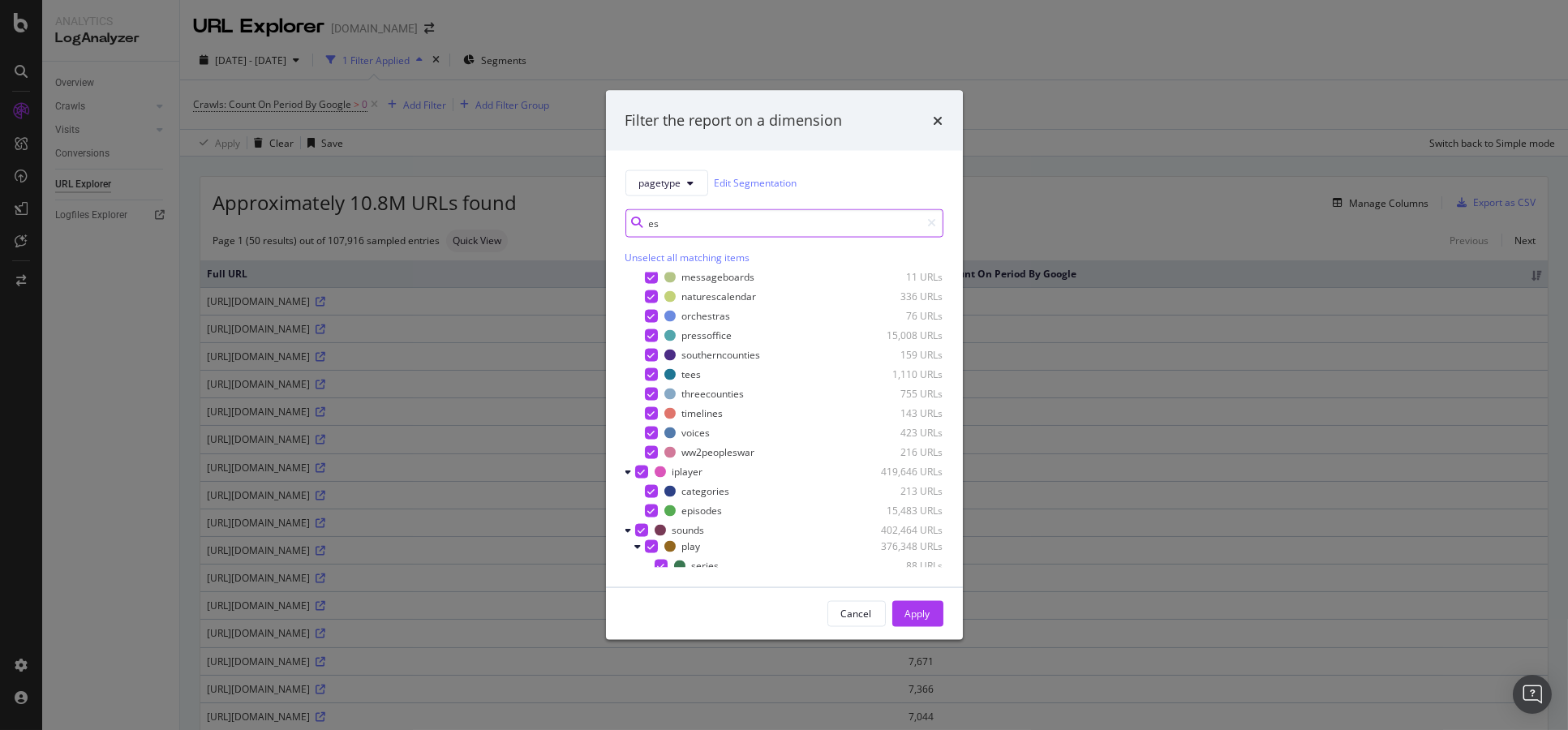
scroll to position [722, 0]
type input "es"
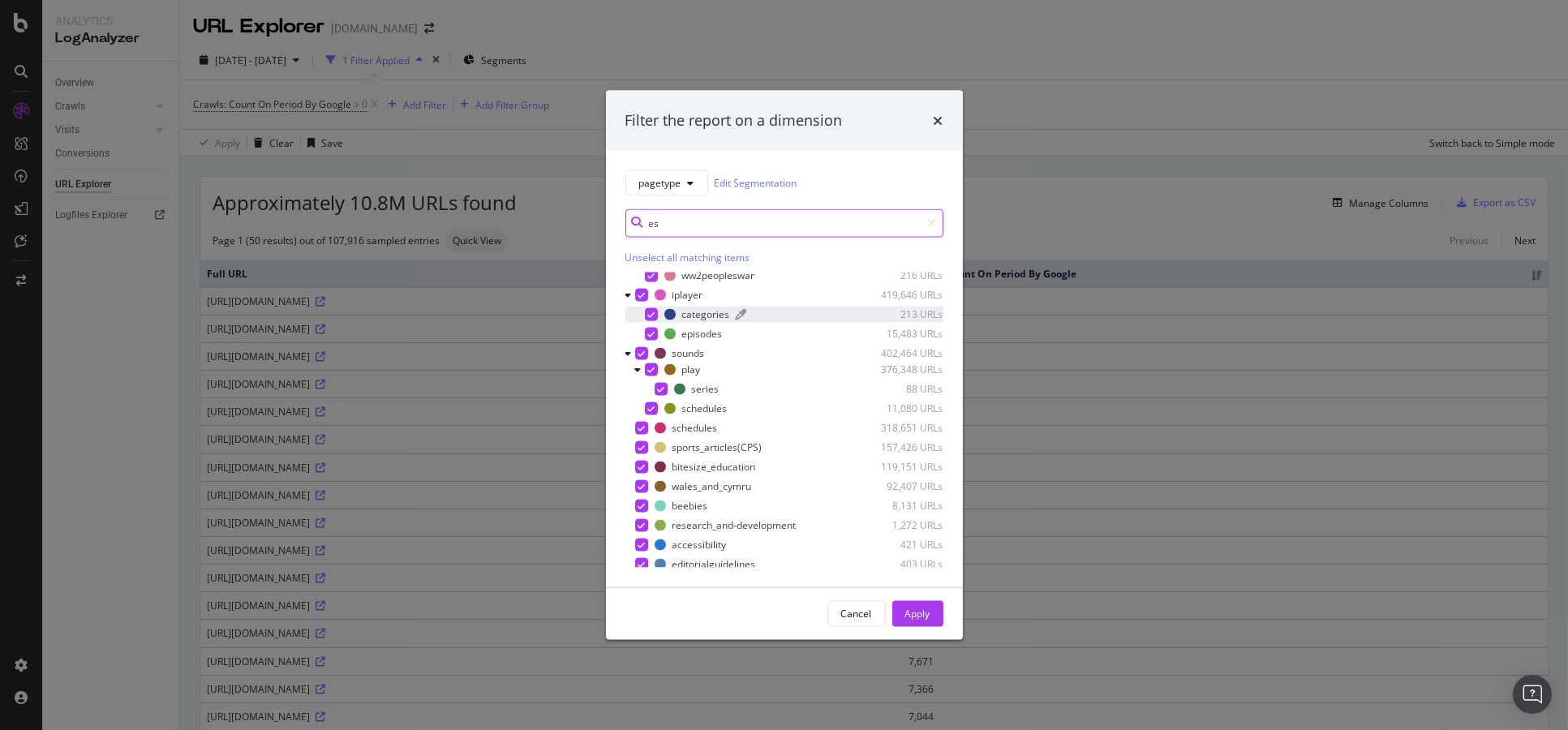
scroll to position [903, 0]
click at [944, 137] on div "Filter the report on a dimension" at bounding box center [784, 120] width 357 height 60
click at [944, 123] on div "Filter the report on a dimension" at bounding box center [784, 120] width 357 height 60
click at [938, 121] on icon "times" at bounding box center [939, 120] width 10 height 13
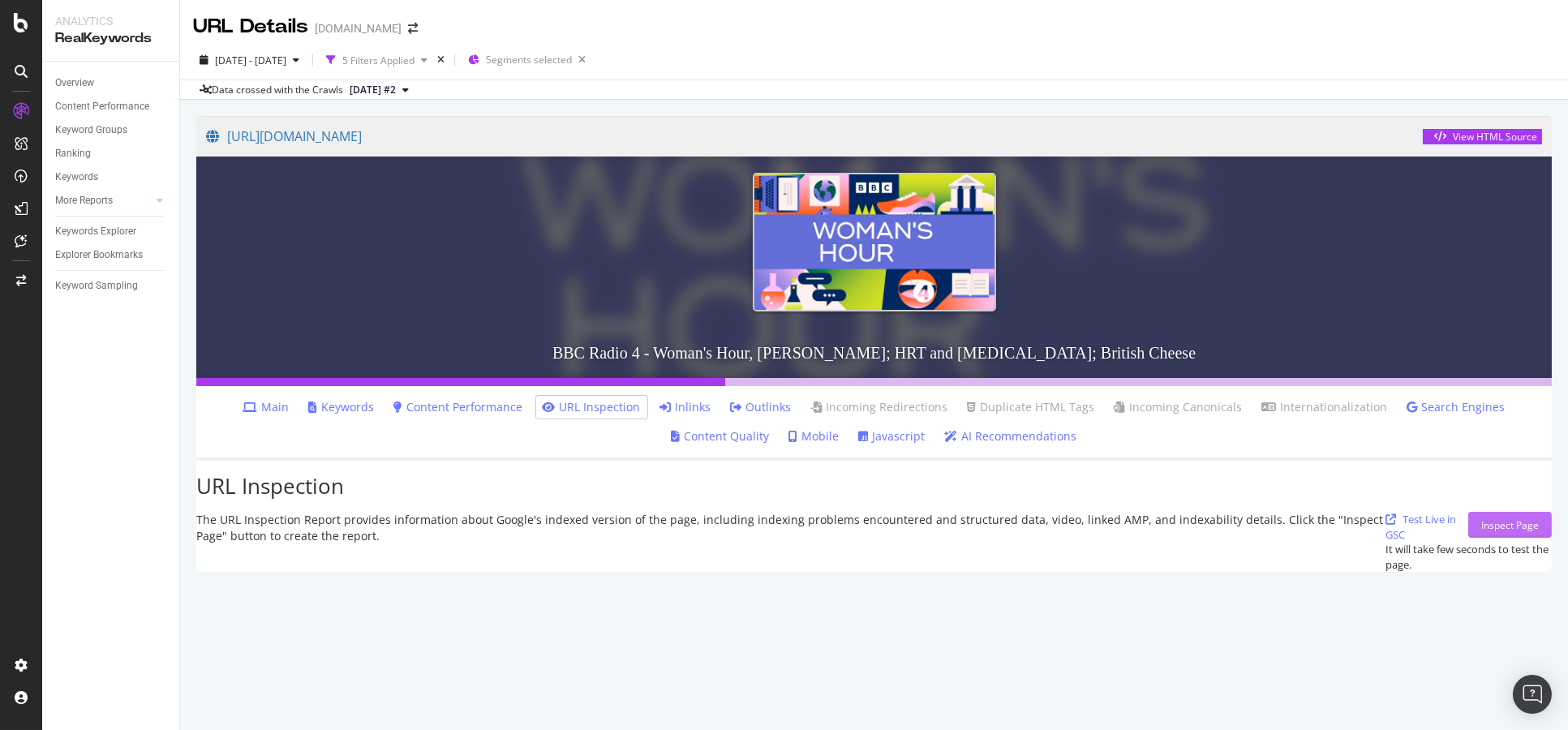
click at [1481, 532] on div "Inspect Page" at bounding box center [1510, 525] width 58 height 14
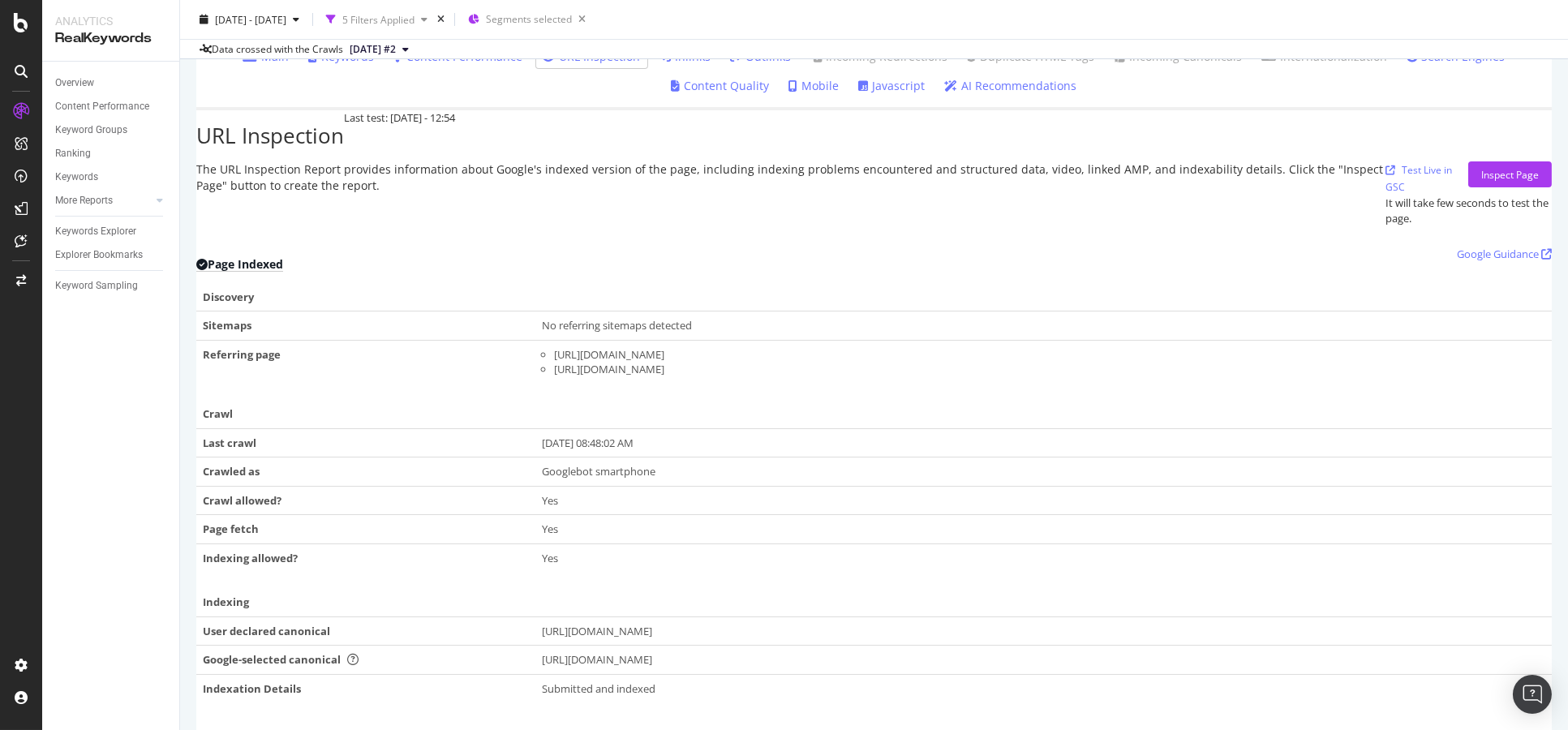
scroll to position [360, 0]
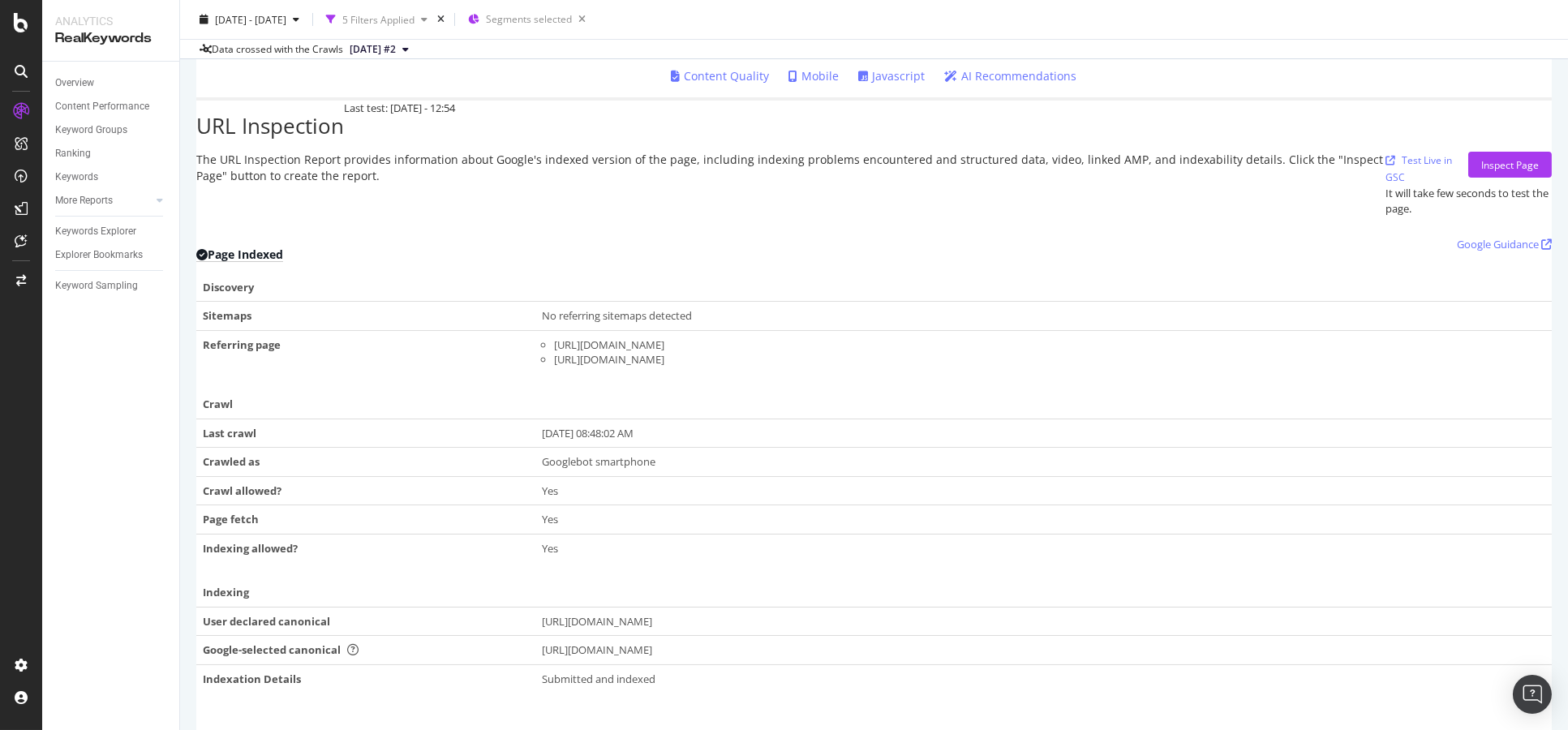
drag, startPoint x: 639, startPoint y: 252, endPoint x: 607, endPoint y: 200, distance: 61.1
click at [607, 200] on div "The URL Inspection Report provides information about Google's indexed version o…" at bounding box center [791, 183] width 1191 height 64
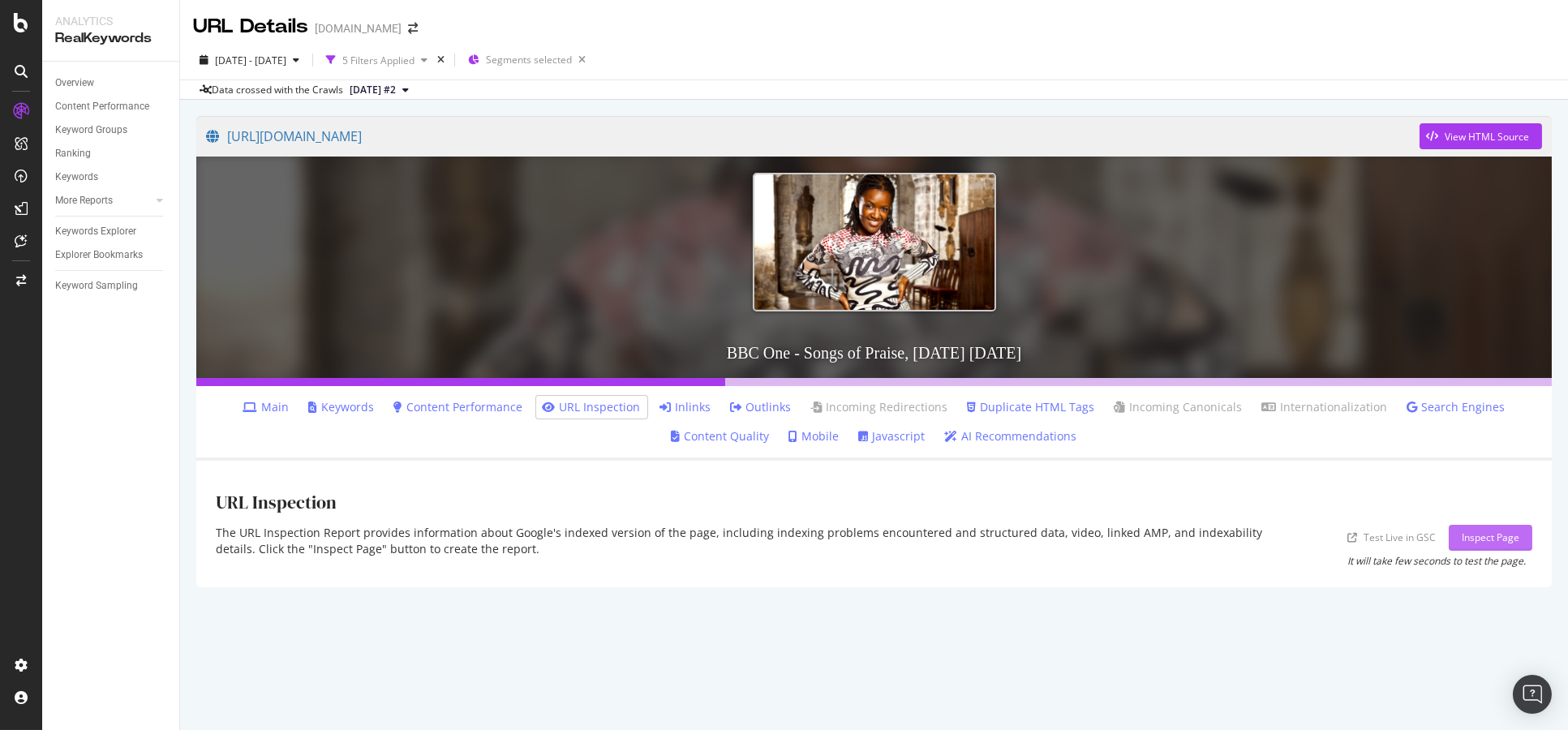
click at [1476, 528] on div "Inspect Page" at bounding box center [1490, 537] width 58 height 25
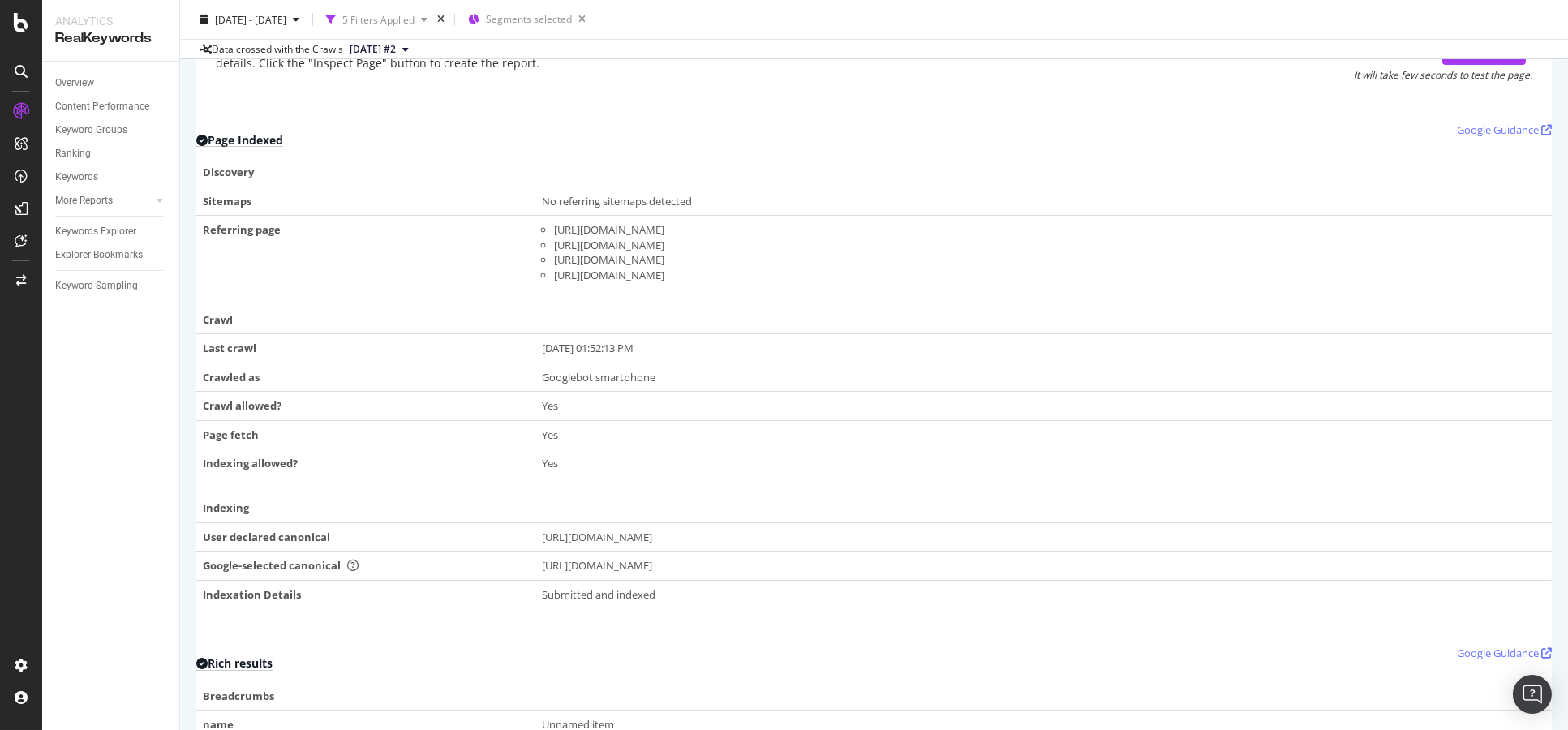
scroll to position [517, 0]
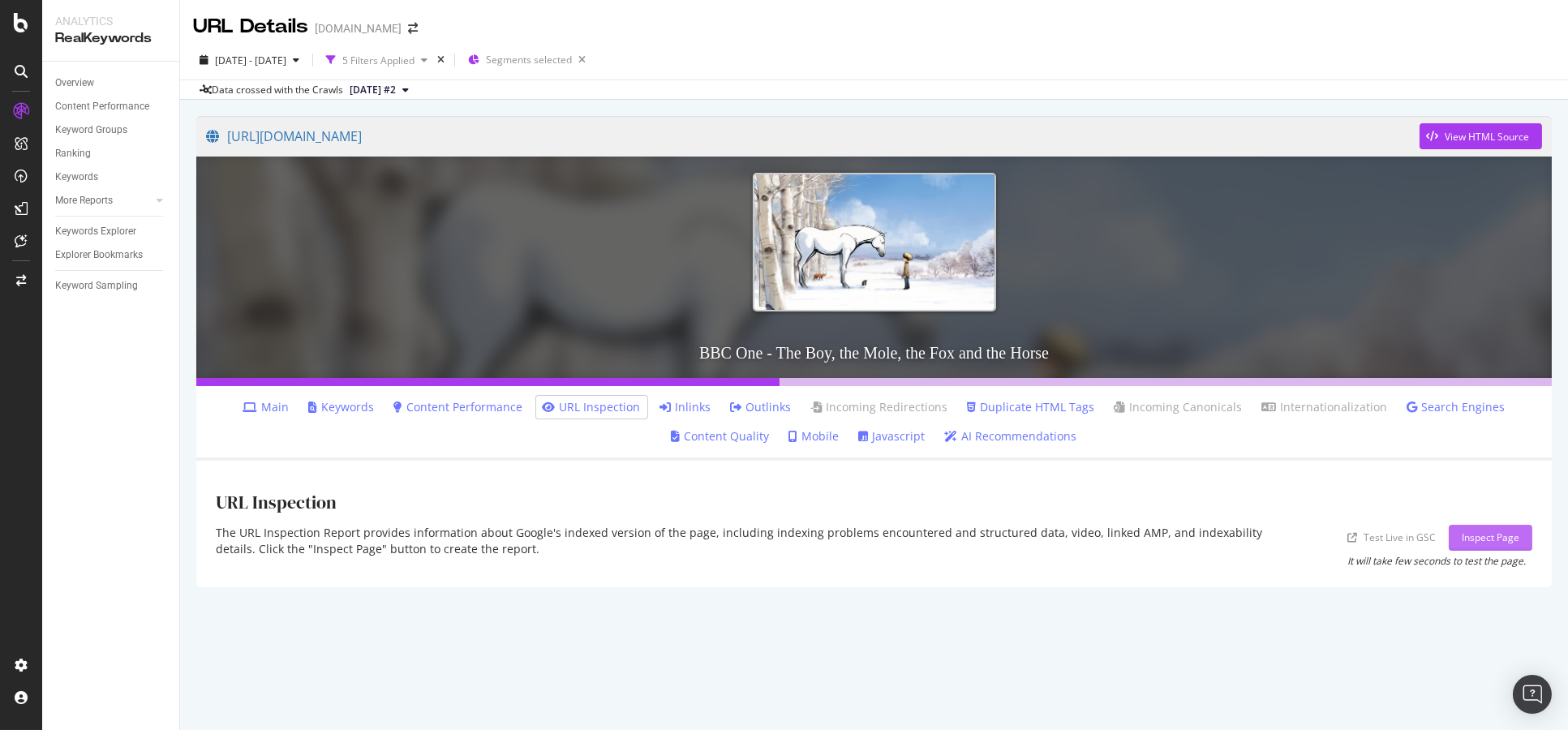
click at [1510, 541] on div "Inspect Page" at bounding box center [1490, 537] width 58 height 14
drag, startPoint x: 565, startPoint y: 477, endPoint x: 560, endPoint y: 483, distance: 7.8
click at [560, 483] on div "URL Inspection" at bounding box center [875, 502] width 1317 height 44
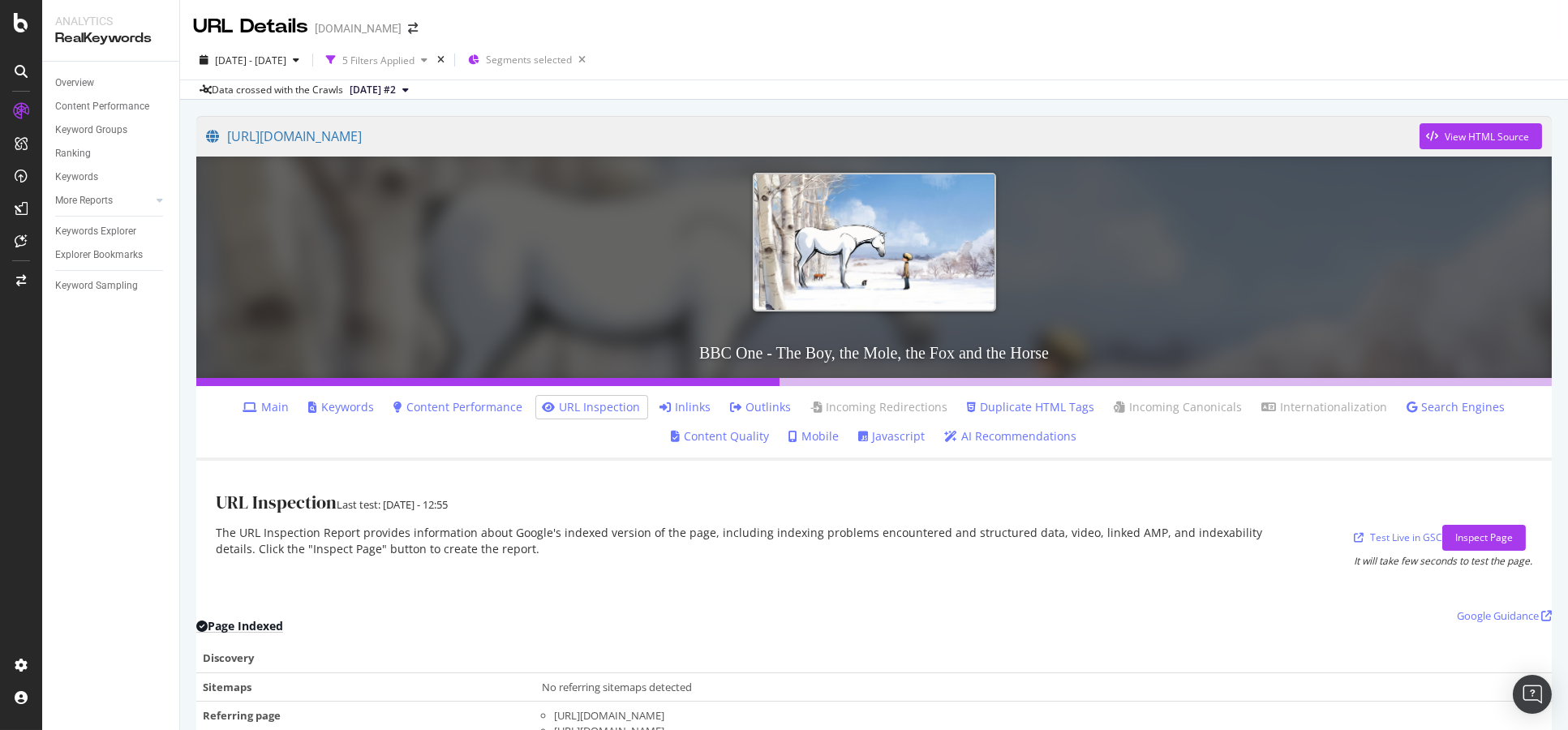
drag, startPoint x: 550, startPoint y: 472, endPoint x: 533, endPoint y: 494, distance: 27.8
click at [533, 494] on div "URL Inspection Last test: 2025 Oct. 9th - 12:55" at bounding box center [875, 502] width 1317 height 44
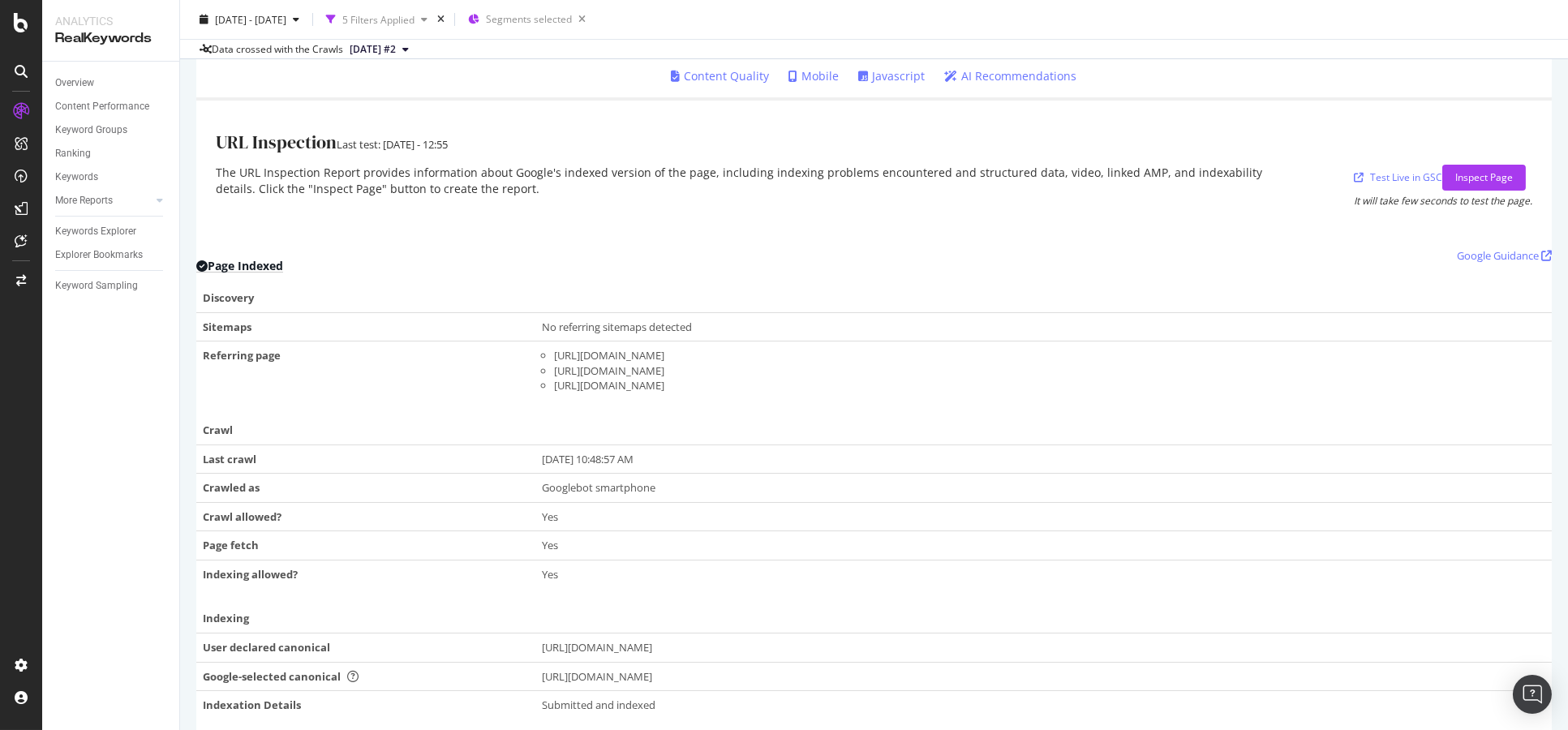
scroll to position [450, 0]
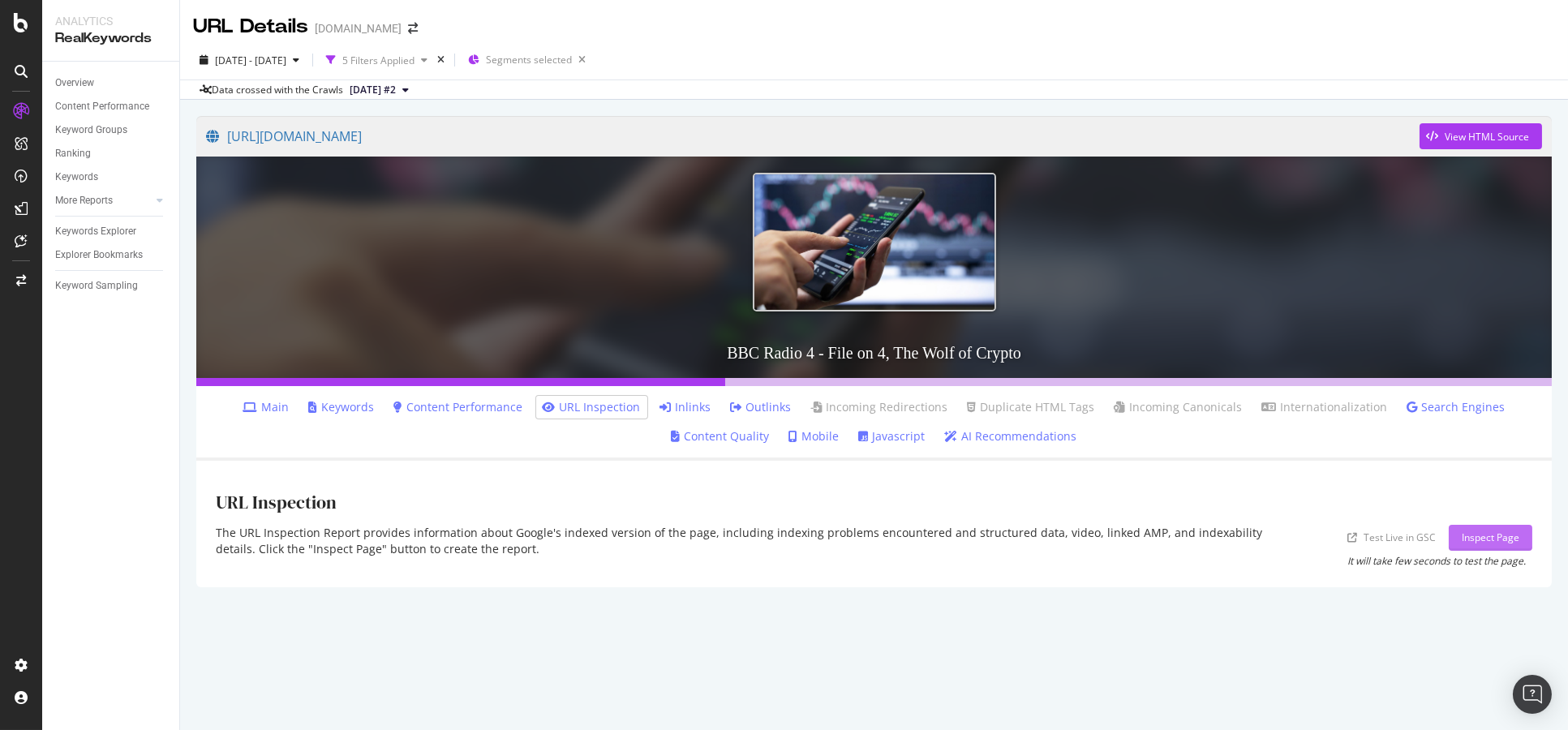
click at [1493, 533] on div "Inspect Page" at bounding box center [1490, 537] width 58 height 14
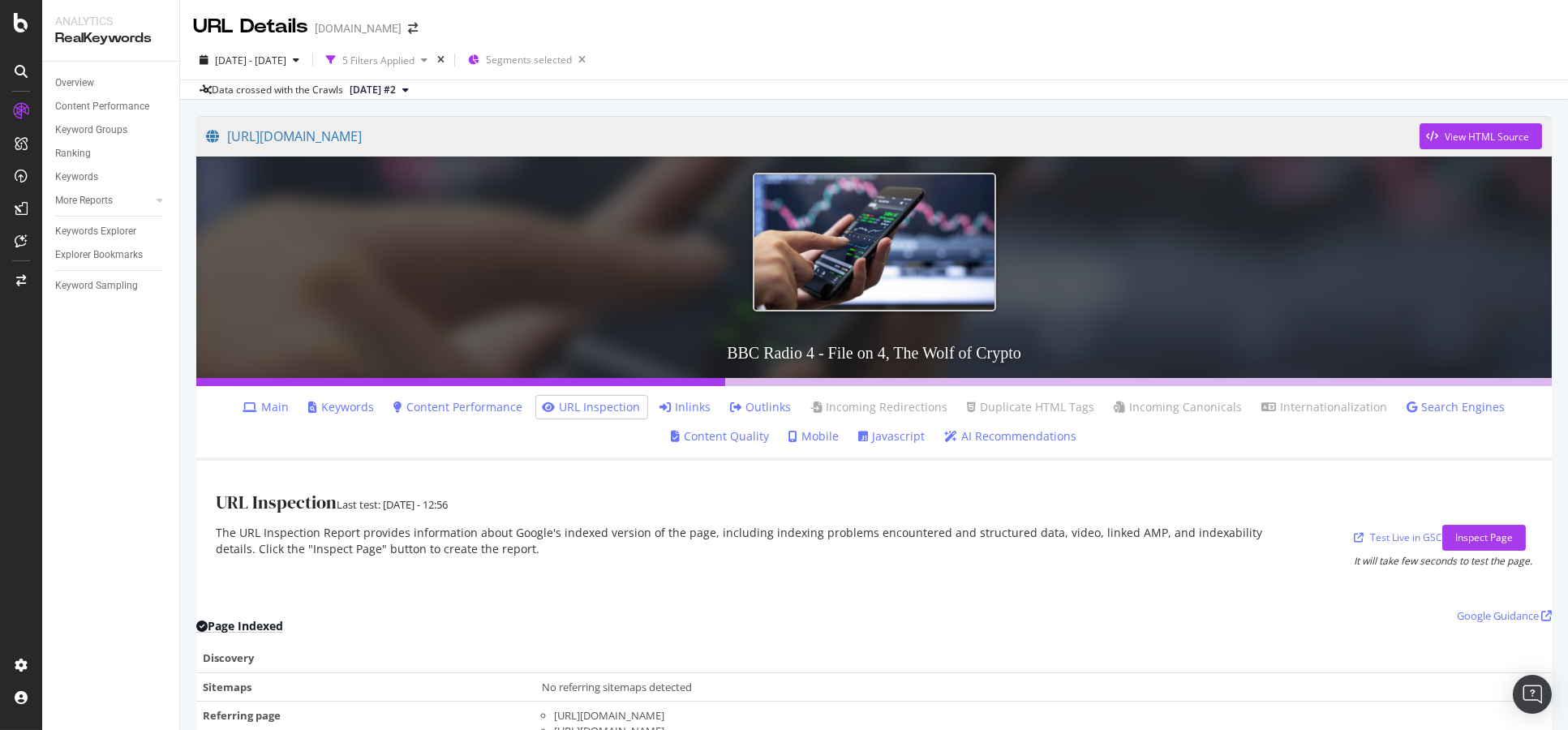
drag, startPoint x: 539, startPoint y: 468, endPoint x: 530, endPoint y: 475, distance: 11.4
click at [530, 475] on div "URL Inspection Last test: 2025 Oct. 9th - 12:56 The URL Inspection Report provi…" at bounding box center [874, 524] width 1356 height 127
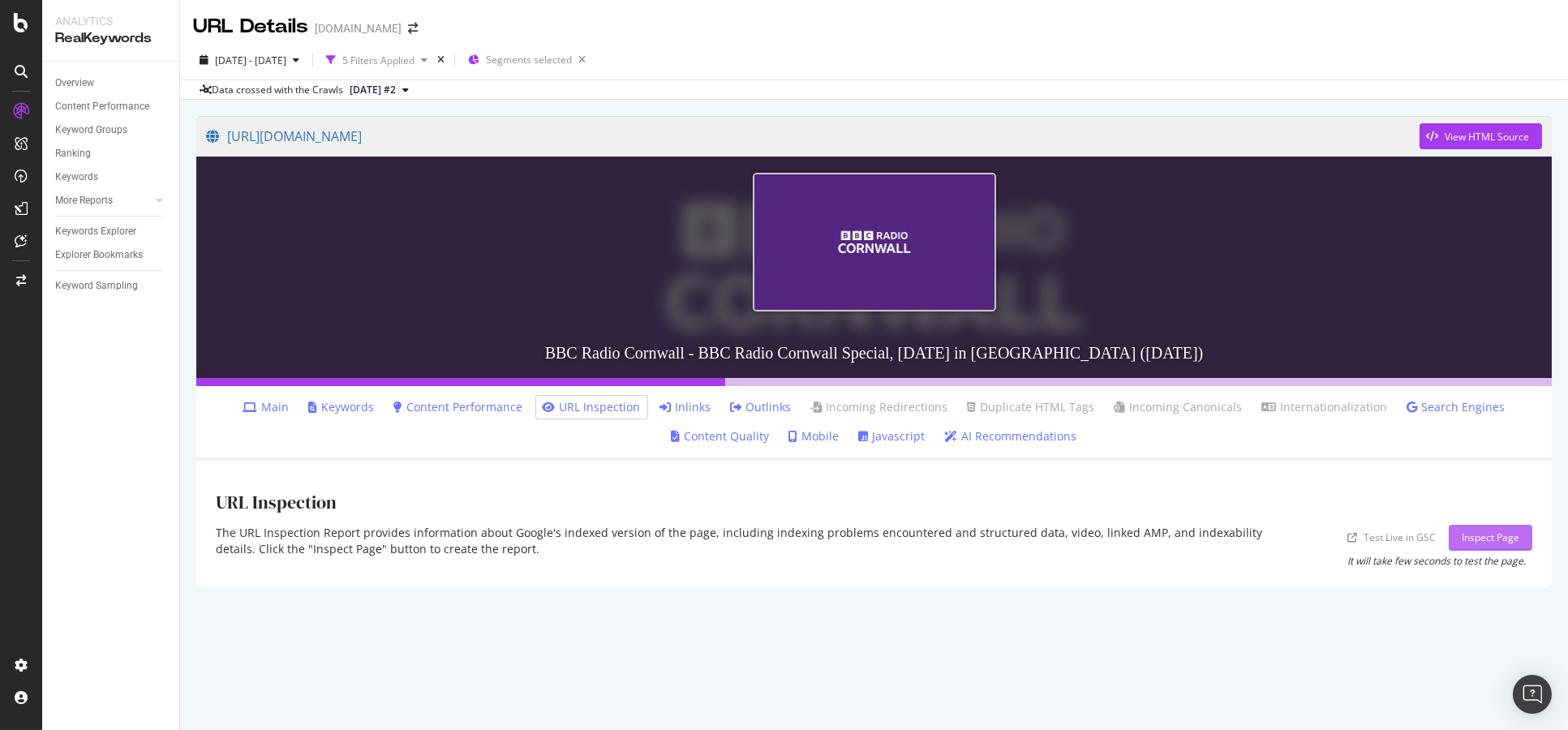
click at [1478, 528] on div "Inspect Page" at bounding box center [1490, 537] width 58 height 25
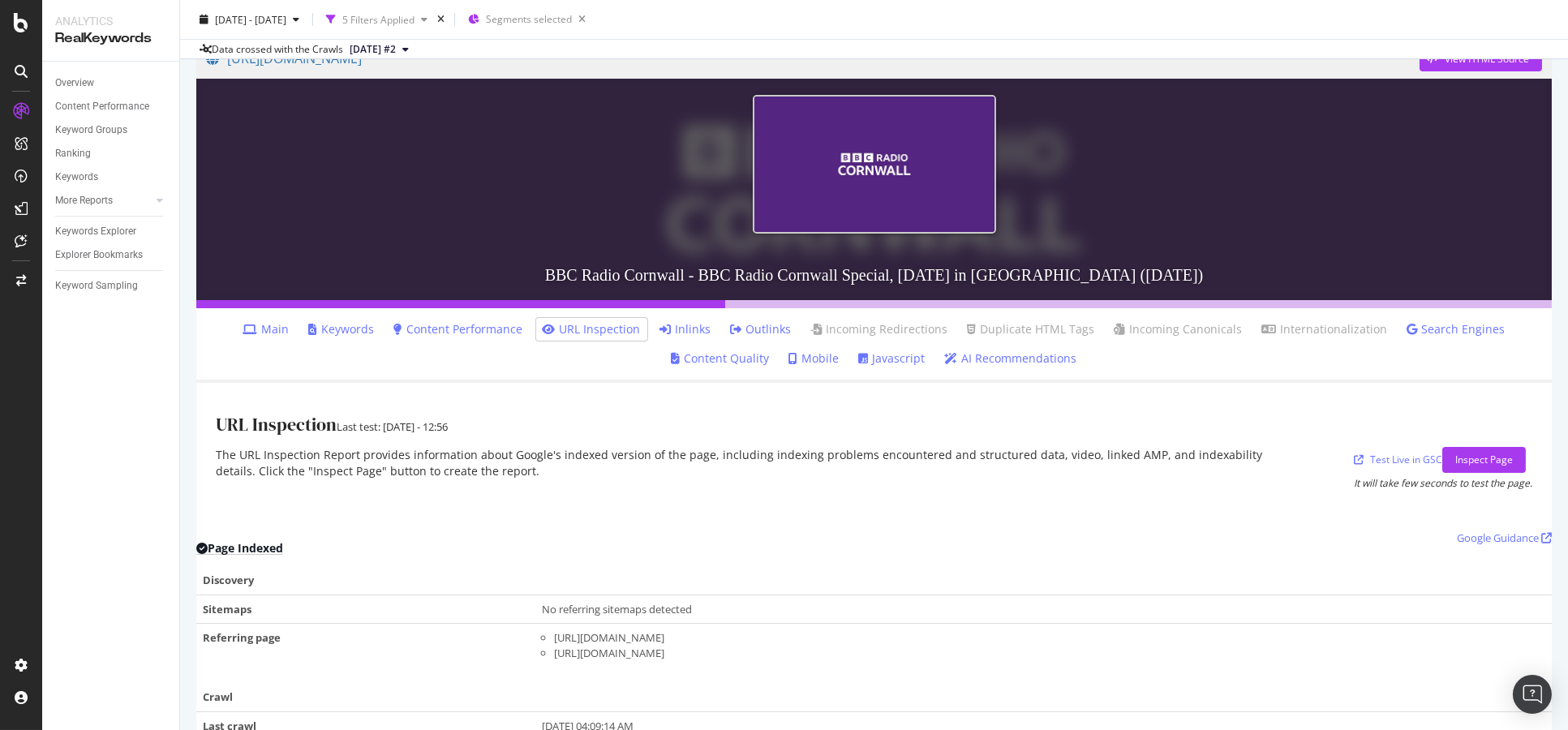
scroll to position [270, 0]
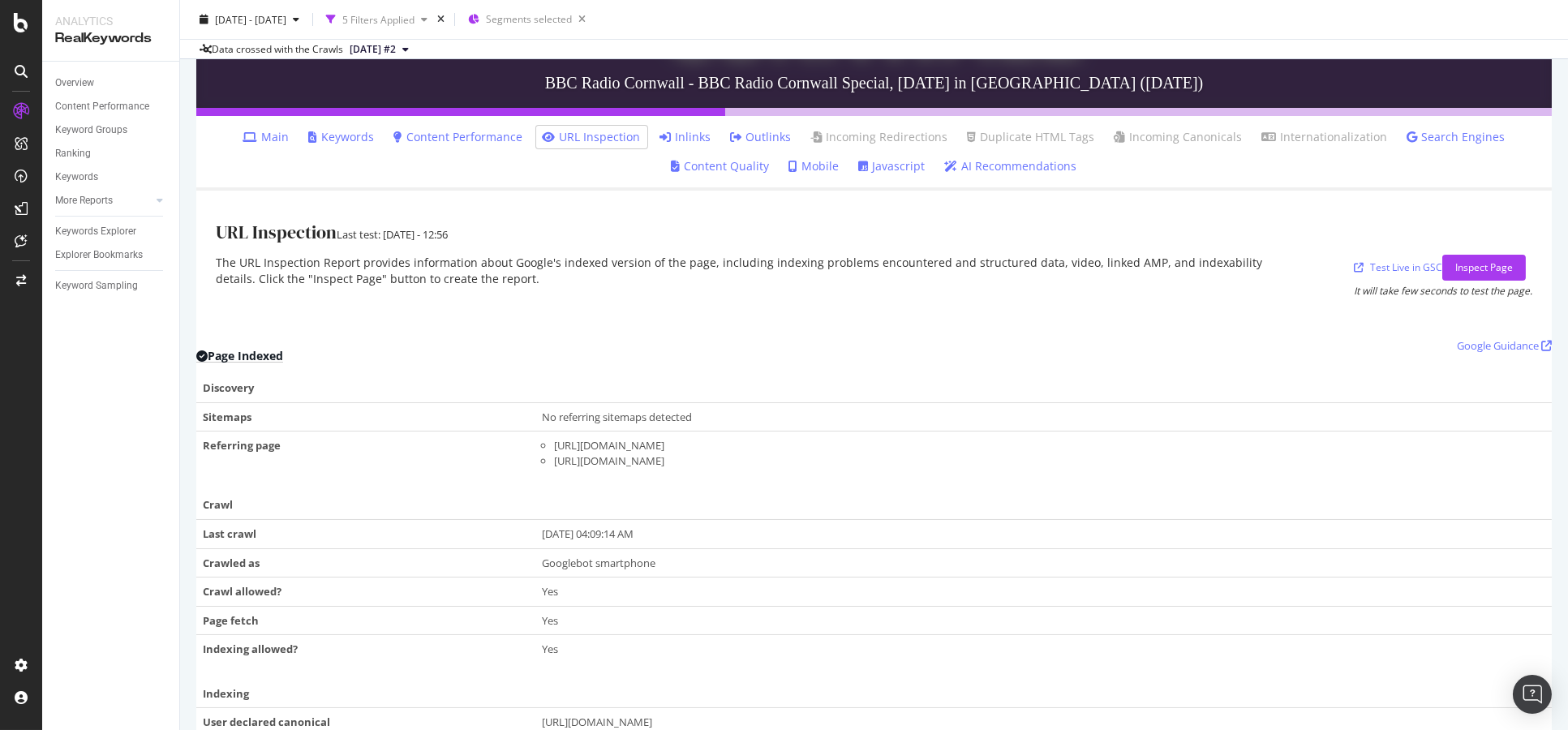
drag, startPoint x: 543, startPoint y: 526, endPoint x: 690, endPoint y: 533, distance: 147.2
click at [663, 530] on td "Aug 20, 2025, 04:09:14 AM" at bounding box center [1044, 534] width 1016 height 29
click at [690, 533] on div "Aug 20, 2025, 04:09:14 AM" at bounding box center [1043, 534] width 1004 height 16
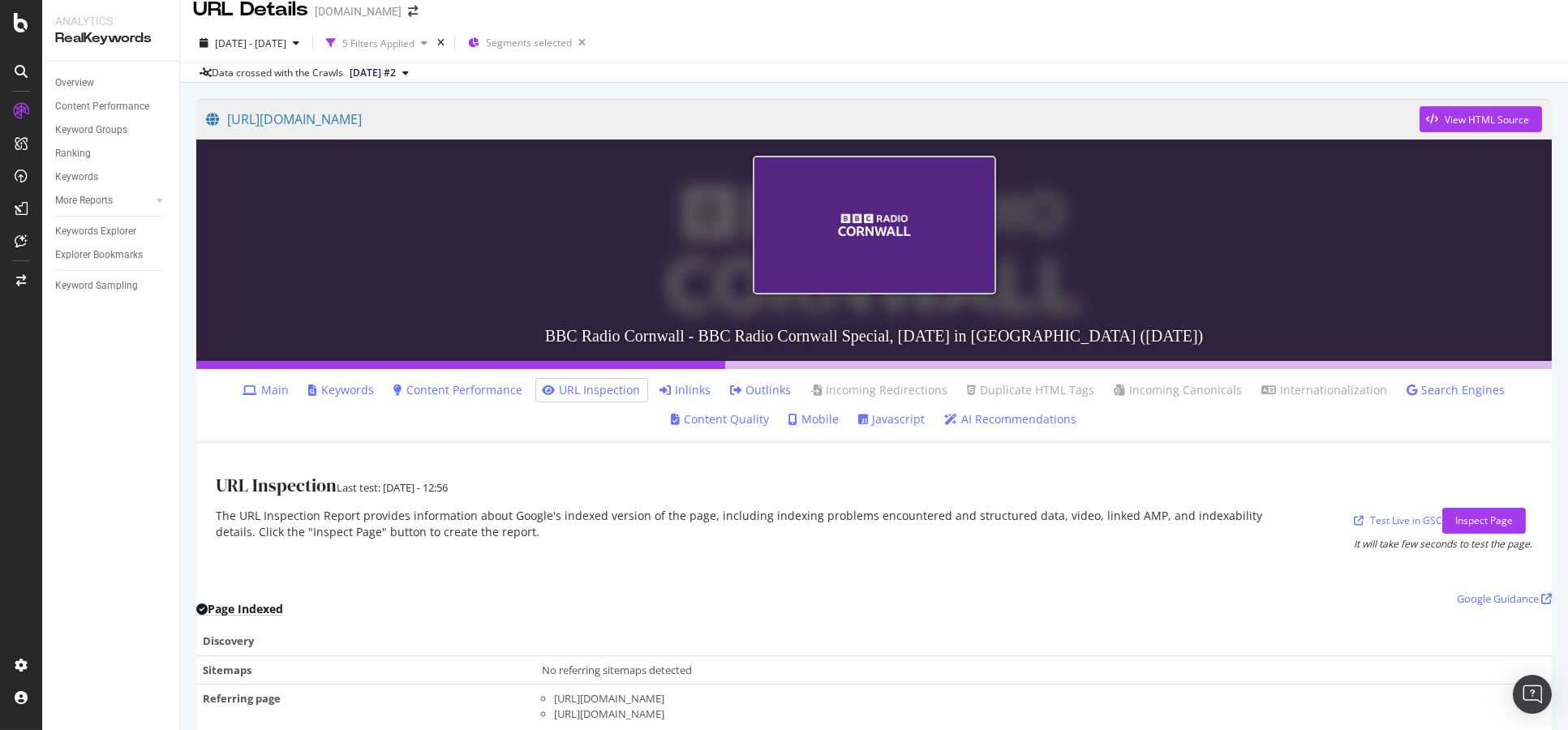
scroll to position [0, 0]
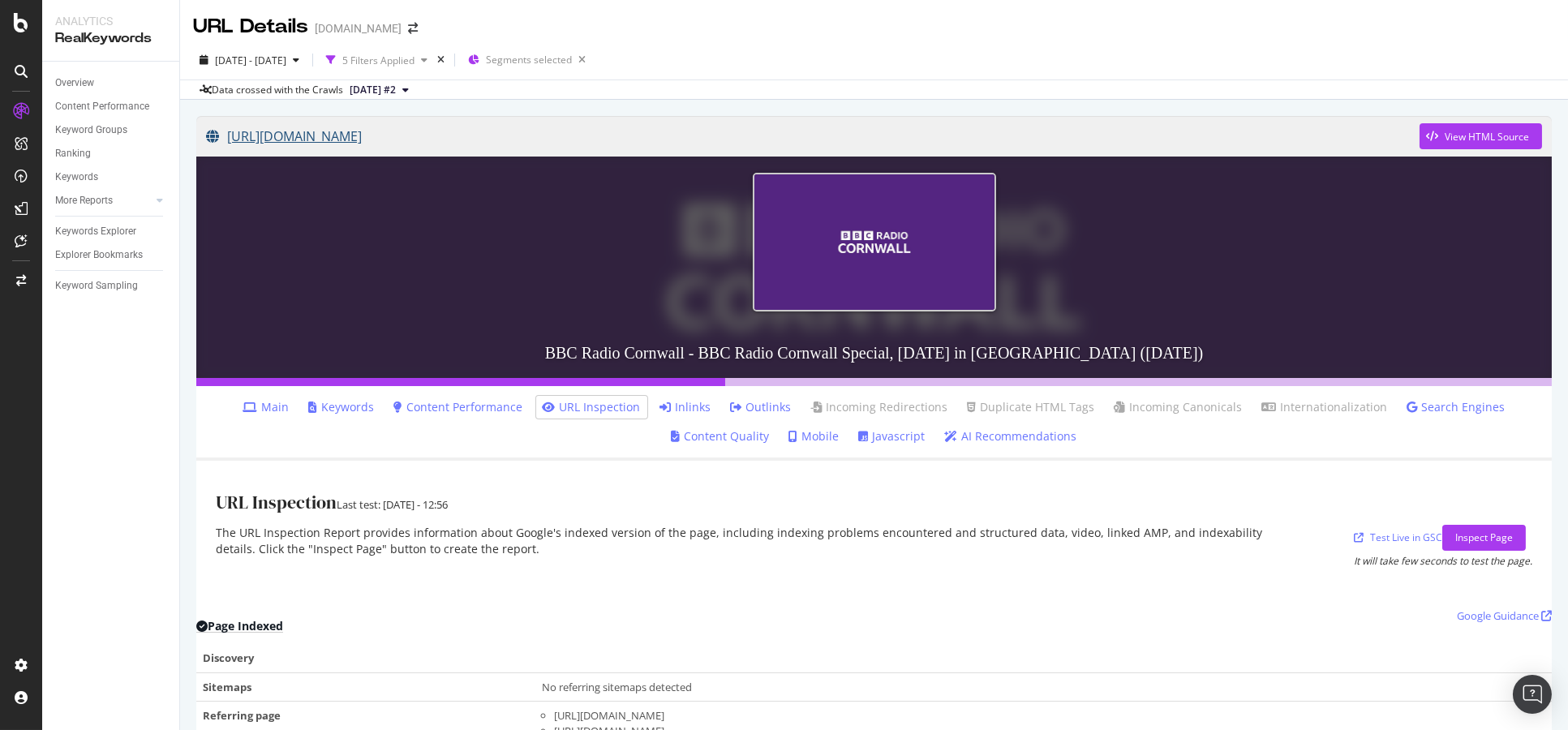
drag, startPoint x: 190, startPoint y: 117, endPoint x: 546, endPoint y: 148, distance: 357.3
click at [546, 148] on div "https://www.bbc.co.uk/programmes/p0fsb9j8 View HTML Source BBC Radio Cornwall -…" at bounding box center [874, 663] width 1388 height 1126
copy link "https://www.bbc.co.uk/programmes/p0fsb9j8"
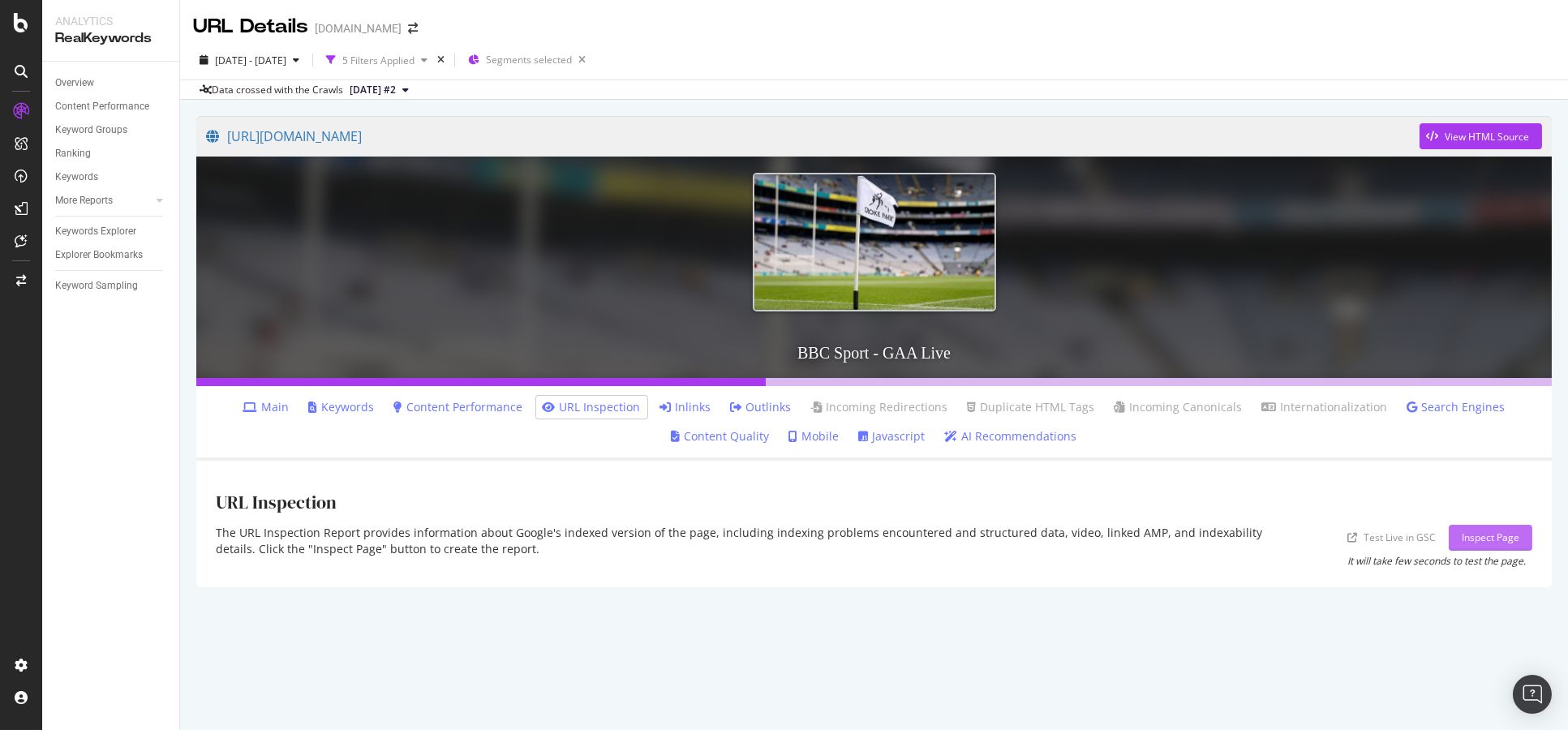
click at [1505, 541] on div "Inspect Page" at bounding box center [1490, 537] width 58 height 14
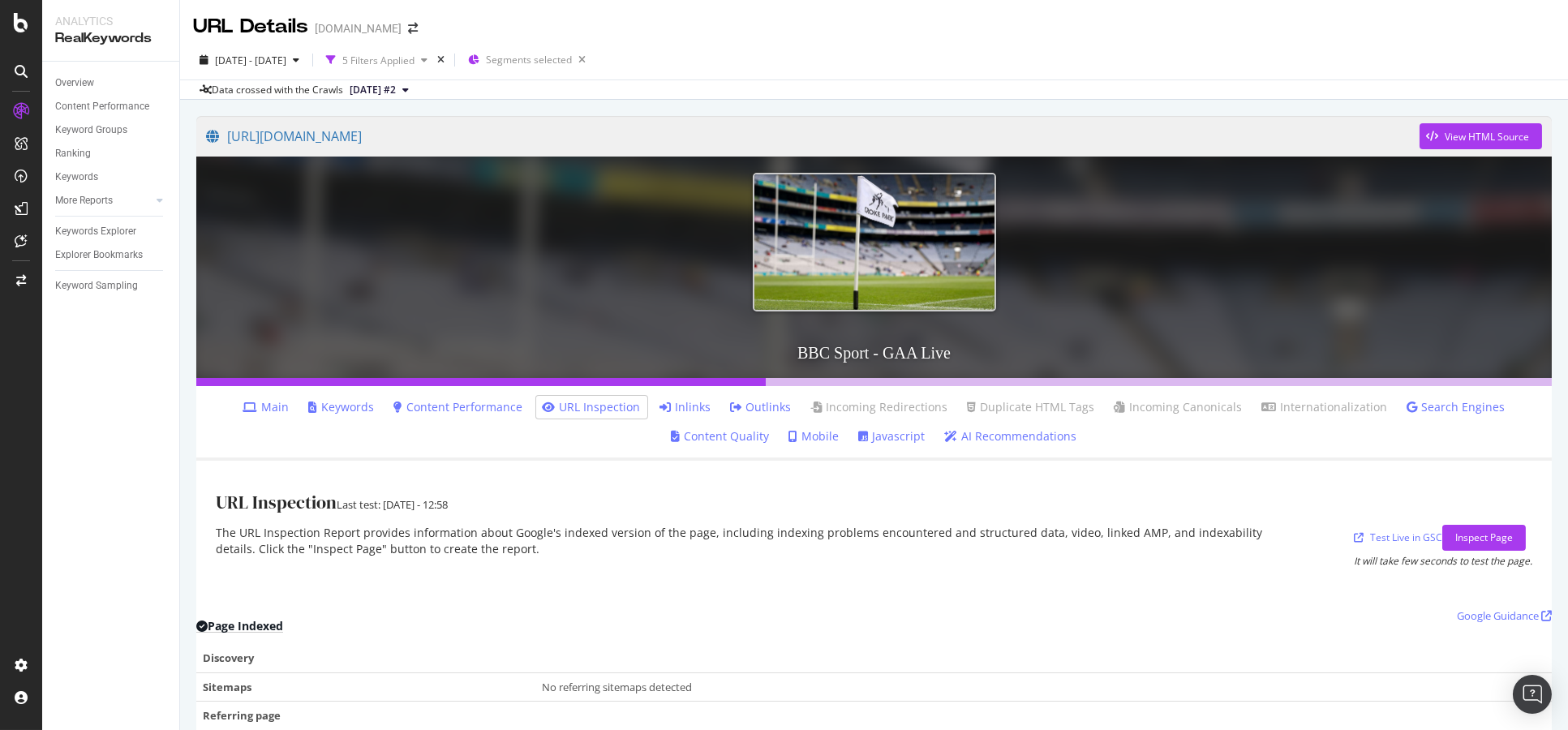
scroll to position [360, 0]
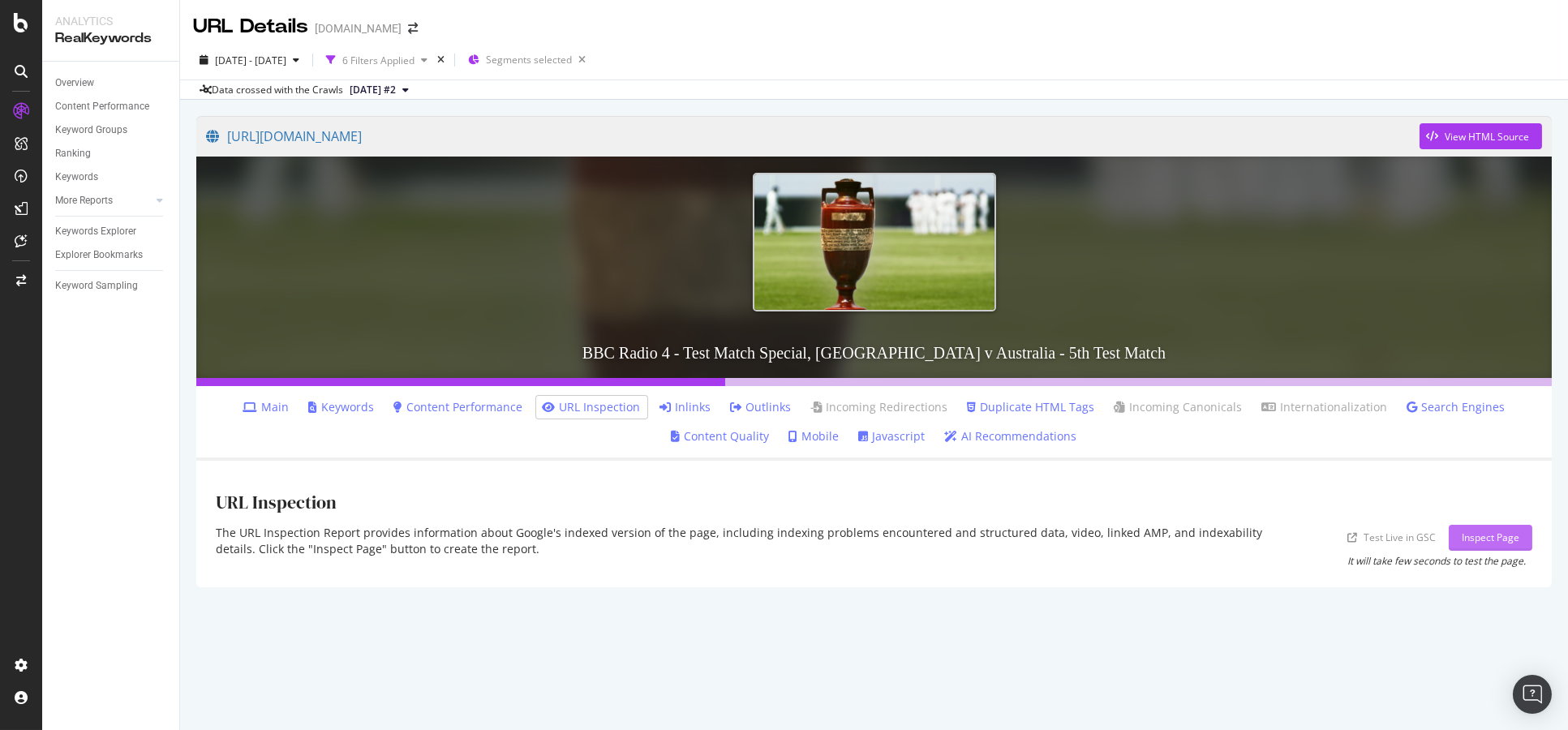
drag, startPoint x: 0, startPoint y: 0, endPoint x: 1513, endPoint y: 530, distance: 1603.1
click at [1513, 530] on div "Inspect Page" at bounding box center [1490, 537] width 58 height 25
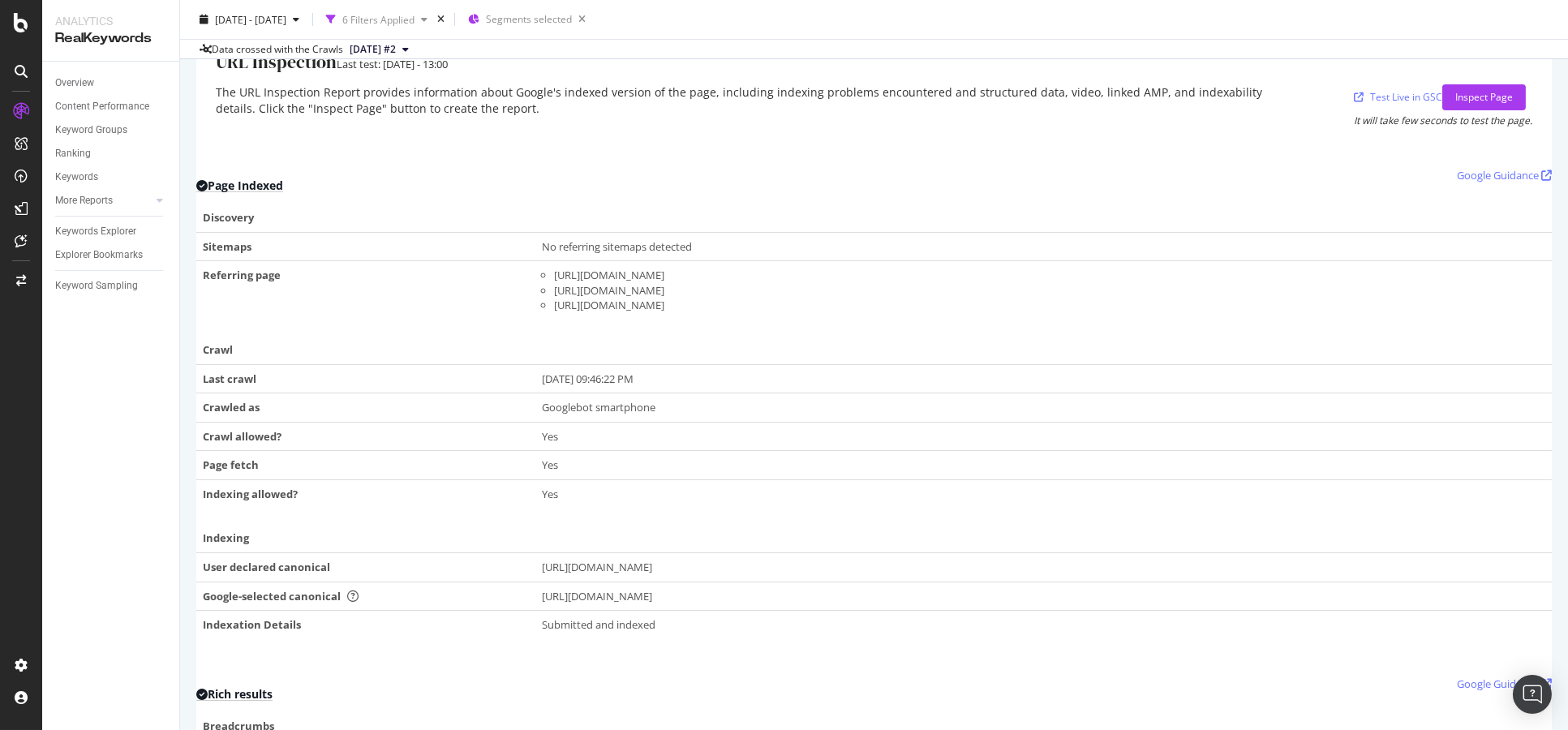
scroll to position [501, 0]
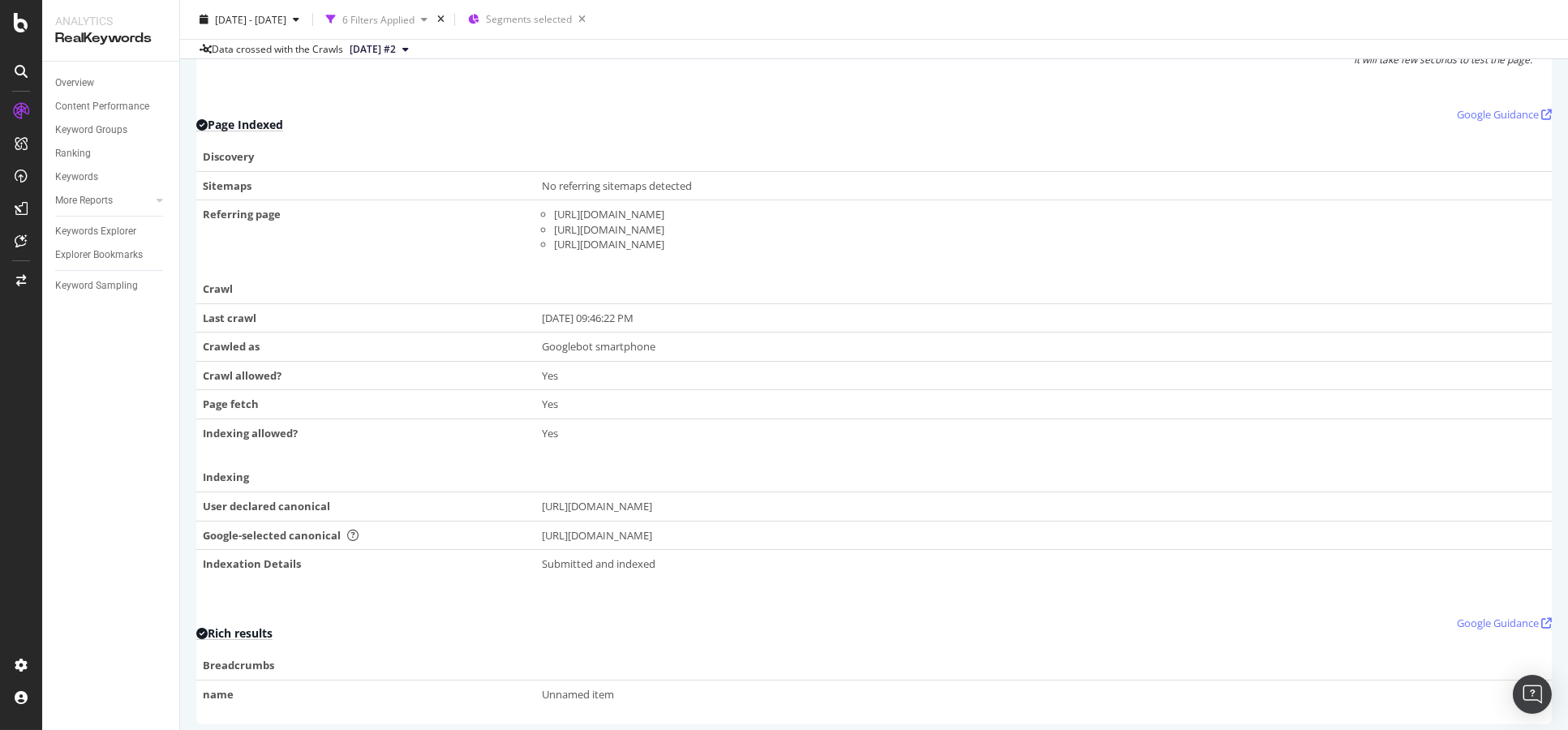
drag, startPoint x: 814, startPoint y: 505, endPoint x: 548, endPoint y: 503, distance: 266.0
click at [548, 503] on div "https://www.bbc.co.uk/programmes/m0008bly" at bounding box center [1043, 507] width 1004 height 16
copy div "https://www.bbc.co.uk/programmes/m0008bly"
click at [858, 276] on td at bounding box center [1044, 289] width 1016 height 28
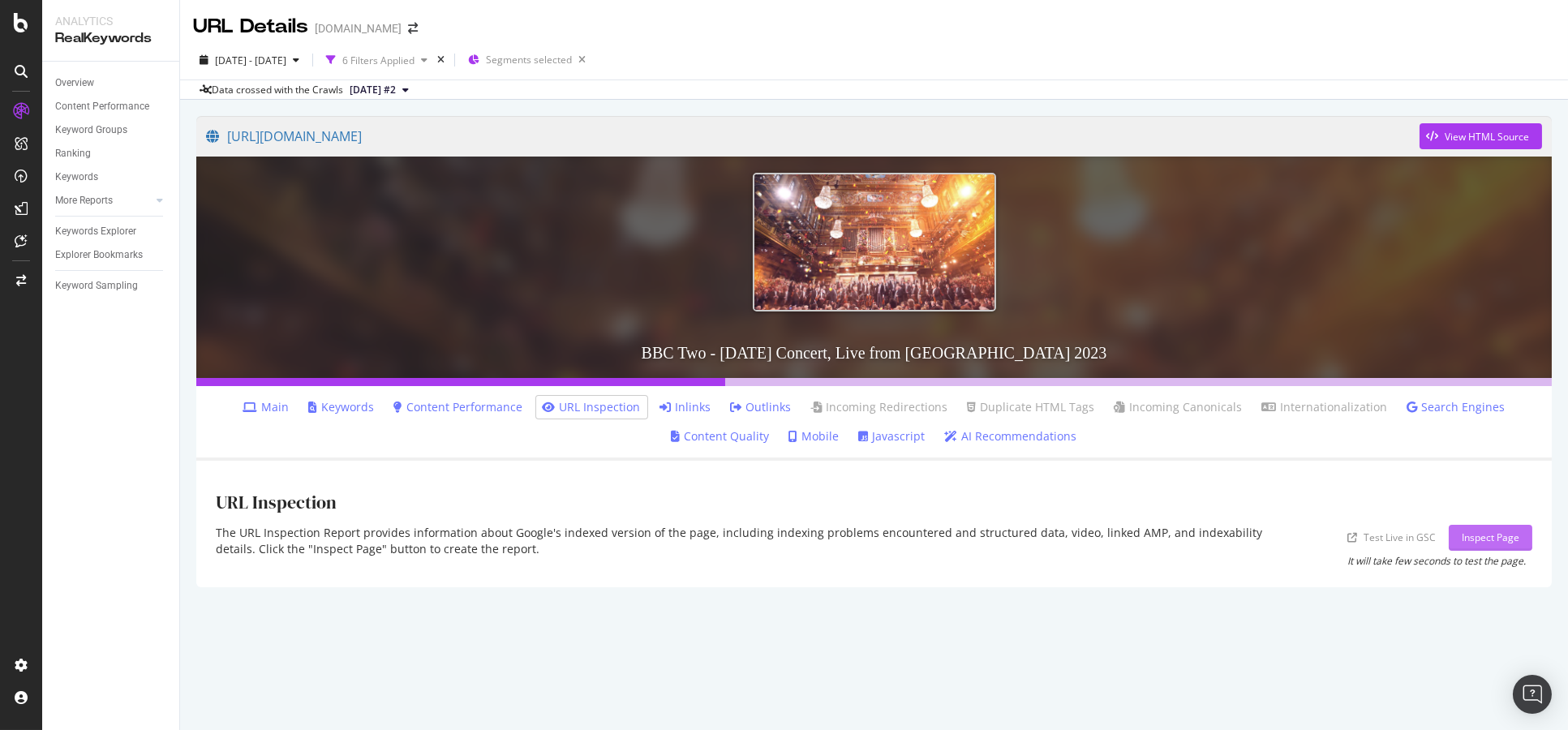
click at [1513, 541] on div "Inspect Page" at bounding box center [1490, 537] width 58 height 14
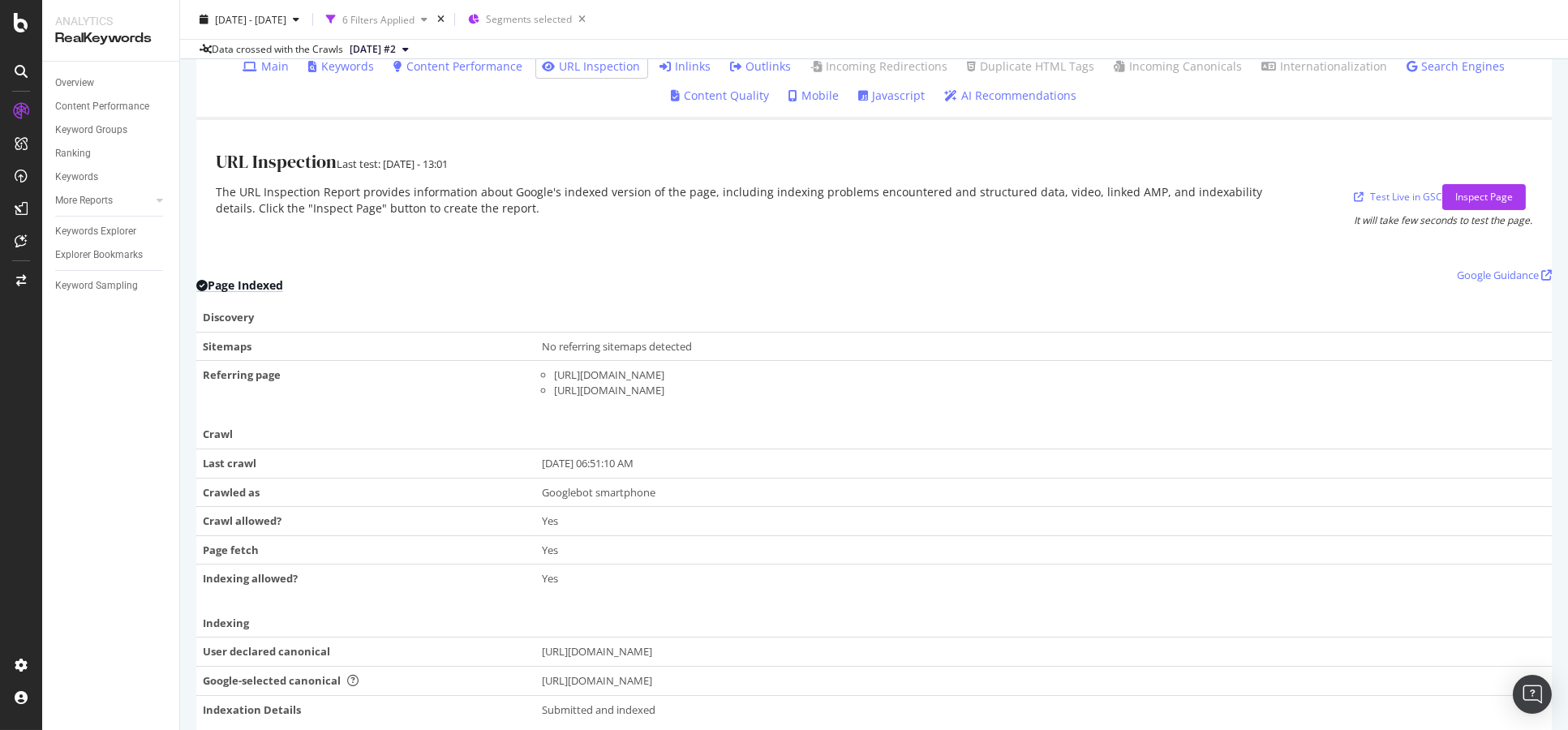
scroll to position [360, 0]
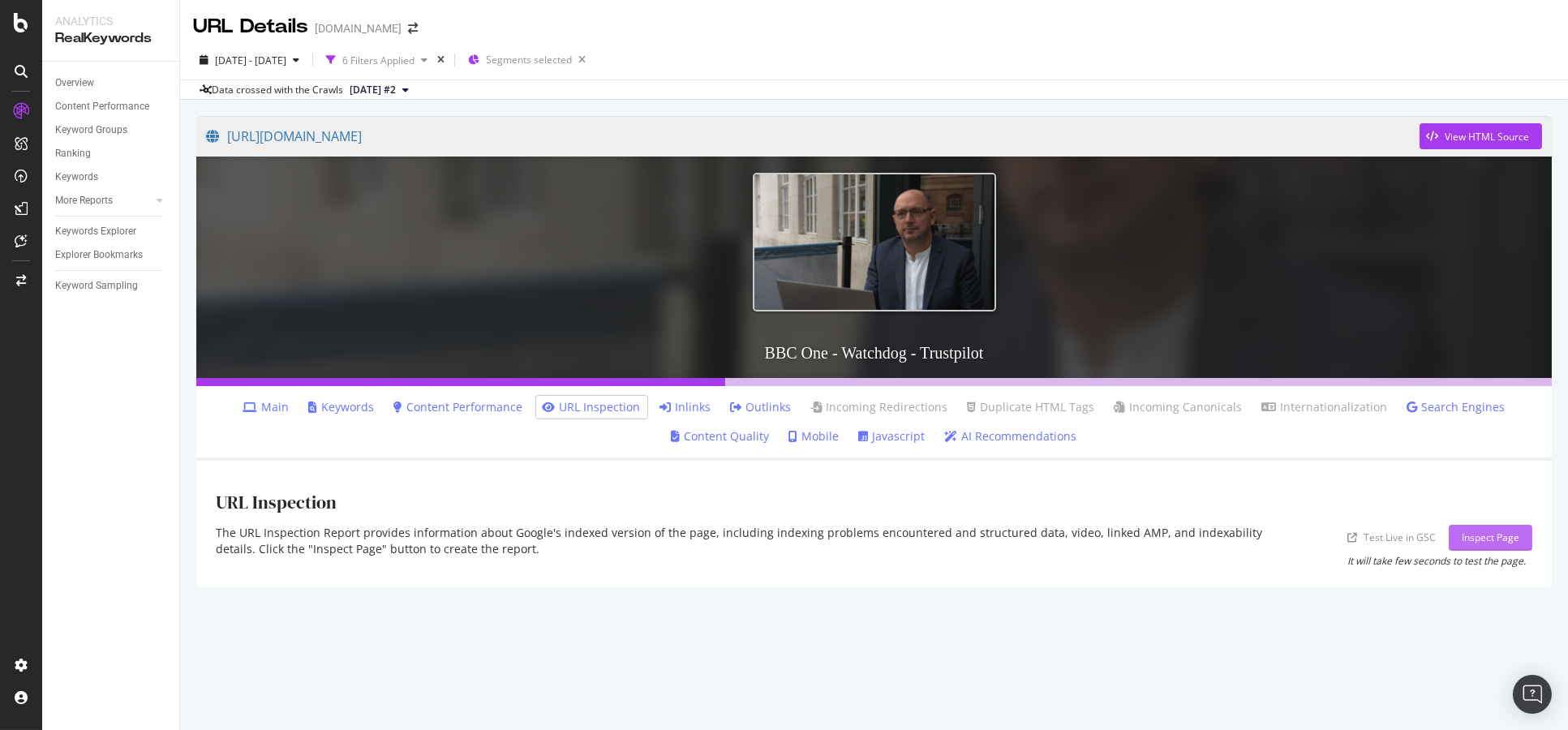
click at [1510, 531] on div "Inspect Page" at bounding box center [1490, 537] width 58 height 14
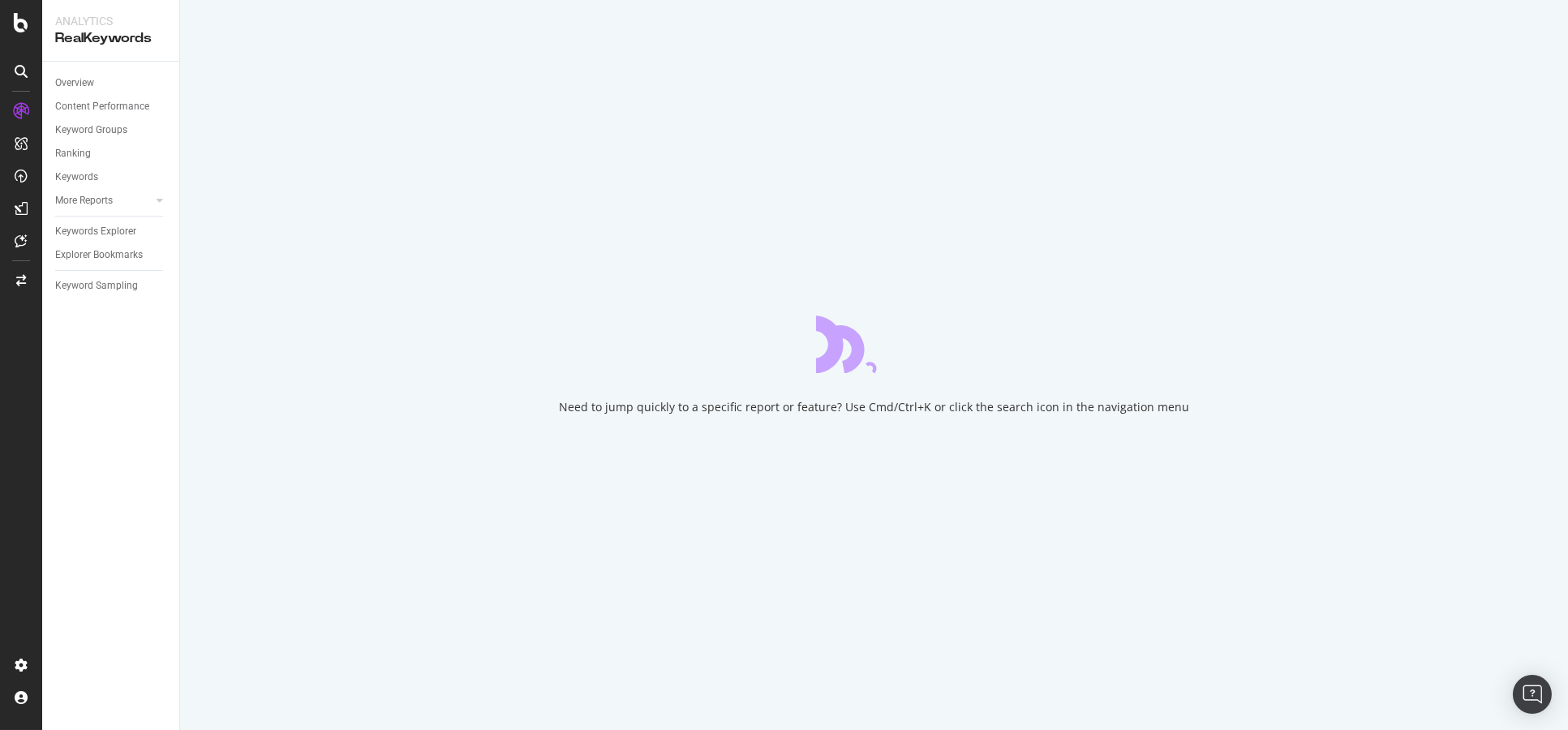
drag, startPoint x: 565, startPoint y: 396, endPoint x: 301, endPoint y: 241, distance: 306.1
click at [301, 241] on div "Need to jump quickly to a specific report or feature? Use Cmd/Ctrl+K or click t…" at bounding box center [874, 365] width 1388 height 730
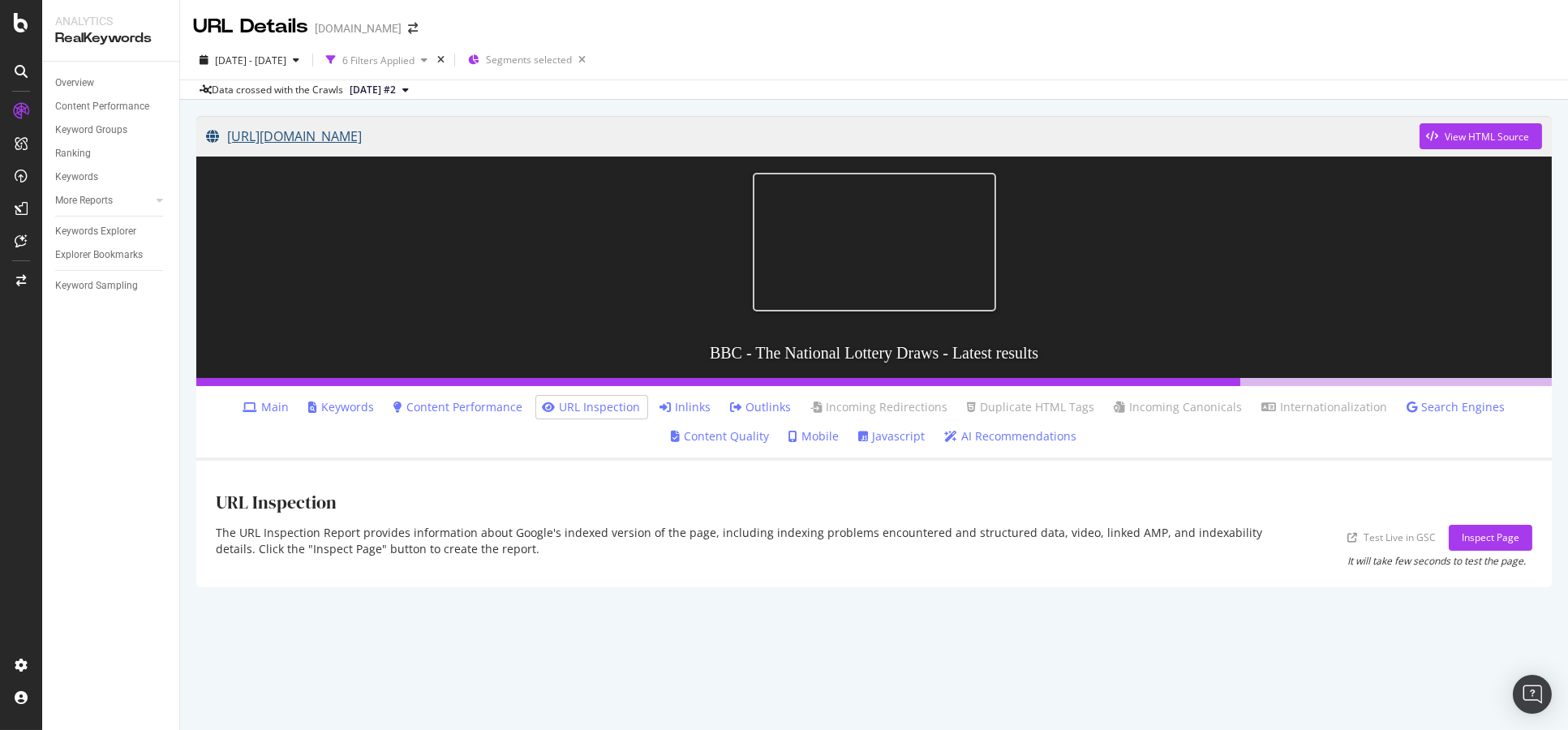
click at [701, 143] on link "https://www.bbc.co.uk/programmes/articles/9JzWg92Gwwn0nqLPndsC5c/latest-results" at bounding box center [813, 136] width 1214 height 40
click at [1489, 540] on div "Inspect Page" at bounding box center [1490, 537] width 58 height 14
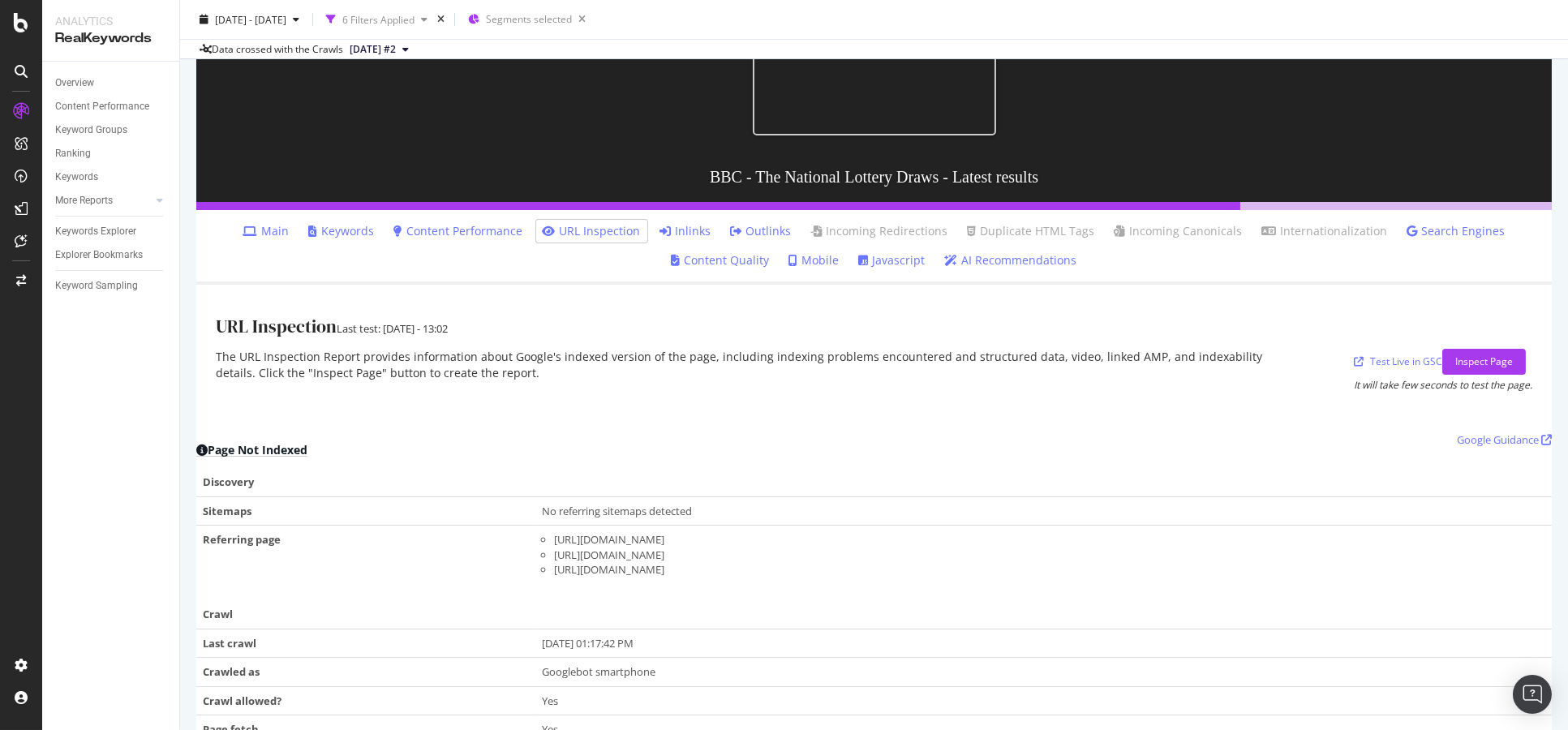
scroll to position [270, 0]
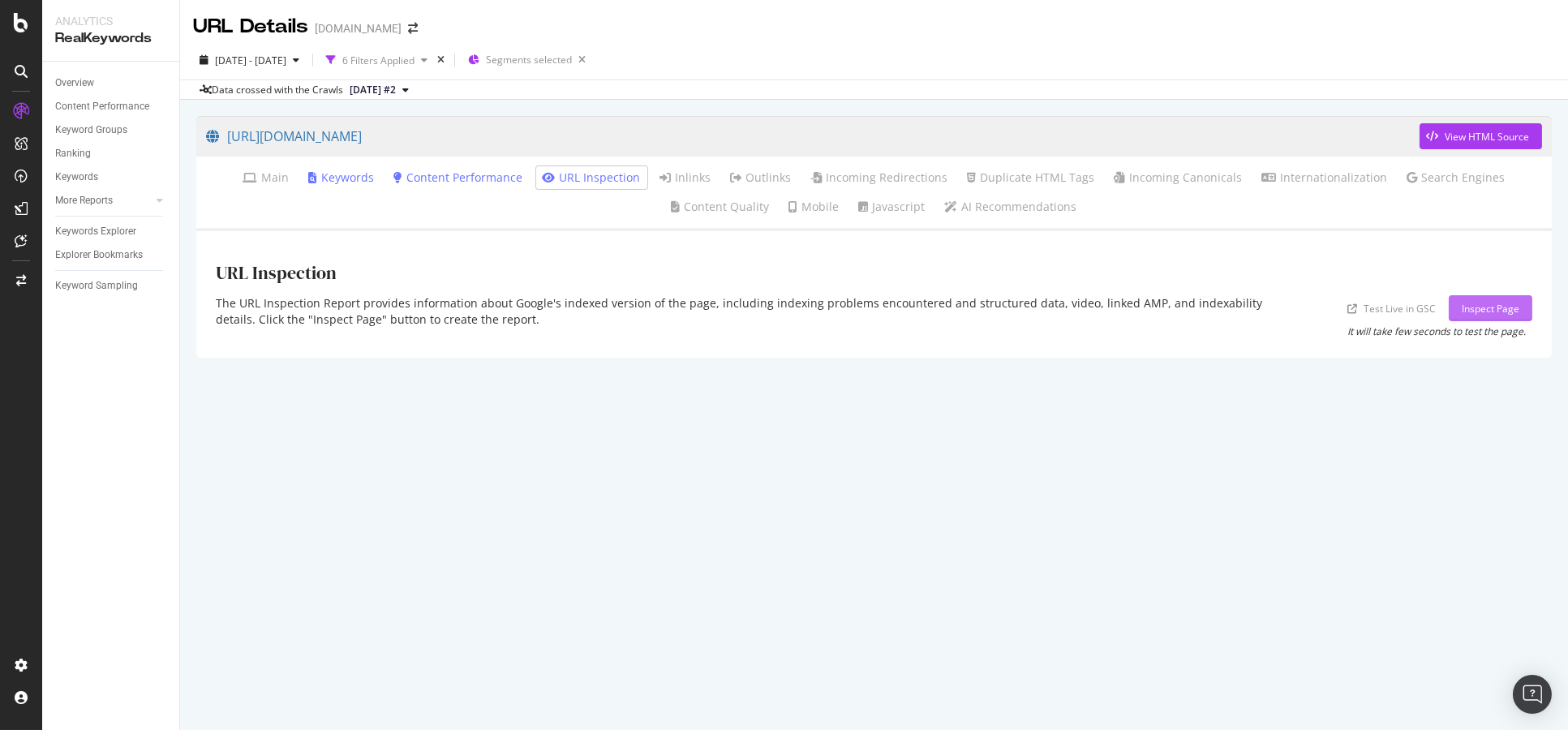
click at [1484, 316] on div "Inspect Page" at bounding box center [1490, 308] width 58 height 25
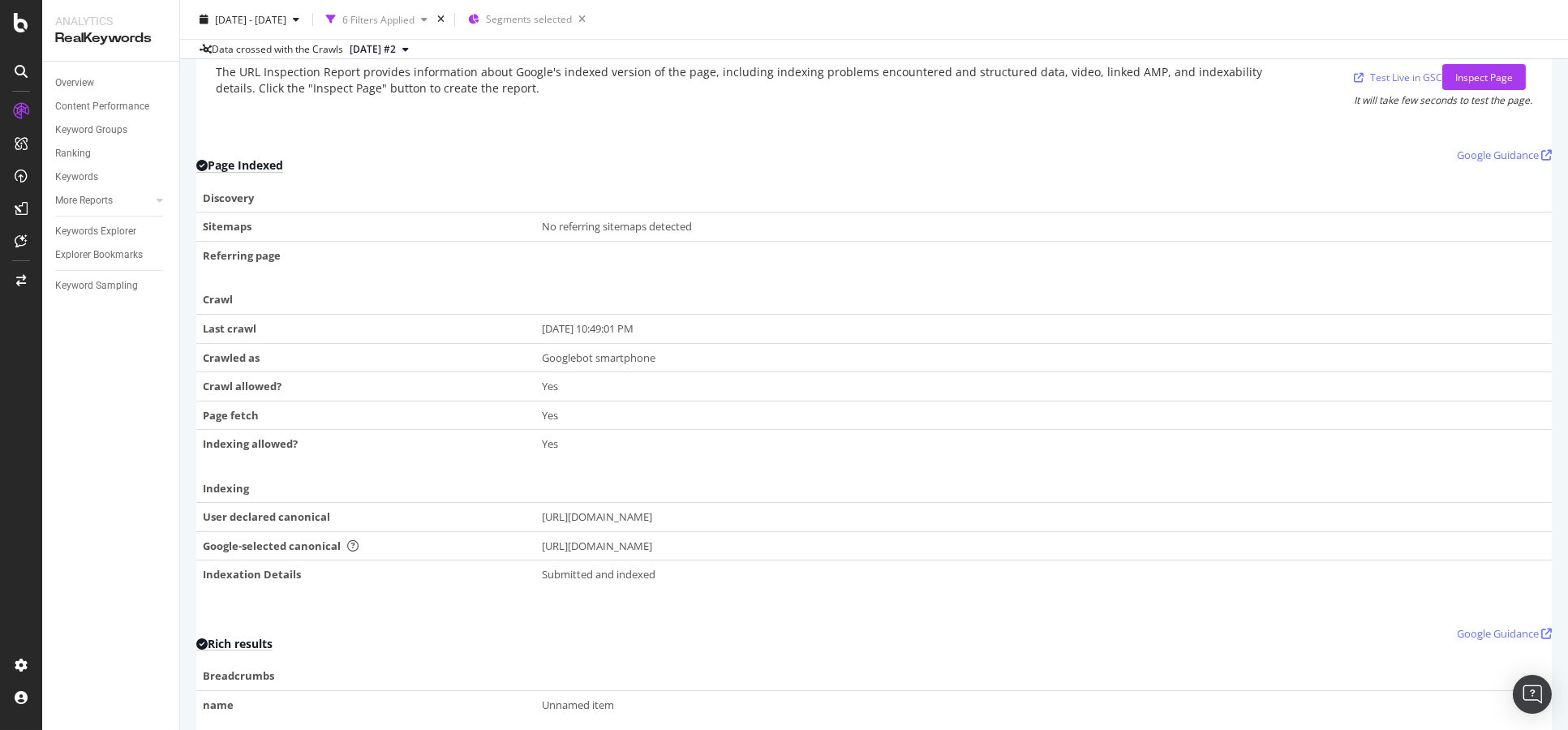
scroll to position [244, 0]
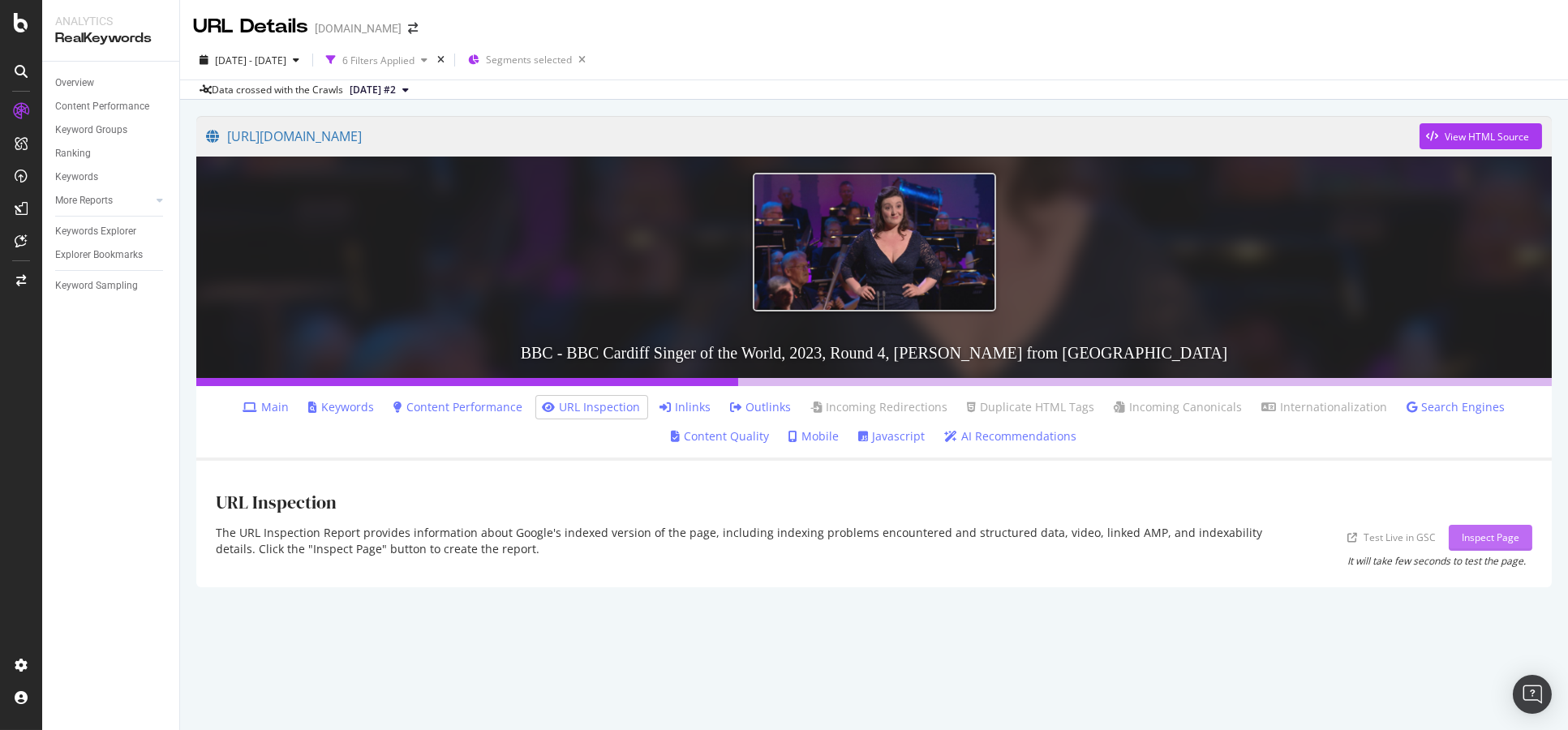
click at [1480, 531] on div "Inspect Page" at bounding box center [1490, 537] width 58 height 14
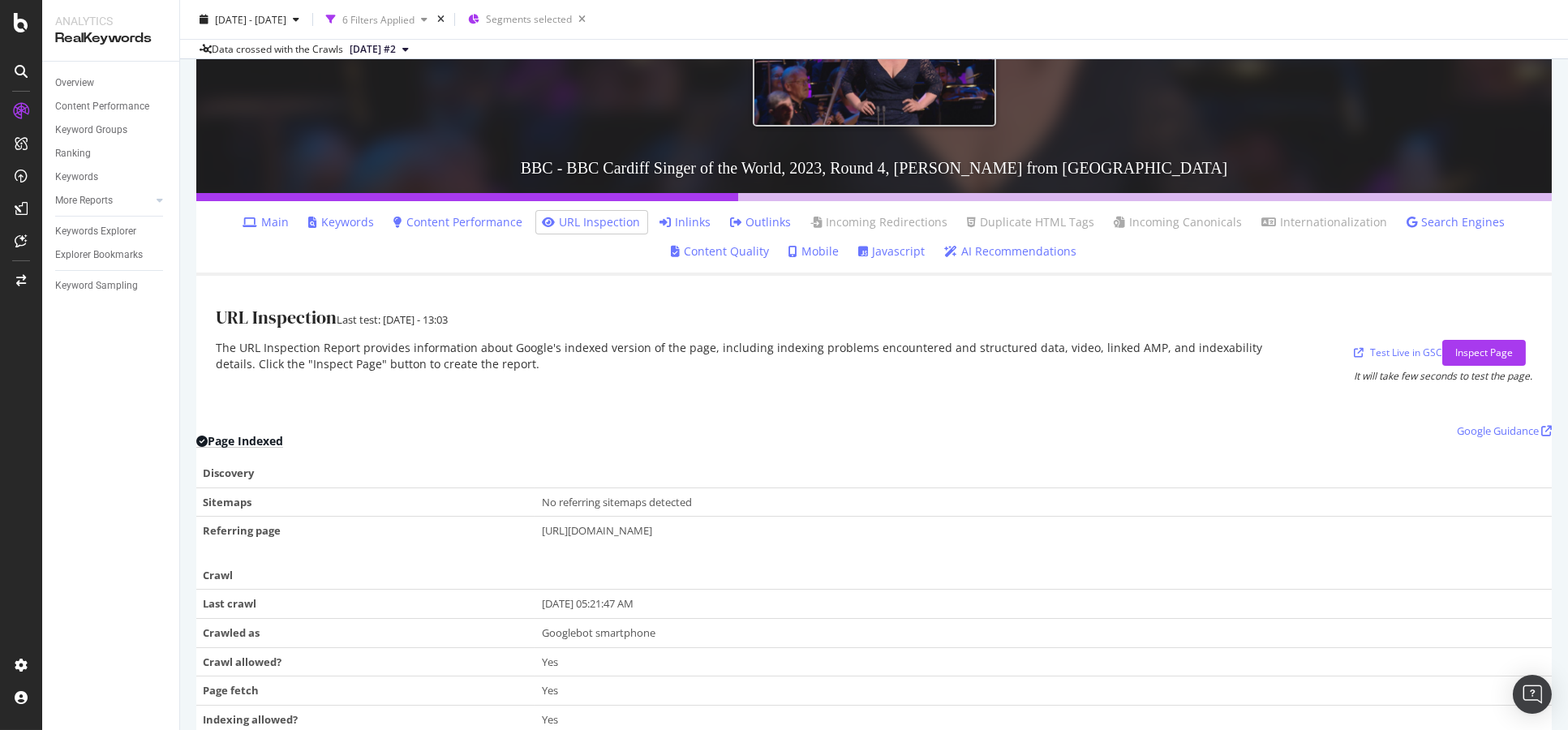
scroll to position [360, 0]
